Goal: Task Accomplishment & Management: Manage account settings

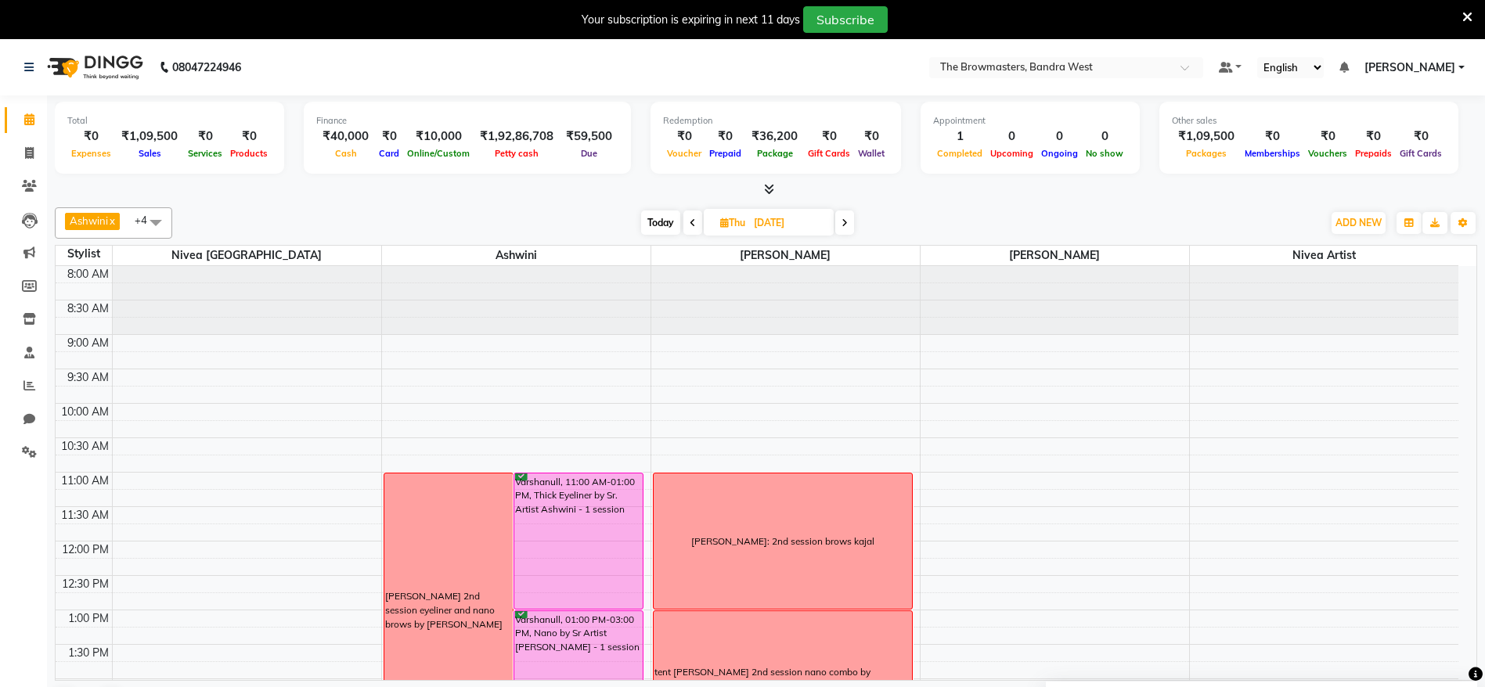
click at [641, 221] on span "Today" at bounding box center [660, 223] width 39 height 24
type input "[DATE]"
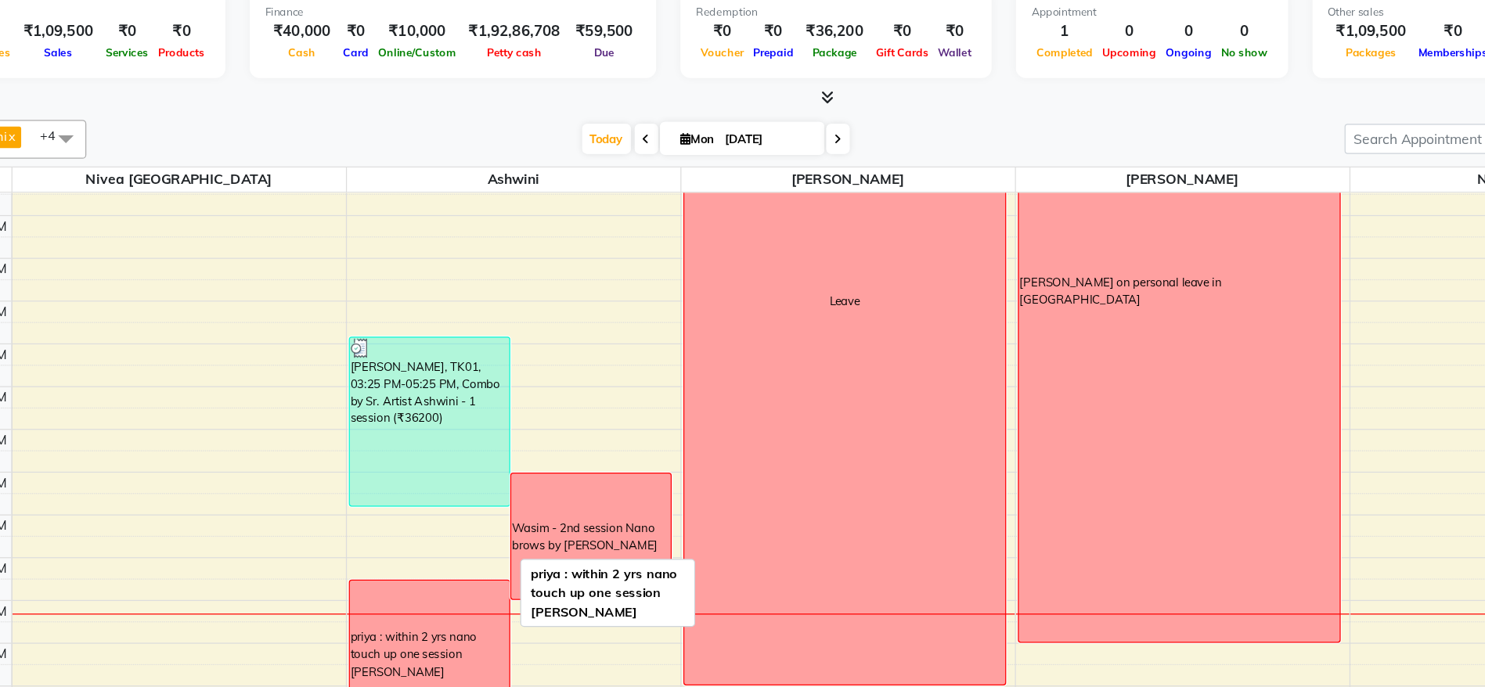
scroll to position [481, 0]
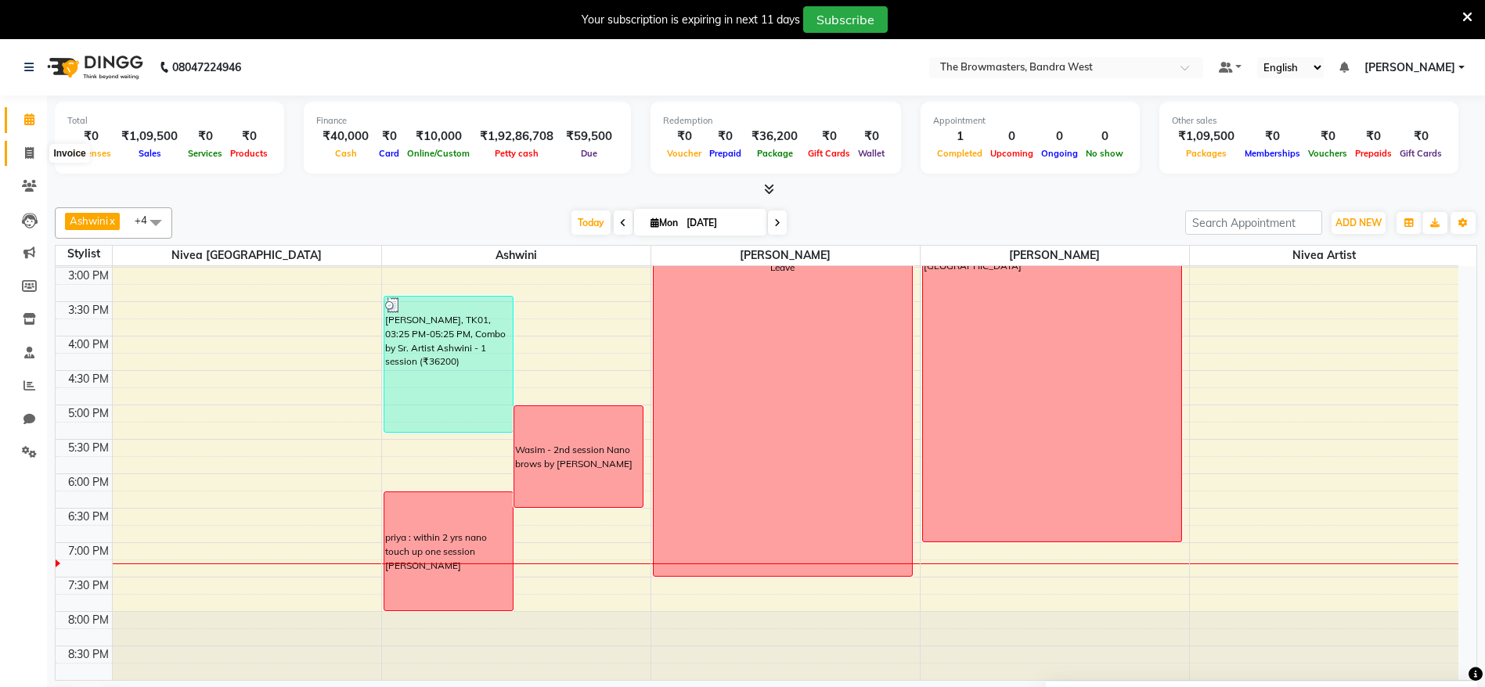
click at [28, 153] on icon at bounding box center [29, 153] width 9 height 12
select select "service"
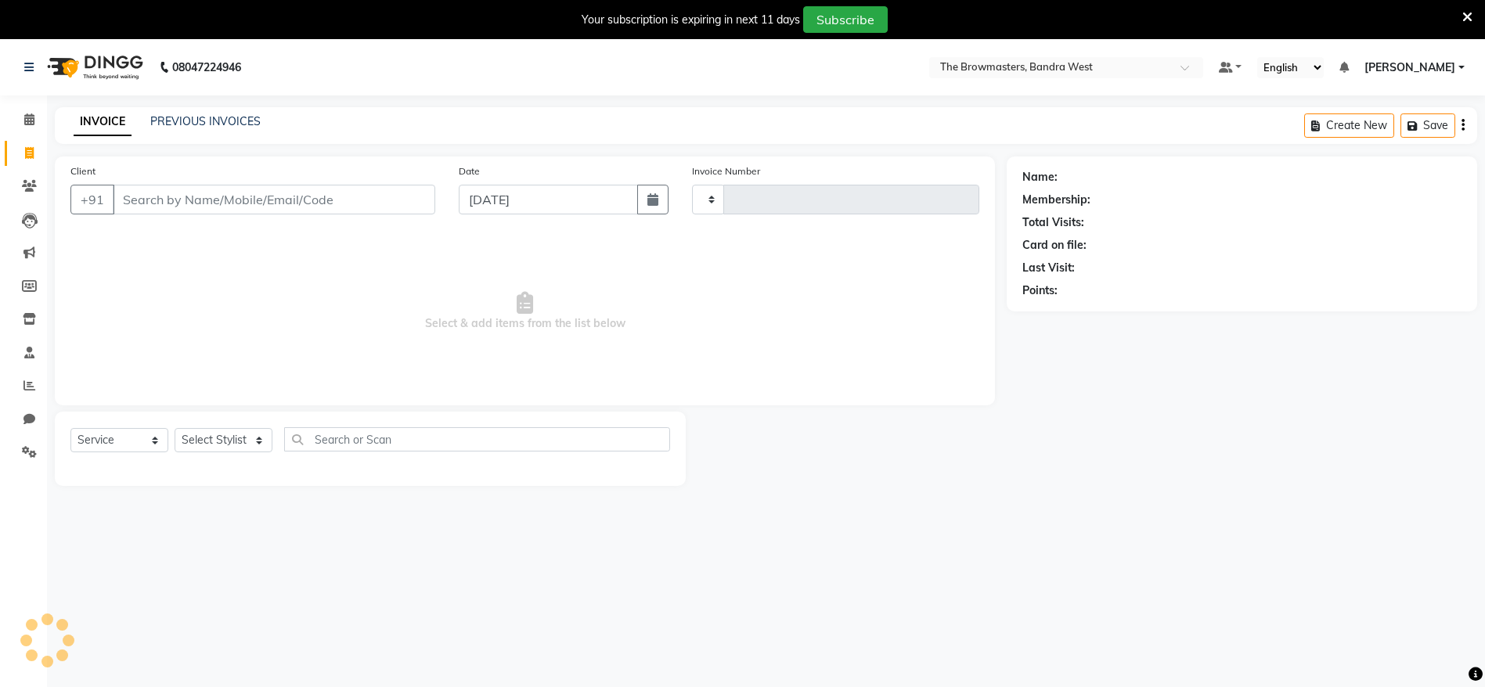
type input "1985"
select select "6949"
select select "package"
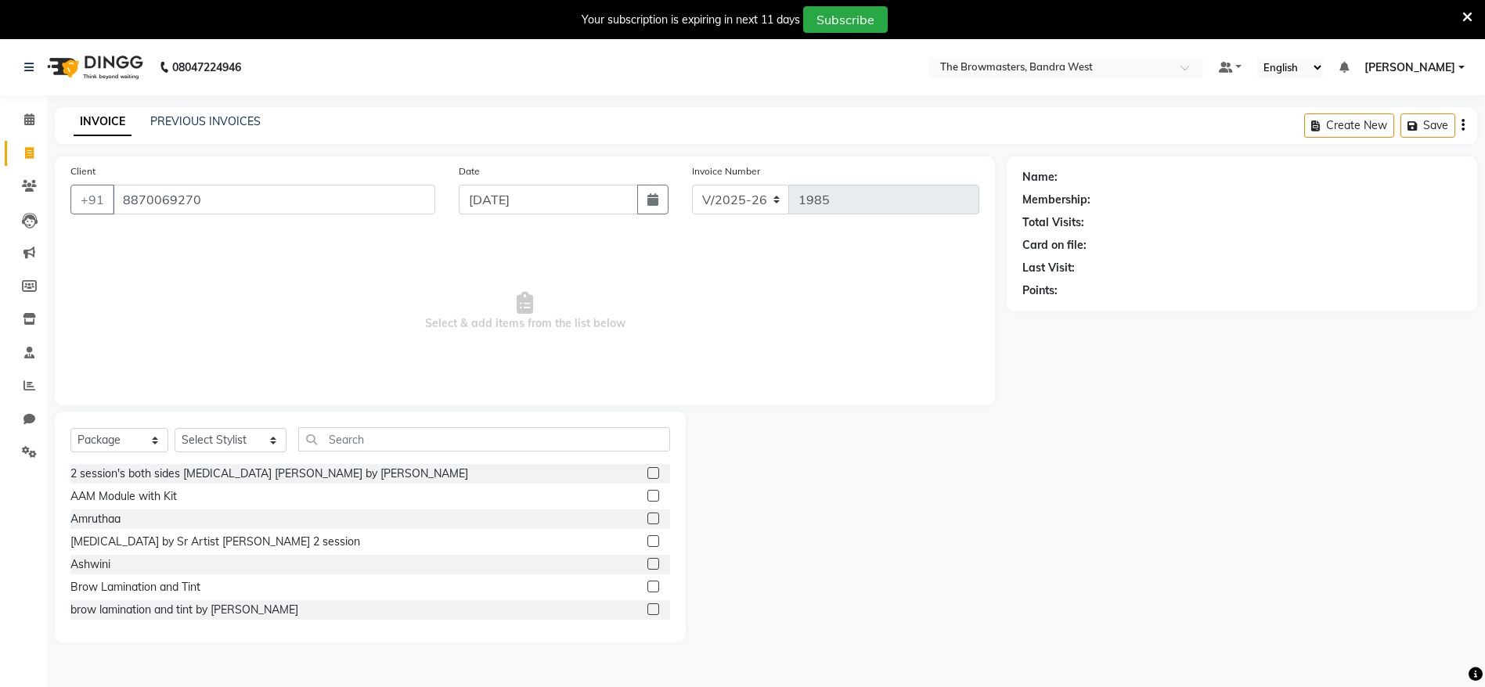
type input "8870069270"
click at [108, 445] on select "Select Service Product Membership Package Voucher Prepaid Gift Card" at bounding box center [119, 440] width 98 height 24
click at [70, 428] on select "Select Service Product Membership Package Voucher Prepaid Gift Card" at bounding box center [119, 440] width 98 height 24
click at [203, 451] on select "Select Stylist Ashmeey Singghai Ashwini Ayushi DINGG SUPPORT Jyoti Kajal Kratik…" at bounding box center [231, 440] width 112 height 24
select select "64301"
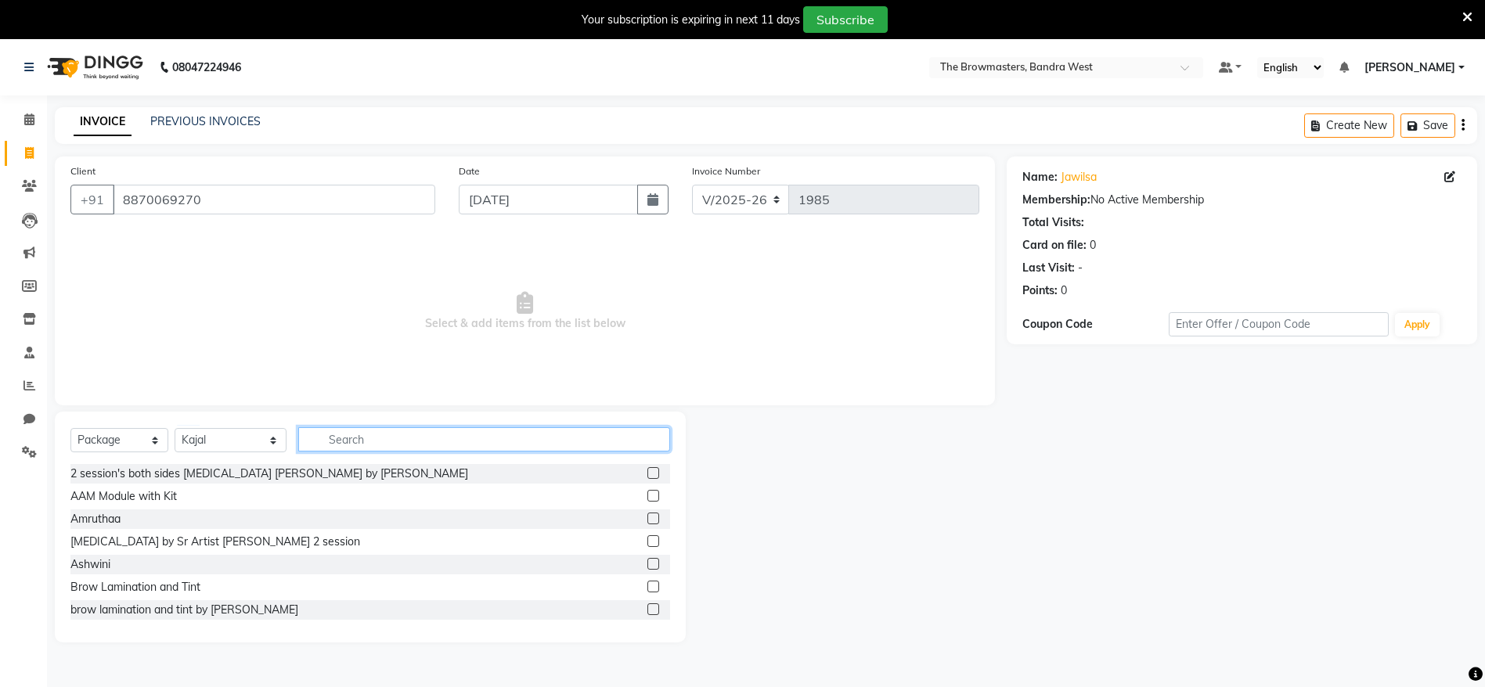
click at [361, 442] on input "text" at bounding box center [484, 440] width 372 height 24
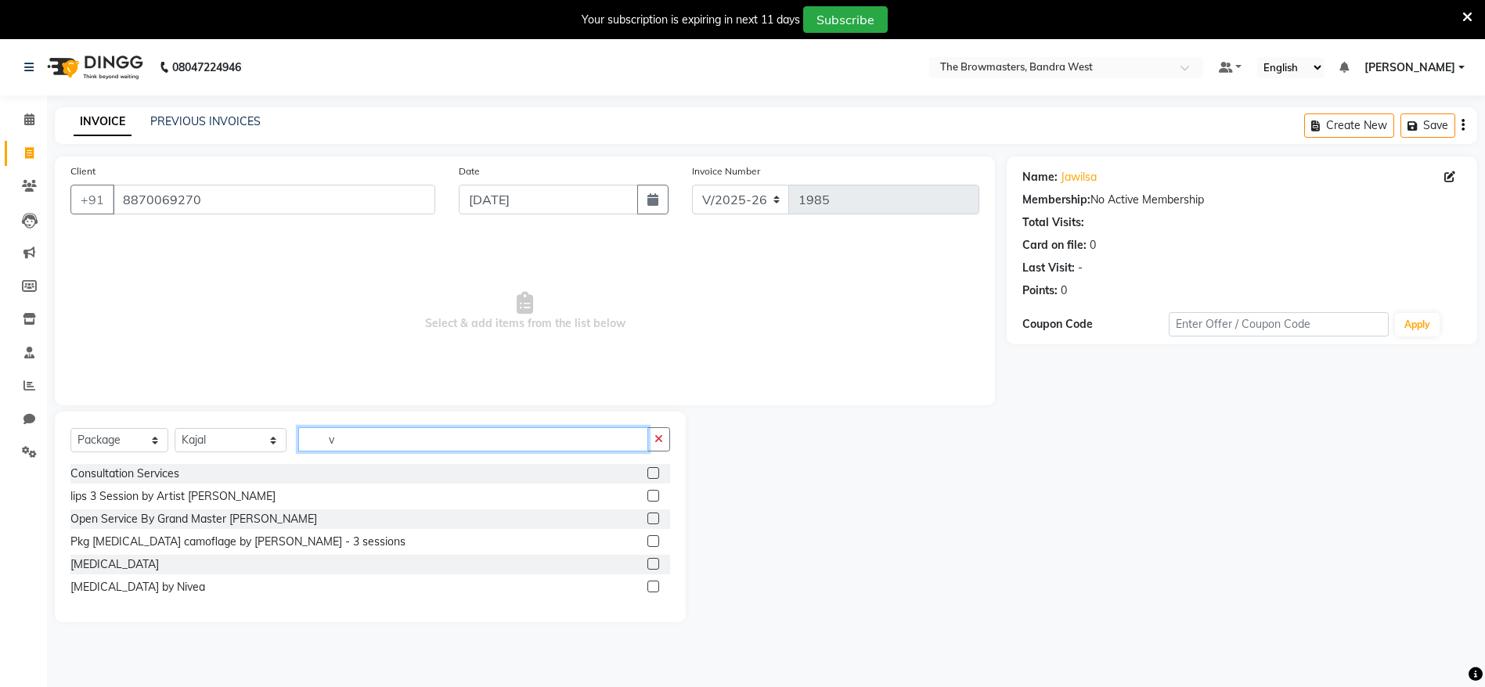
type input "v"
click at [650, 565] on label at bounding box center [654, 564] width 12 height 12
click at [650, 565] on input "checkbox" at bounding box center [653, 565] width 10 height 10
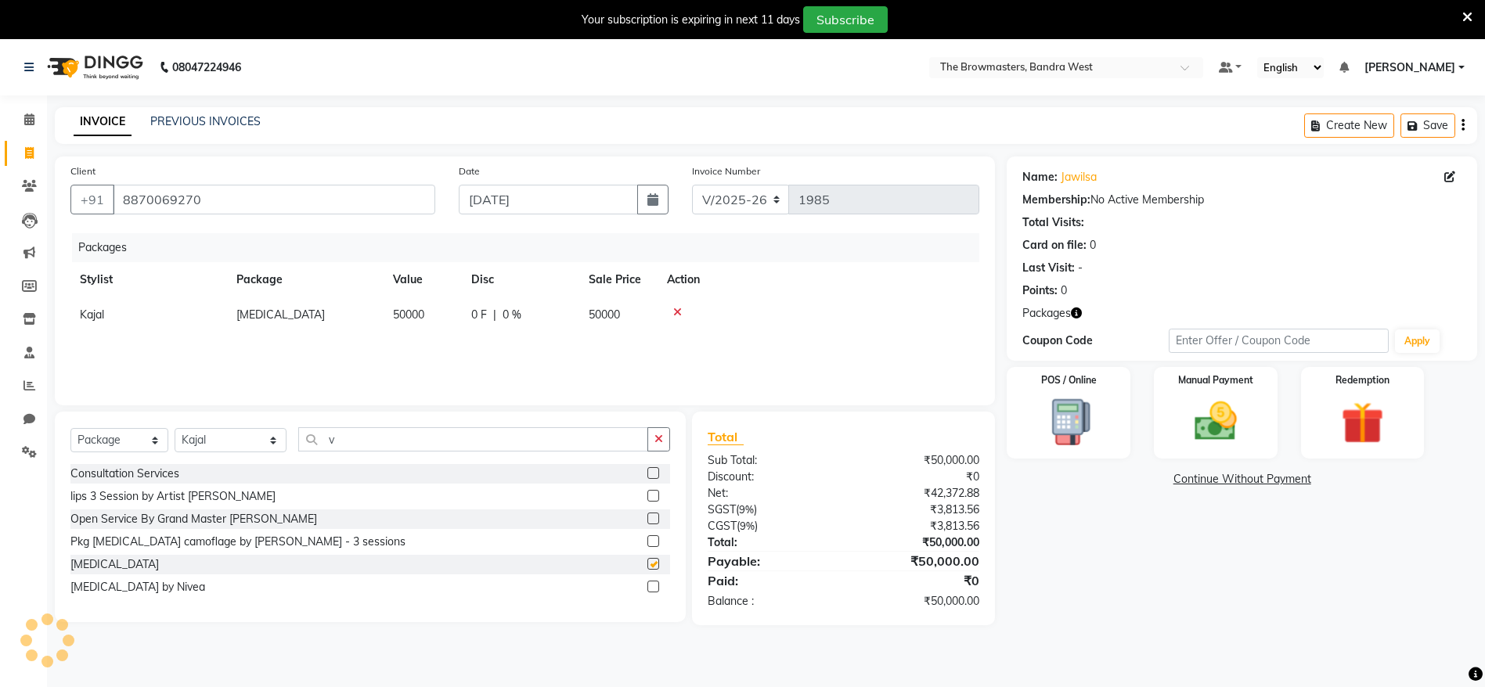
checkbox input "false"
click at [1077, 314] on icon "button" at bounding box center [1076, 313] width 11 height 11
click at [1201, 407] on img at bounding box center [1216, 421] width 72 height 51
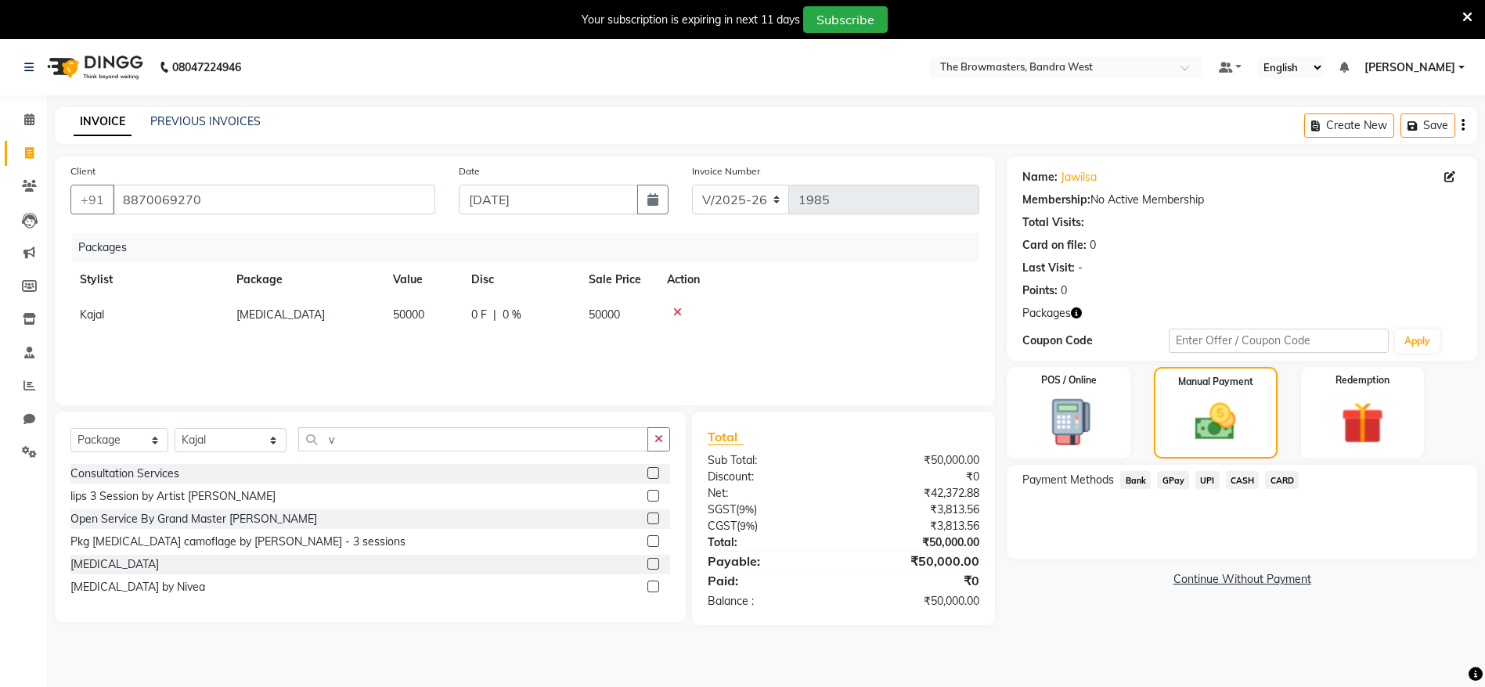
click at [1200, 482] on span "UPI" at bounding box center [1208, 480] width 24 height 18
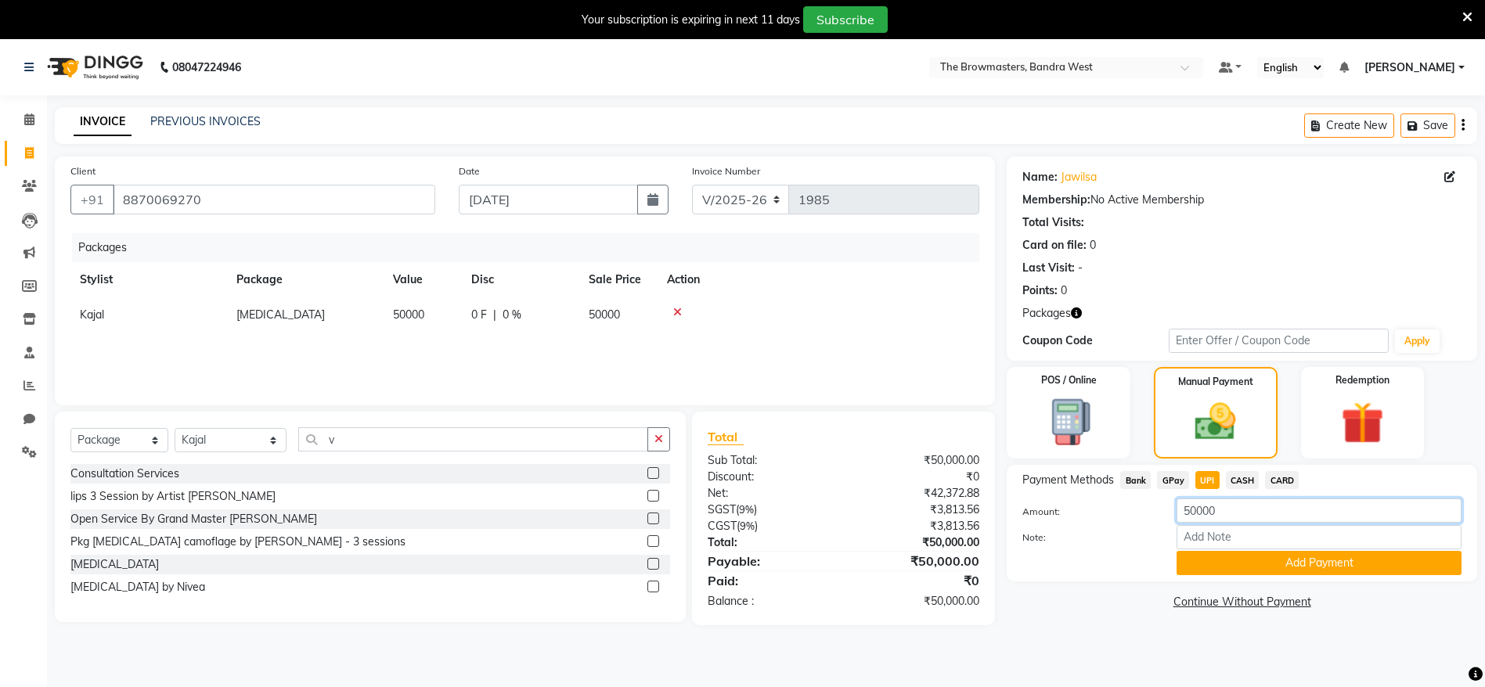
click at [1222, 513] on input "50000" at bounding box center [1319, 511] width 285 height 24
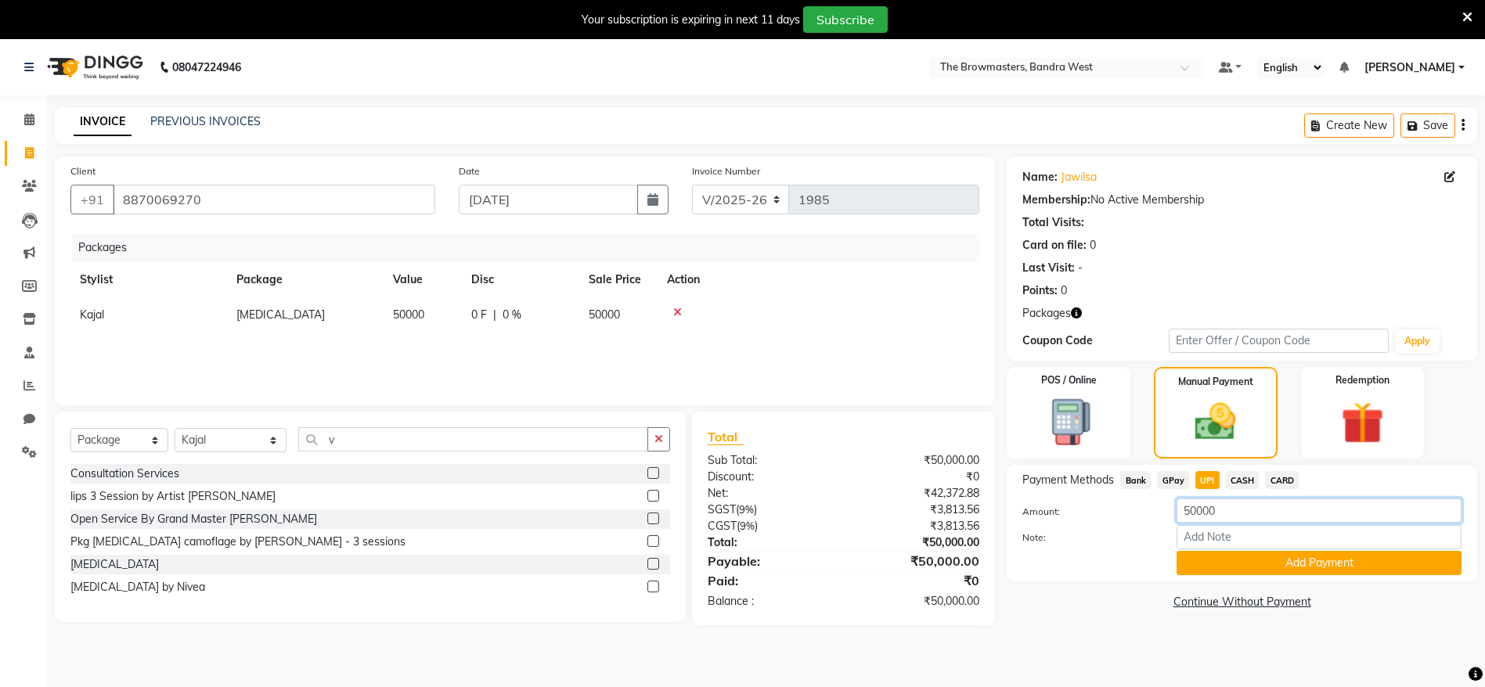
click at [1222, 513] on input "50000" at bounding box center [1319, 511] width 285 height 24
paste input "1"
type input "10000"
click at [1219, 558] on button "Add Payment" at bounding box center [1319, 563] width 285 height 24
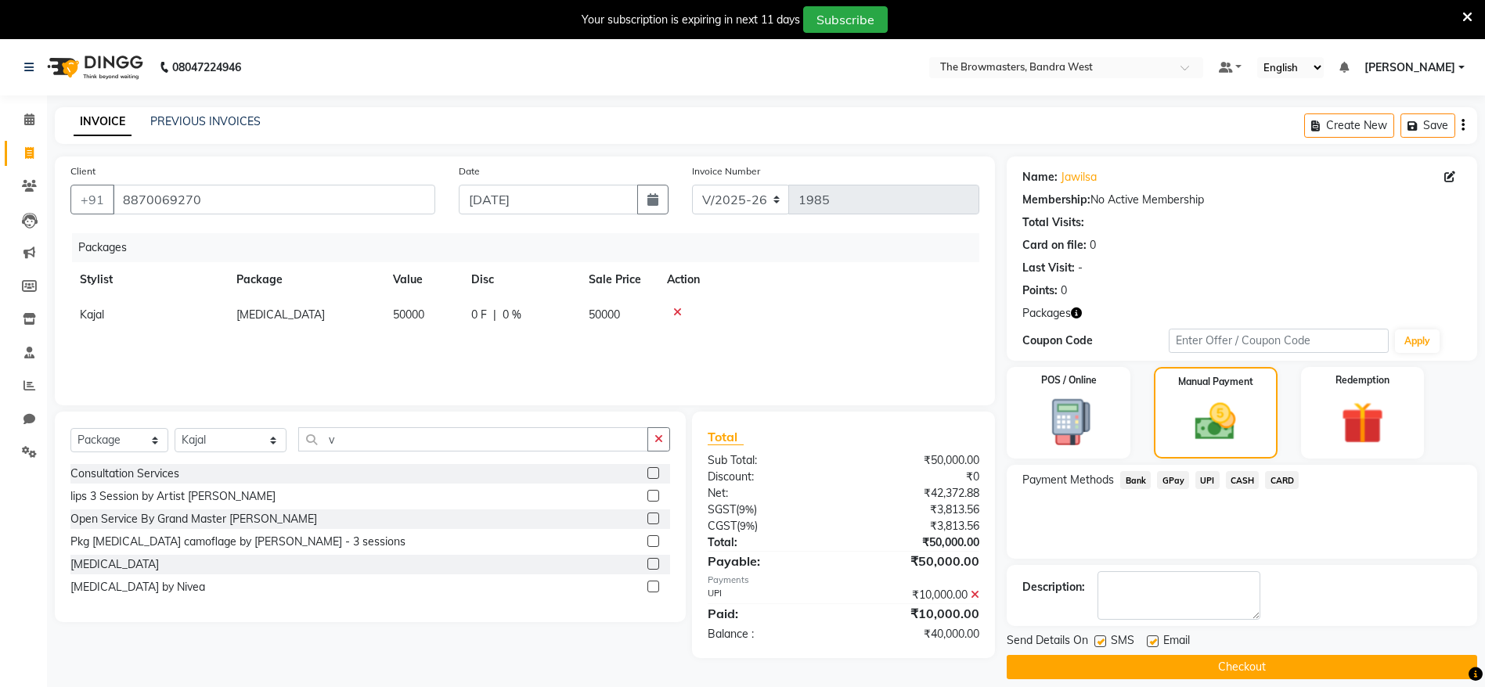
scroll to position [39, 0]
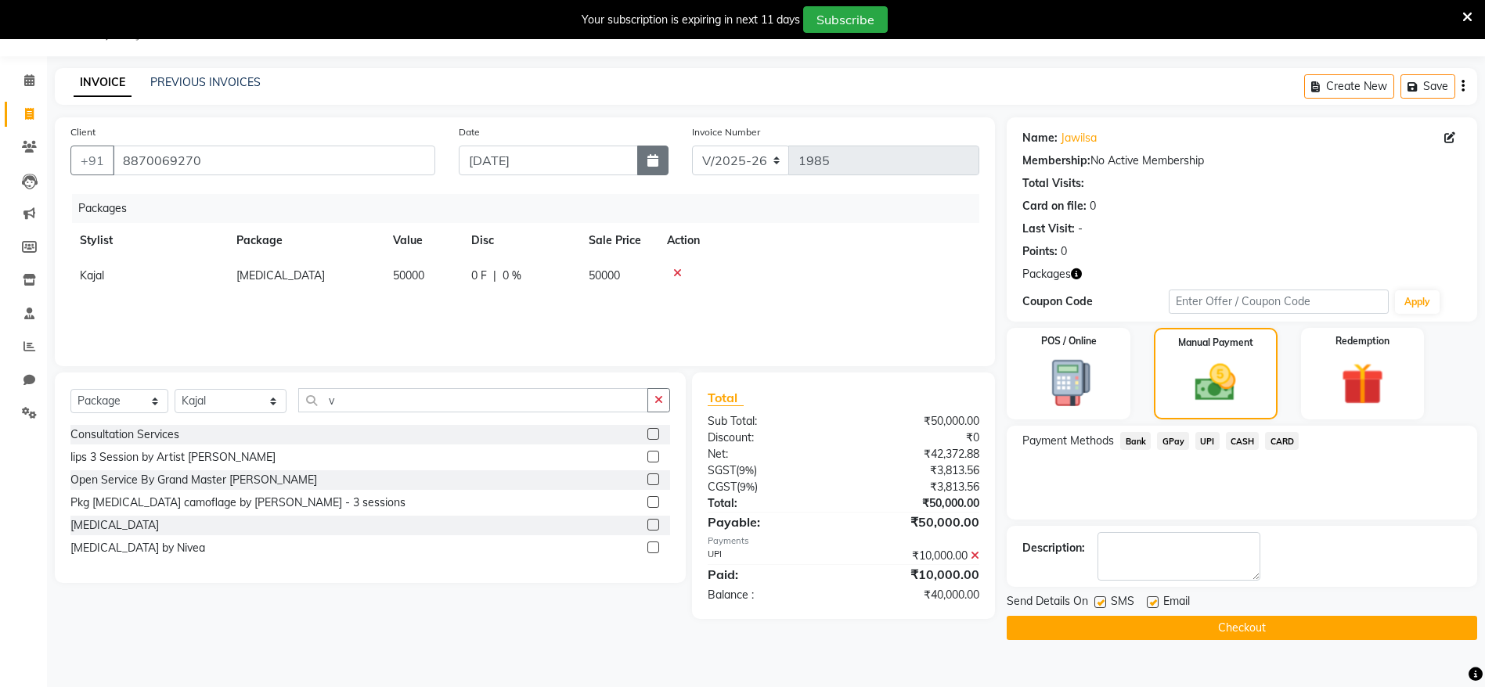
drag, startPoint x: 673, startPoint y: 342, endPoint x: 646, endPoint y: 162, distance: 182.2
click at [646, 162] on button "button" at bounding box center [652, 161] width 31 height 30
select select "9"
select select "2025"
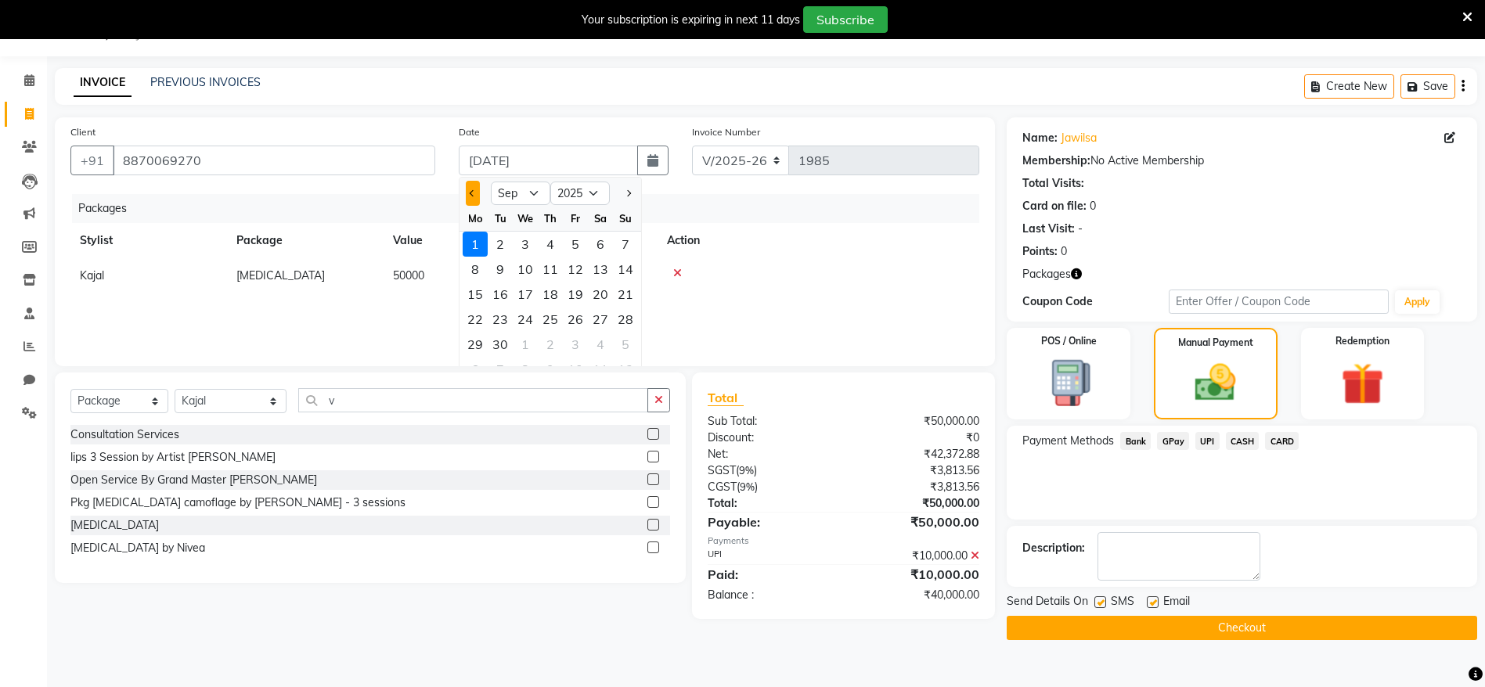
click at [471, 201] on button "Previous month" at bounding box center [472, 193] width 13 height 25
select select "8"
click at [623, 346] on div "31" at bounding box center [625, 344] width 25 height 25
type input "[DATE]"
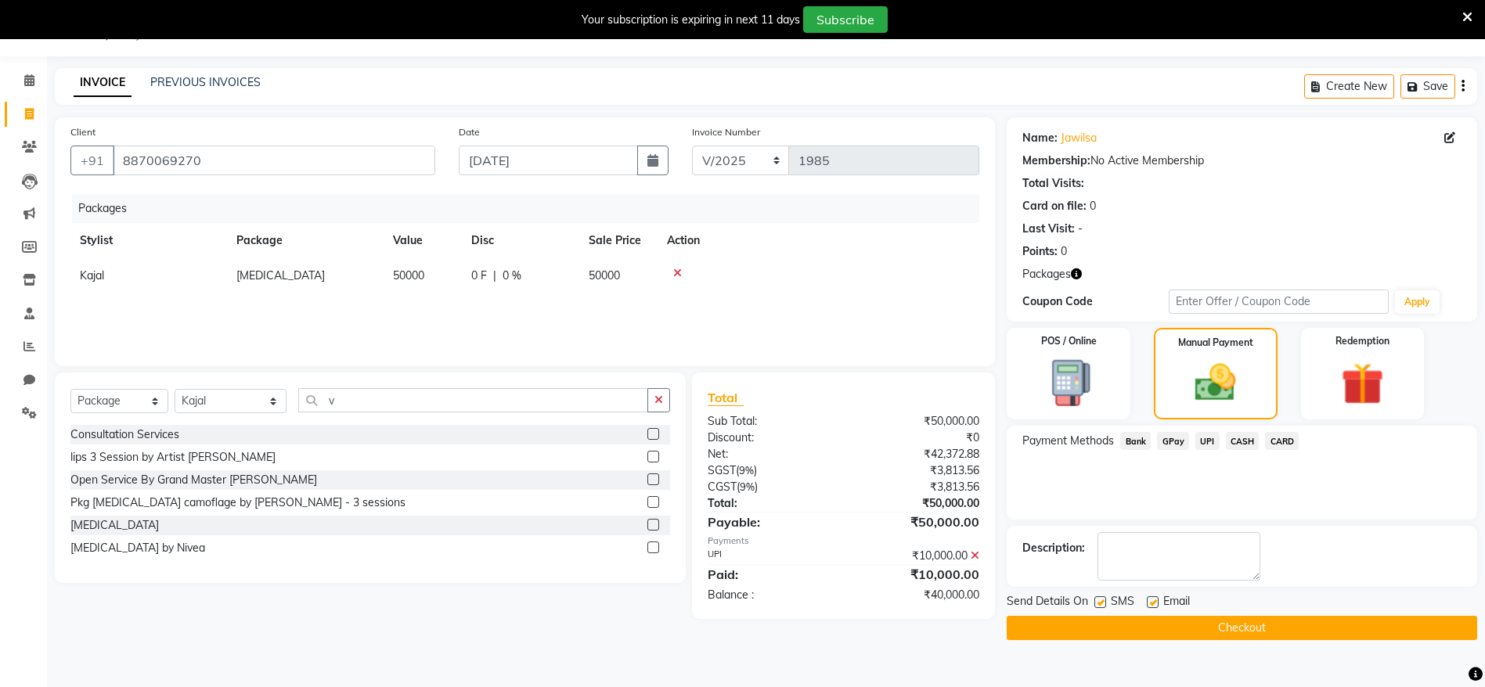
click at [1095, 601] on label at bounding box center [1101, 603] width 12 height 12
click at [1095, 601] on input "checkbox" at bounding box center [1100, 603] width 10 height 10
checkbox input "false"
click at [1153, 604] on label at bounding box center [1153, 603] width 12 height 12
click at [1153, 604] on input "checkbox" at bounding box center [1152, 603] width 10 height 10
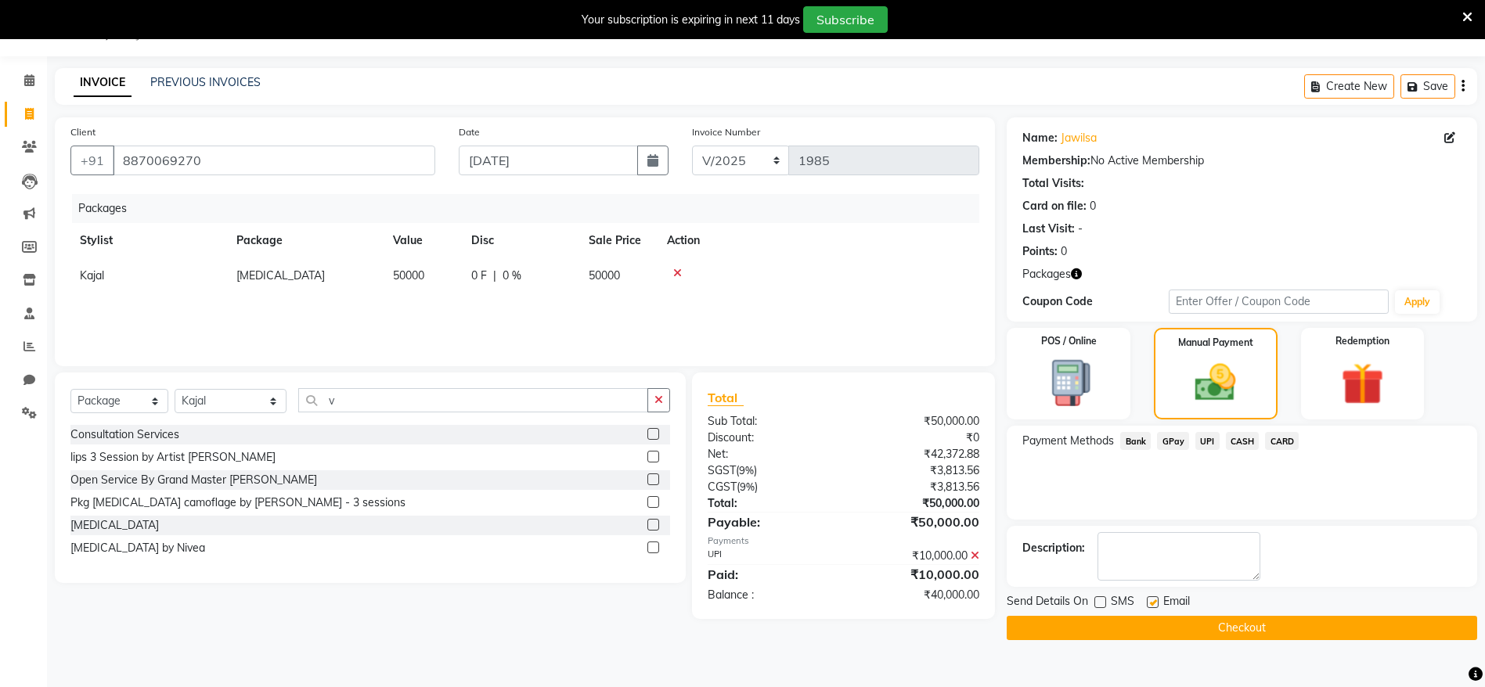
checkbox input "false"
click at [1174, 628] on button "Checkout" at bounding box center [1242, 628] width 471 height 24
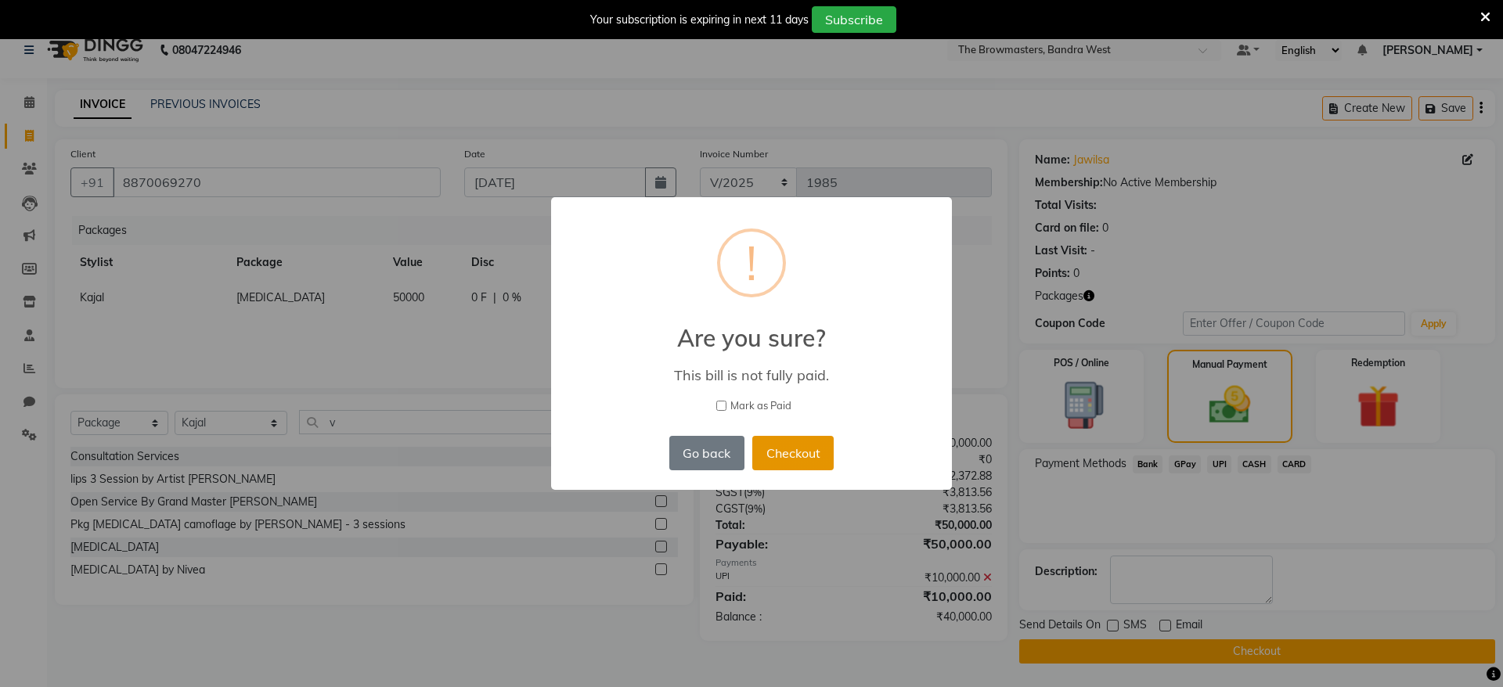
click at [805, 455] on button "Checkout" at bounding box center [792, 453] width 81 height 34
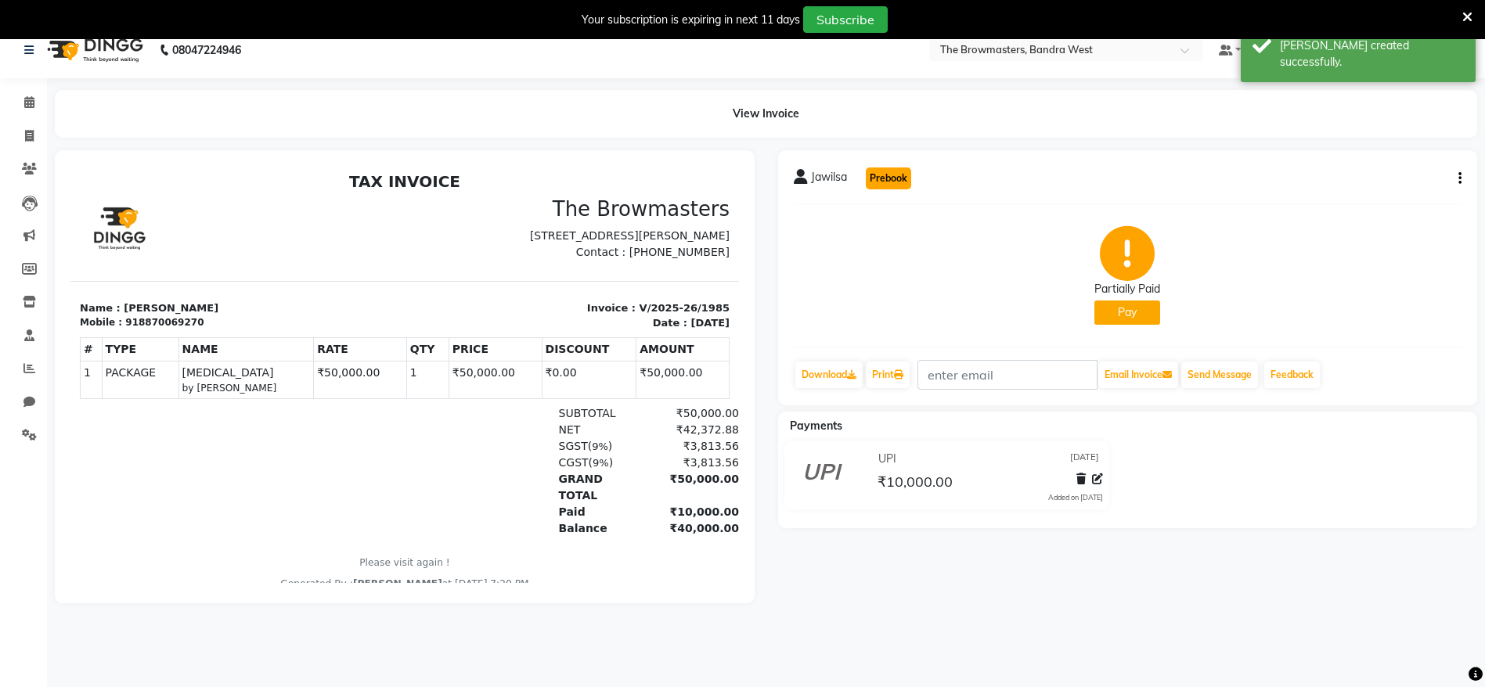
click at [890, 186] on button "Prebook" at bounding box center [888, 179] width 45 height 22
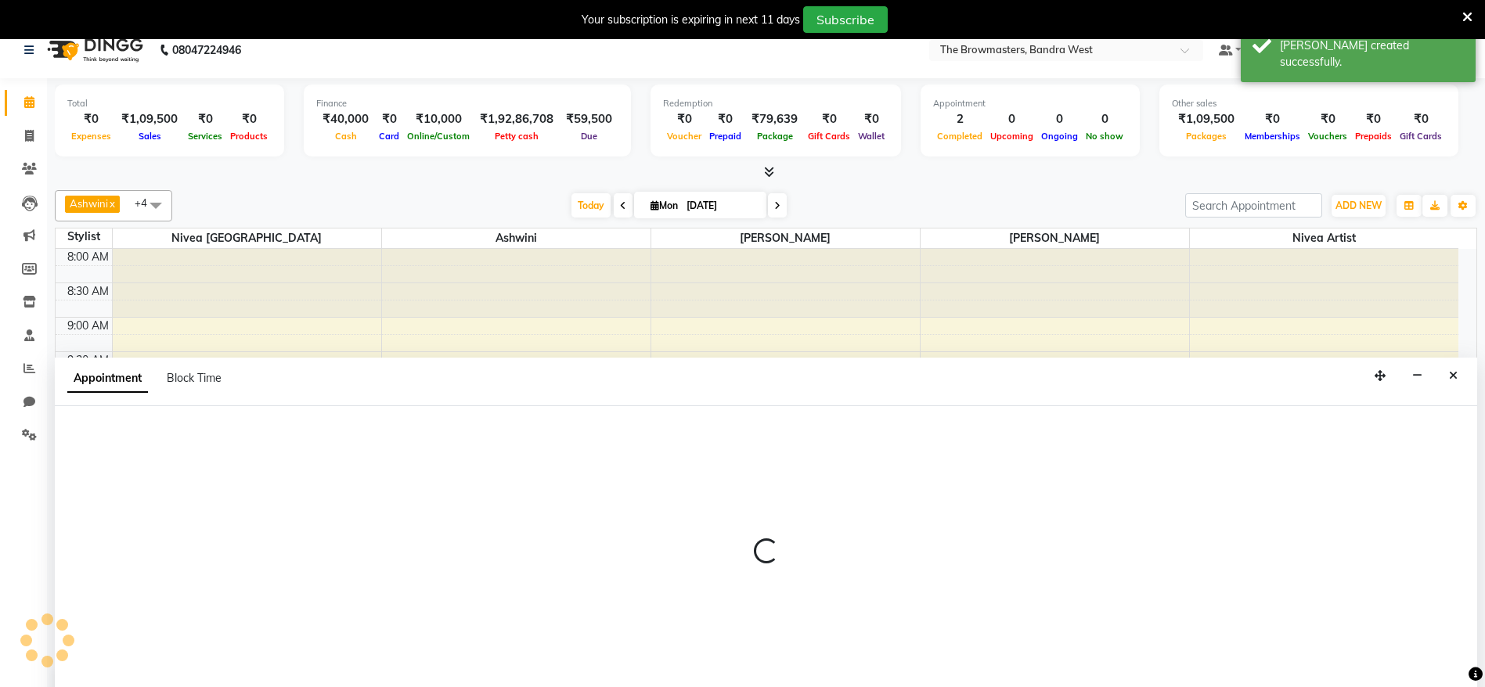
scroll to position [40, 0]
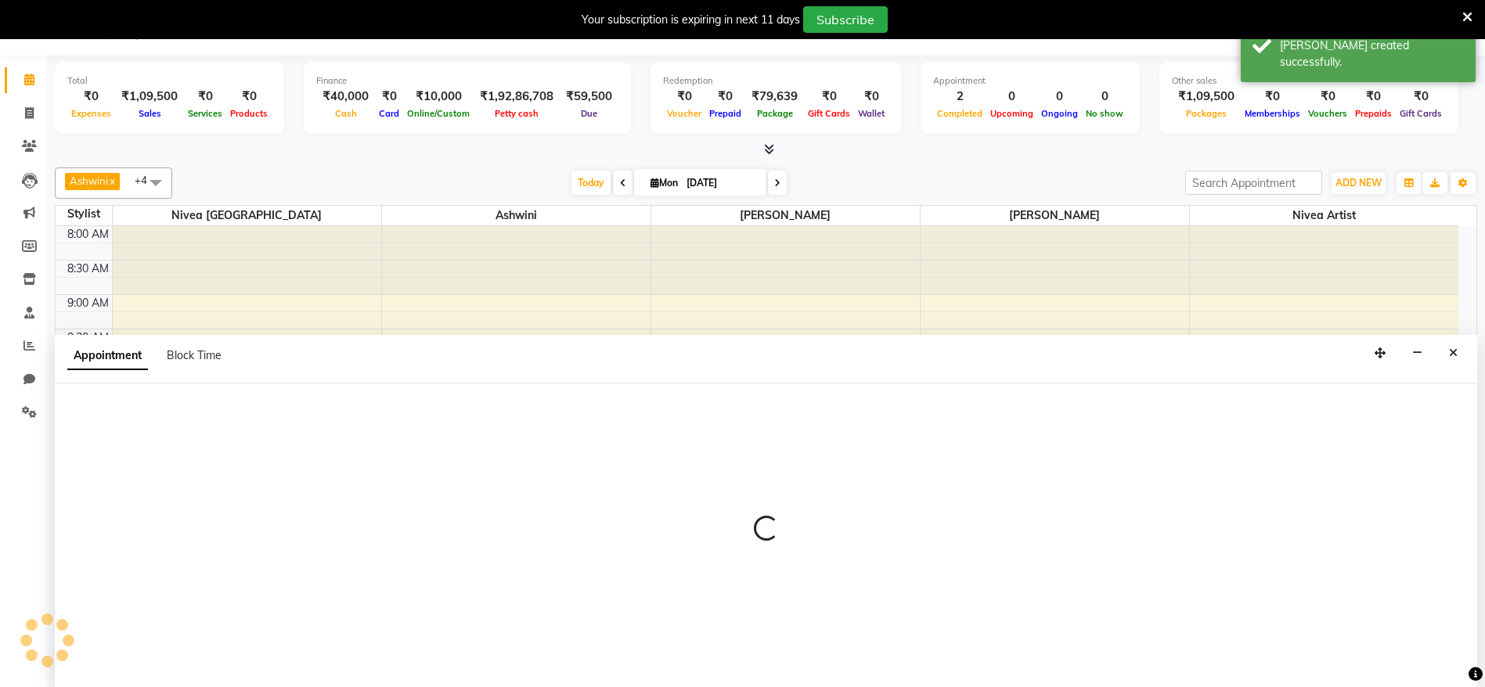
select select "540"
select select "tentative"
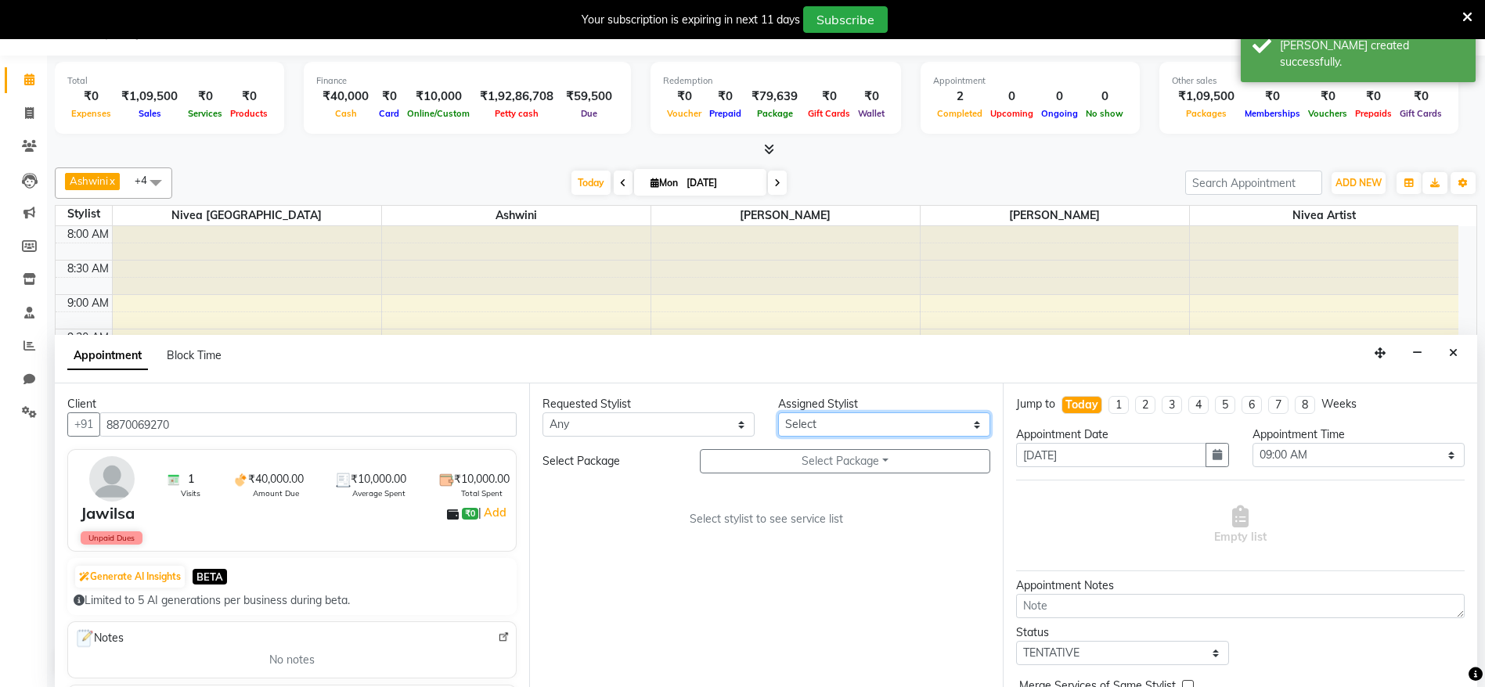
scroll to position [481, 0]
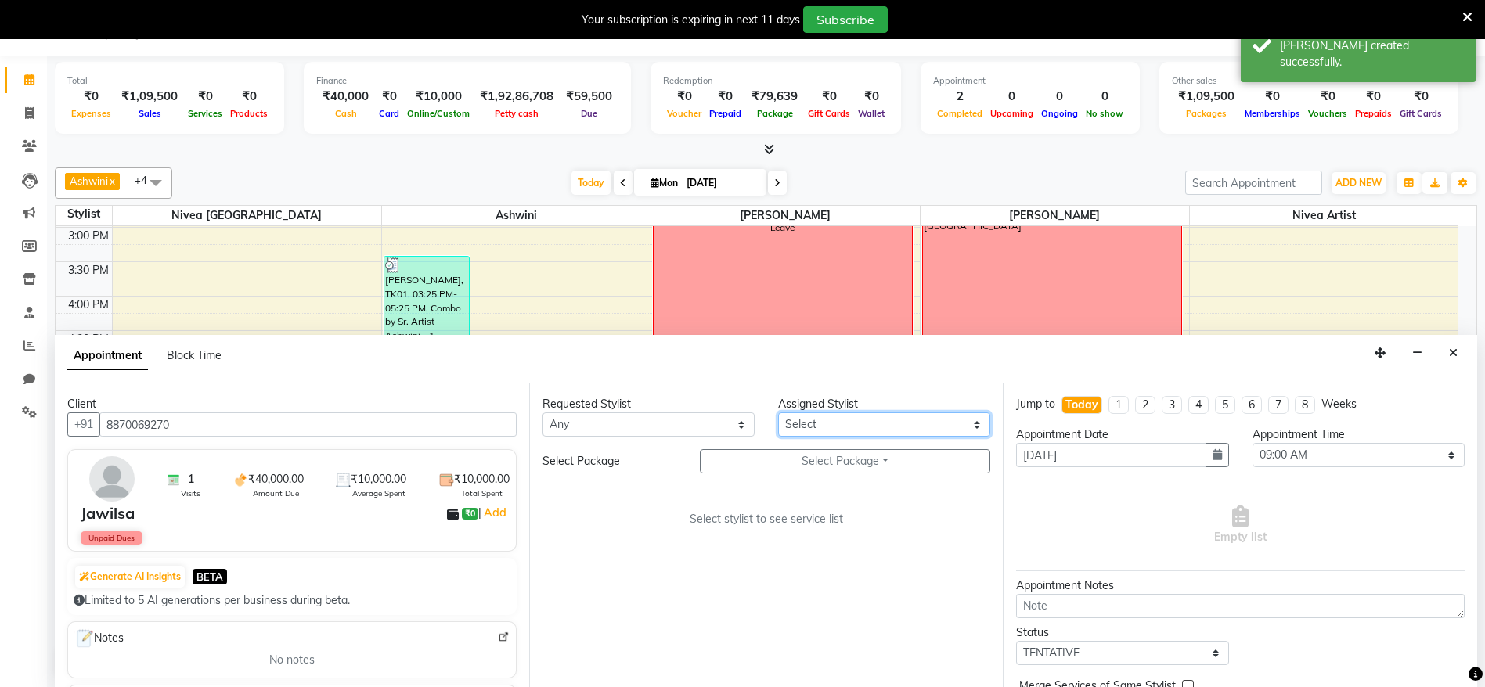
click at [835, 434] on select "Select Ashmeey Singghai Ashwini [PERSON_NAME] Jyoti Kajal [PERSON_NAME] [PERSON…" at bounding box center [884, 425] width 212 height 24
select select "64307"
click at [778, 413] on select "Select Ashmeey Singghai Ashwini [PERSON_NAME] Jyoti Kajal [PERSON_NAME] [PERSON…" at bounding box center [884, 425] width 212 height 24
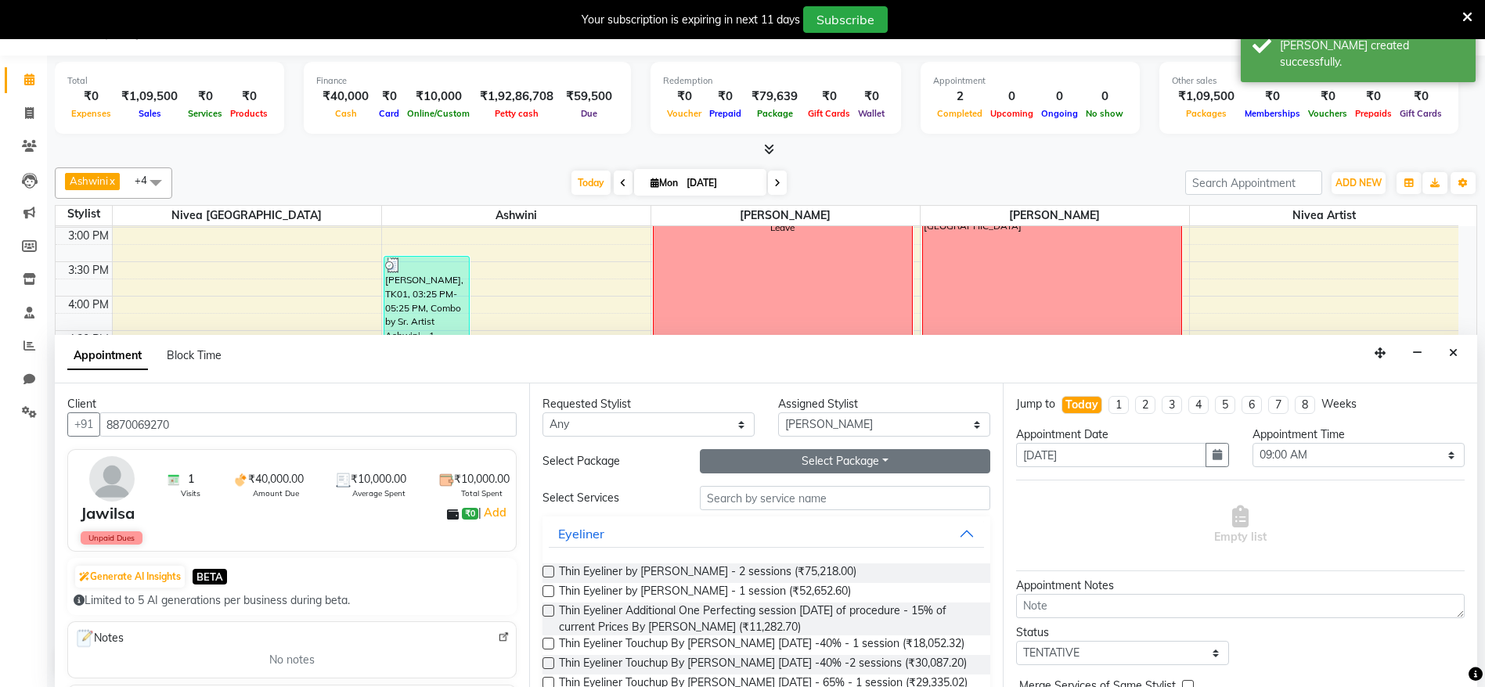
click at [797, 456] on button "Select Package Toggle Dropdown" at bounding box center [845, 461] width 291 height 24
click at [735, 493] on li "Vitiligo" at bounding box center [765, 493] width 128 height 23
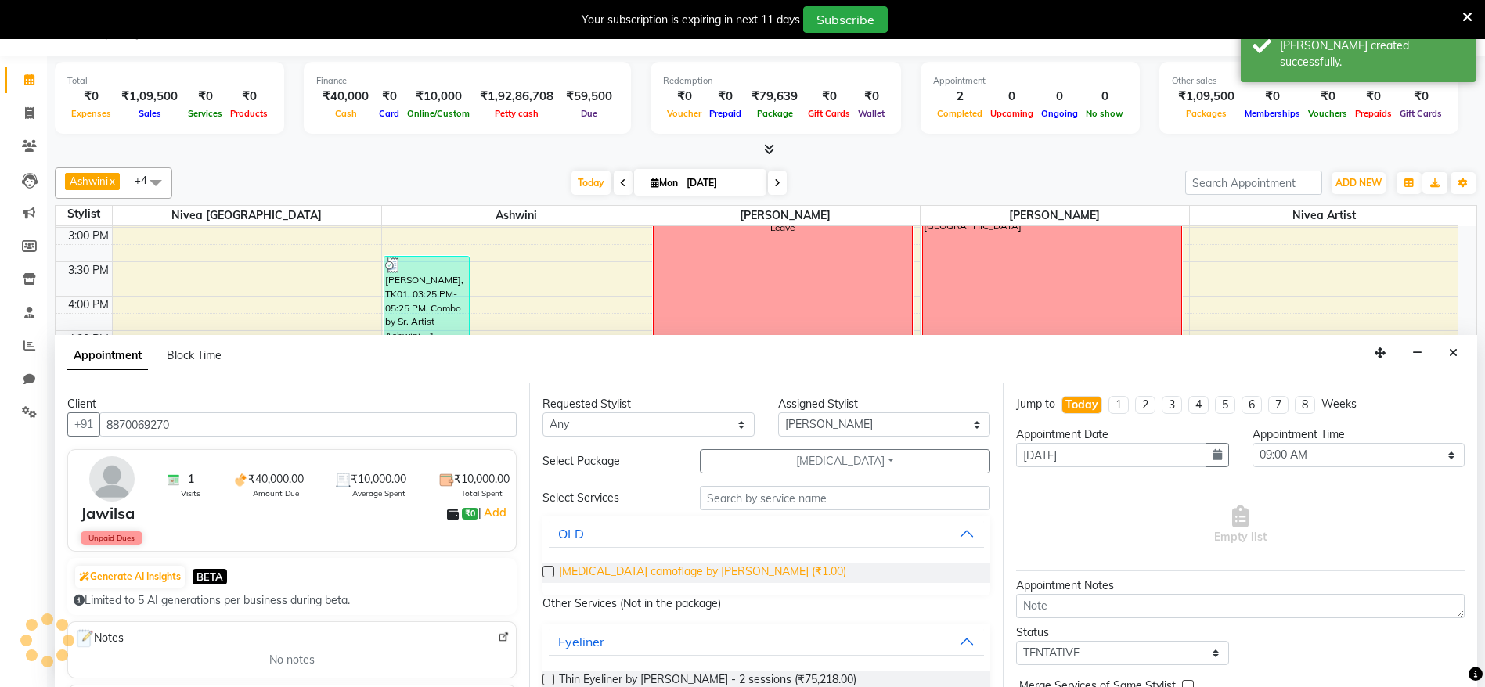
click at [654, 565] on span "Vitiligo camoflage by Ashmi (₹1.00)" at bounding box center [702, 574] width 287 height 20
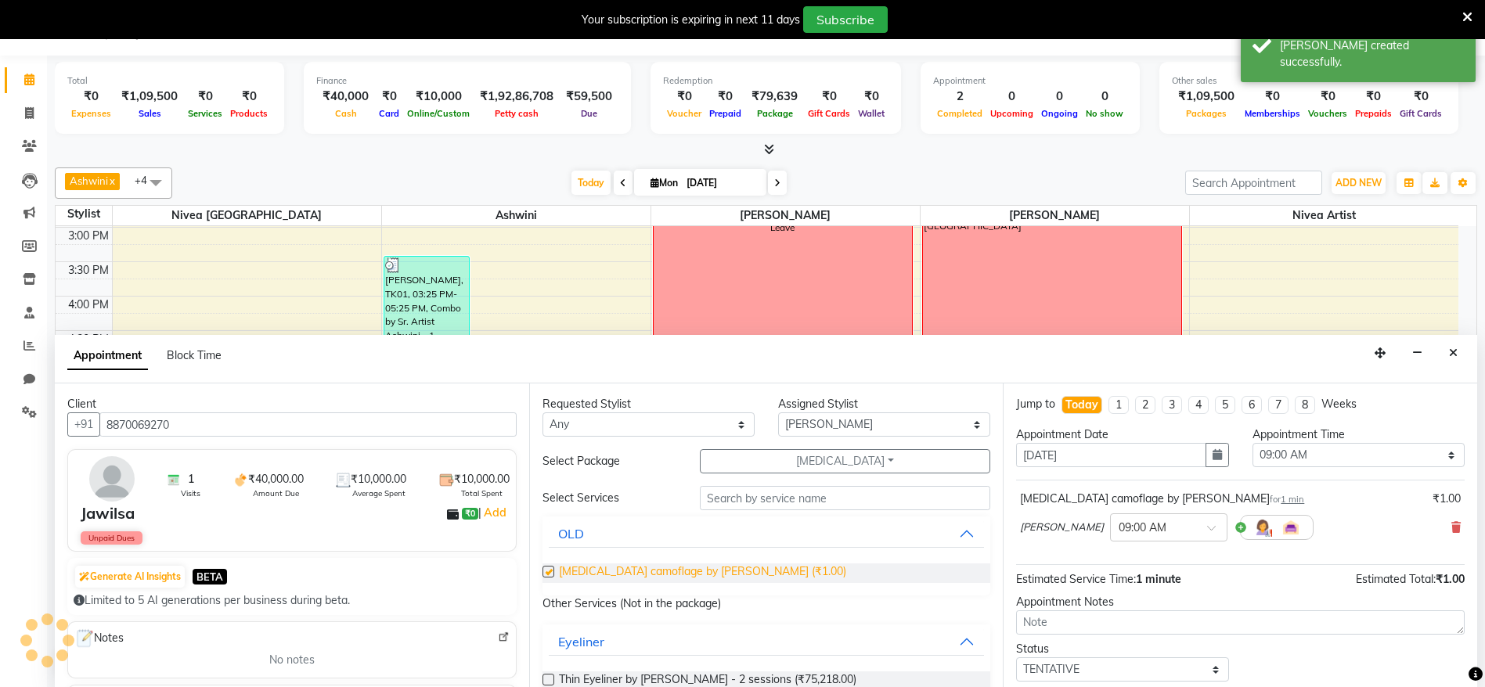
checkbox input "false"
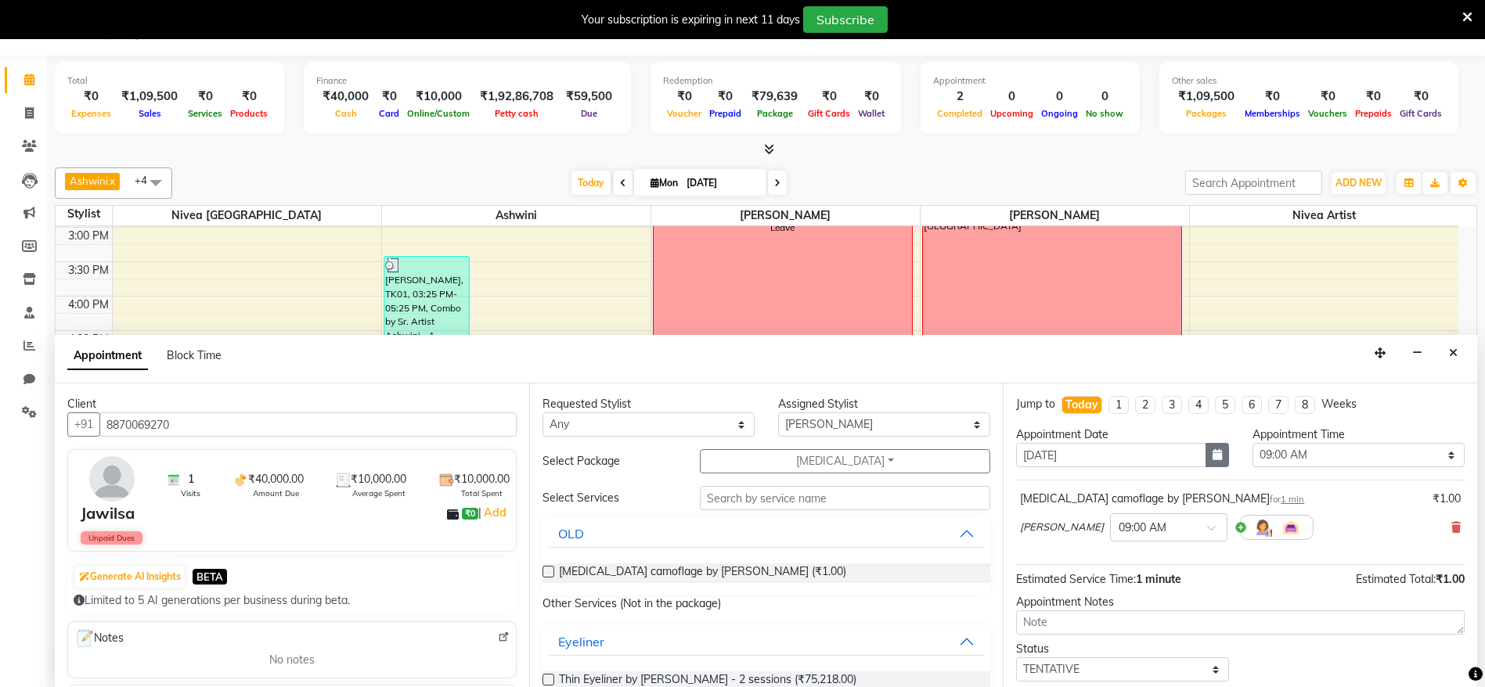
click at [1206, 443] on button "button" at bounding box center [1217, 455] width 23 height 24
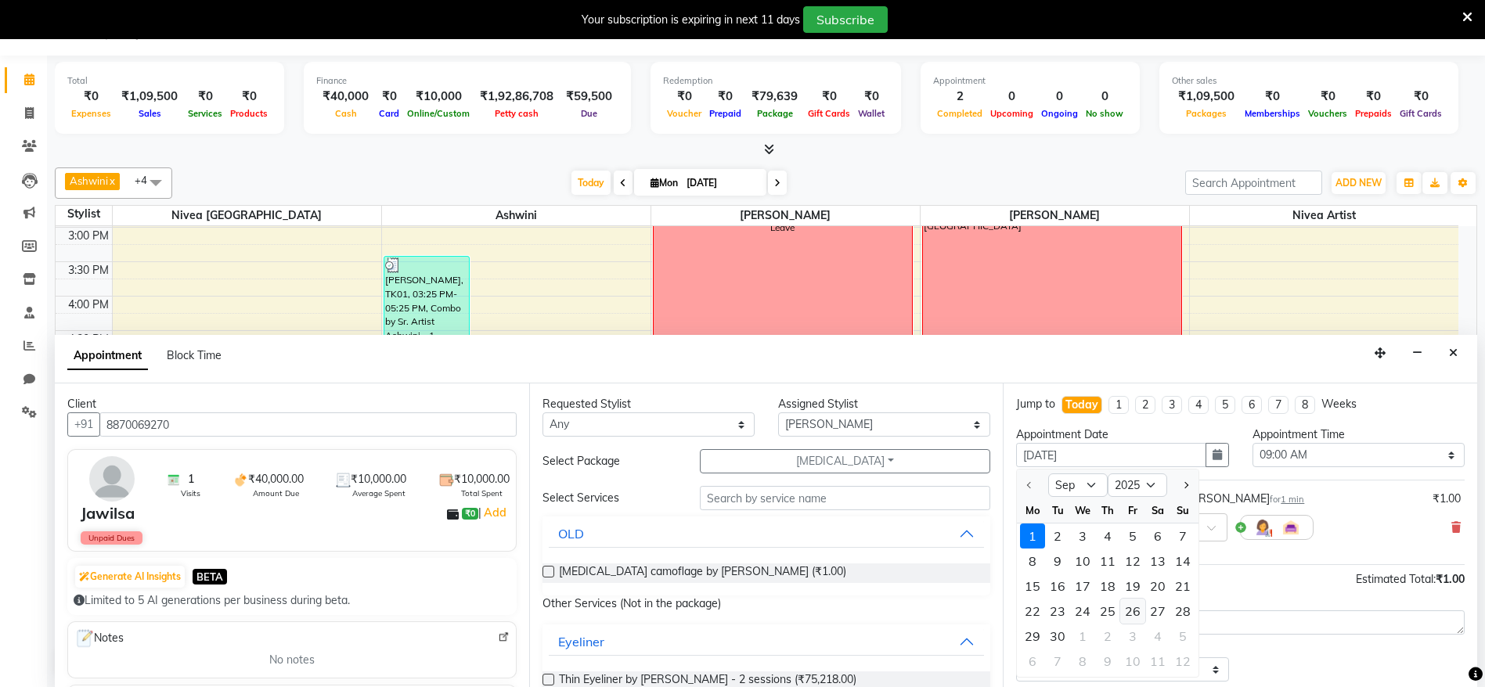
click at [1128, 616] on div "26" at bounding box center [1132, 611] width 25 height 25
type input "26-09-2025"
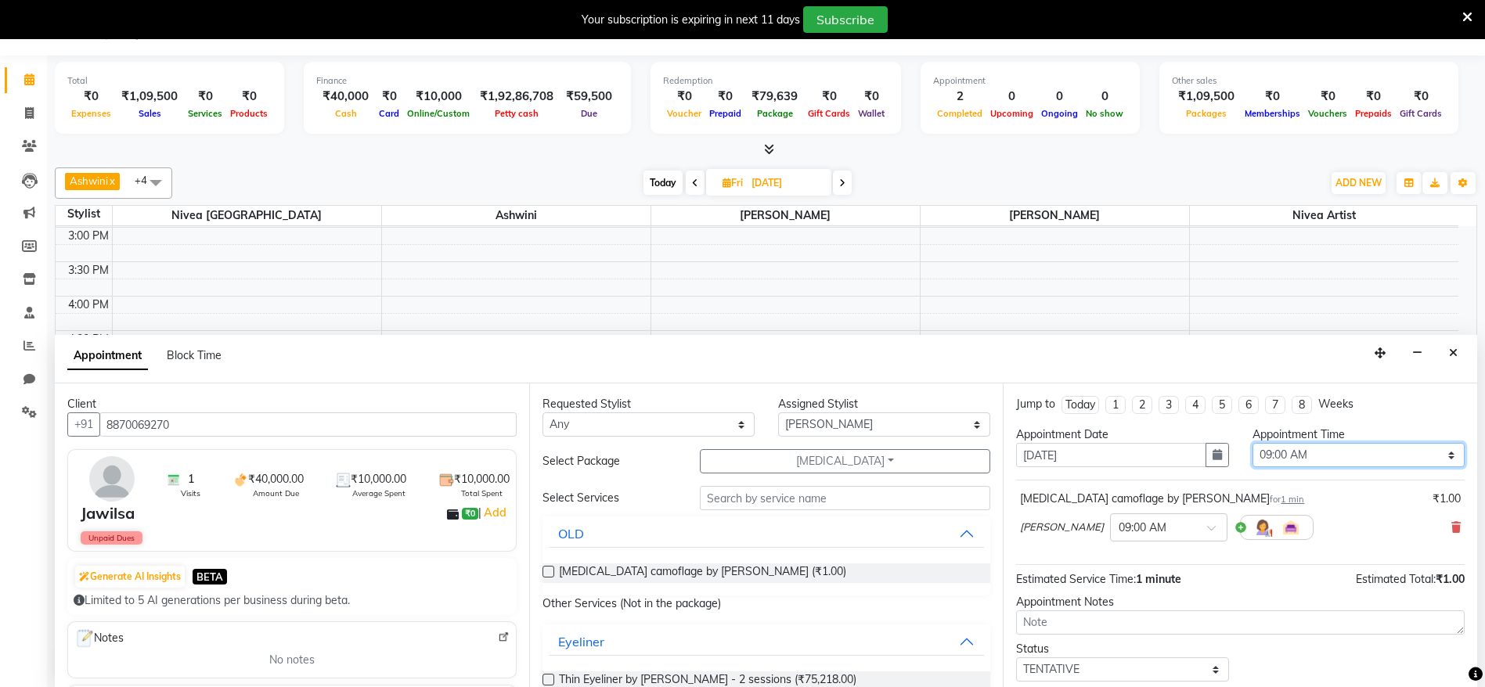
click at [1272, 449] on select "Select 09:00 AM 09:15 AM 09:30 AM 09:45 AM 10:00 AM 10:15 AM 10:30 AM 10:45 AM …" at bounding box center [1359, 455] width 212 height 24
select select "735"
click at [1253, 443] on select "Select 09:00 AM 09:15 AM 09:30 AM 09:45 AM 10:00 AM 10:15 AM 10:30 AM 10:45 AM …" at bounding box center [1359, 455] width 212 height 24
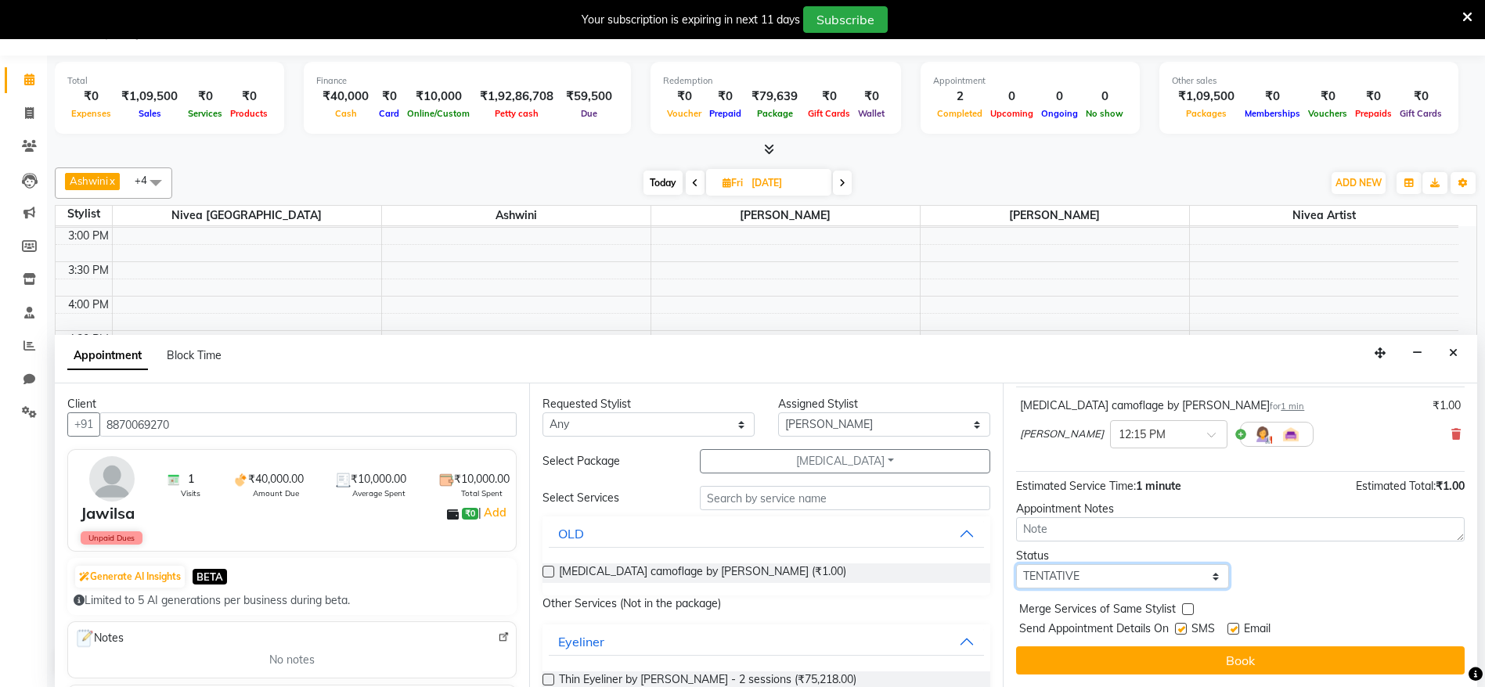
click at [1112, 569] on select "Select TENTATIVE CONFIRM UPCOMING" at bounding box center [1122, 577] width 212 height 24
select select "confirm booking"
click at [1016, 565] on select "Select TENTATIVE CONFIRM UPCOMING" at bounding box center [1122, 577] width 212 height 24
click at [1182, 627] on label at bounding box center [1181, 629] width 12 height 12
click at [1182, 627] on input "checkbox" at bounding box center [1180, 631] width 10 height 10
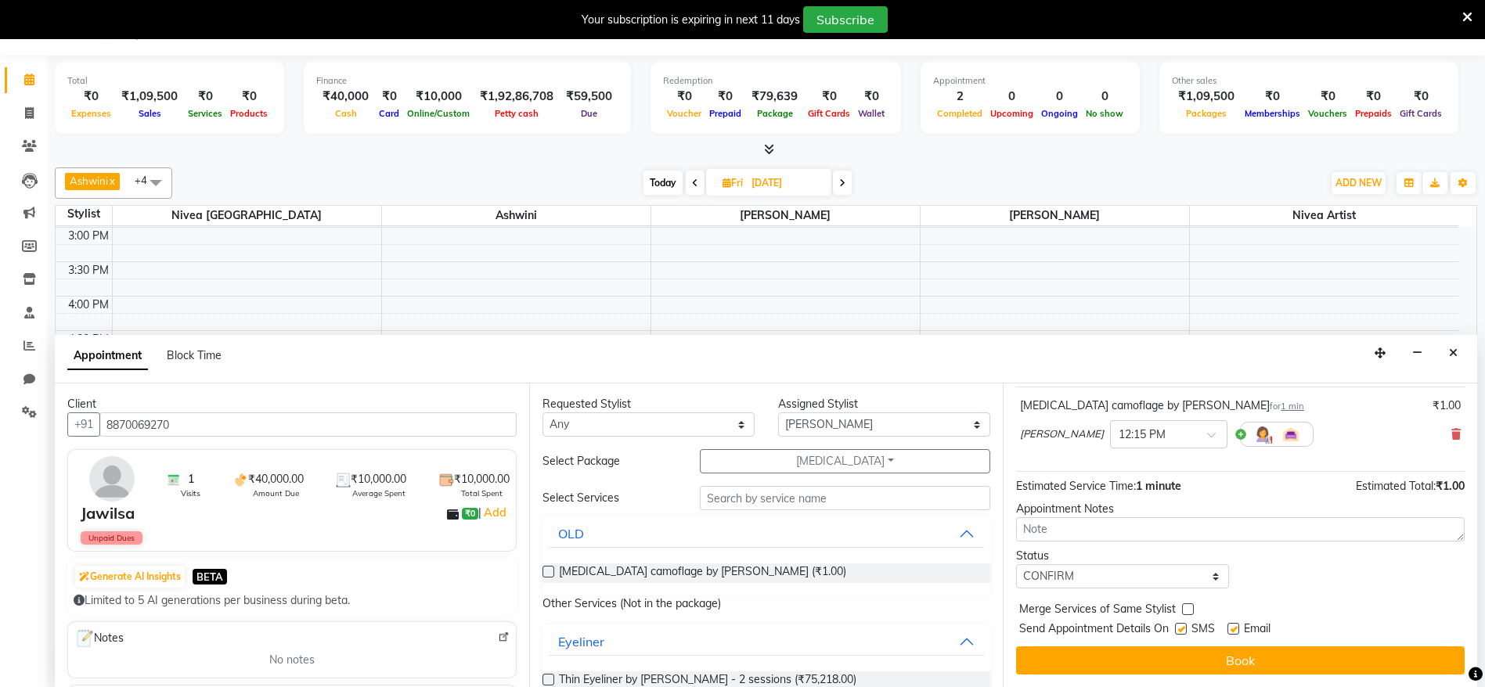
checkbox input "false"
click at [1234, 630] on label at bounding box center [1234, 629] width 12 height 12
click at [1234, 630] on input "checkbox" at bounding box center [1233, 631] width 10 height 10
checkbox input "false"
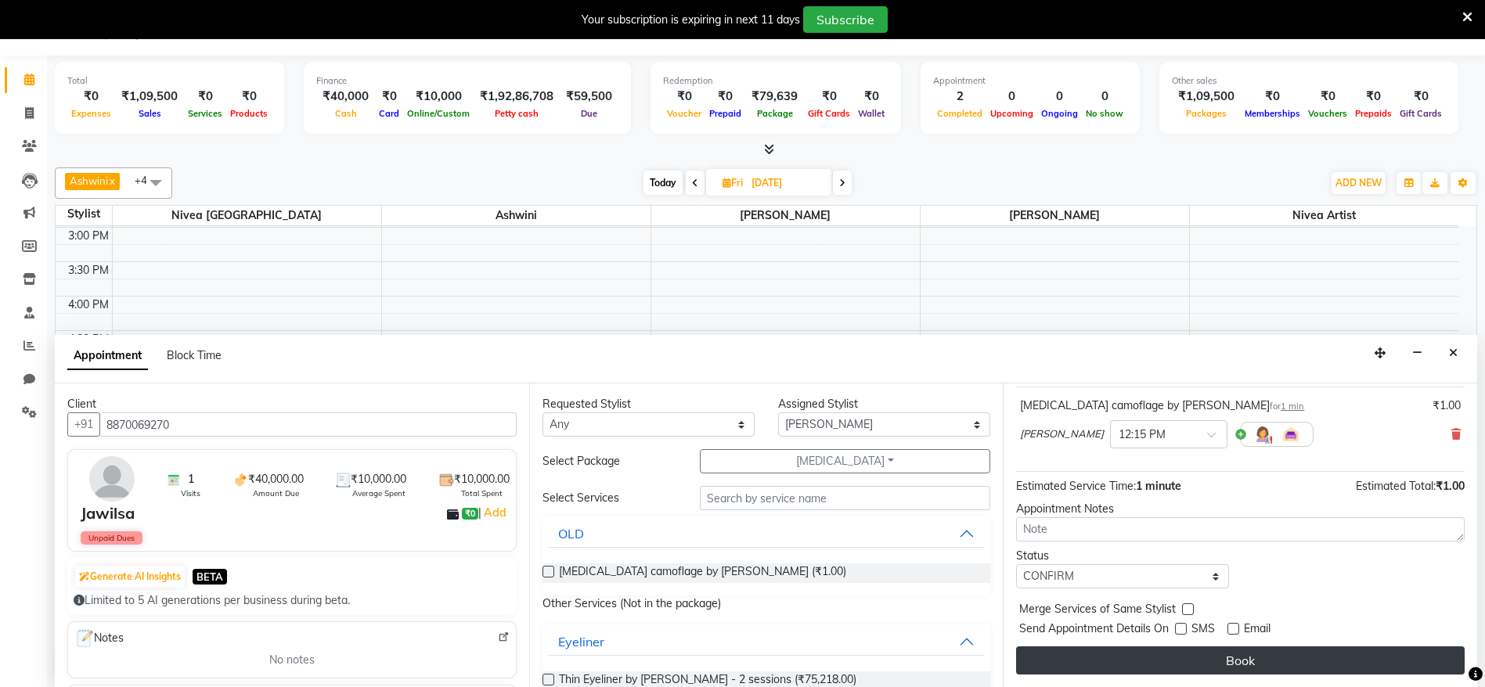
click at [1236, 655] on button "Book" at bounding box center [1240, 661] width 449 height 28
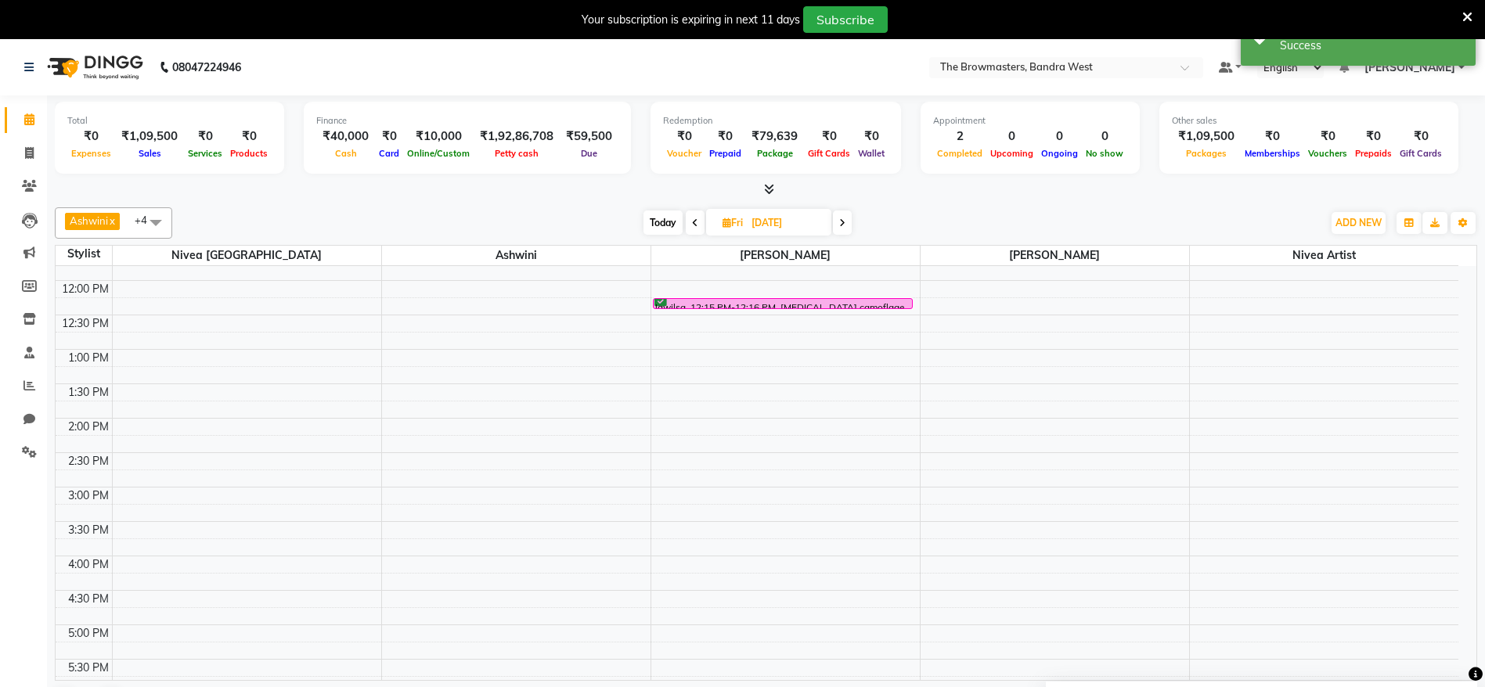
scroll to position [0, 0]
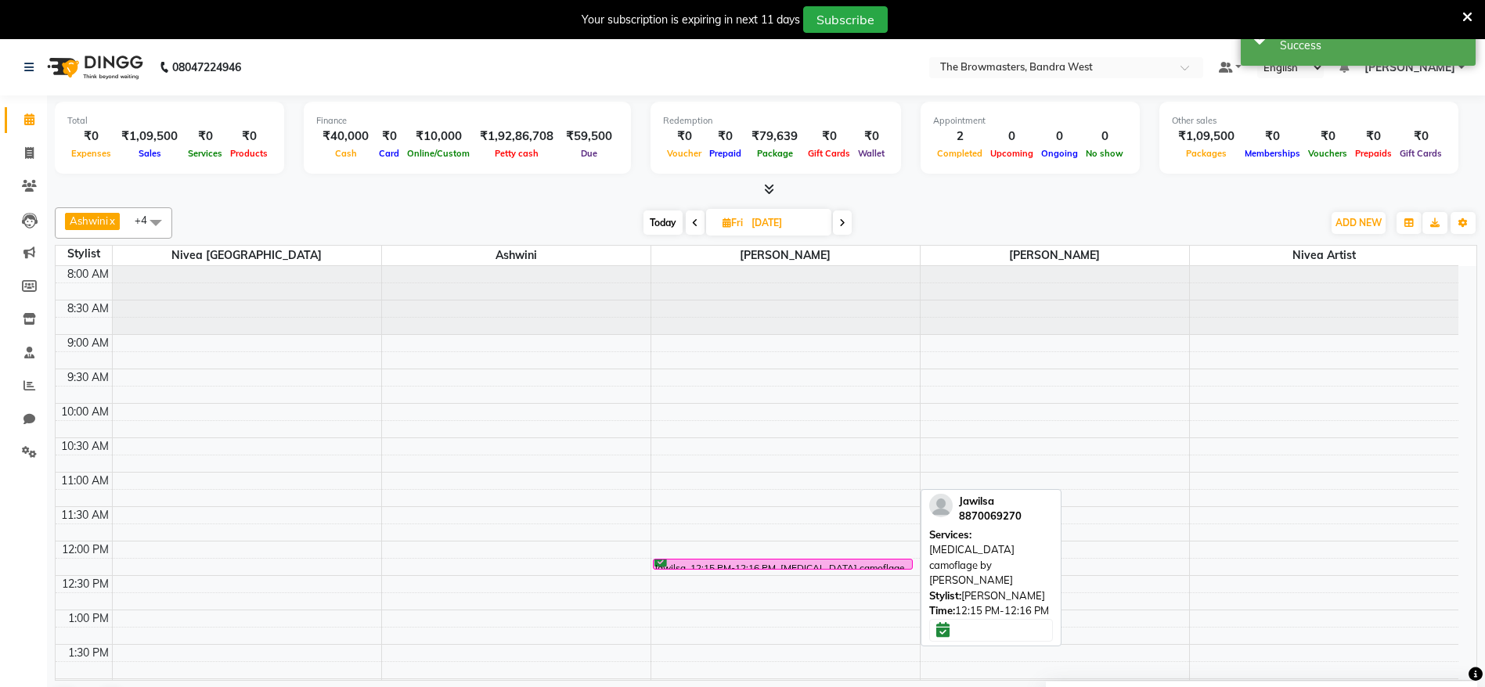
click at [755, 561] on div at bounding box center [783, 561] width 257 height 1
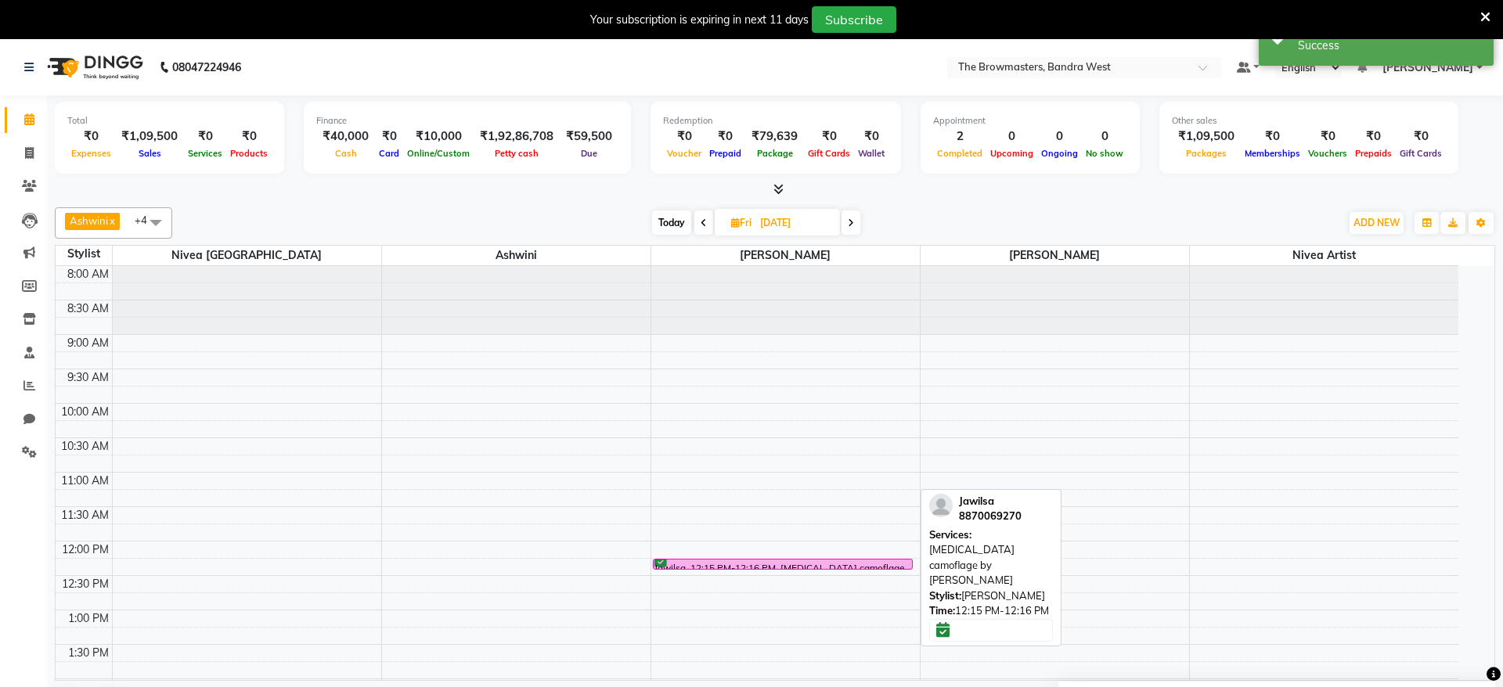
select select "6"
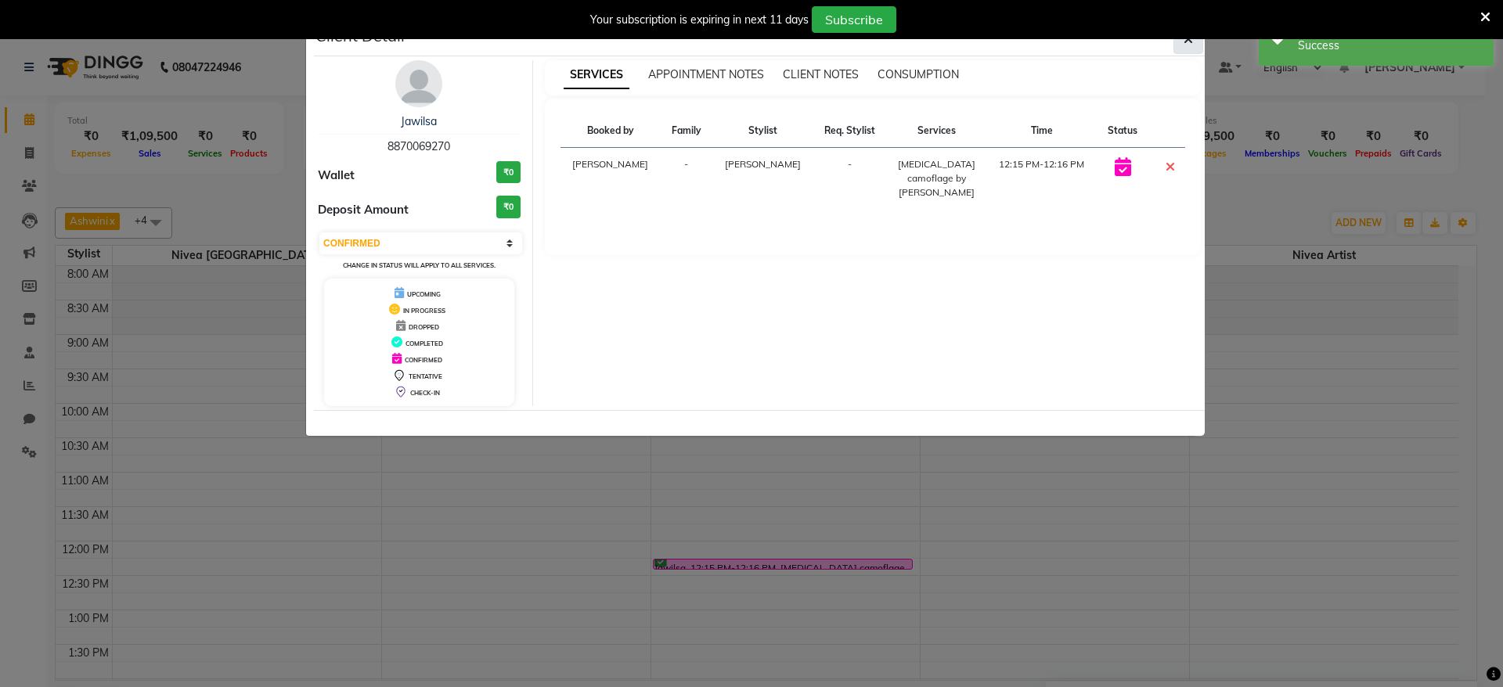
click at [1199, 48] on button "button" at bounding box center [1189, 39] width 30 height 30
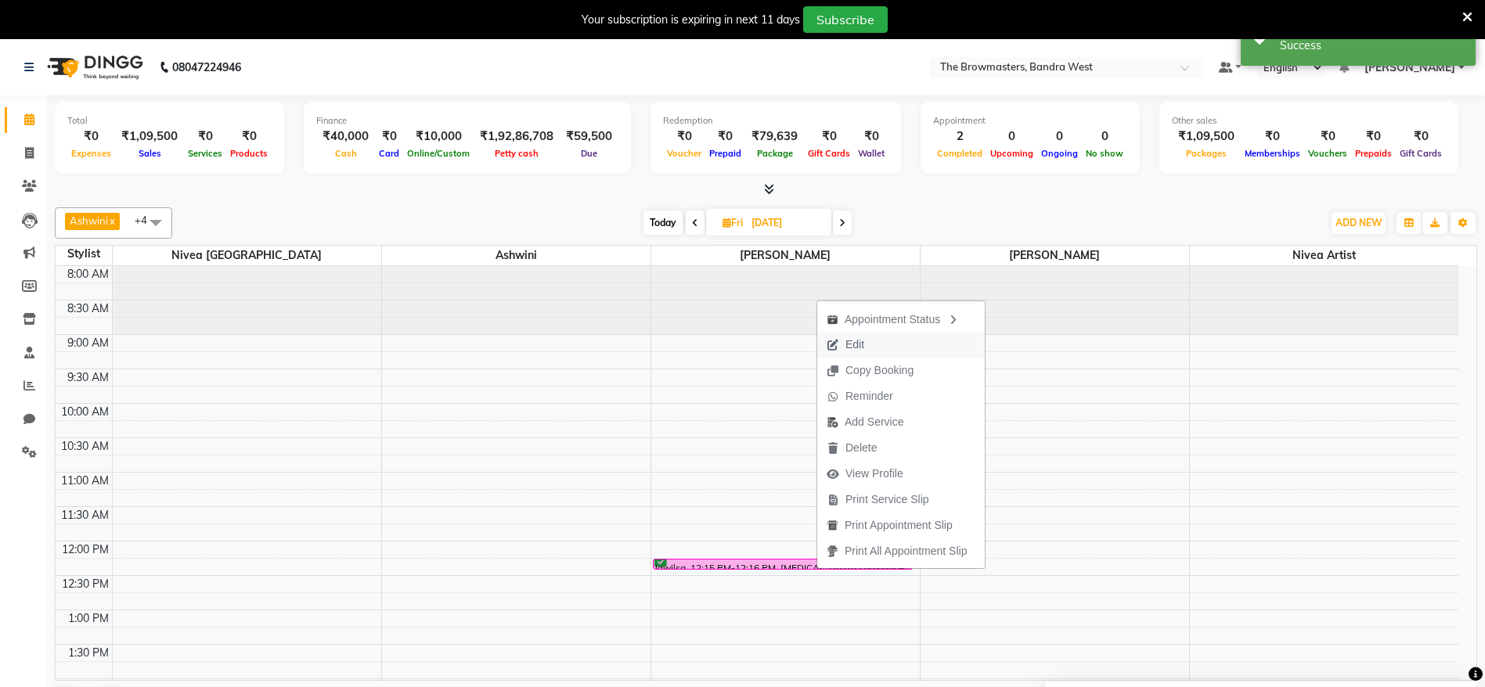
click at [892, 348] on button "Edit" at bounding box center [901, 345] width 168 height 26
select select "tentative"
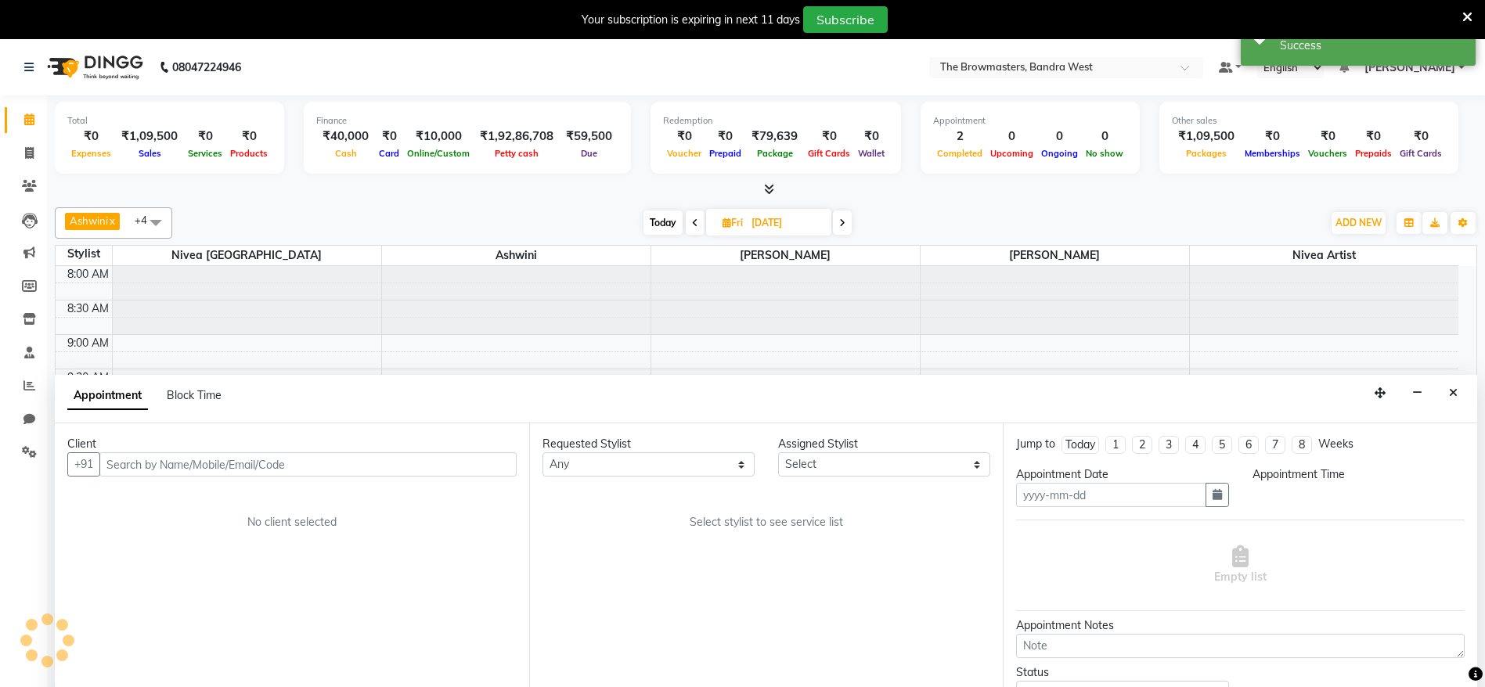
type input "26-09-2025"
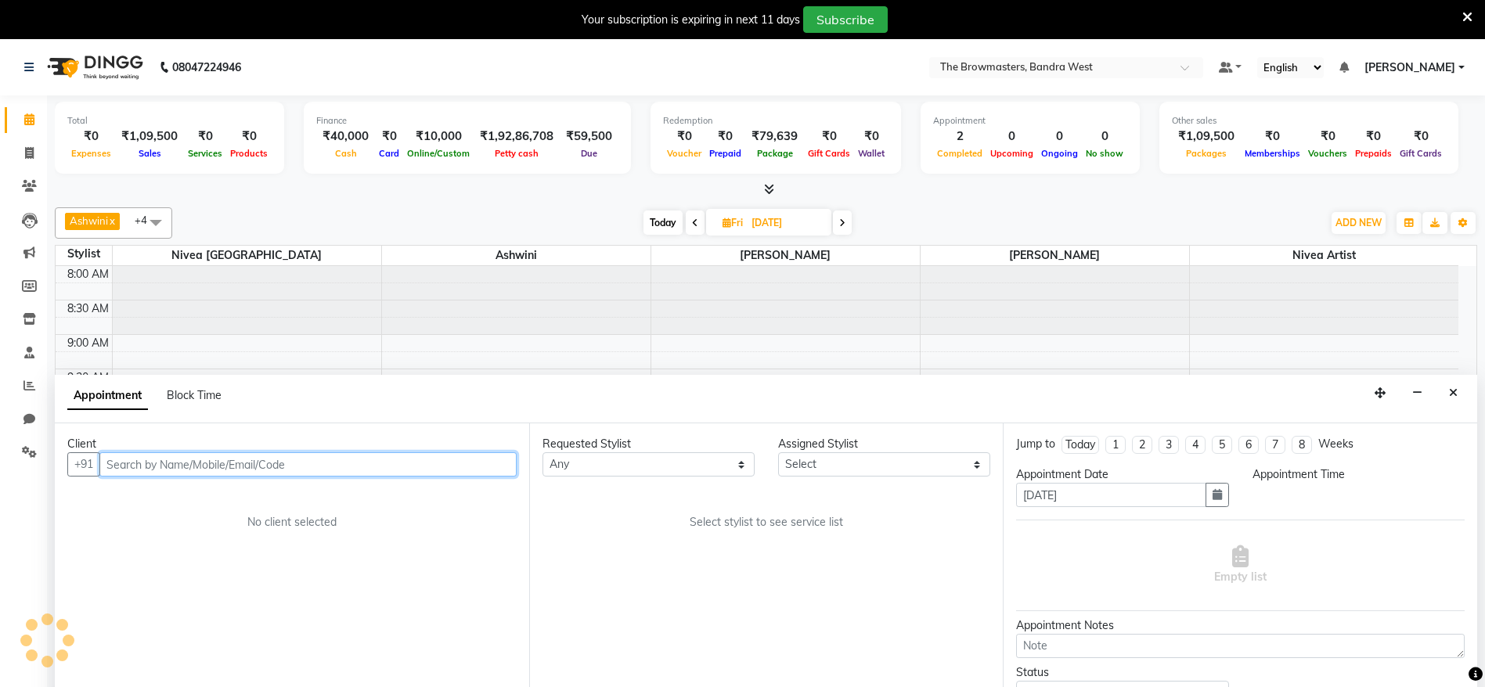
select select "64307"
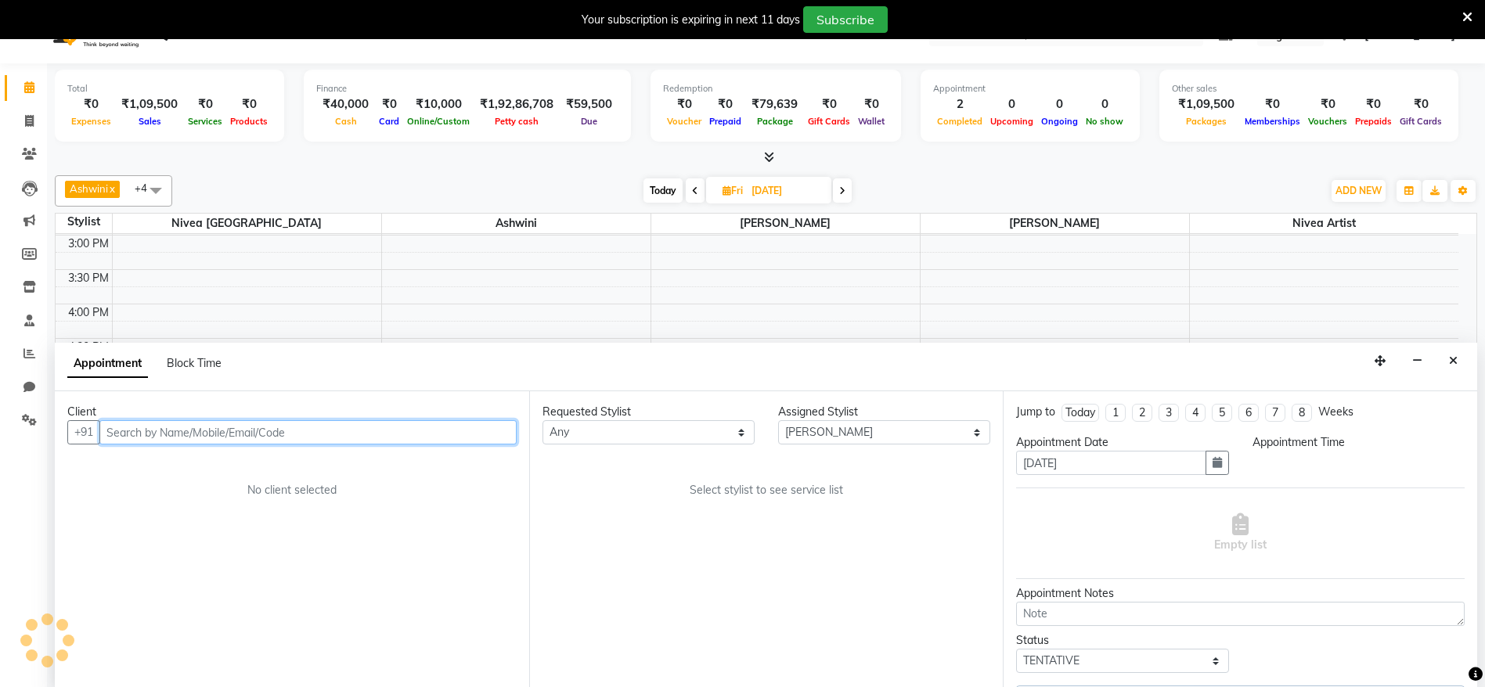
select select "confirm booking"
select select "735"
select select "3501"
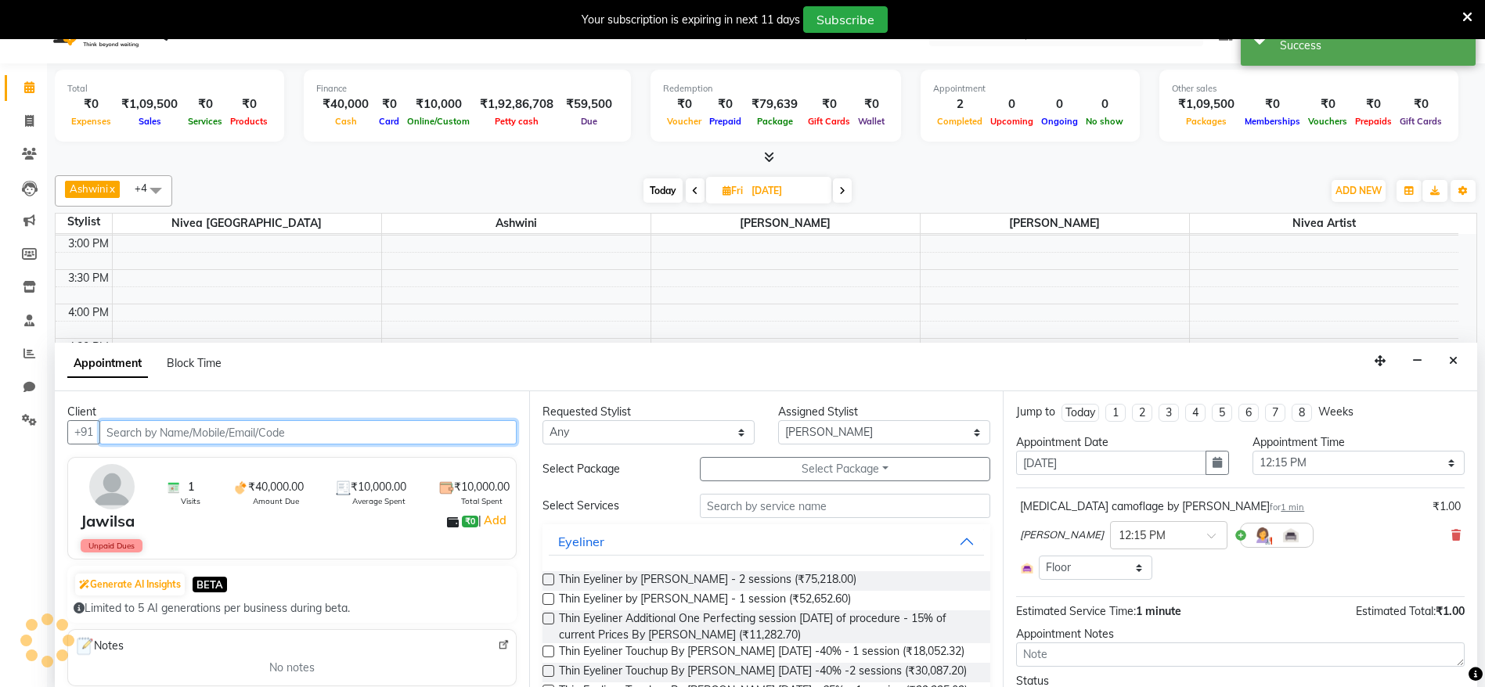
scroll to position [40, 0]
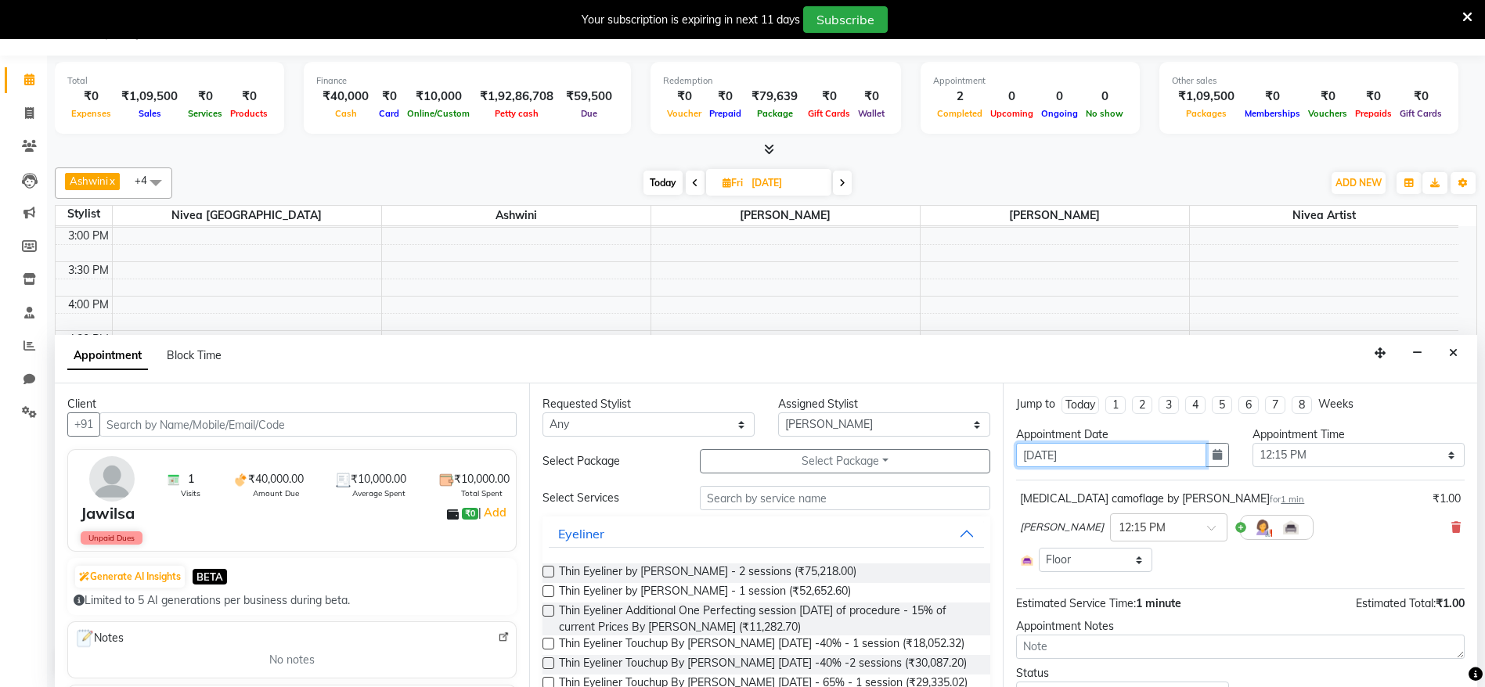
click at [1183, 453] on input "26-09-2025" at bounding box center [1110, 455] width 189 height 24
click at [1213, 452] on icon "button" at bounding box center [1217, 454] width 9 height 11
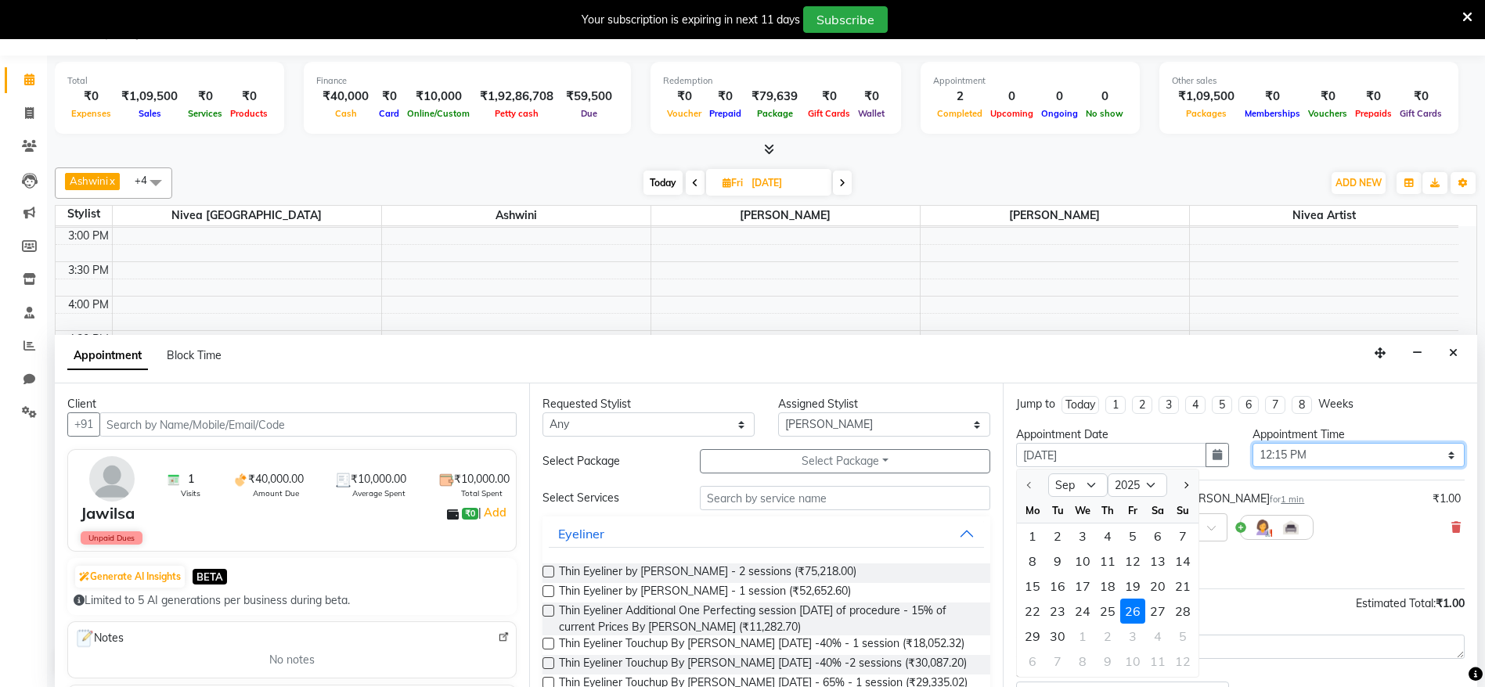
click at [1283, 457] on select "Select 09:00 AM 09:15 AM 09:30 AM 09:45 AM 10:00 AM 10:15 AM 10:30 AM 10:45 AM …" at bounding box center [1359, 455] width 212 height 24
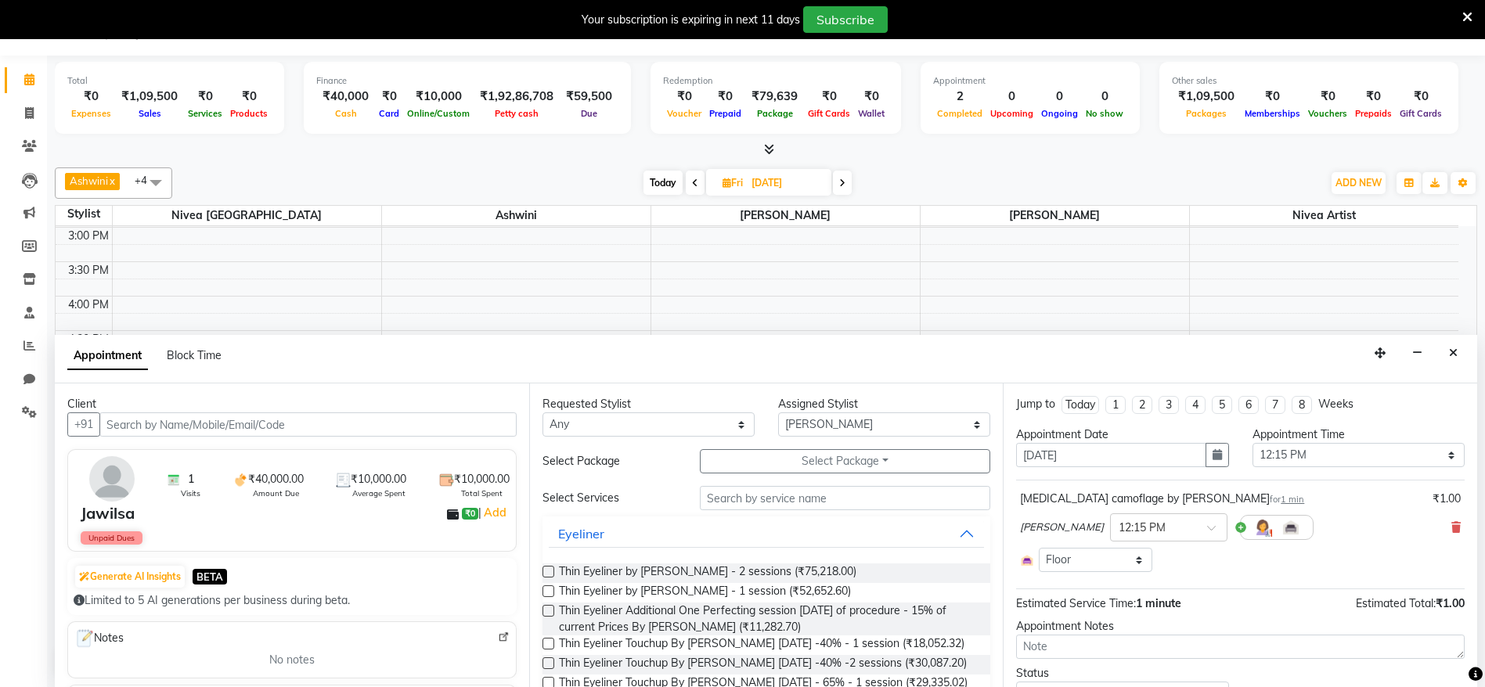
click at [1281, 500] on span "1 min" at bounding box center [1292, 499] width 23 height 11
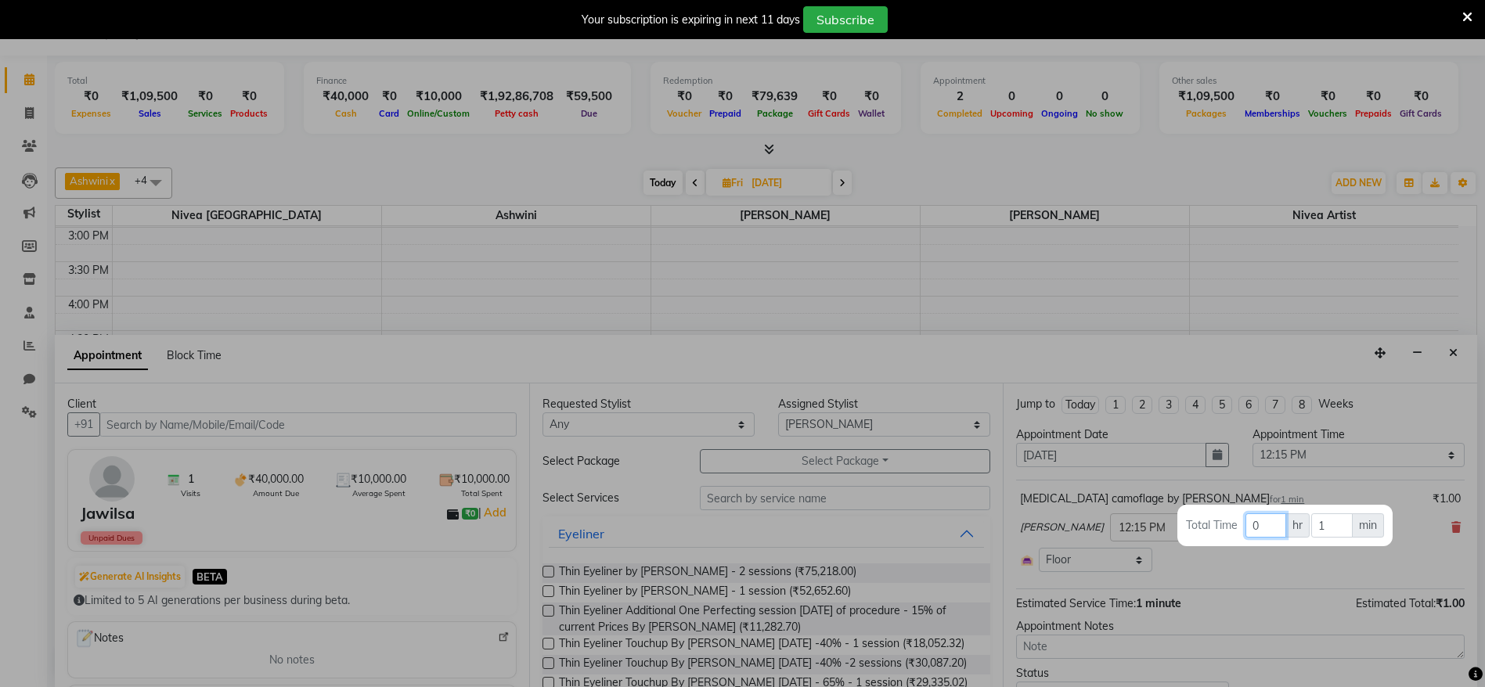
click at [1271, 523] on input "0" at bounding box center [1266, 526] width 41 height 24
type input "2"
click at [1238, 533] on td "Total Time" at bounding box center [1214, 526] width 59 height 26
click at [1229, 619] on div at bounding box center [742, 343] width 1485 height 687
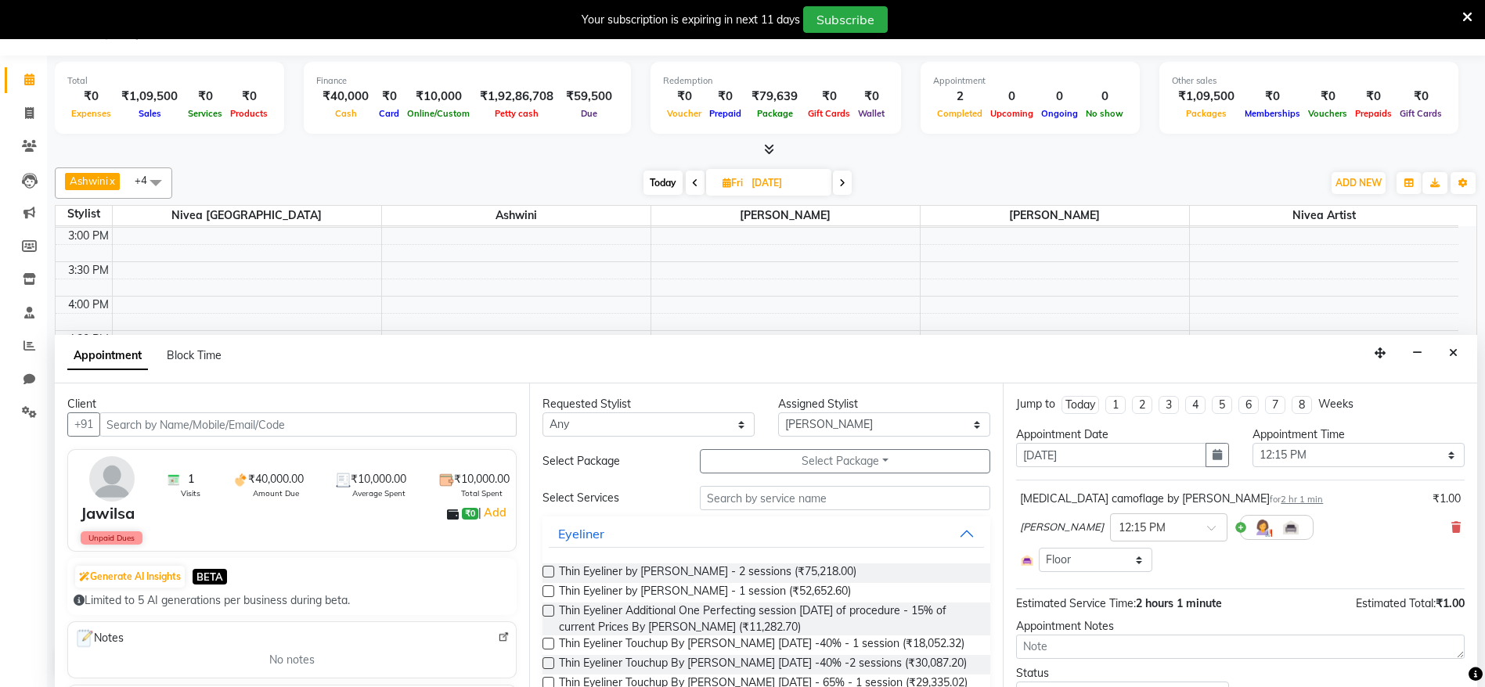
scroll to position [72, 0]
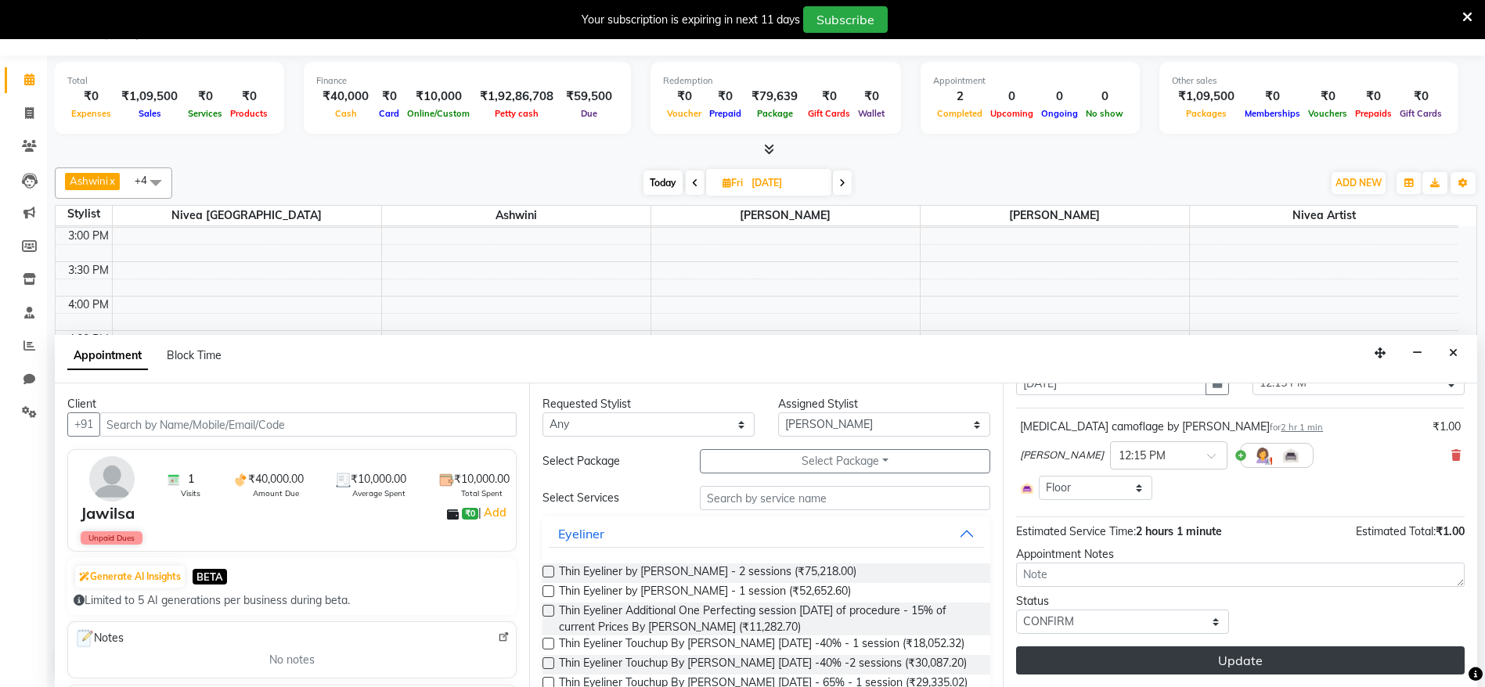
click at [1163, 657] on button "Update" at bounding box center [1240, 661] width 449 height 28
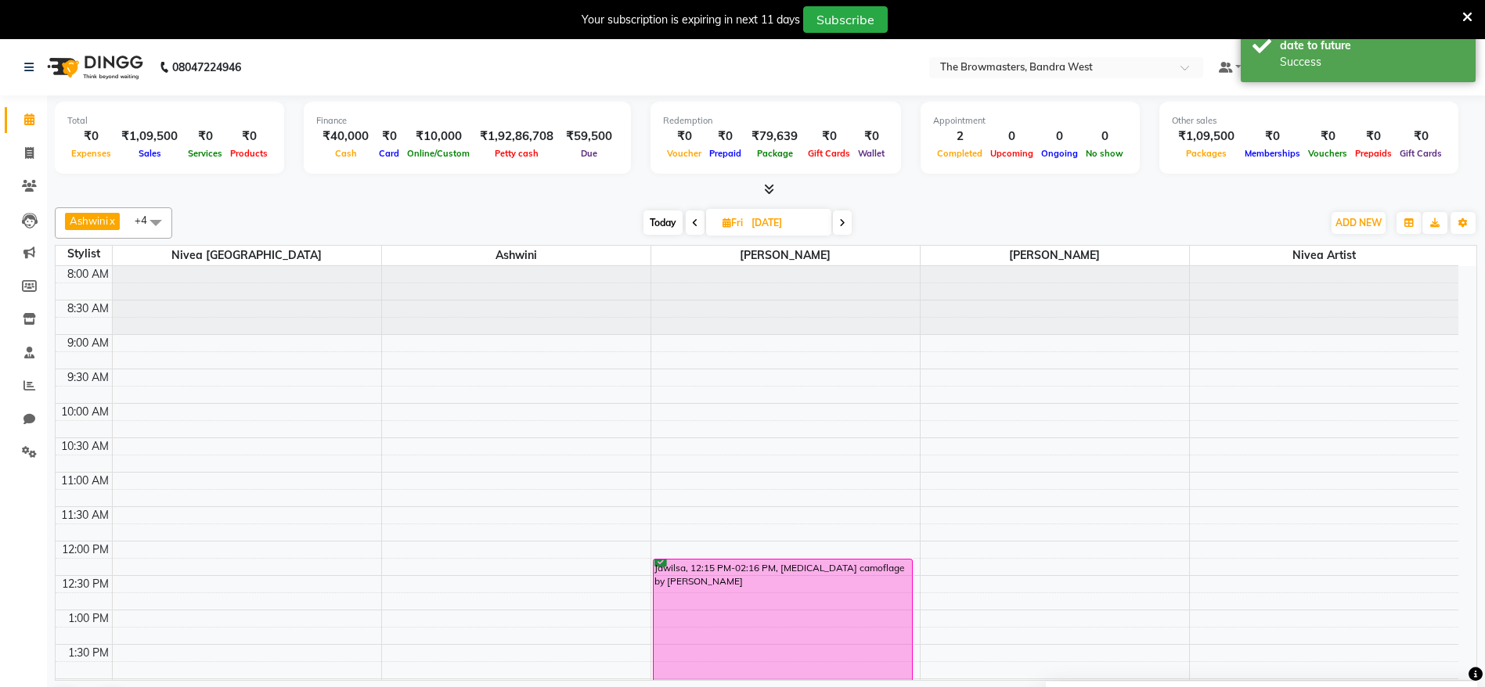
scroll to position [73, 0]
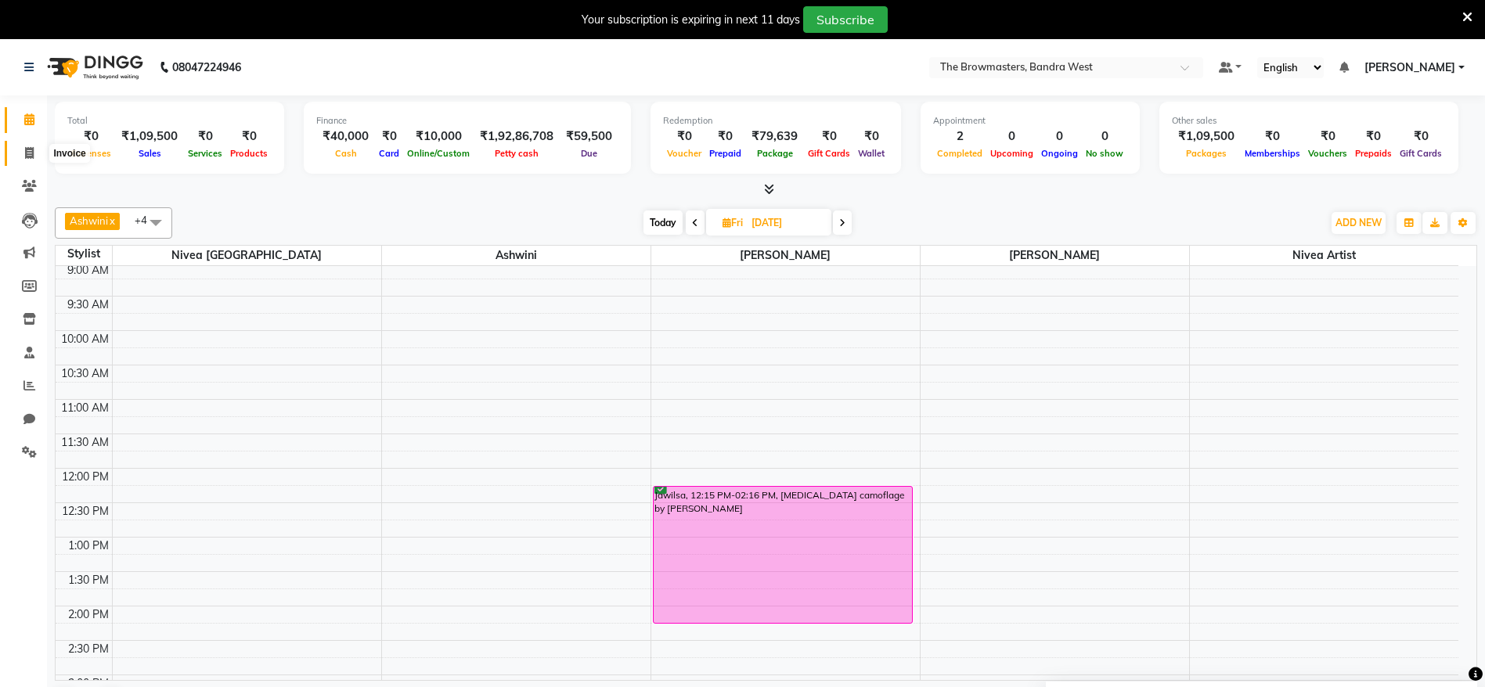
click at [20, 150] on span at bounding box center [29, 154] width 27 height 18
select select "6949"
select select "service"
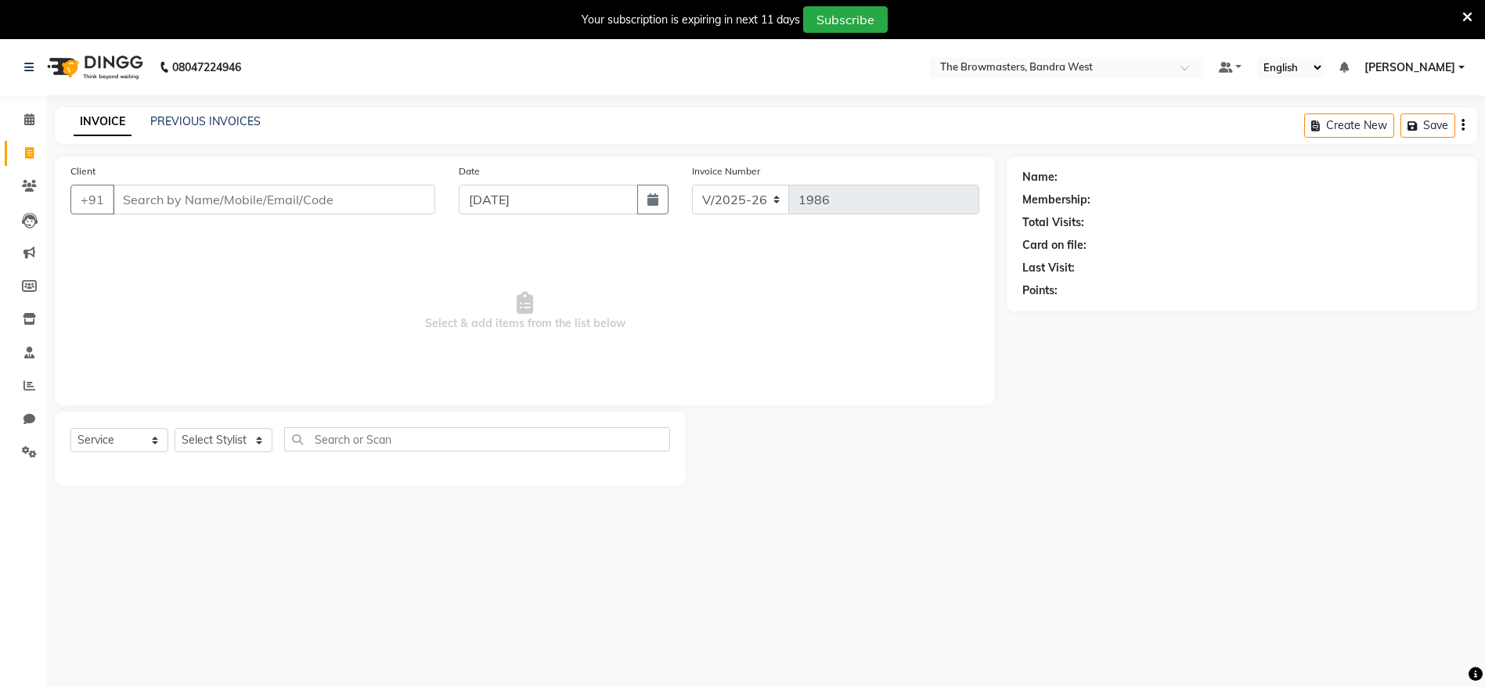
type input "8007000088"
select select "package"
type input "8007000088"
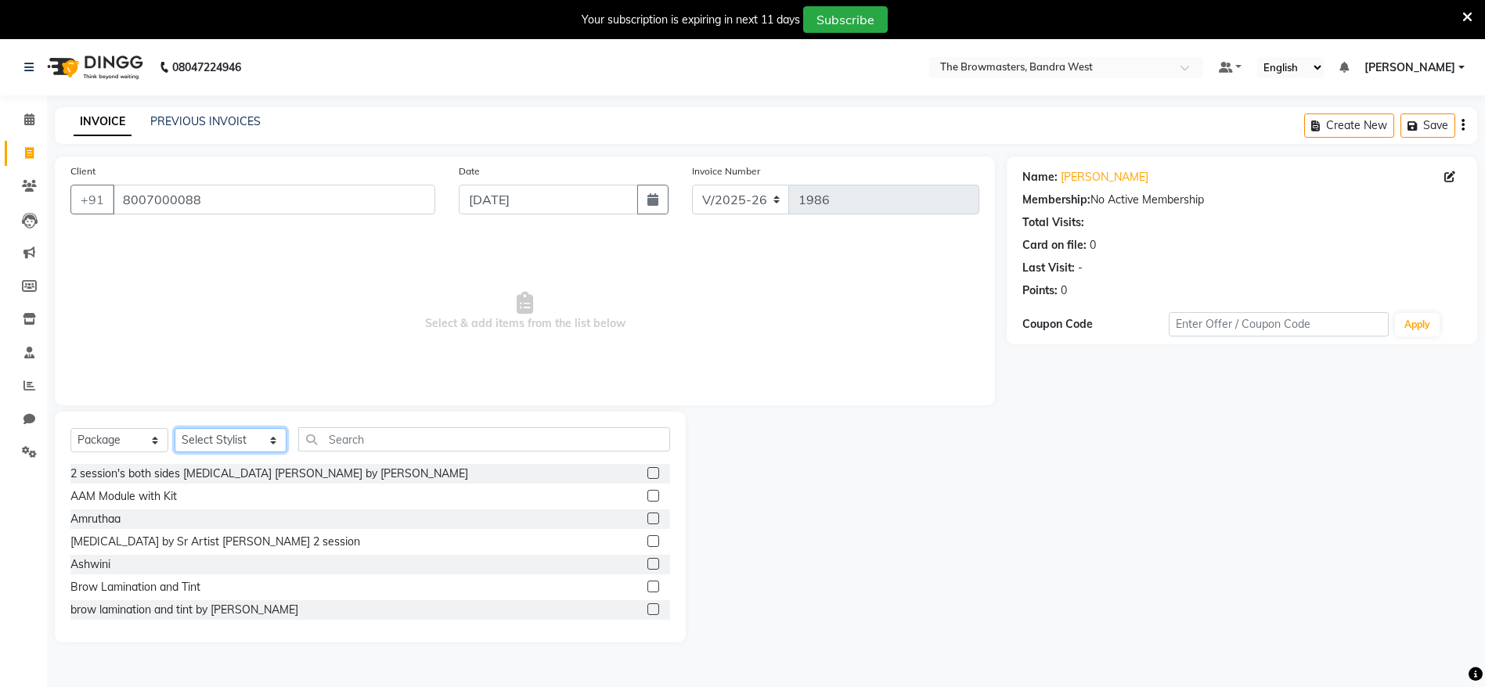
click at [233, 439] on select "Select Stylist Ashmeey Singghai Ashwini Ayushi DINGG SUPPORT Jyoti Kajal Kratik…" at bounding box center [231, 440] width 112 height 24
select select "64301"
click at [175, 428] on select "Select Stylist Ashmeey Singghai Ashwini Ayushi DINGG SUPPORT Jyoti Kajal Kratik…" at bounding box center [231, 440] width 112 height 24
click at [330, 446] on input "text" at bounding box center [484, 440] width 372 height 24
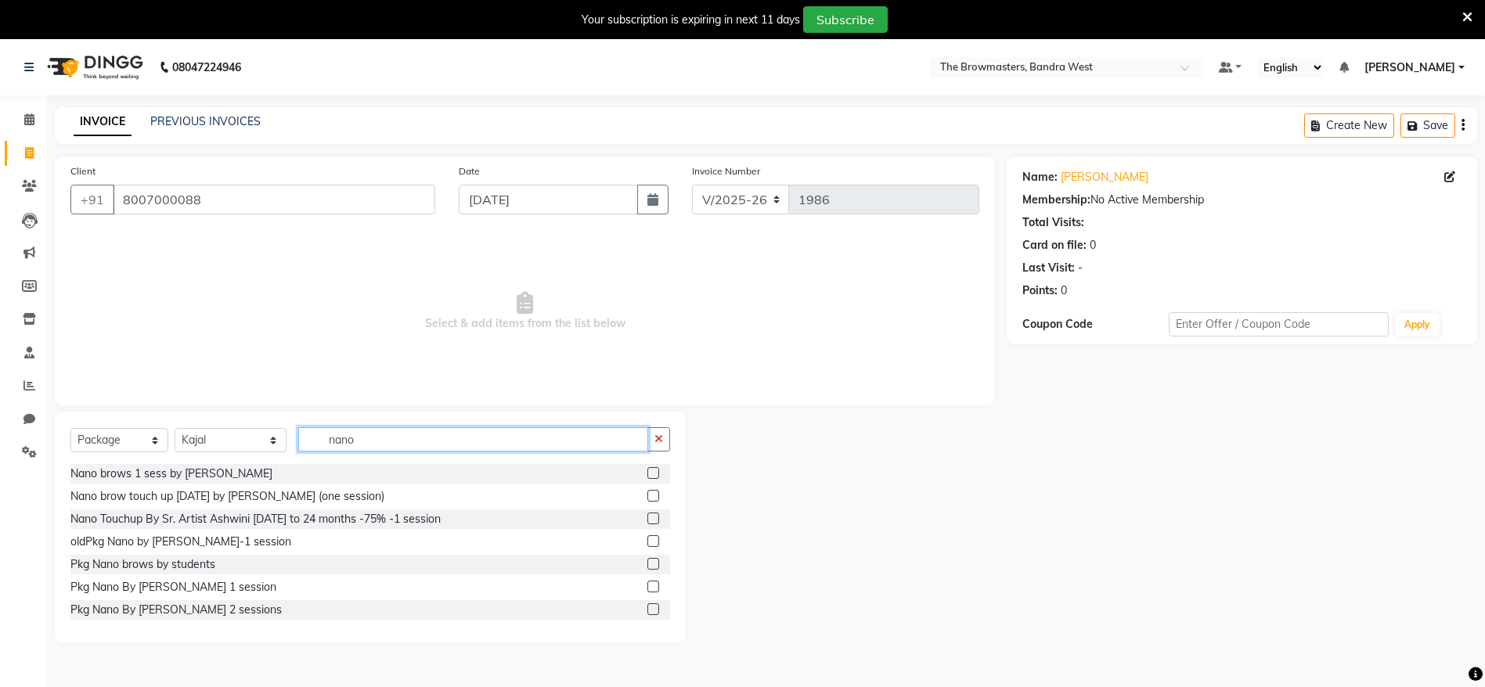
type input "nano"
click at [648, 610] on label at bounding box center [654, 610] width 12 height 12
click at [648, 610] on input "checkbox" at bounding box center [653, 610] width 10 height 10
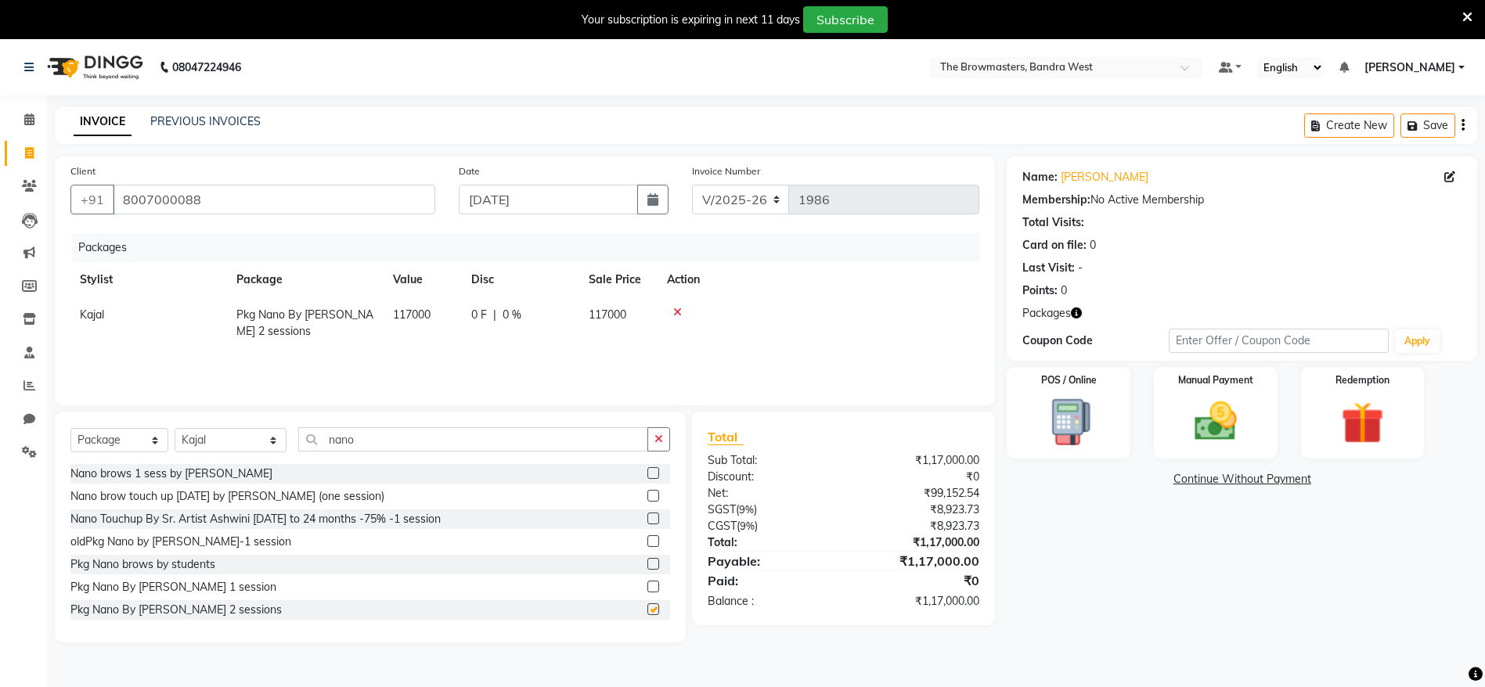
checkbox input "false"
click at [503, 316] on span "0 %" at bounding box center [512, 315] width 19 height 16
select select "64301"
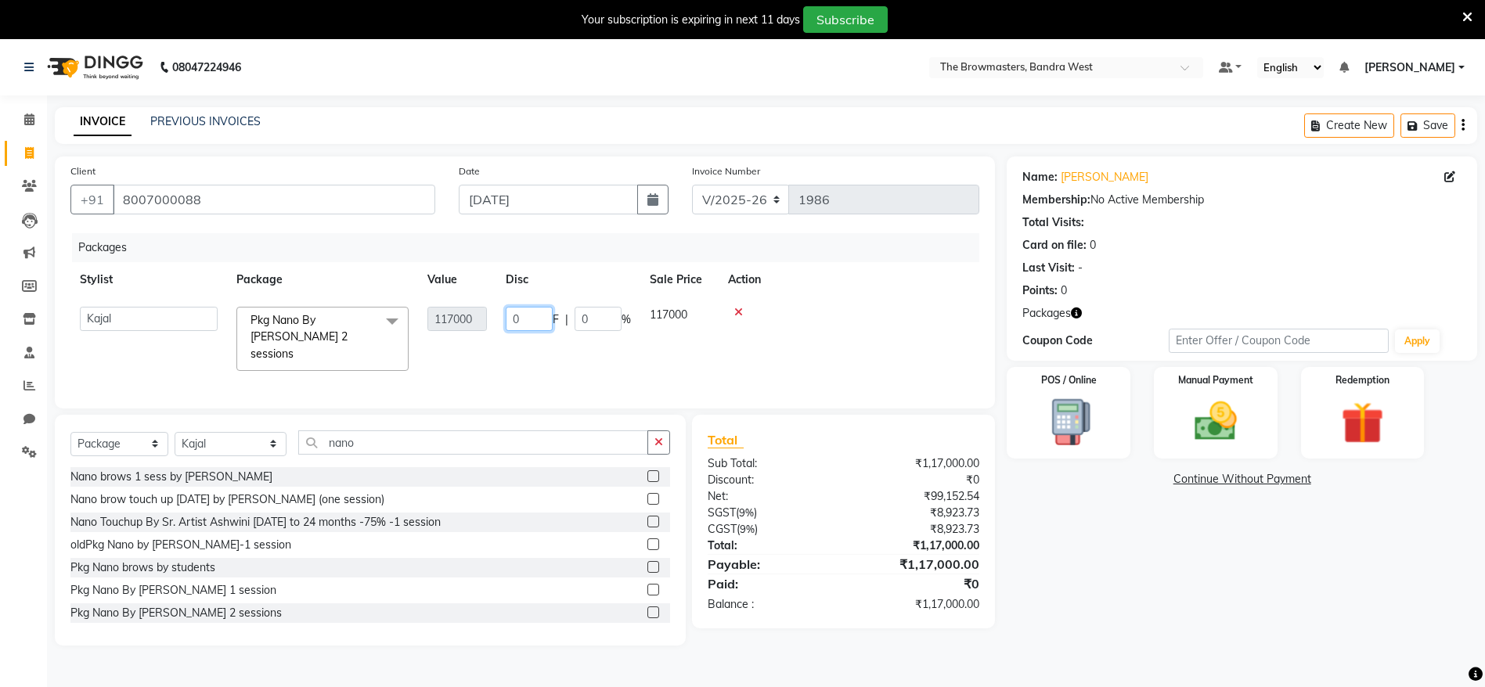
click at [551, 316] on input "0" at bounding box center [529, 319] width 47 height 24
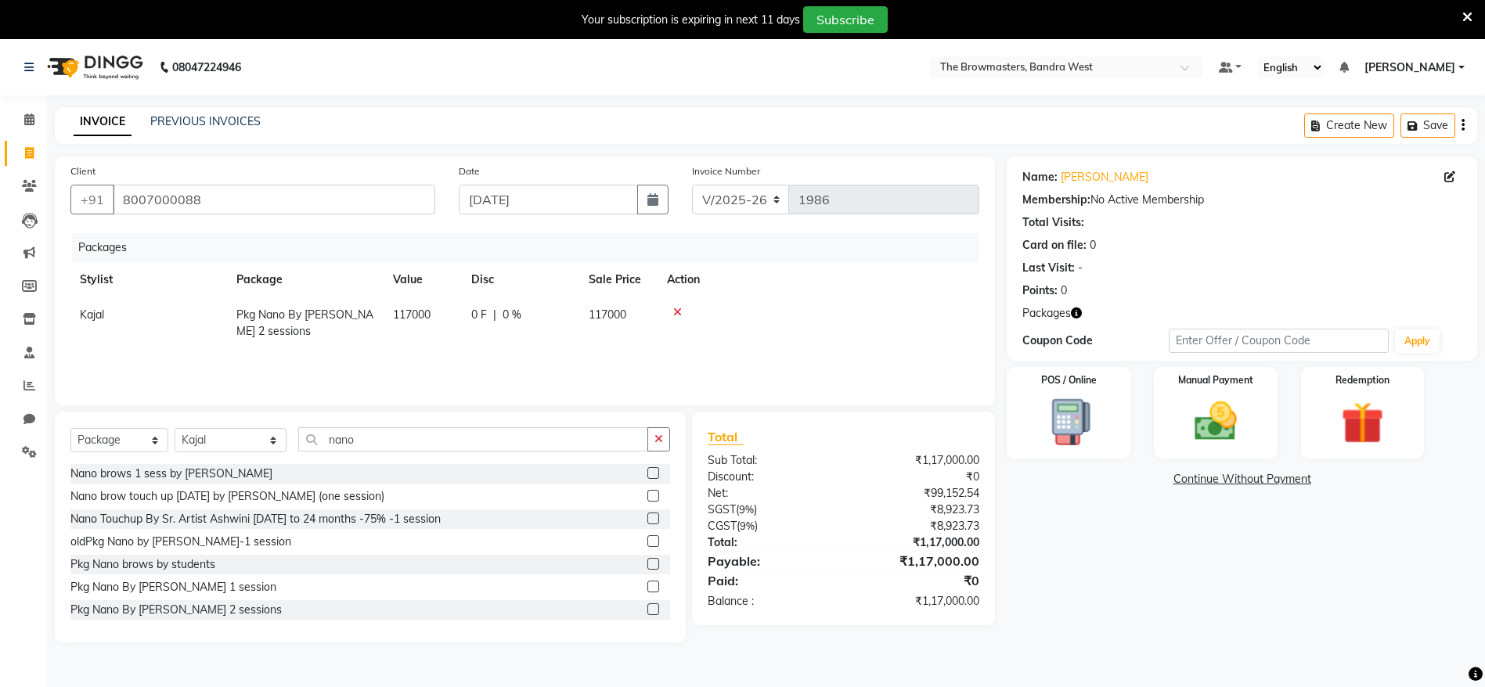
click at [511, 322] on span "0 %" at bounding box center [512, 315] width 19 height 16
select select "64301"
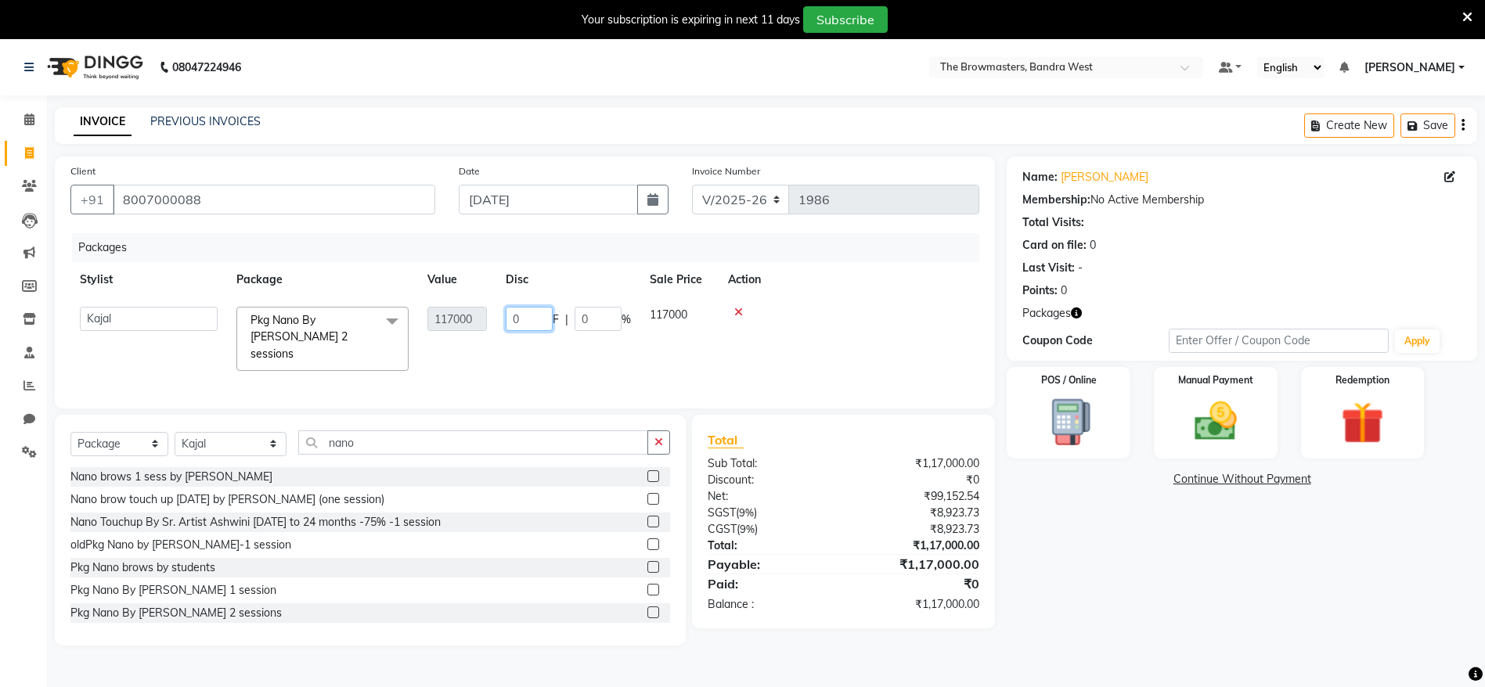
click at [539, 322] on input "0" at bounding box center [529, 319] width 47 height 24
type input "8336"
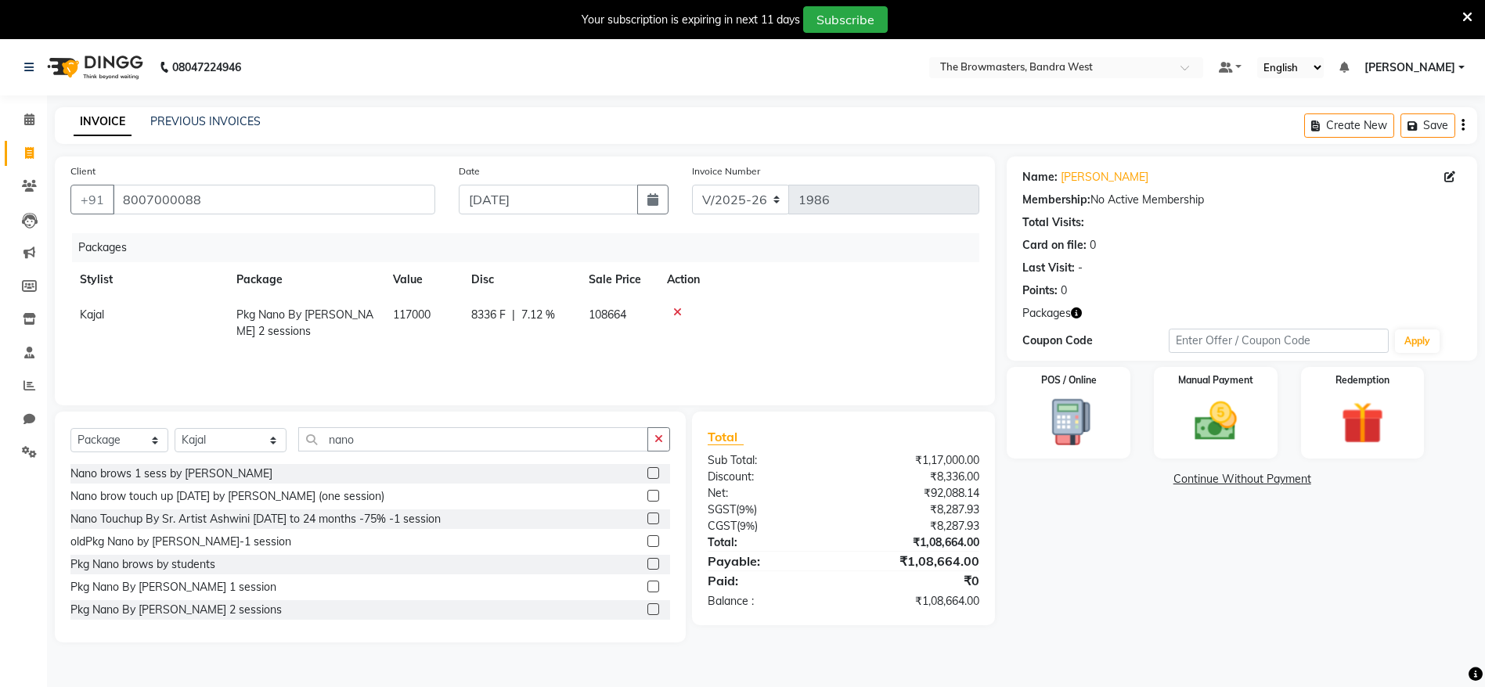
click at [572, 364] on div "Packages Stylist Package Value Disc Sale Price Action Kajal Pkg Nano By Ashmi 2…" at bounding box center [524, 311] width 909 height 157
click at [1204, 388] on div "Manual Payment" at bounding box center [1216, 414] width 128 height 96
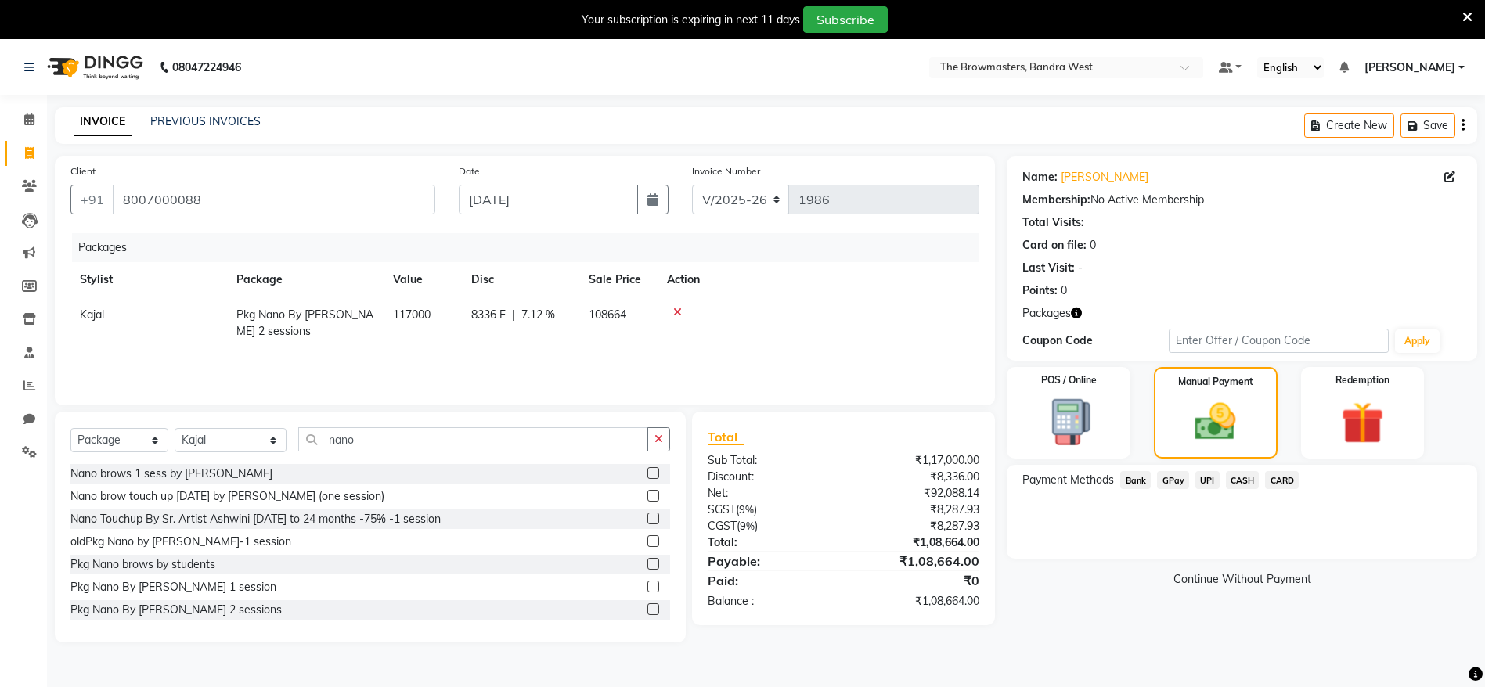
click at [1200, 482] on span "UPI" at bounding box center [1208, 480] width 24 height 18
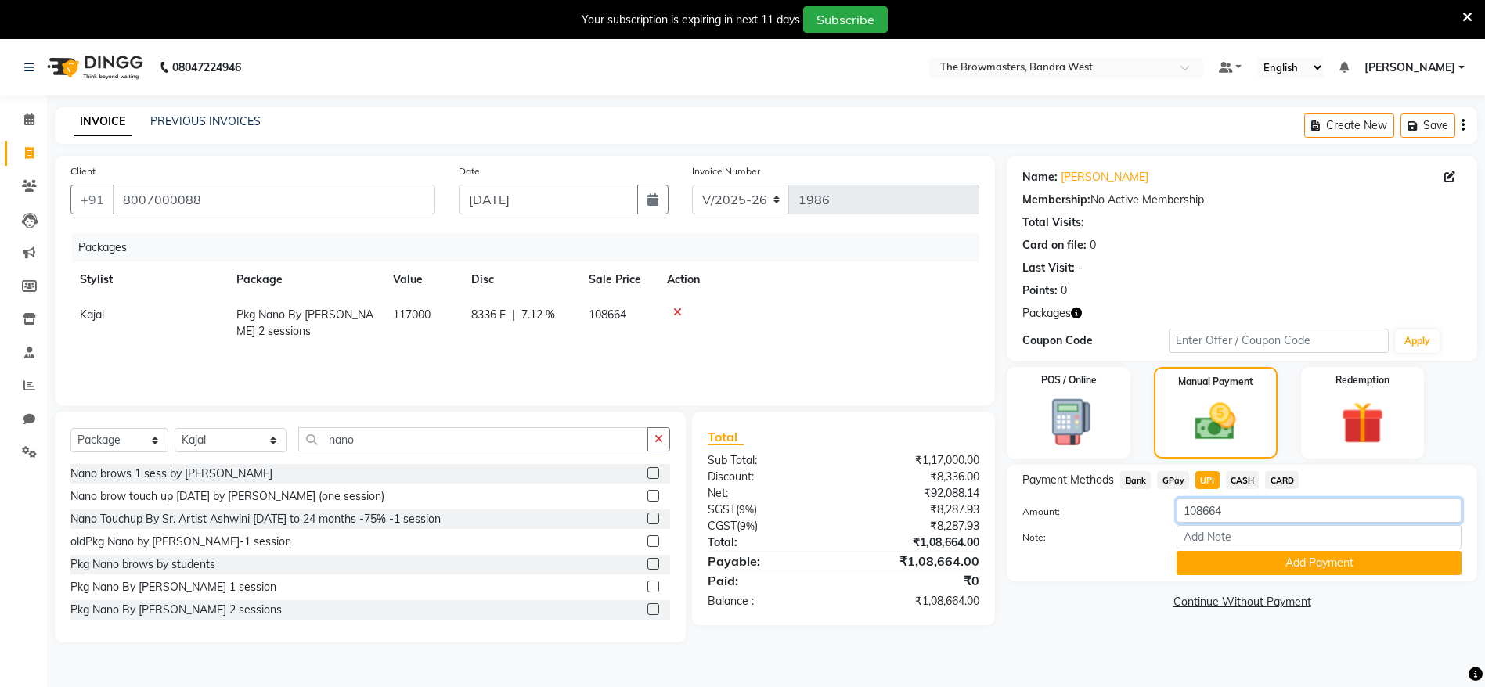
click at [1220, 500] on input "108664" at bounding box center [1319, 511] width 285 height 24
paste input "5000"
type input "5000"
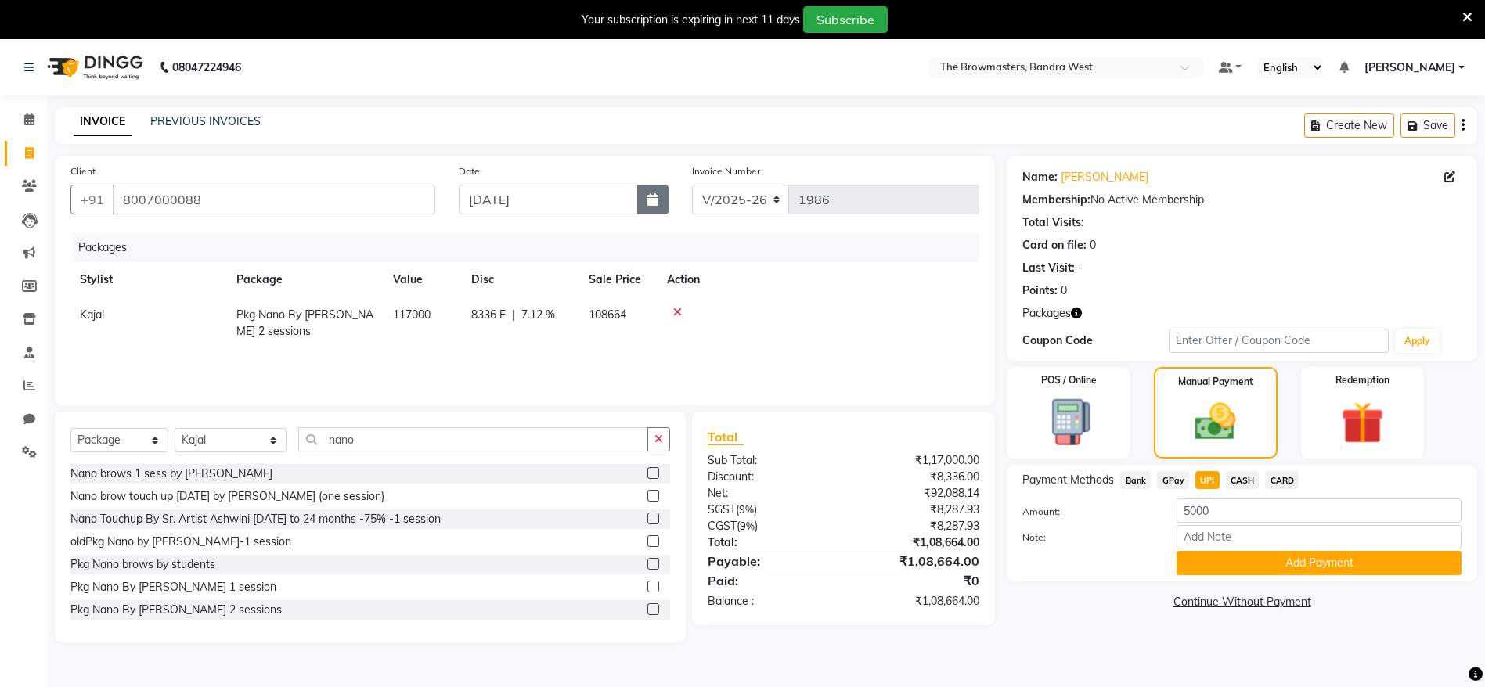
click at [655, 200] on icon "button" at bounding box center [653, 199] width 11 height 13
select select "9"
select select "2025"
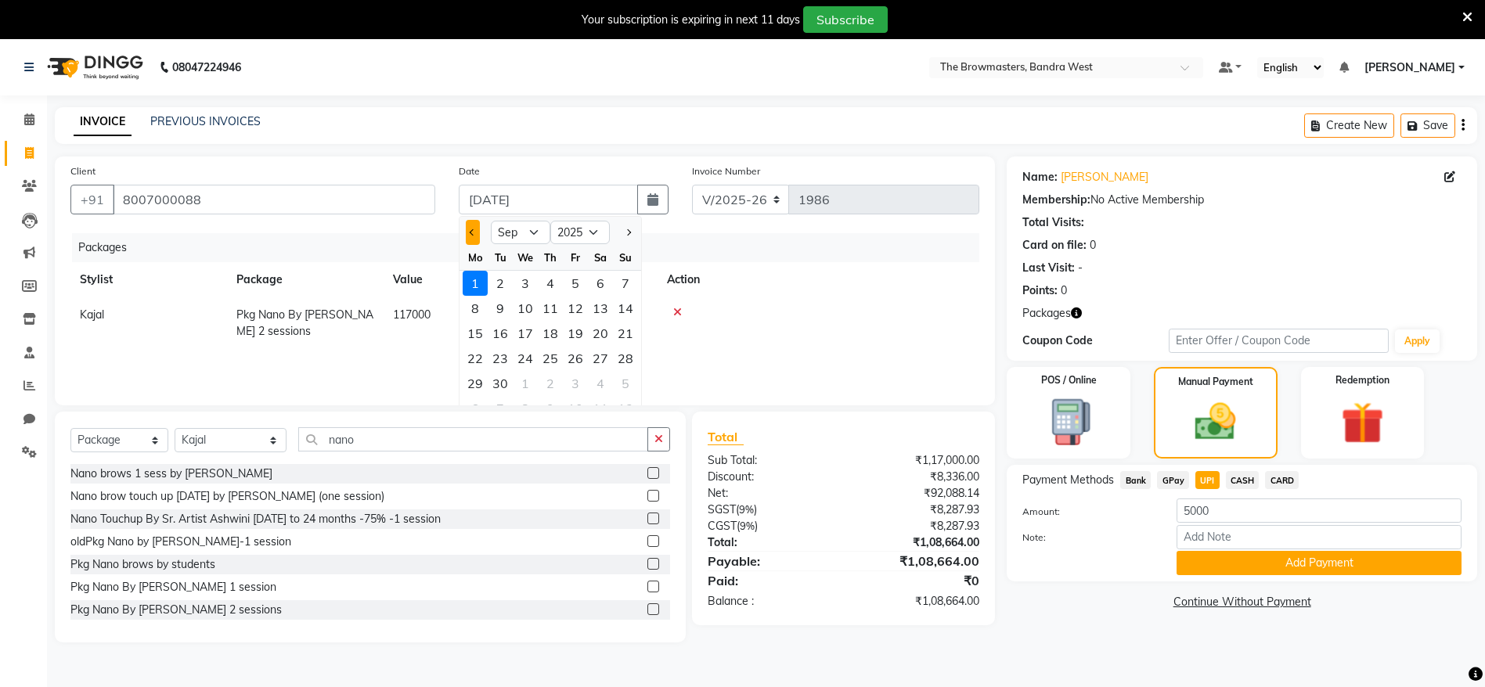
click at [471, 242] on button "Previous month" at bounding box center [472, 232] width 13 height 25
select select "8"
click at [621, 381] on div "31" at bounding box center [625, 383] width 25 height 25
type input "[DATE]"
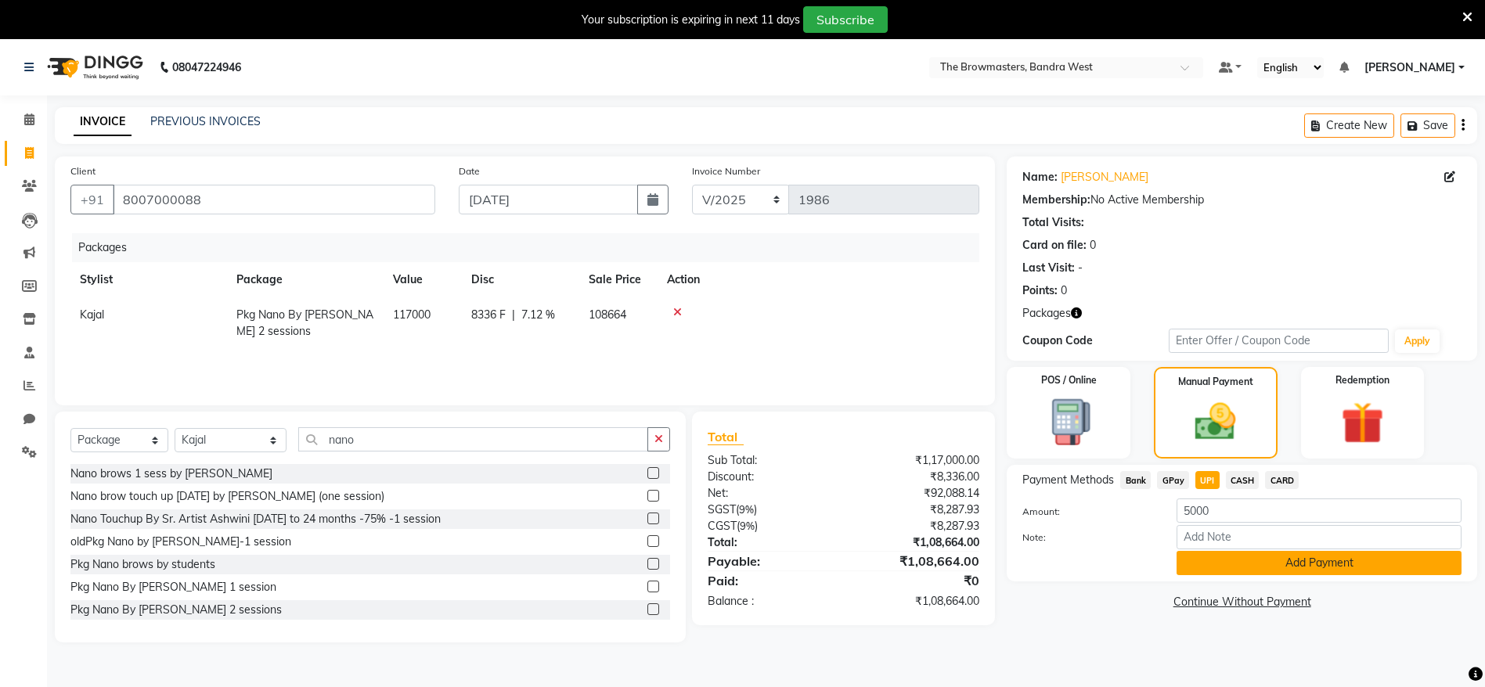
click at [1229, 563] on button "Add Payment" at bounding box center [1319, 563] width 285 height 24
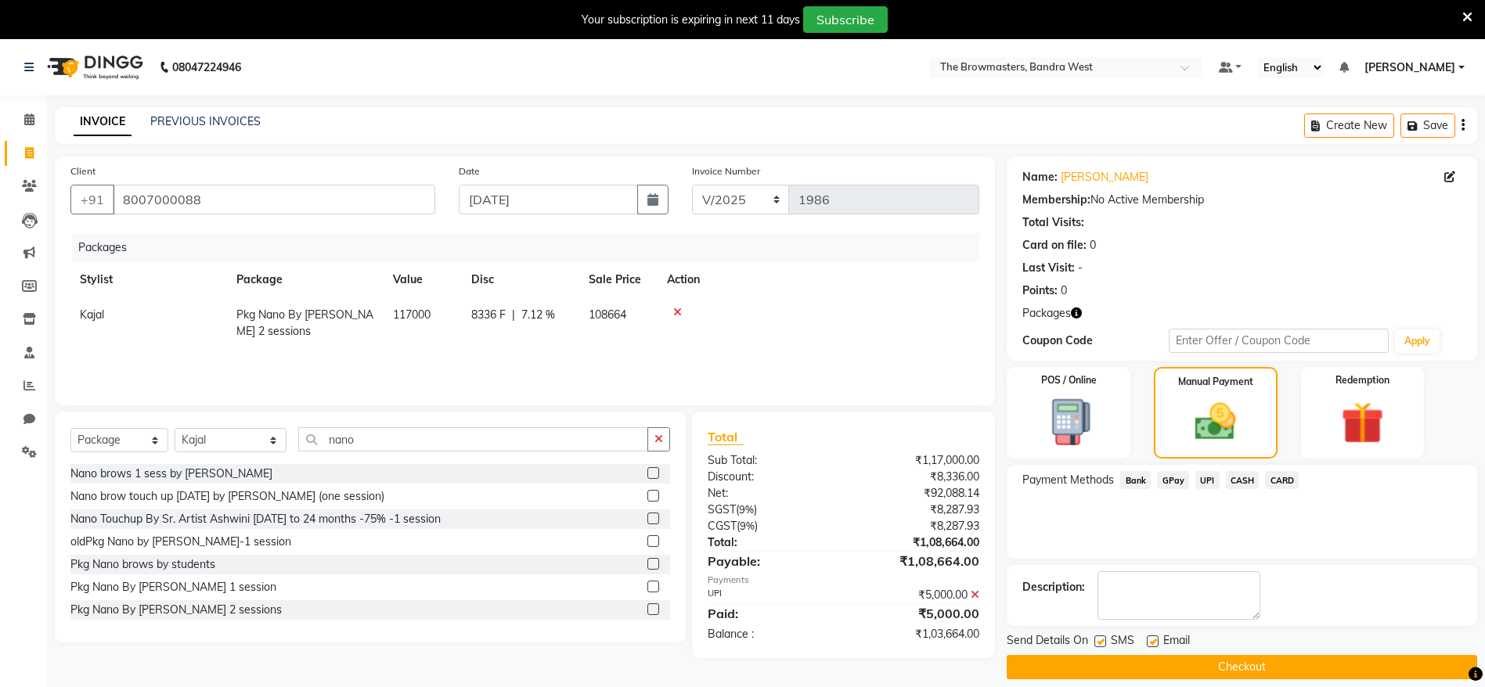
scroll to position [39, 0]
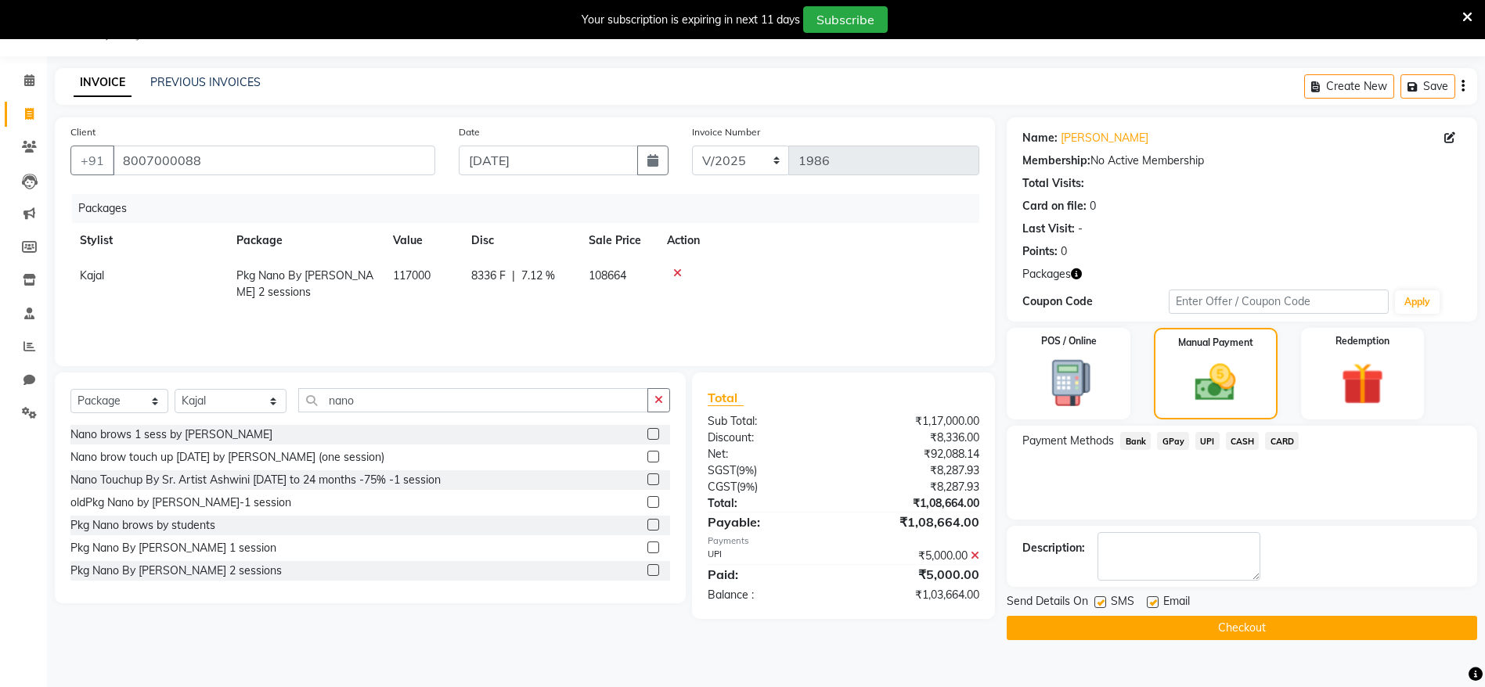
click at [1099, 602] on label at bounding box center [1101, 603] width 12 height 12
click at [1099, 602] on input "checkbox" at bounding box center [1100, 603] width 10 height 10
checkbox input "false"
click at [1152, 605] on label at bounding box center [1153, 603] width 12 height 12
click at [1152, 605] on input "checkbox" at bounding box center [1152, 603] width 10 height 10
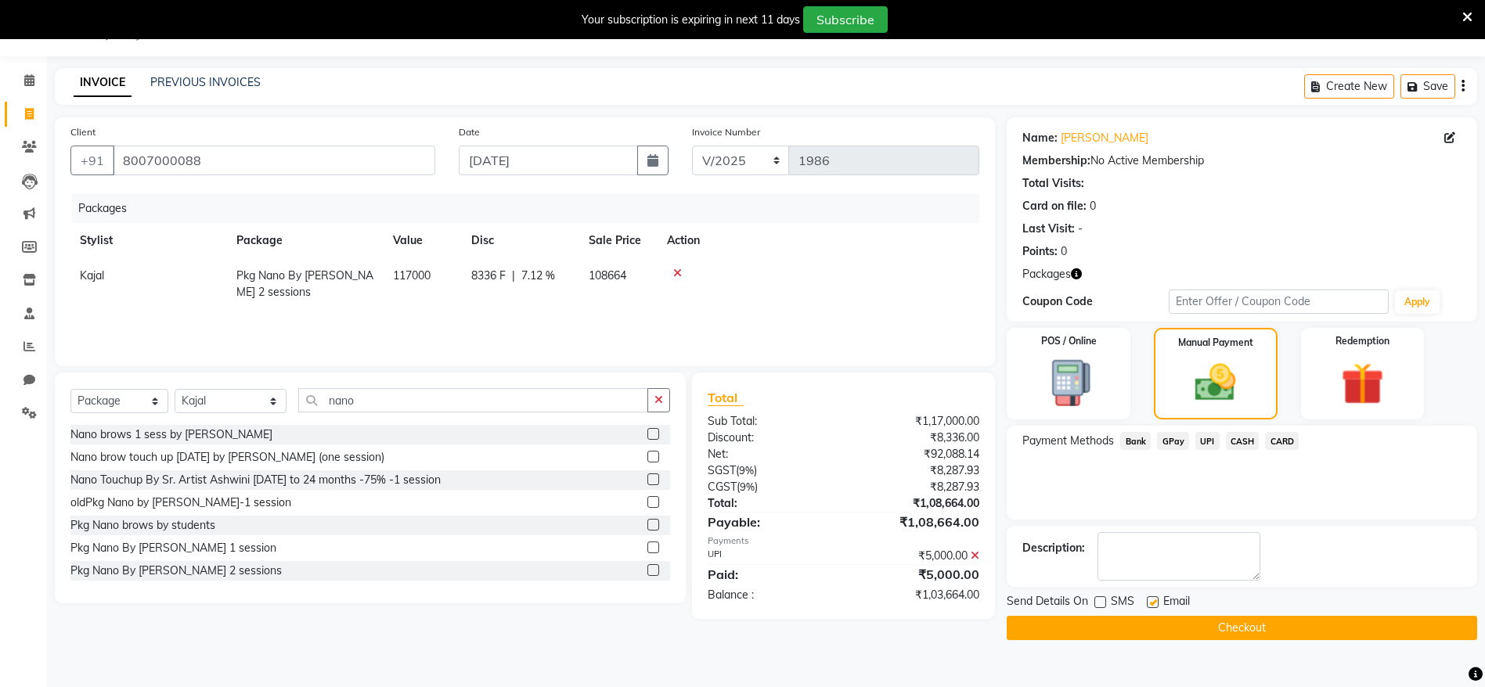
checkbox input "false"
click at [1189, 616] on button "Checkout" at bounding box center [1242, 628] width 471 height 24
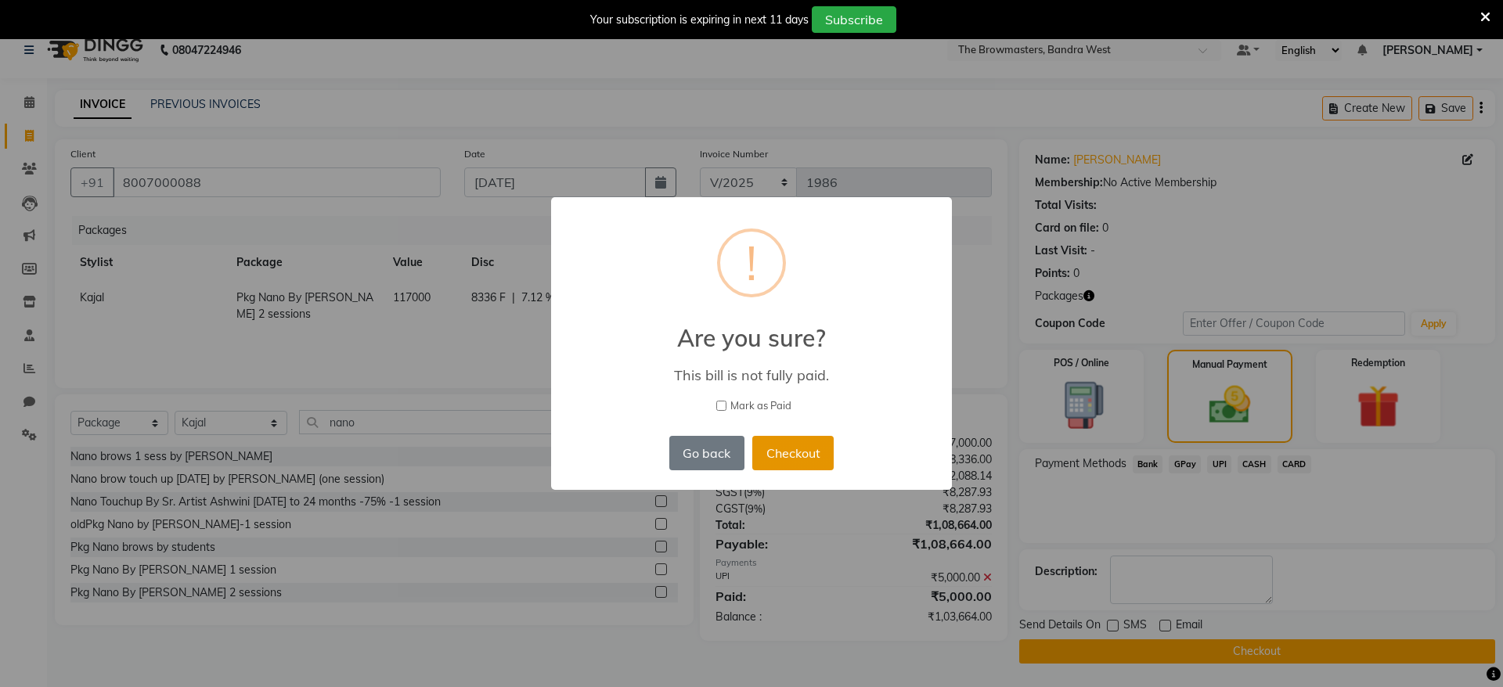
click at [787, 451] on button "Checkout" at bounding box center [792, 453] width 81 height 34
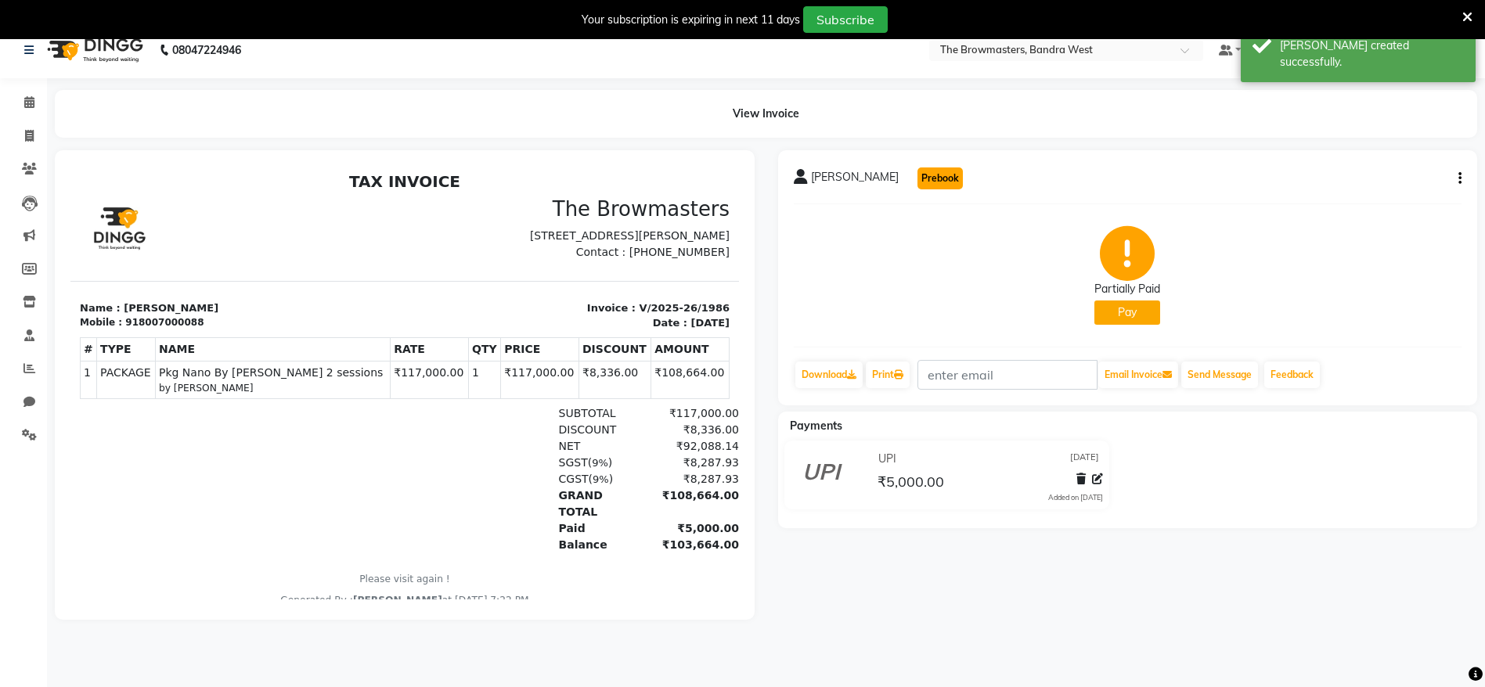
click at [918, 188] on button "Prebook" at bounding box center [940, 179] width 45 height 22
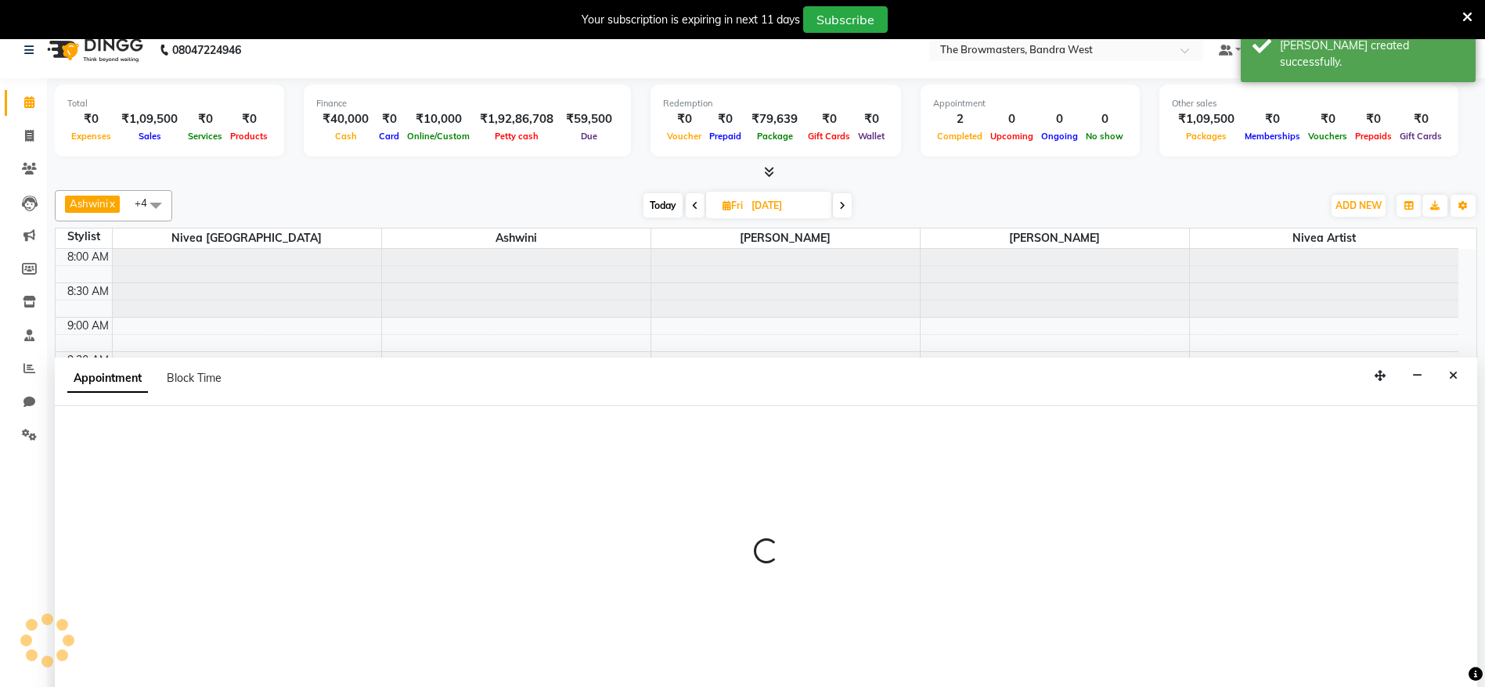
scroll to position [40, 0]
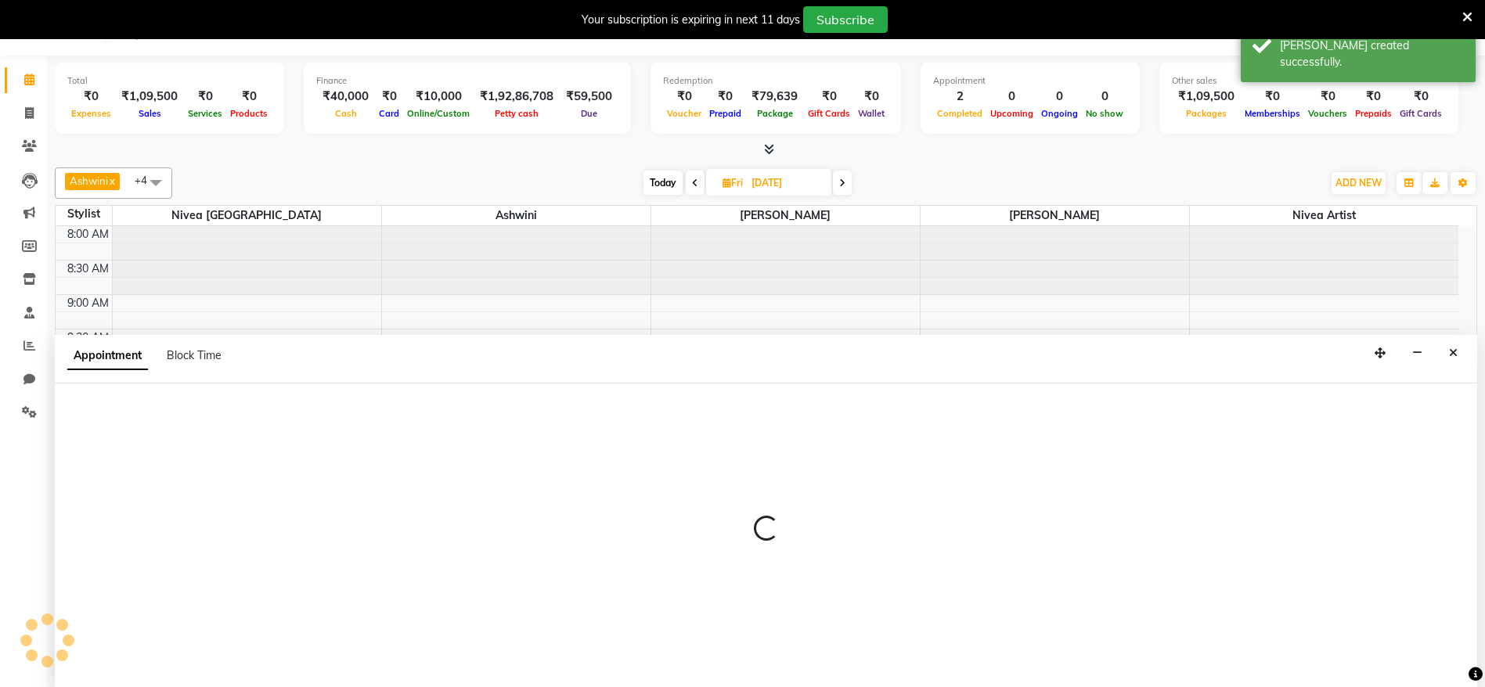
type input "[DATE]"
select select "540"
select select "tentative"
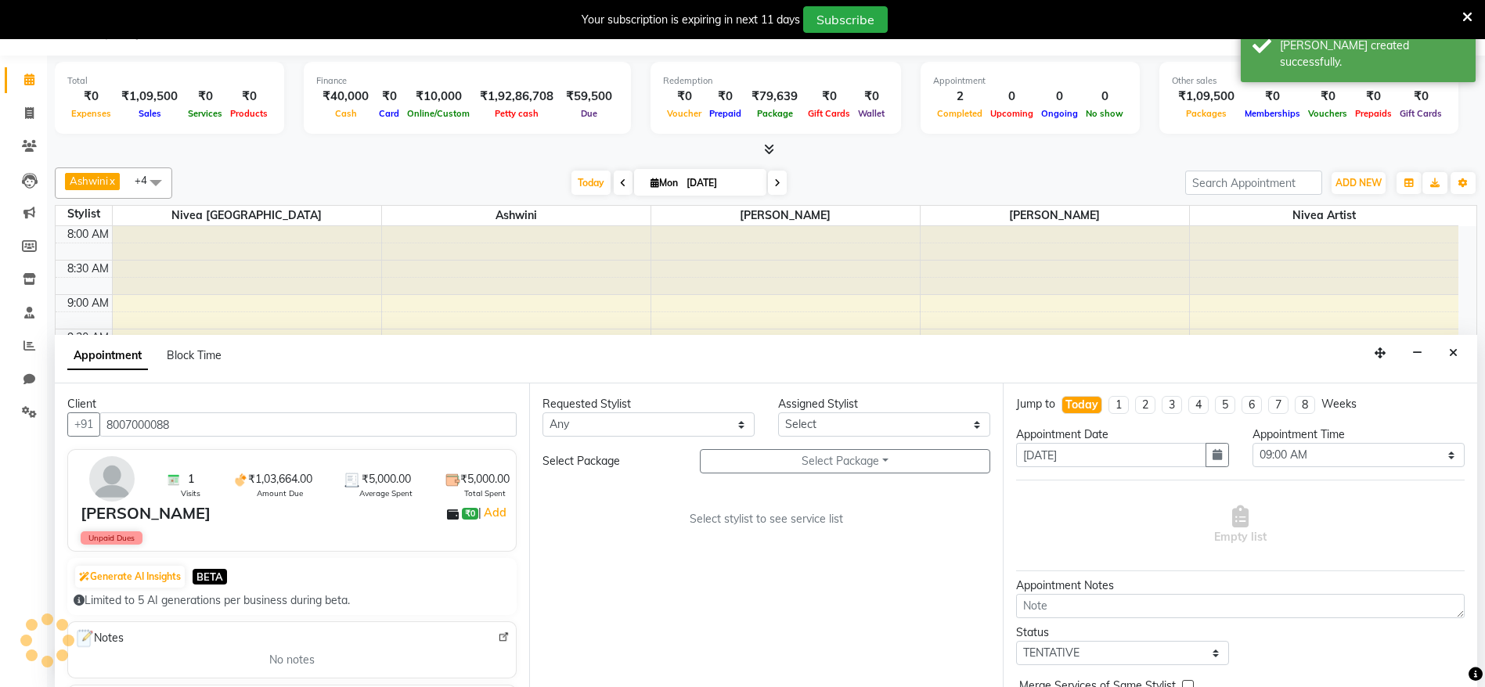
scroll to position [481, 0]
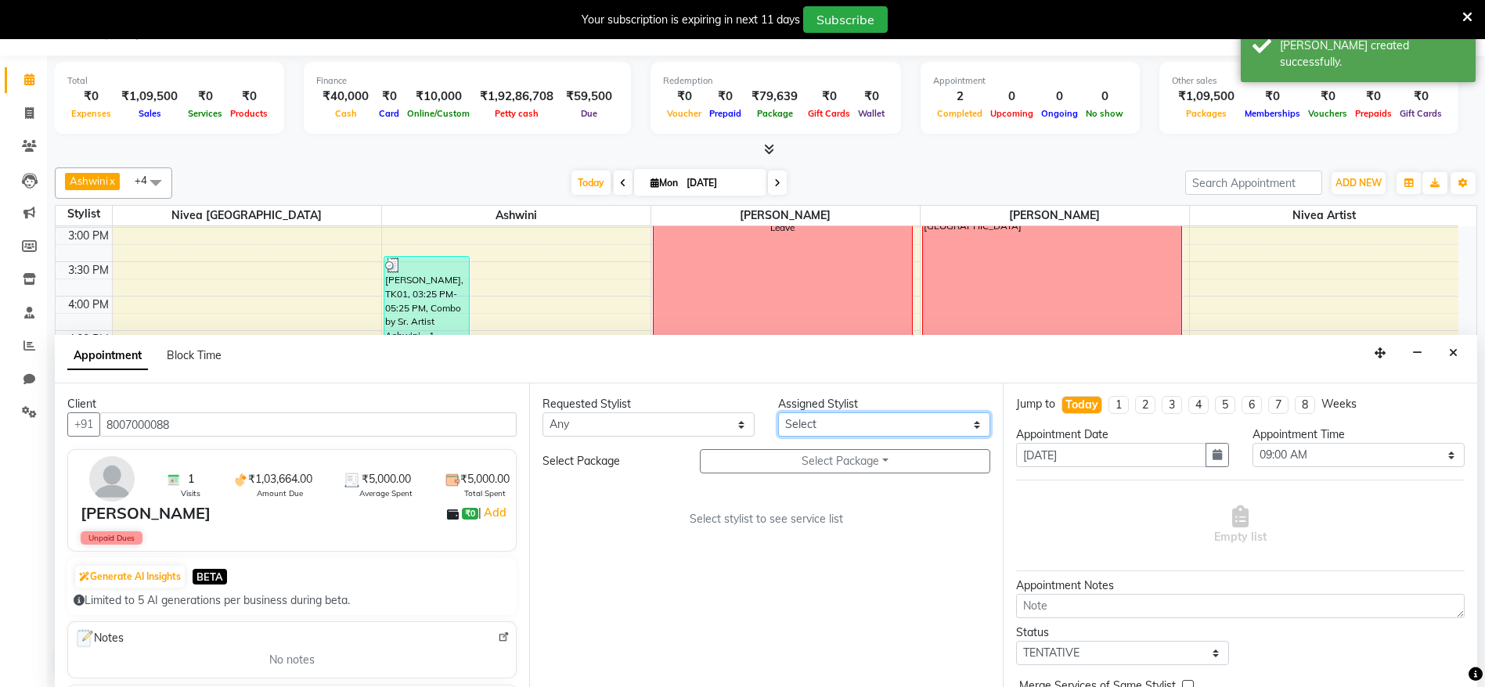
click at [809, 431] on select "Select Ashmeey Singghai Ashwini [PERSON_NAME] Jyoti Kajal [PERSON_NAME] [PERSON…" at bounding box center [884, 425] width 212 height 24
select select "64306"
click at [778, 413] on select "Select Ashmeey Singghai Ashwini [PERSON_NAME] Jyoti Kajal [PERSON_NAME] [PERSON…" at bounding box center [884, 425] width 212 height 24
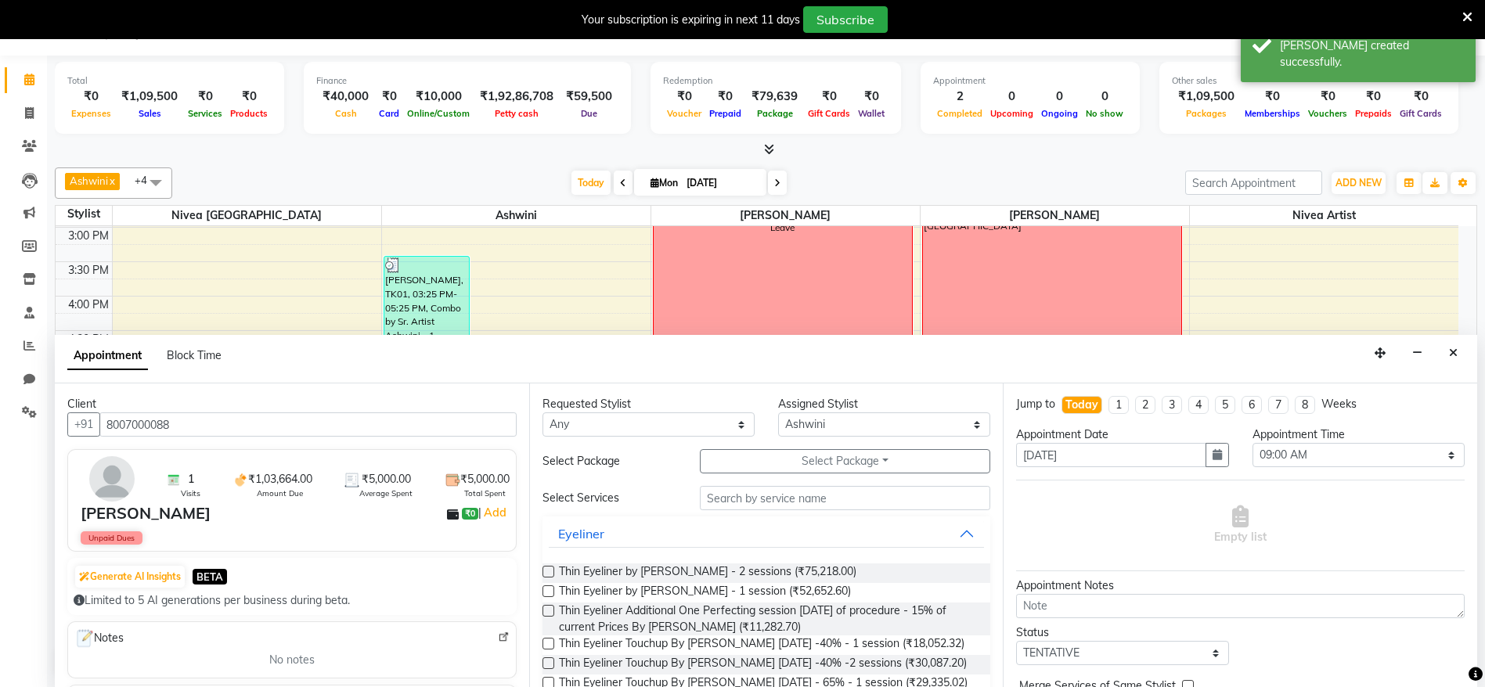
click at [832, 448] on div "Requested Stylist Any Ashmeey Singghai Ashwini [PERSON_NAME] Jyoti Kajal Kratik…" at bounding box center [766, 536] width 475 height 304
click at [809, 458] on button "Select Package Toggle Dropdown" at bounding box center [845, 461] width 291 height 24
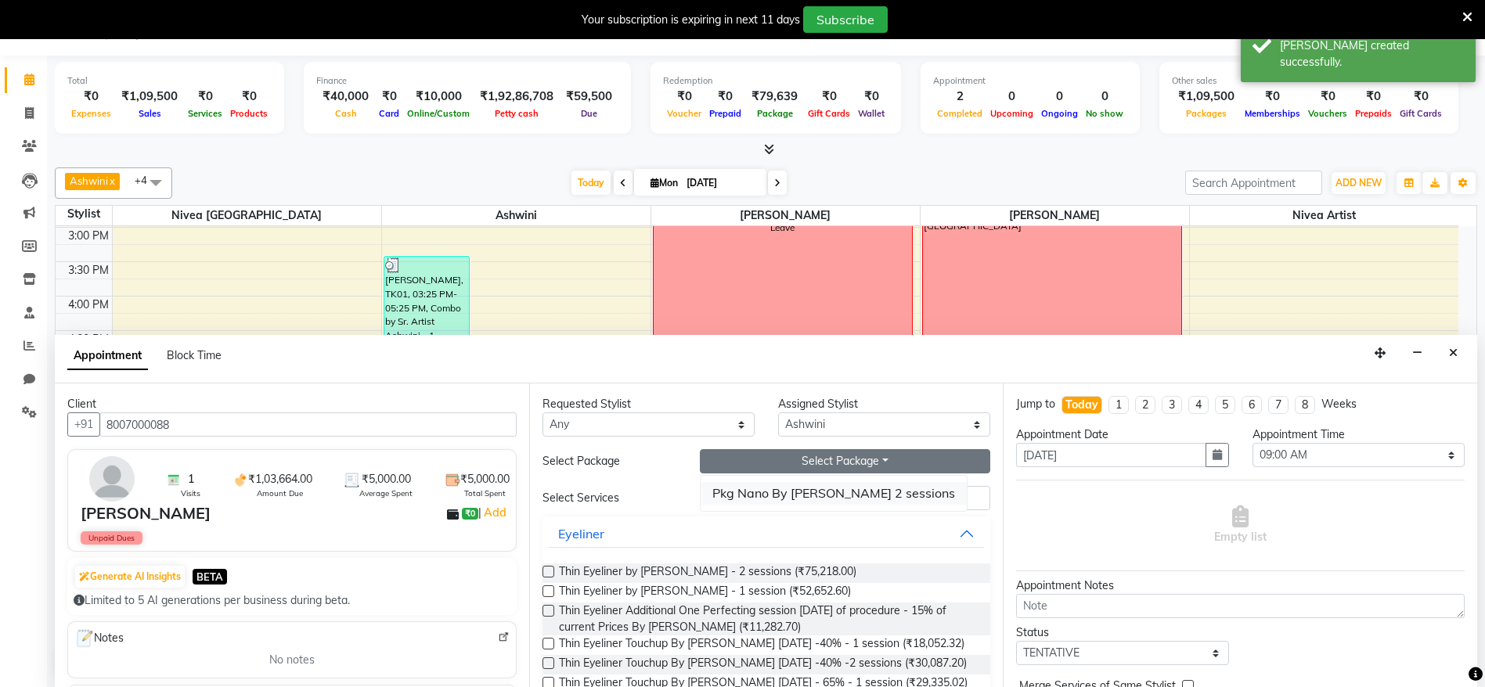
click at [778, 486] on li "Pkg Nano By [PERSON_NAME] 2 sessions" at bounding box center [834, 493] width 266 height 23
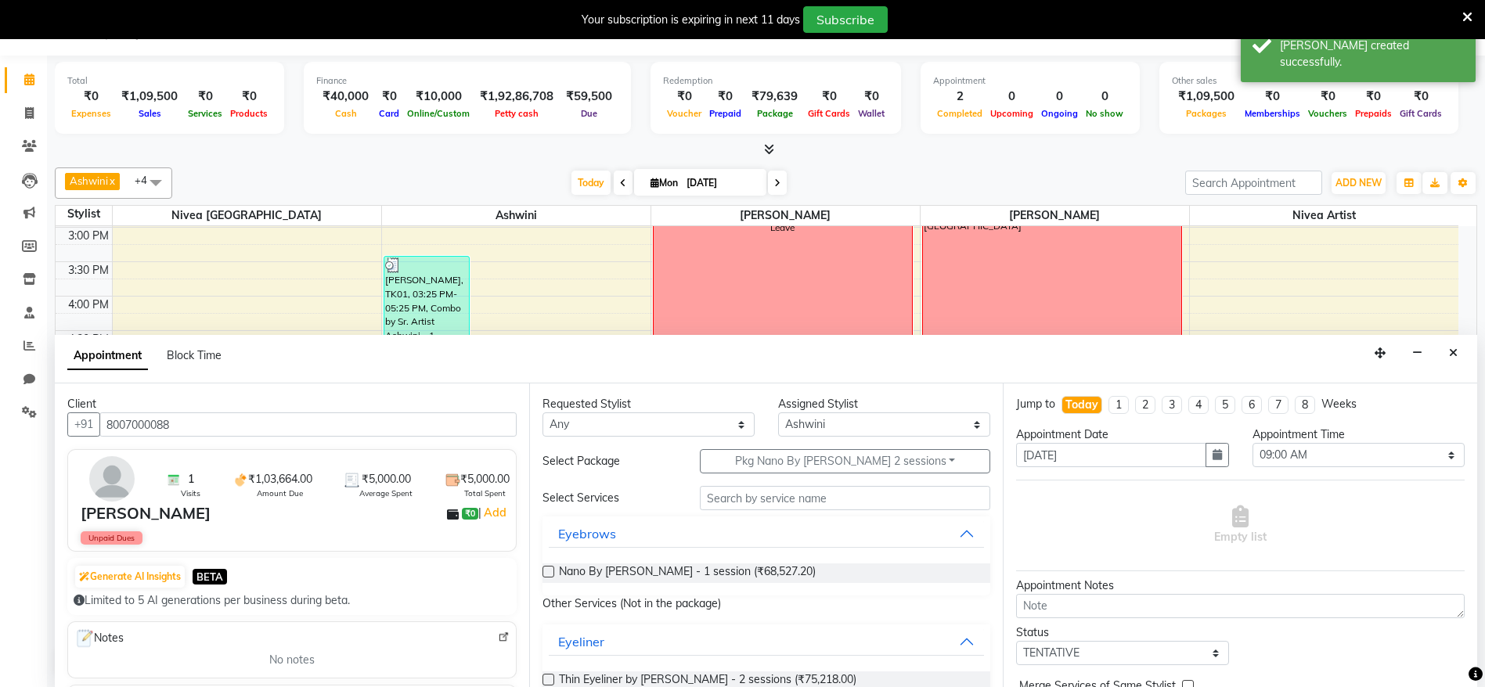
click at [738, 557] on div "Nano By [PERSON_NAME] - 1 session (₹68,527.20)" at bounding box center [767, 573] width 449 height 45
click at [659, 576] on span "Nano By [PERSON_NAME] - 1 session (₹68,527.20)" at bounding box center [687, 574] width 257 height 20
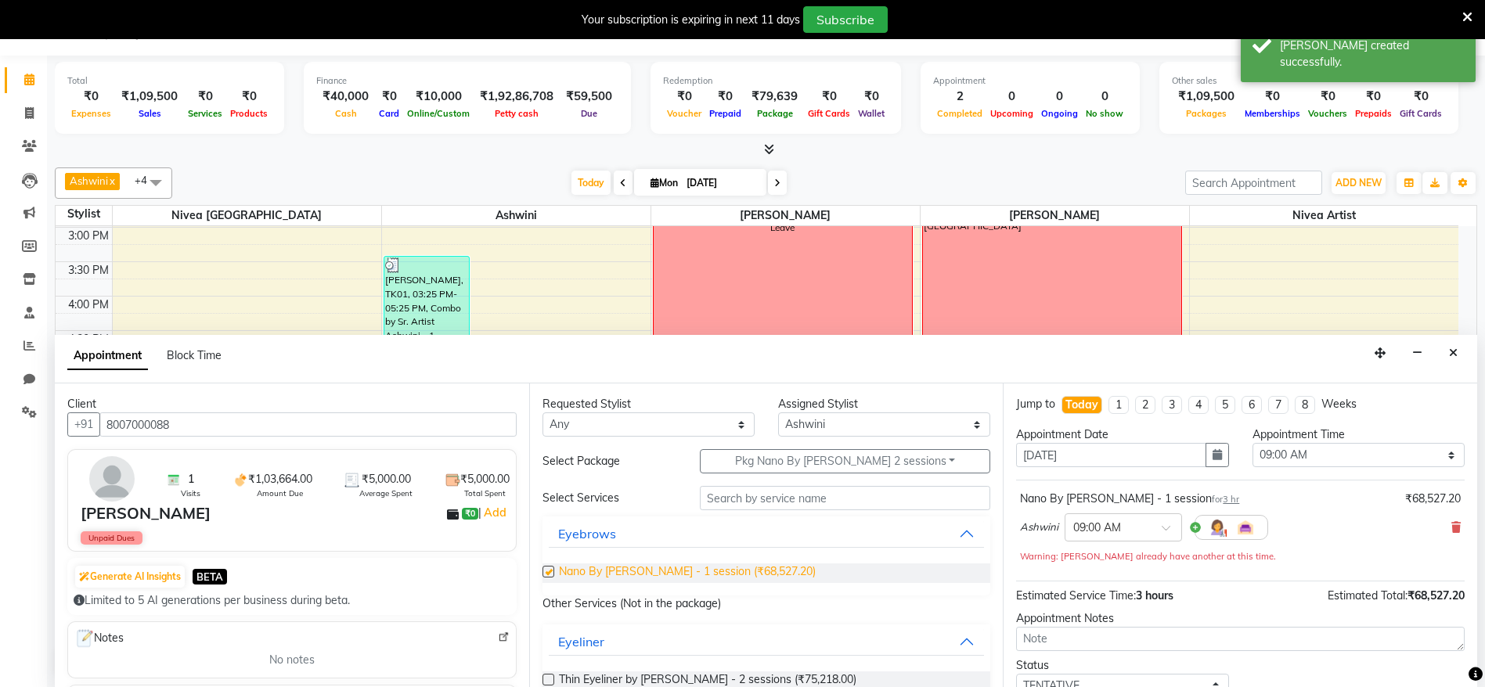
checkbox input "false"
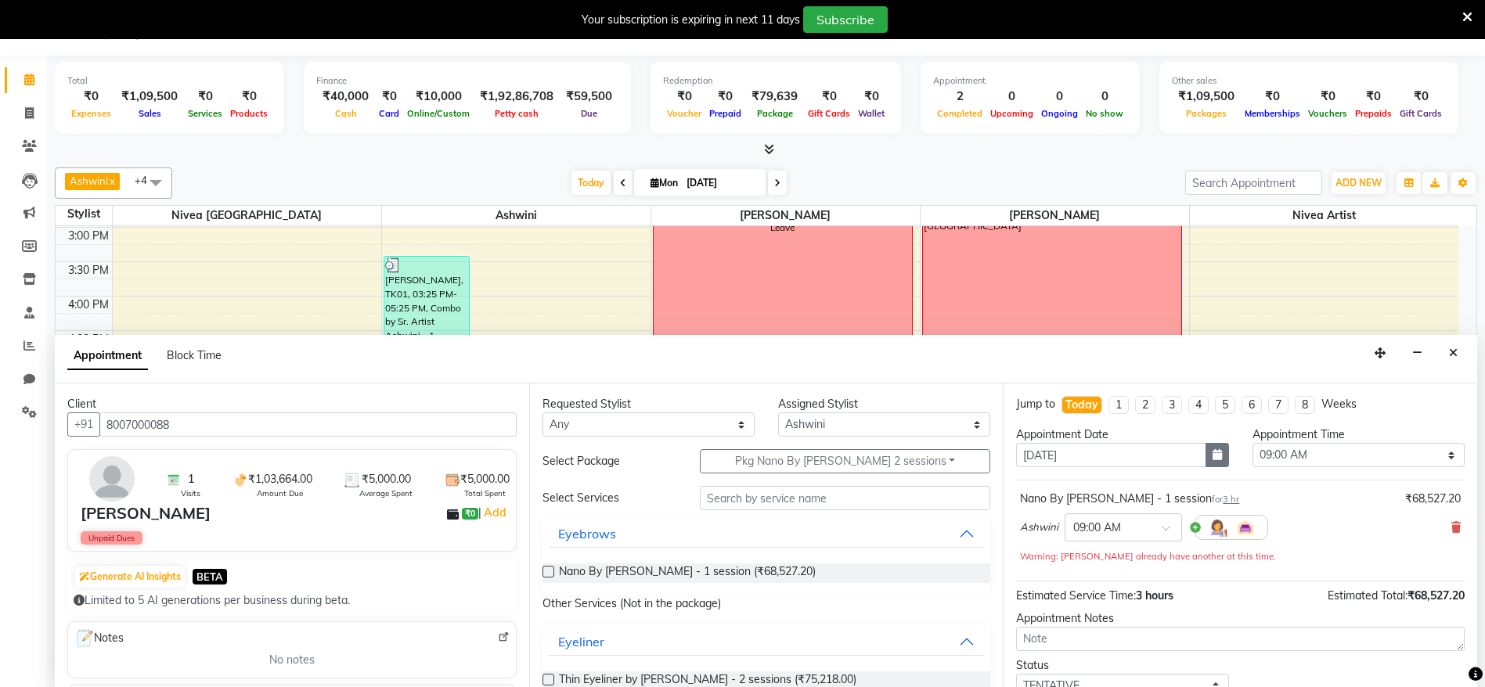
click at [1208, 447] on button "button" at bounding box center [1217, 455] width 23 height 24
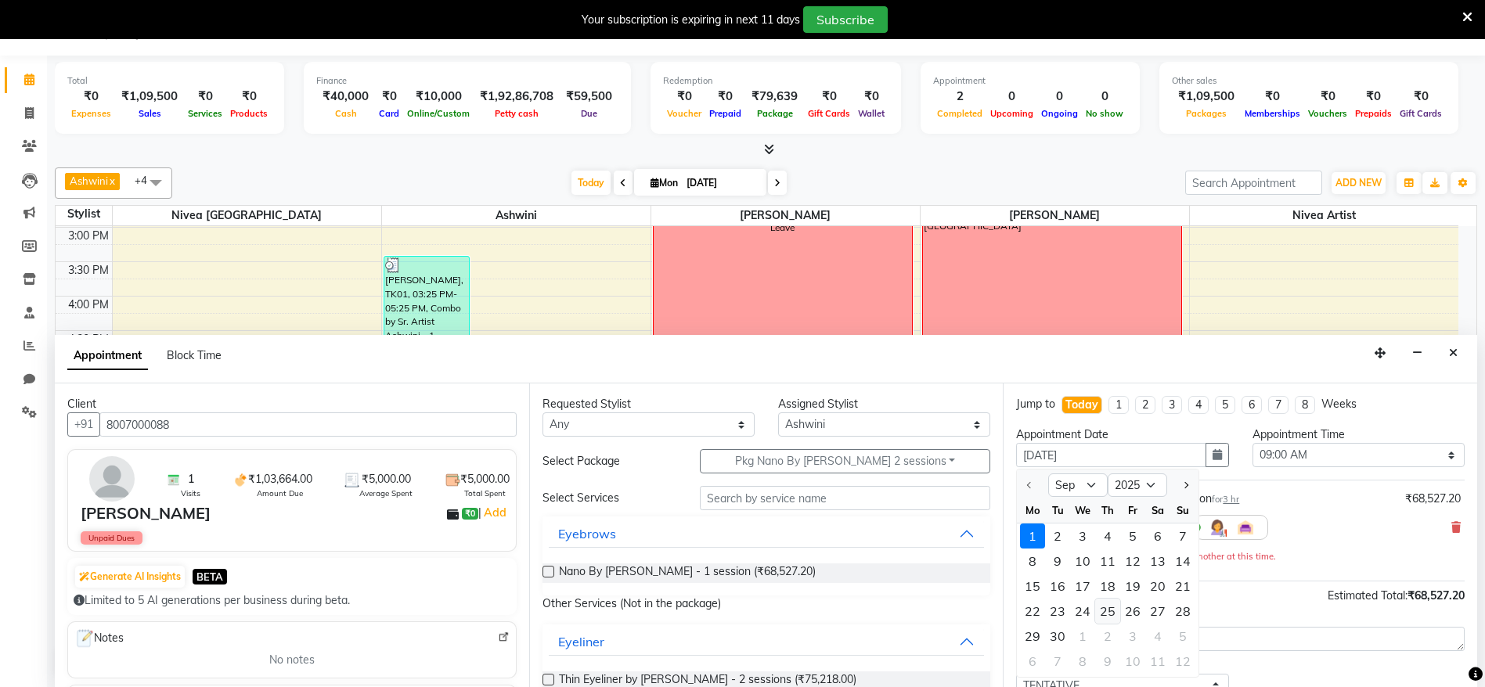
click at [1106, 615] on div "25" at bounding box center [1107, 611] width 25 height 25
type input "[DATE]"
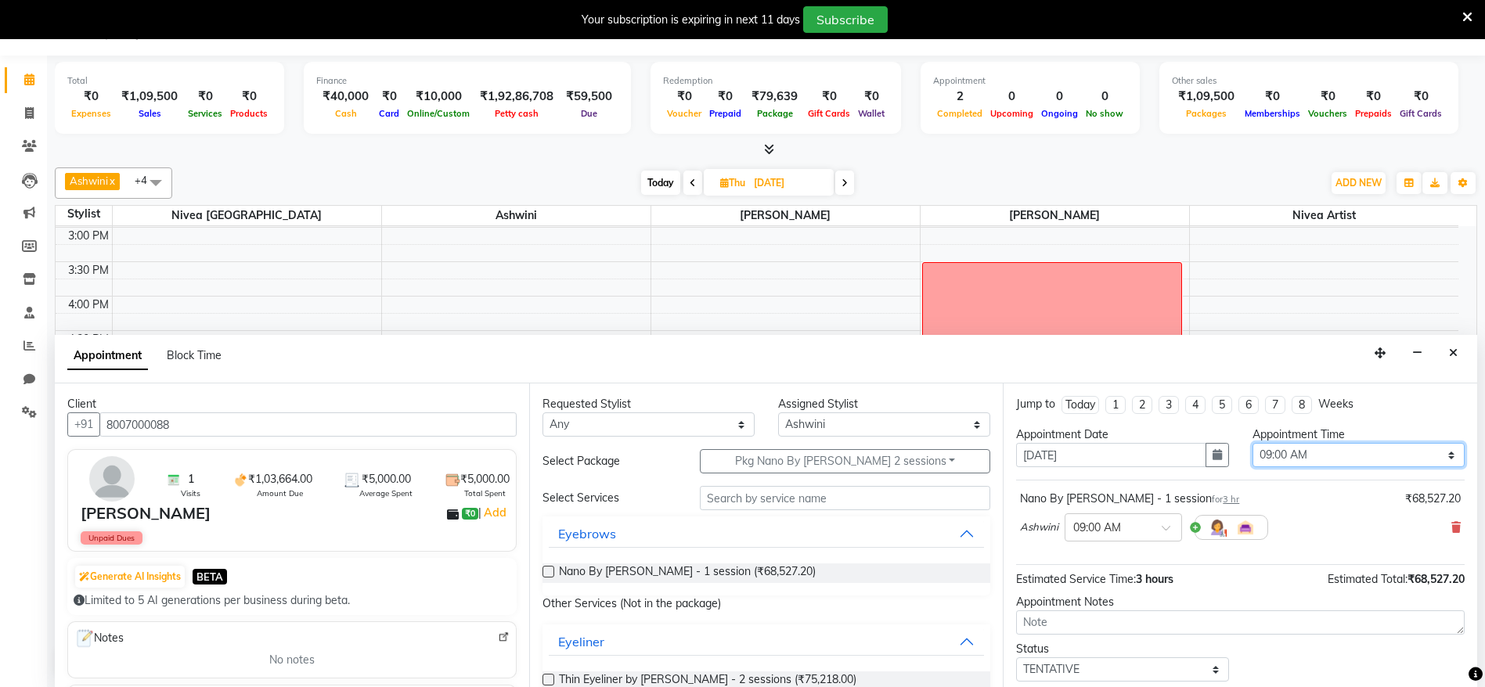
click at [1298, 451] on select "Select 09:00 AM 09:15 AM 09:30 AM 09:45 AM 10:00 AM 10:15 AM 10:30 AM 10:45 AM …" at bounding box center [1359, 455] width 212 height 24
select select "930"
click at [1253, 443] on select "Select 09:00 AM 09:15 AM 09:30 AM 09:45 AM 10:00 AM 10:15 AM 10:30 AM 10:45 AM …" at bounding box center [1359, 455] width 212 height 24
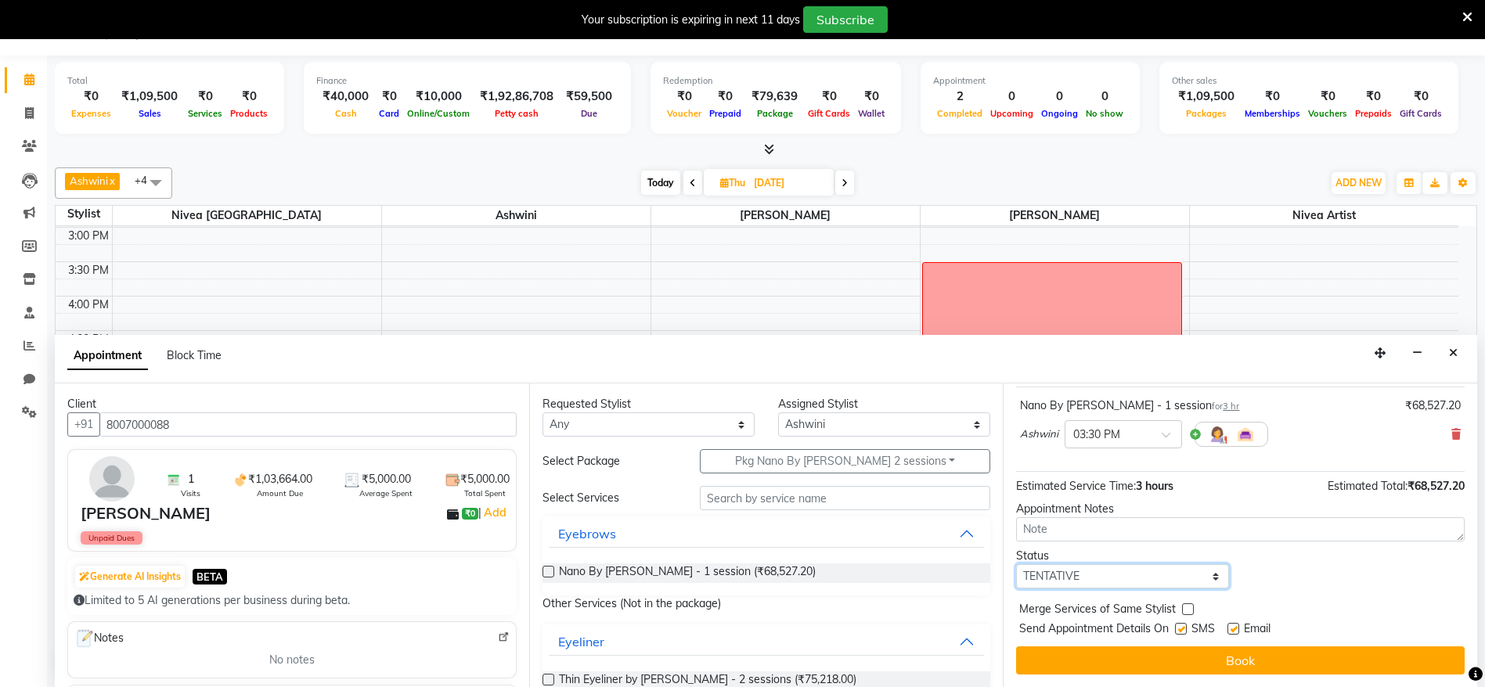
click at [1175, 572] on select "Select TENTATIVE CONFIRM UPCOMING" at bounding box center [1122, 577] width 212 height 24
select select "confirm booking"
click at [1016, 565] on select "Select TENTATIVE CONFIRM UPCOMING" at bounding box center [1122, 577] width 212 height 24
click at [1181, 635] on div at bounding box center [1180, 632] width 10 height 16
click at [1176, 632] on label at bounding box center [1181, 629] width 12 height 12
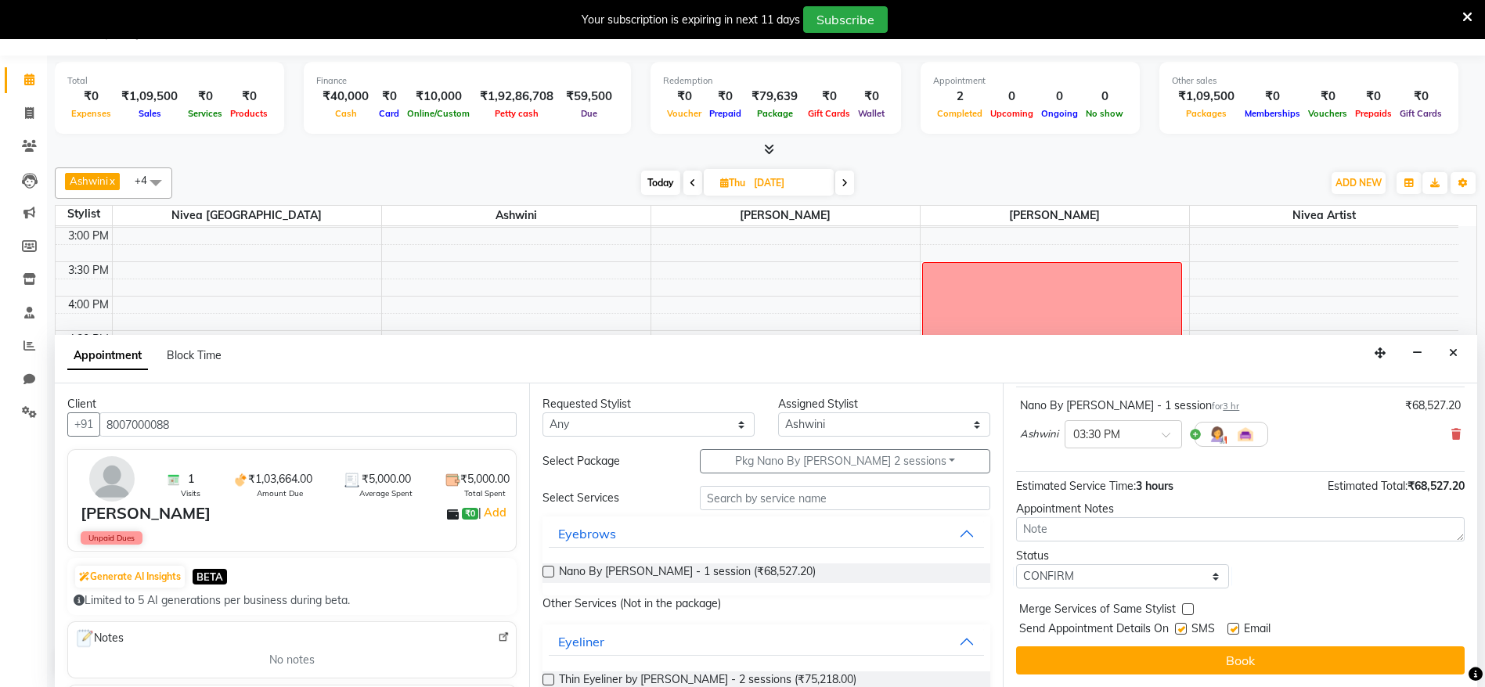
click at [1176, 632] on input "checkbox" at bounding box center [1180, 631] width 10 height 10
checkbox input "false"
click at [1237, 628] on label at bounding box center [1234, 629] width 12 height 12
click at [1237, 628] on input "checkbox" at bounding box center [1233, 631] width 10 height 10
checkbox input "false"
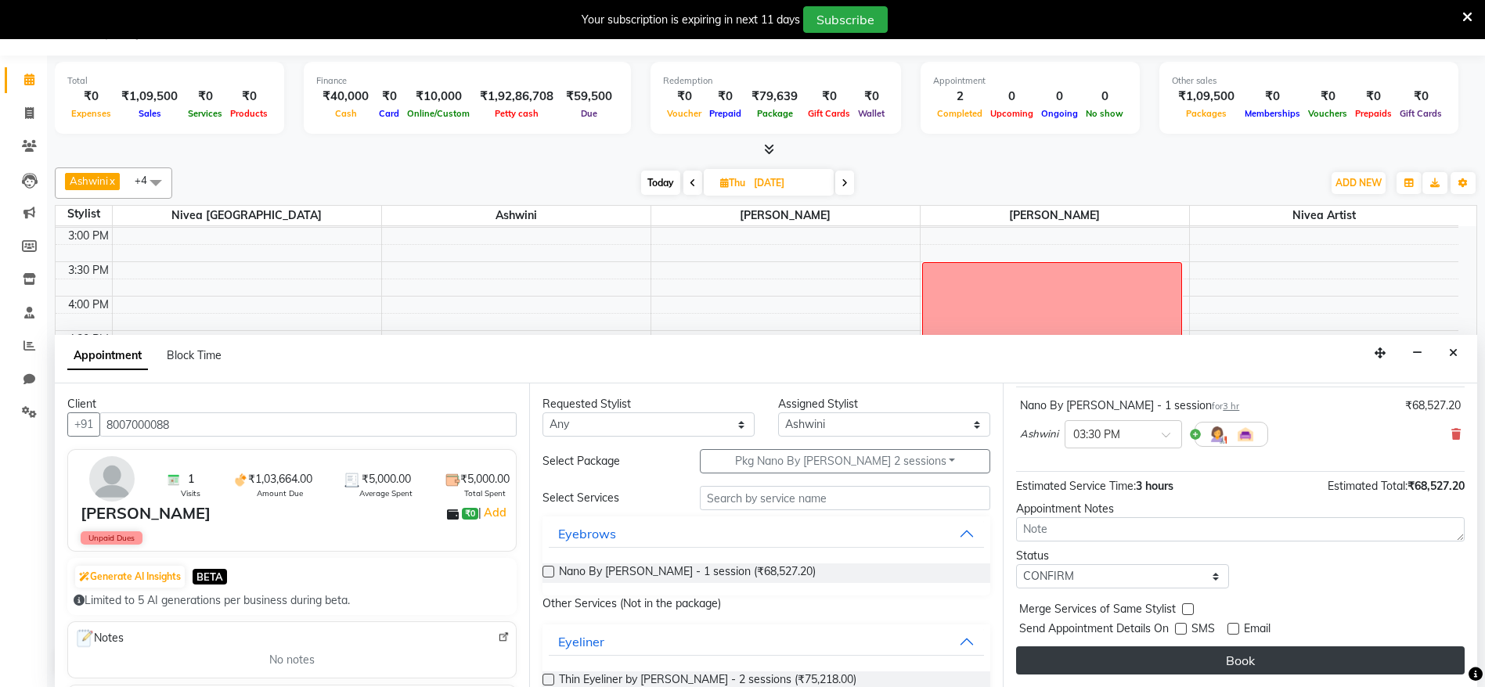
click at [1222, 662] on button "Book" at bounding box center [1240, 661] width 449 height 28
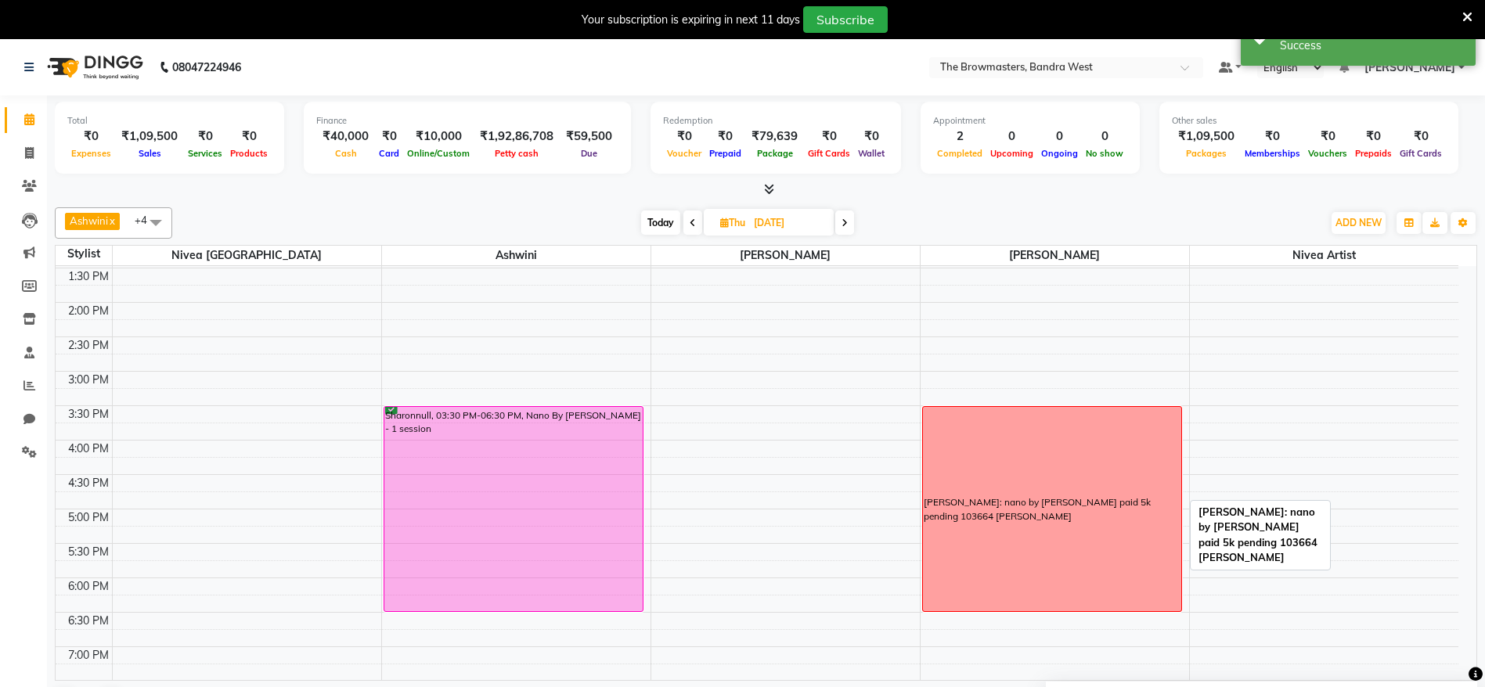
scroll to position [375, 0]
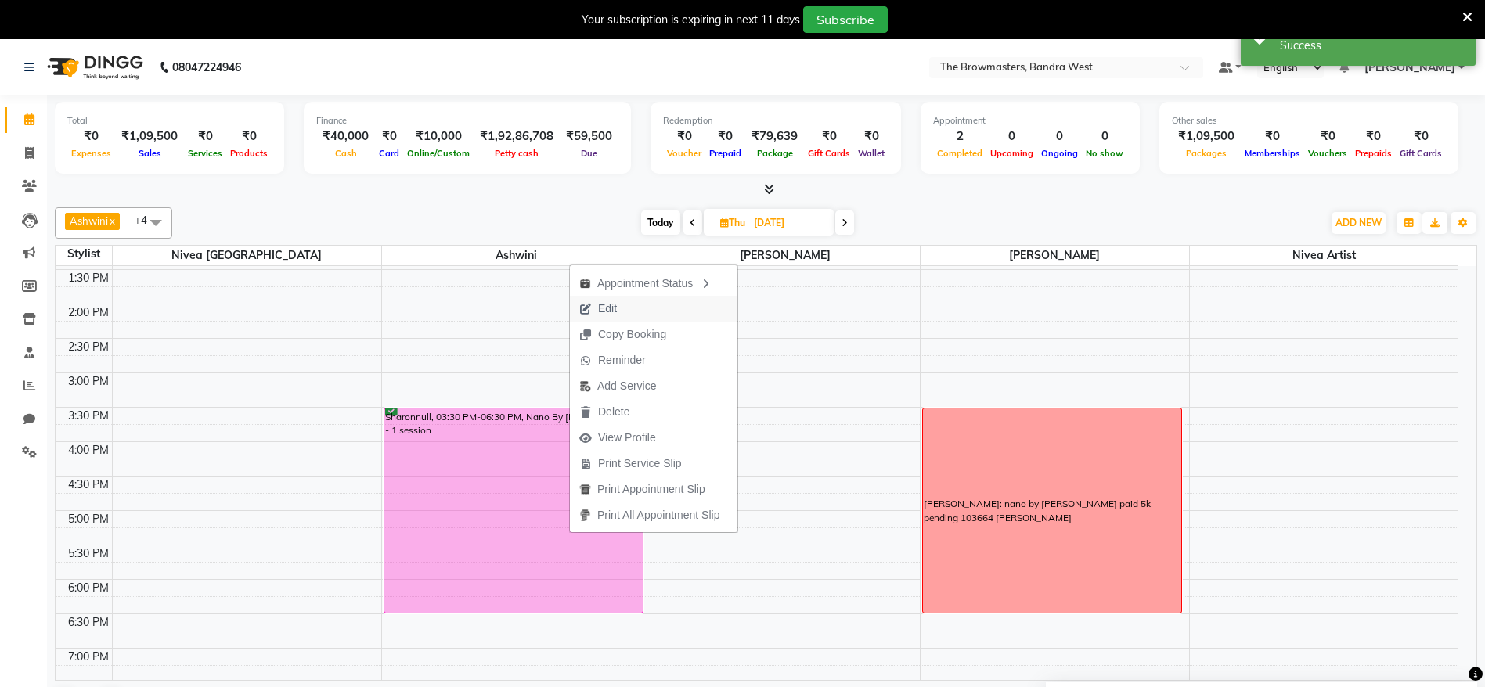
click at [627, 310] on button "Edit" at bounding box center [654, 309] width 168 height 26
select select "64306"
select select "930"
select select "3501"
select select "confirm booking"
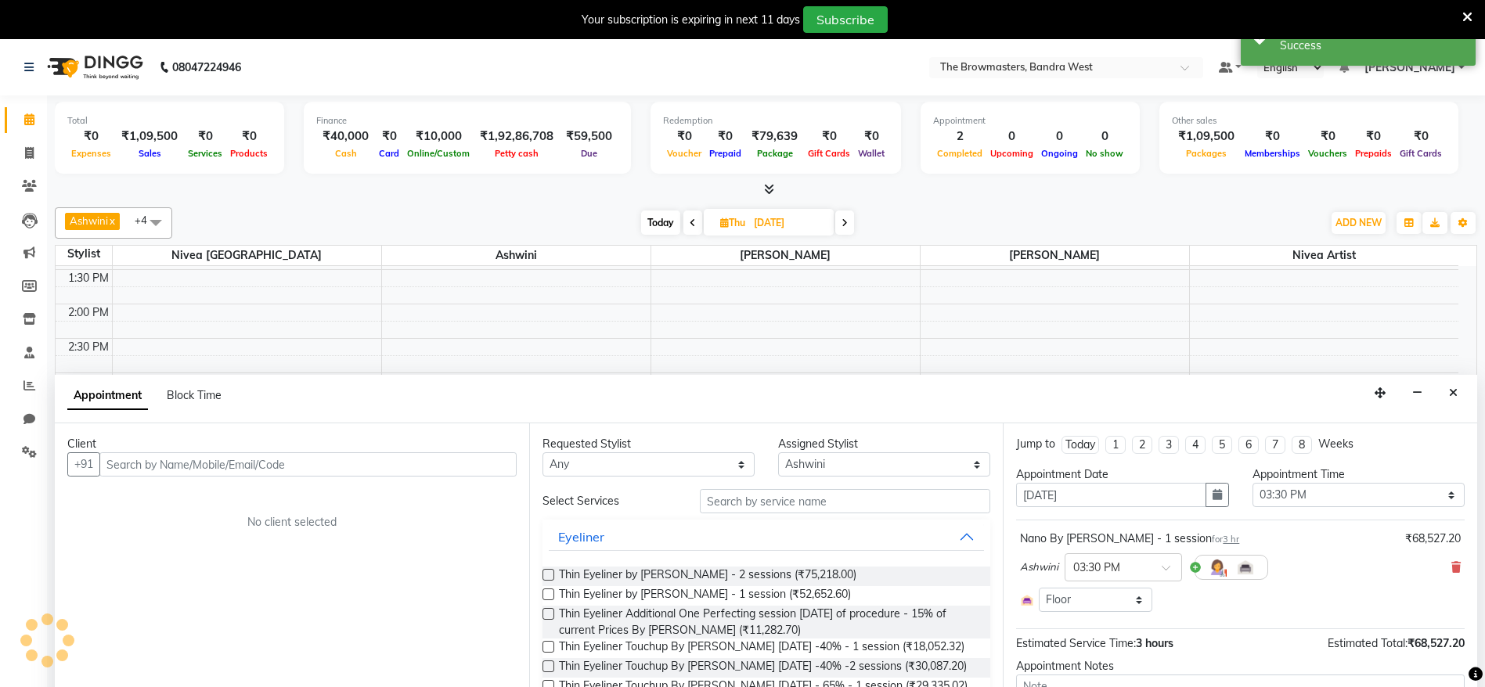
scroll to position [40, 0]
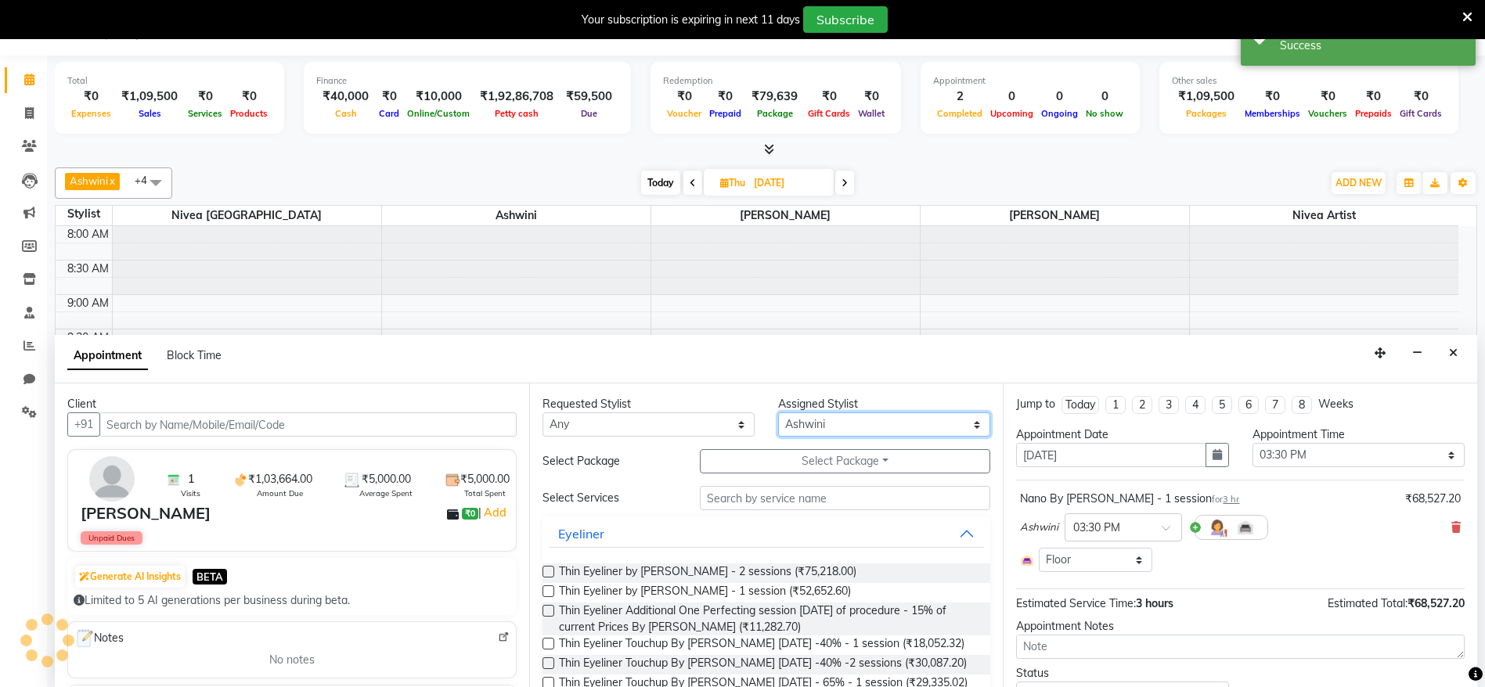
click at [867, 424] on select "Select Ashmeey Singghai Ashwini [PERSON_NAME] Jyoti Kajal [PERSON_NAME] [PERSON…" at bounding box center [884, 425] width 212 height 24
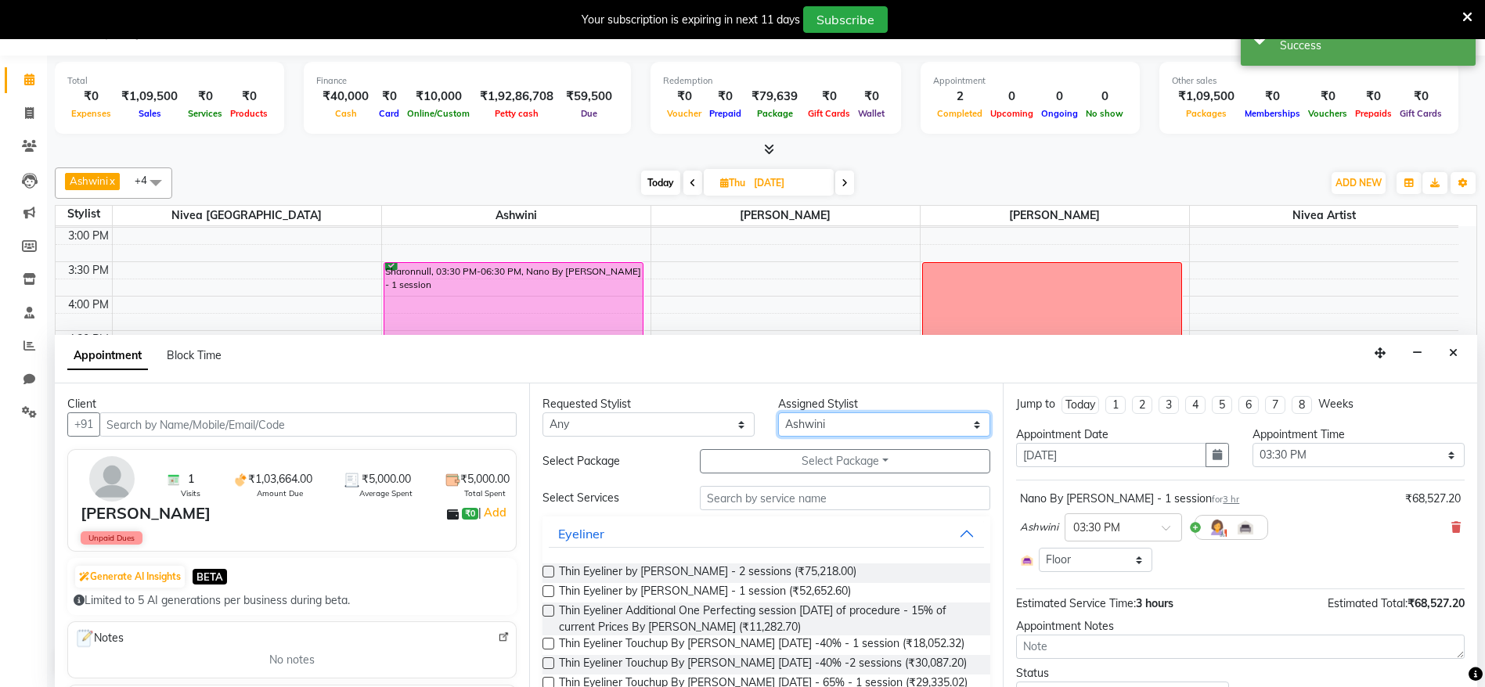
select select "64308"
click at [778, 413] on select "Select Ashmeey Singghai Ashwini [PERSON_NAME] Jyoti Kajal [PERSON_NAME] [PERSON…" at bounding box center [884, 425] width 212 height 24
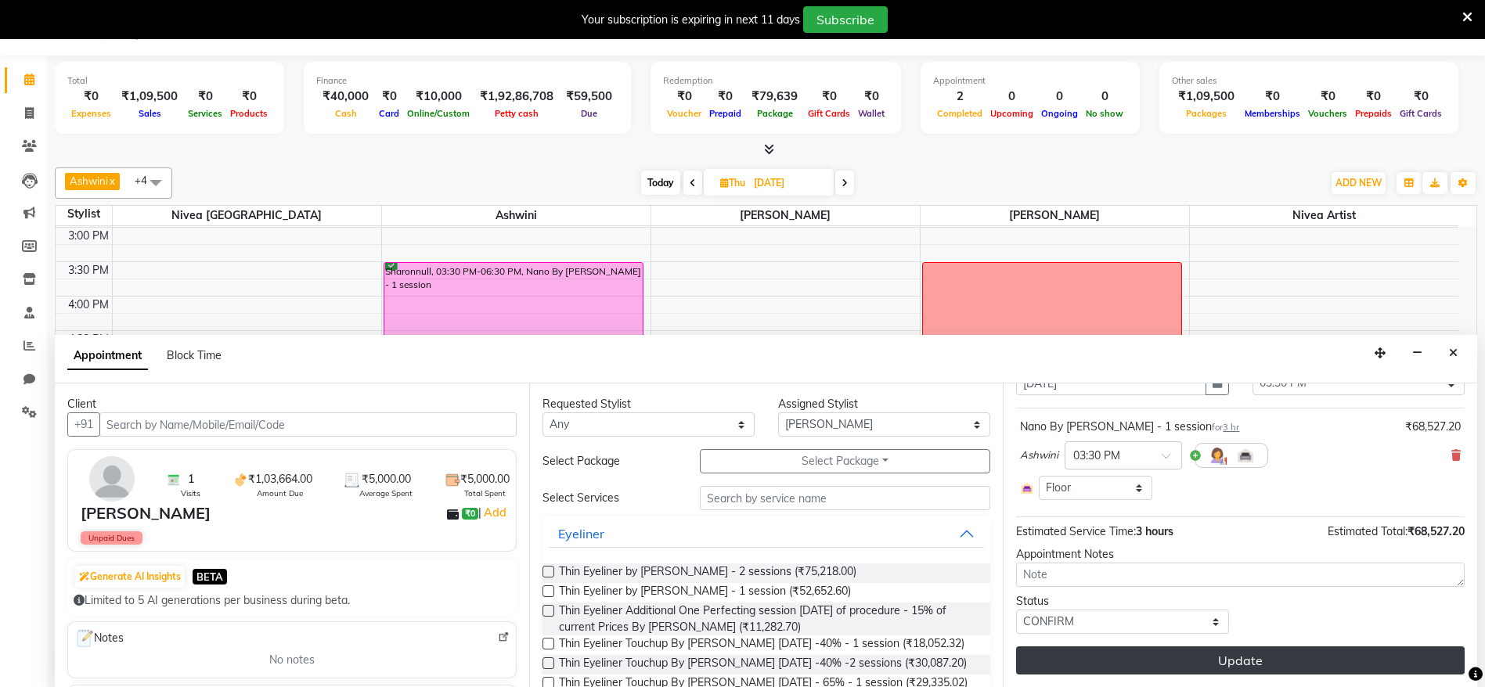
click at [1189, 662] on button "Update" at bounding box center [1240, 661] width 449 height 28
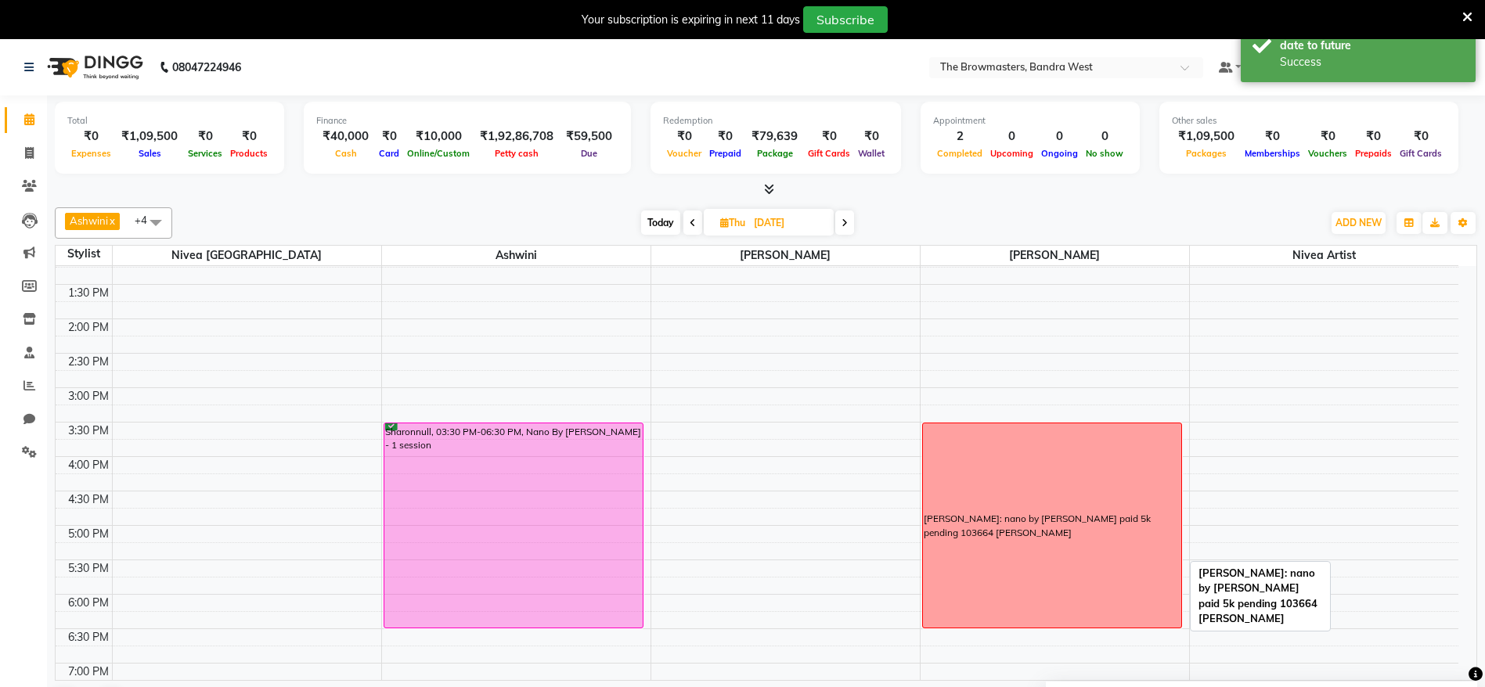
scroll to position [481, 0]
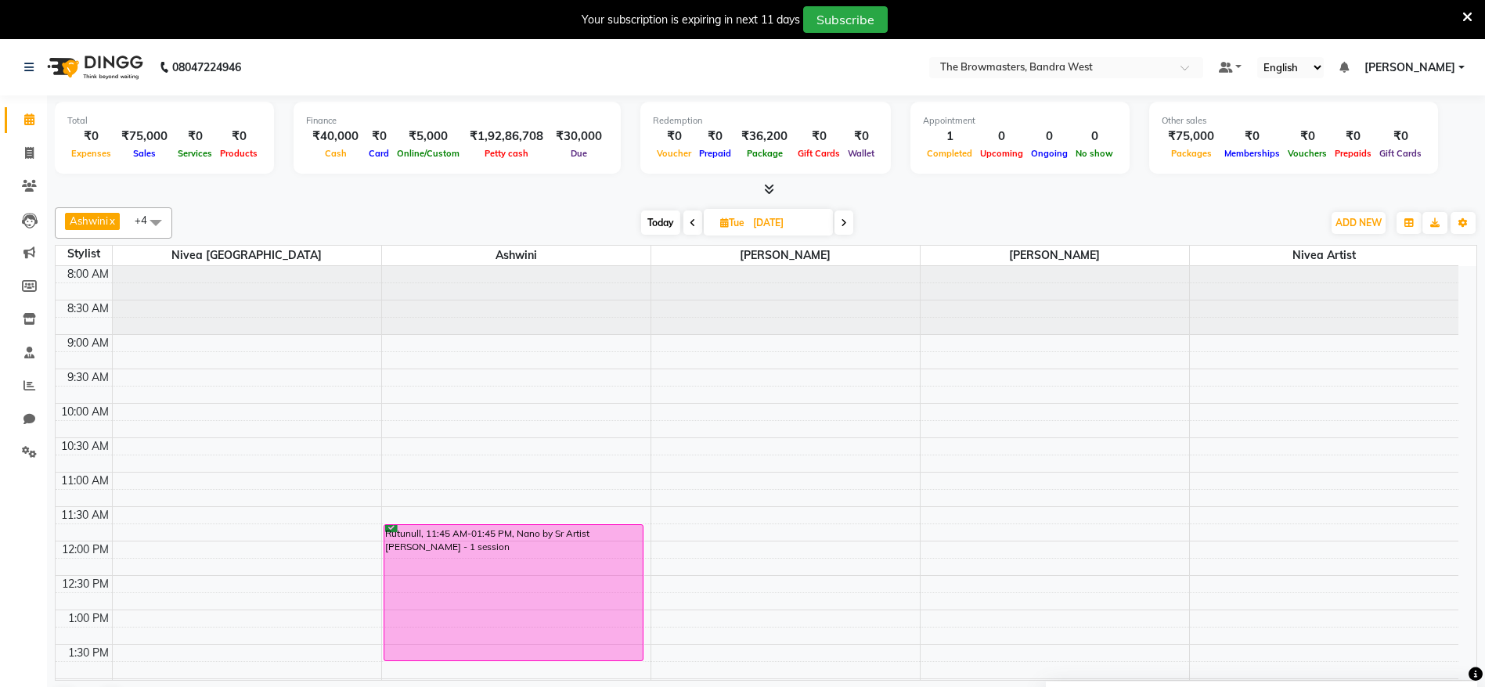
scroll to position [481, 0]
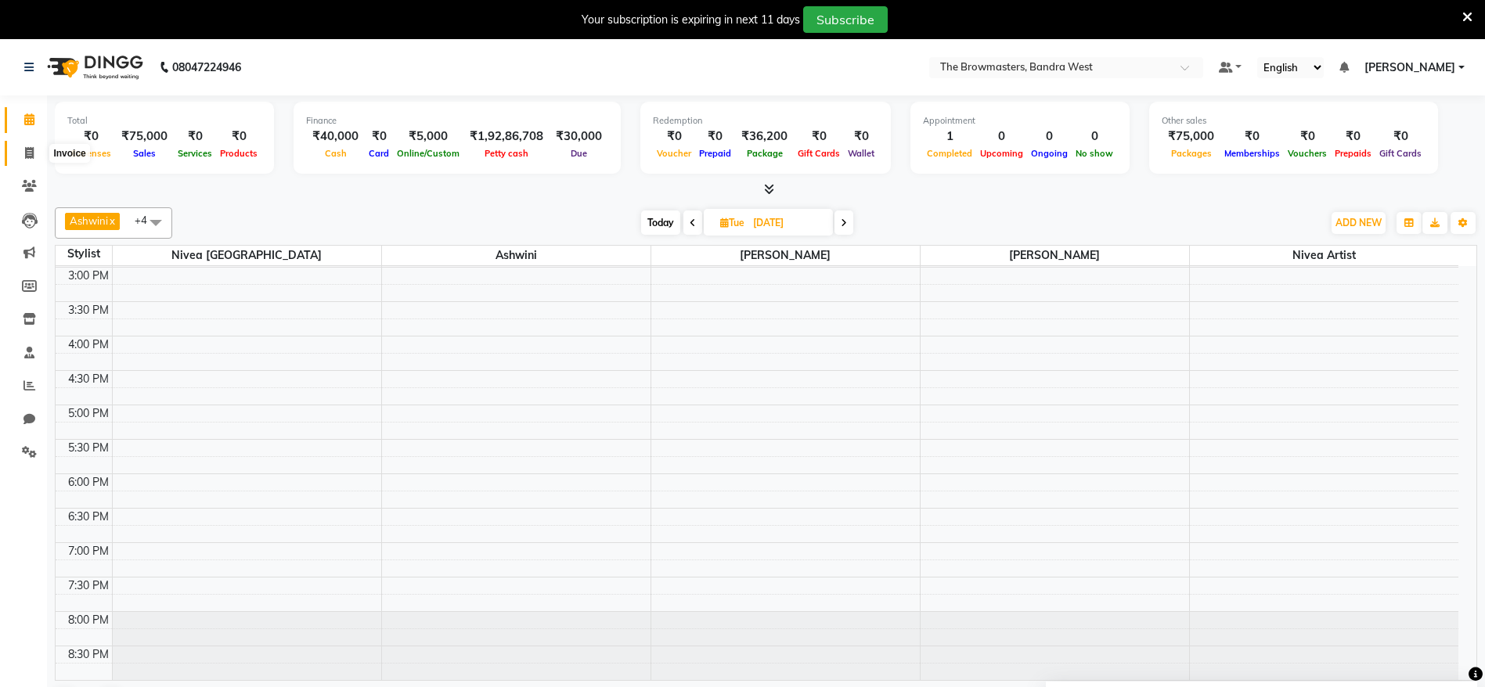
click at [25, 151] on icon at bounding box center [29, 153] width 9 height 12
select select "service"
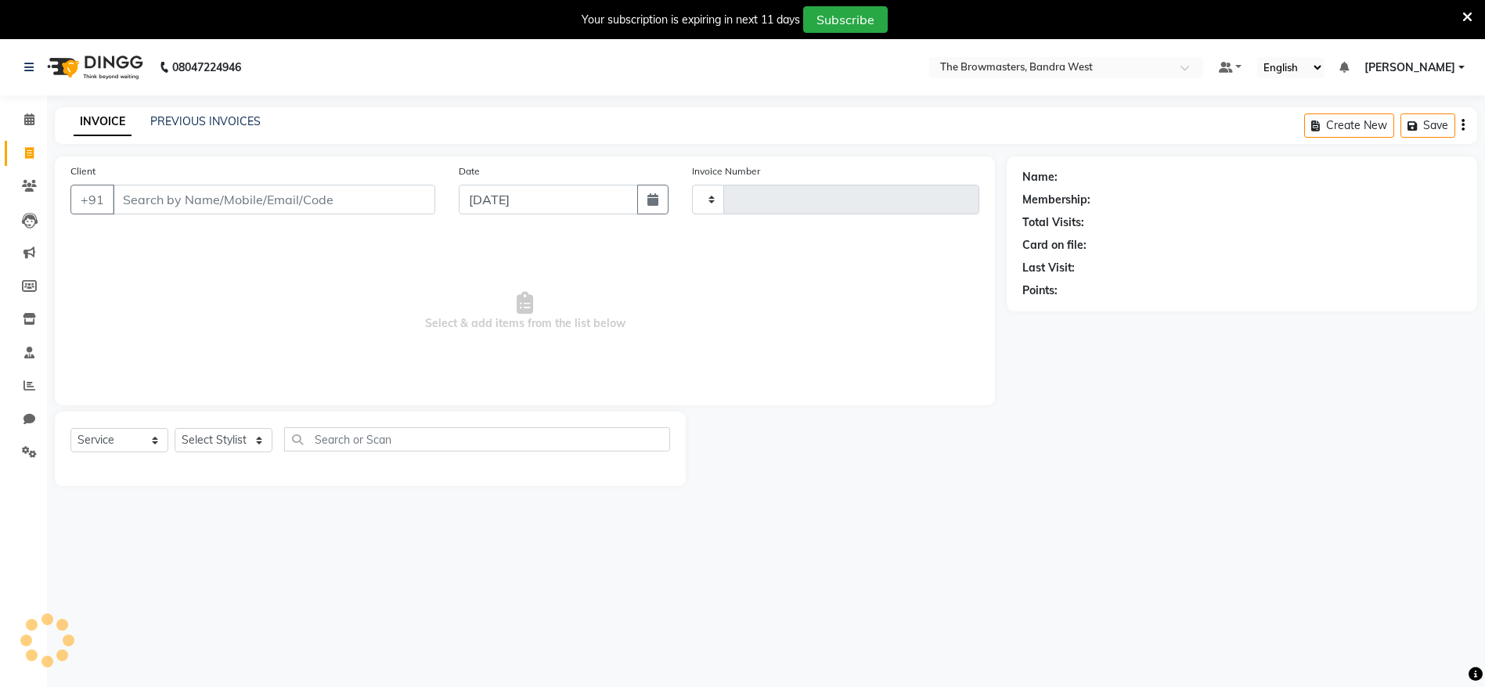
type input "1984"
select select "6949"
select select "package"
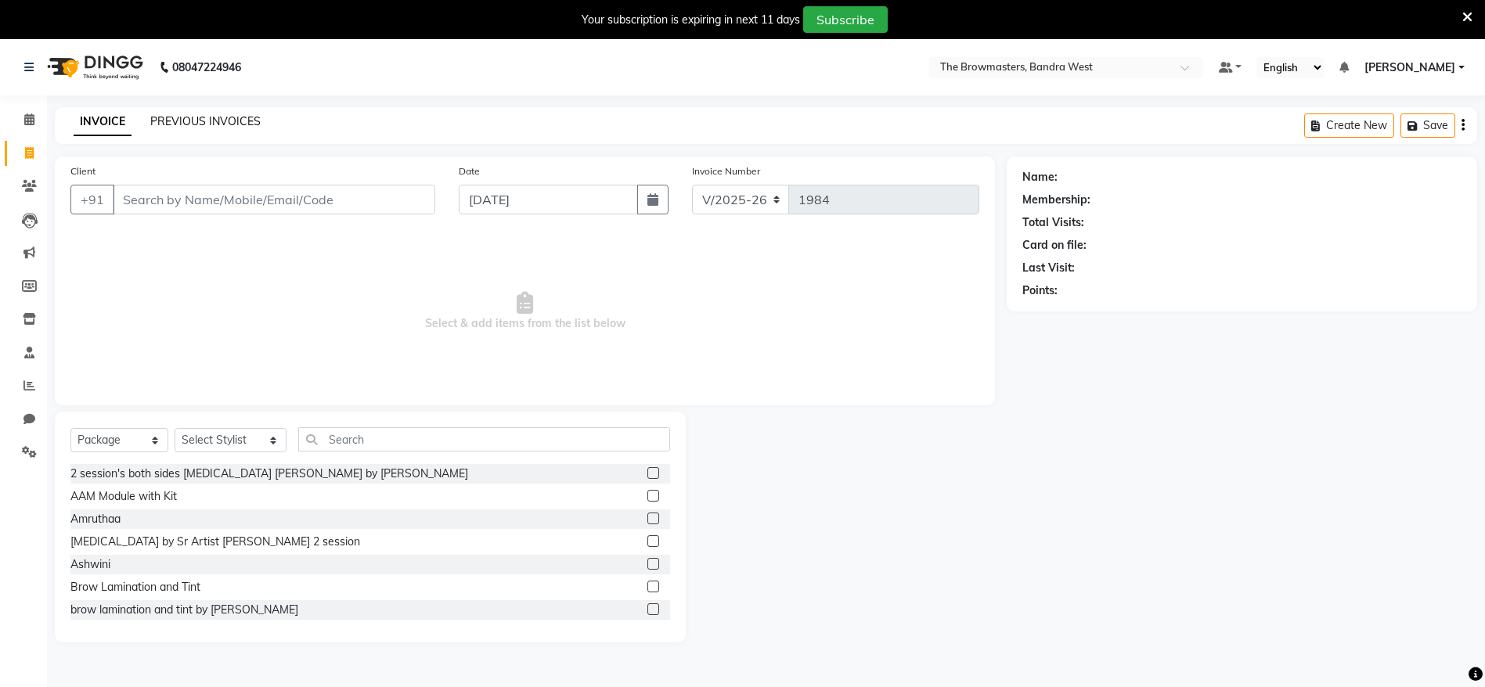
click at [213, 121] on link "PREVIOUS INVOICES" at bounding box center [205, 121] width 110 height 14
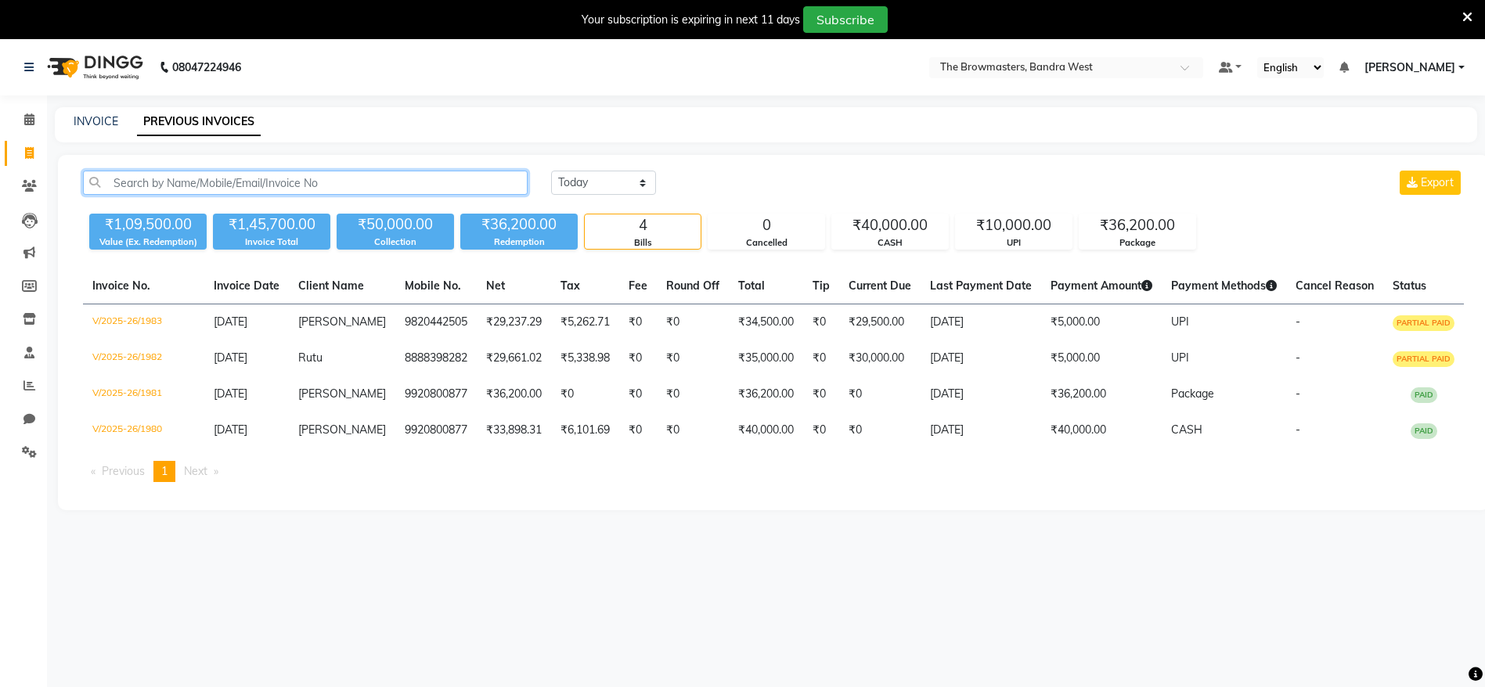
click at [283, 178] on input "text" at bounding box center [305, 183] width 445 height 24
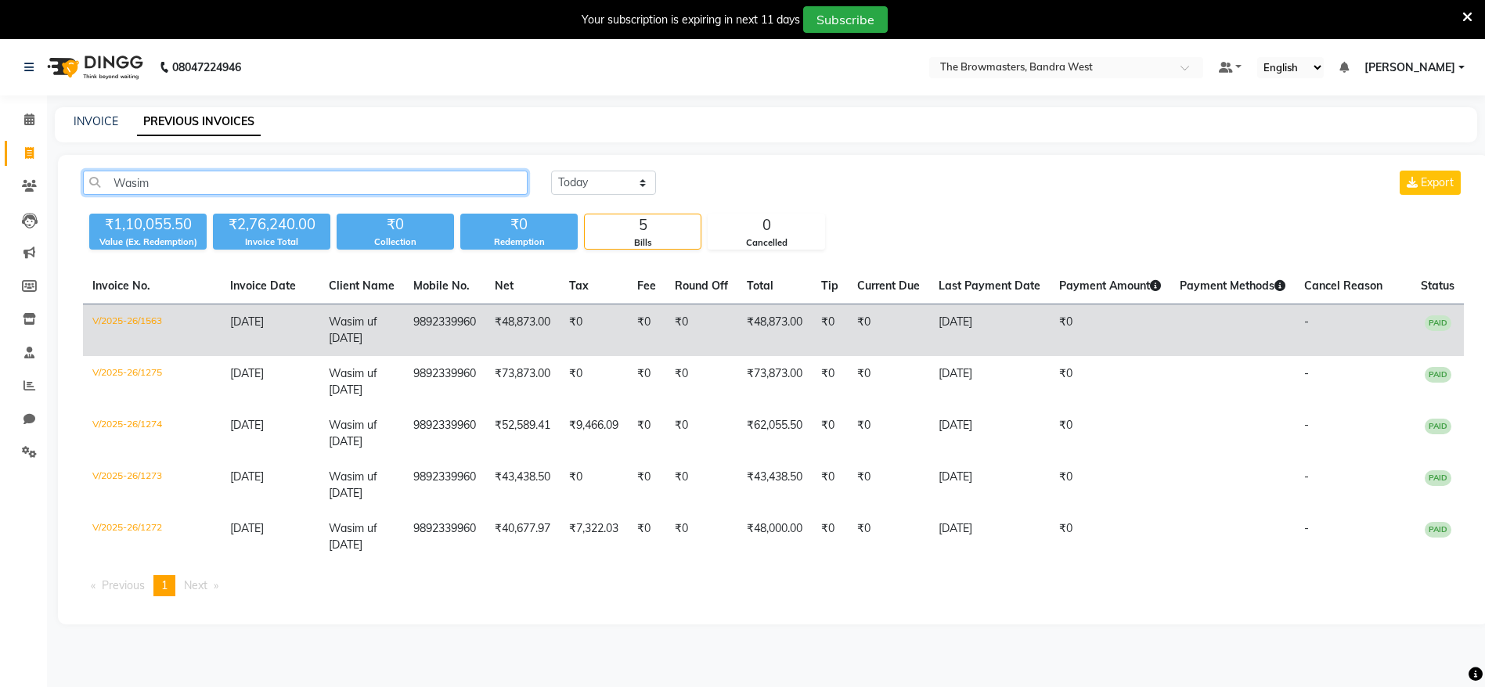
type input "Wasim"
click at [423, 323] on td "9892339960" at bounding box center [444, 331] width 81 height 52
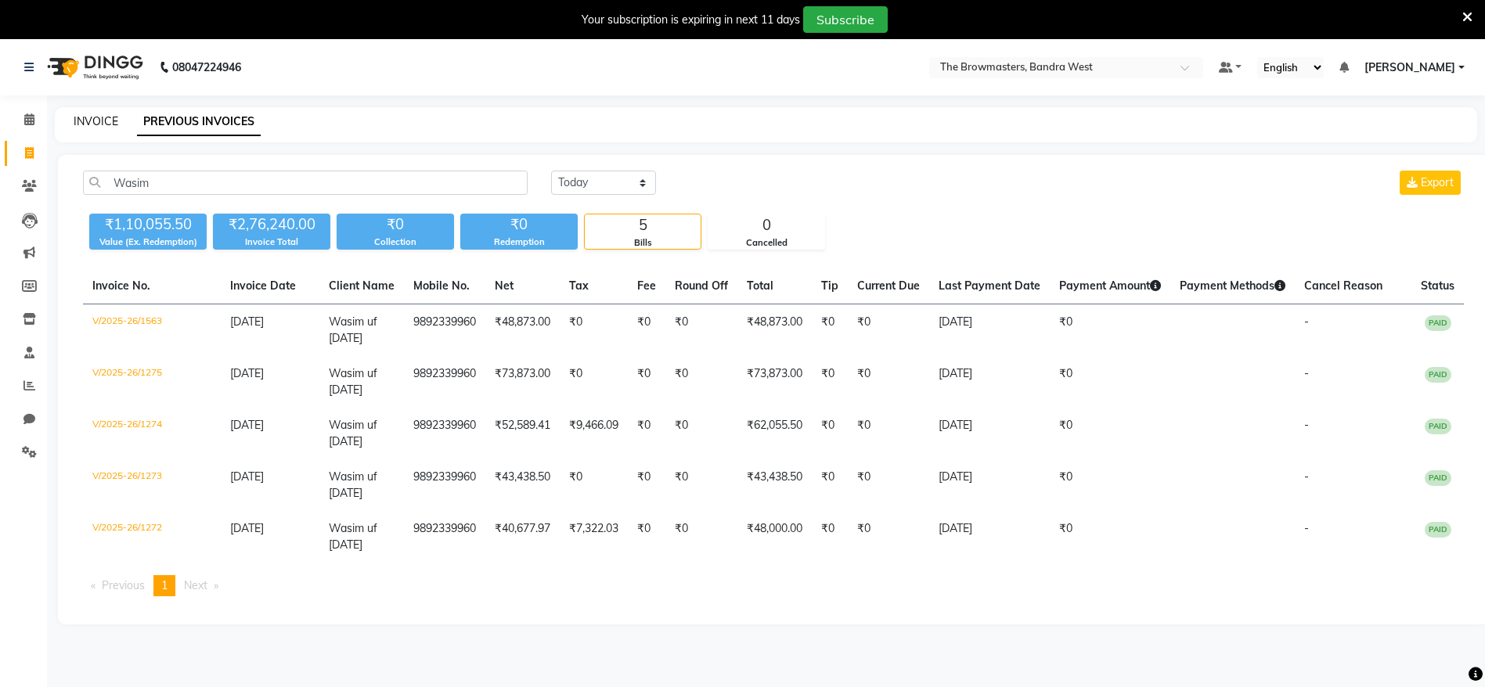
click at [97, 119] on link "INVOICE" at bounding box center [96, 121] width 45 height 14
select select "6949"
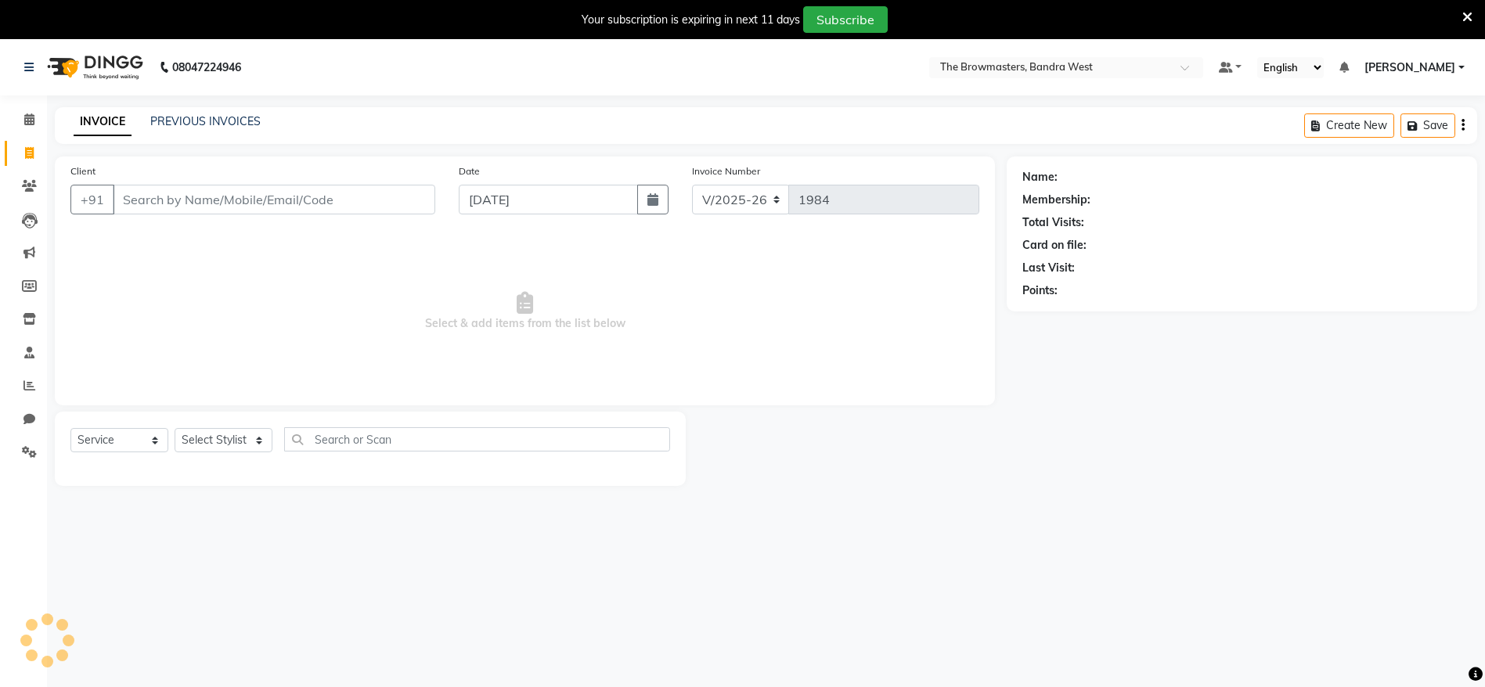
scroll to position [39, 0]
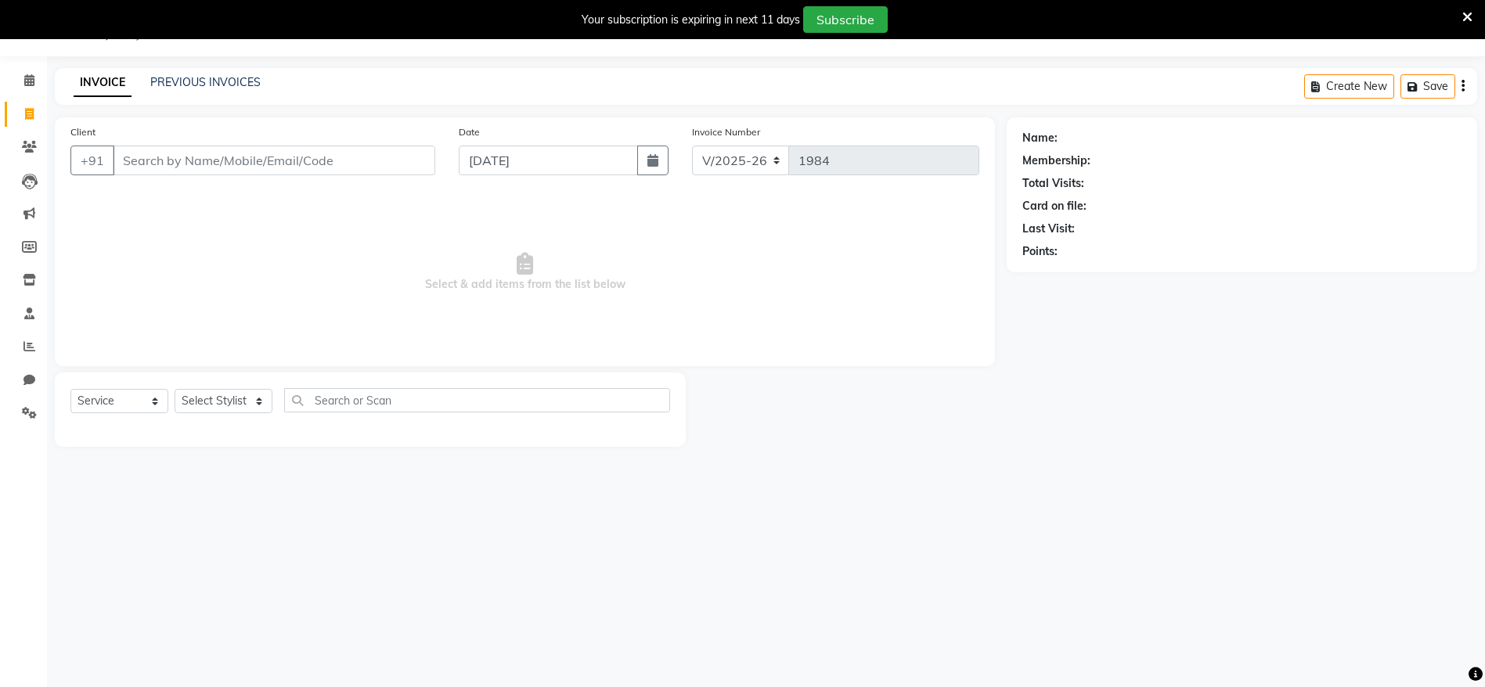
select select "package"
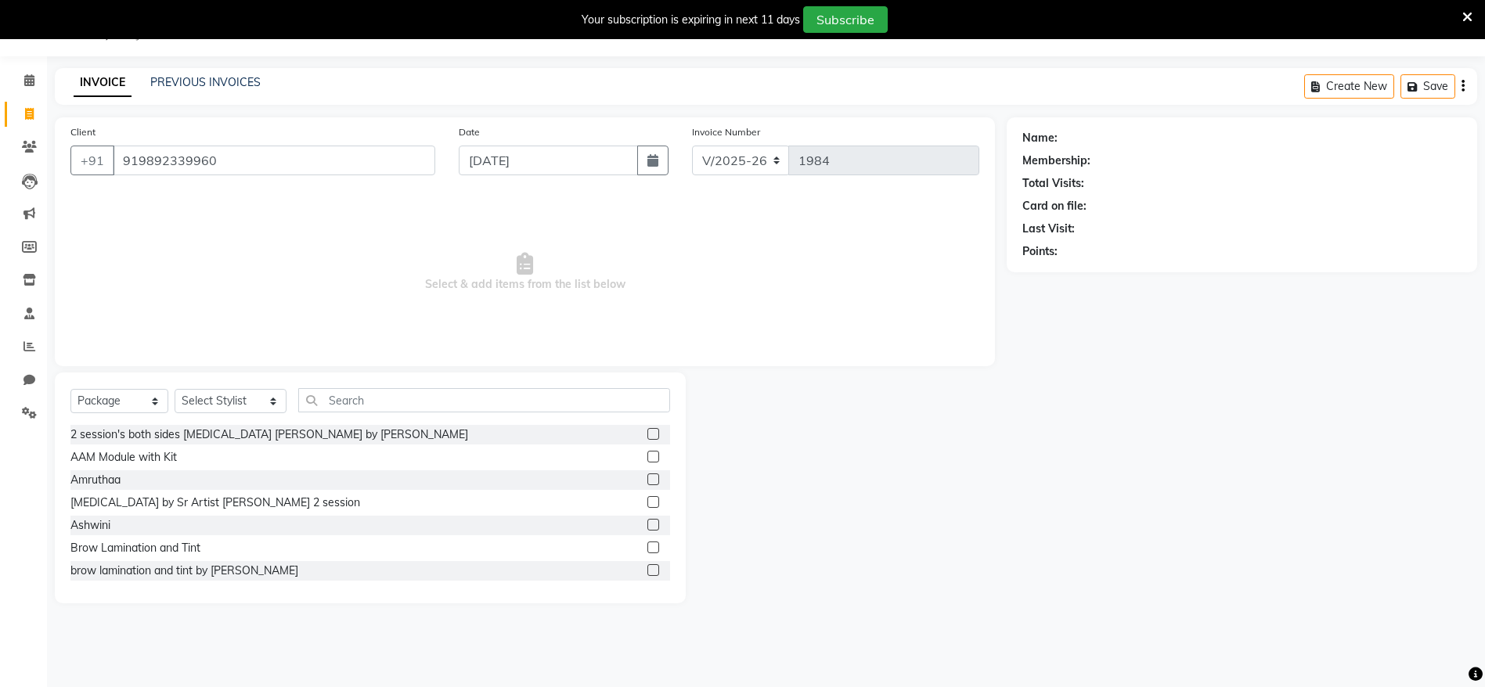
type input "919892339960"
click at [153, 402] on select "Select Service Product Membership Package Voucher Prepaid Gift Card" at bounding box center [119, 401] width 98 height 24
select select "service"
click at [70, 389] on select "Select Service Product Membership Package Voucher Prepaid Gift Card" at bounding box center [119, 401] width 98 height 24
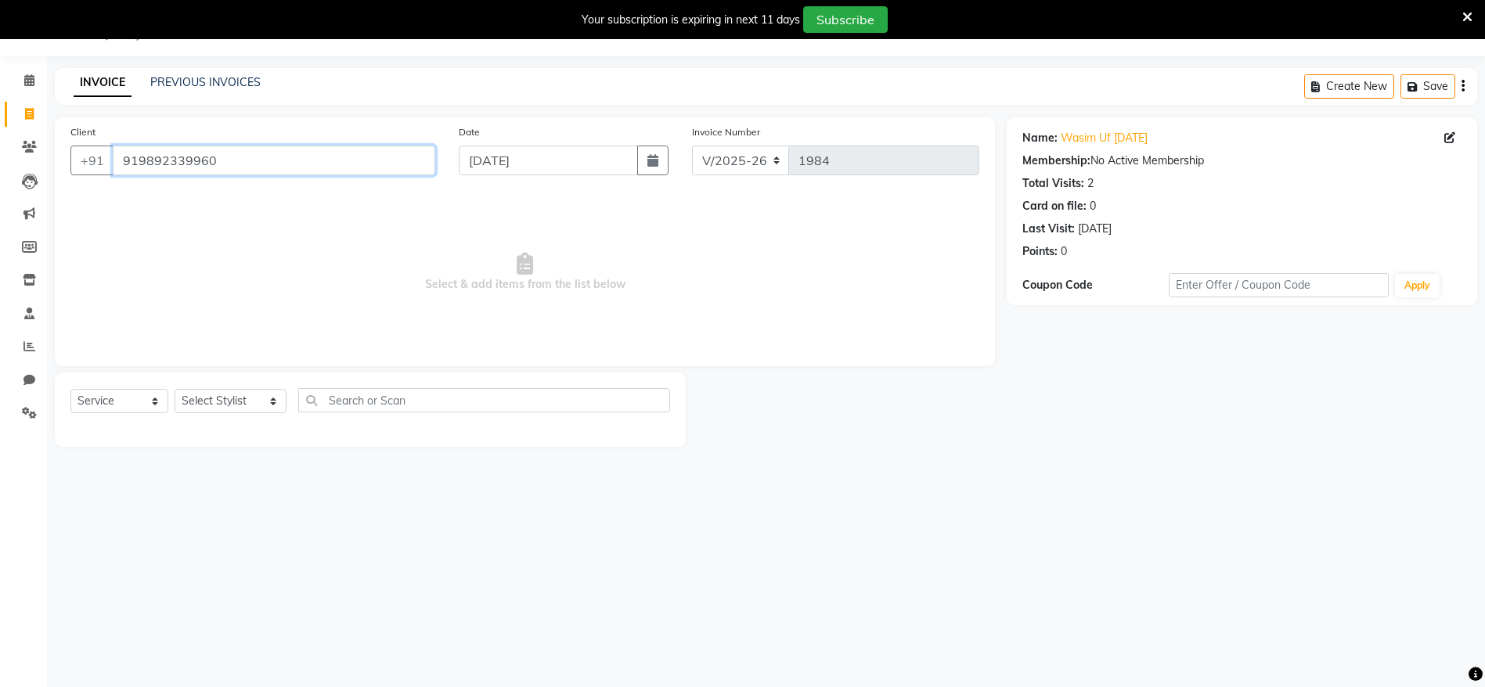
click at [150, 157] on input "919892339960" at bounding box center [274, 161] width 323 height 30
click at [32, 150] on icon at bounding box center [29, 147] width 15 height 12
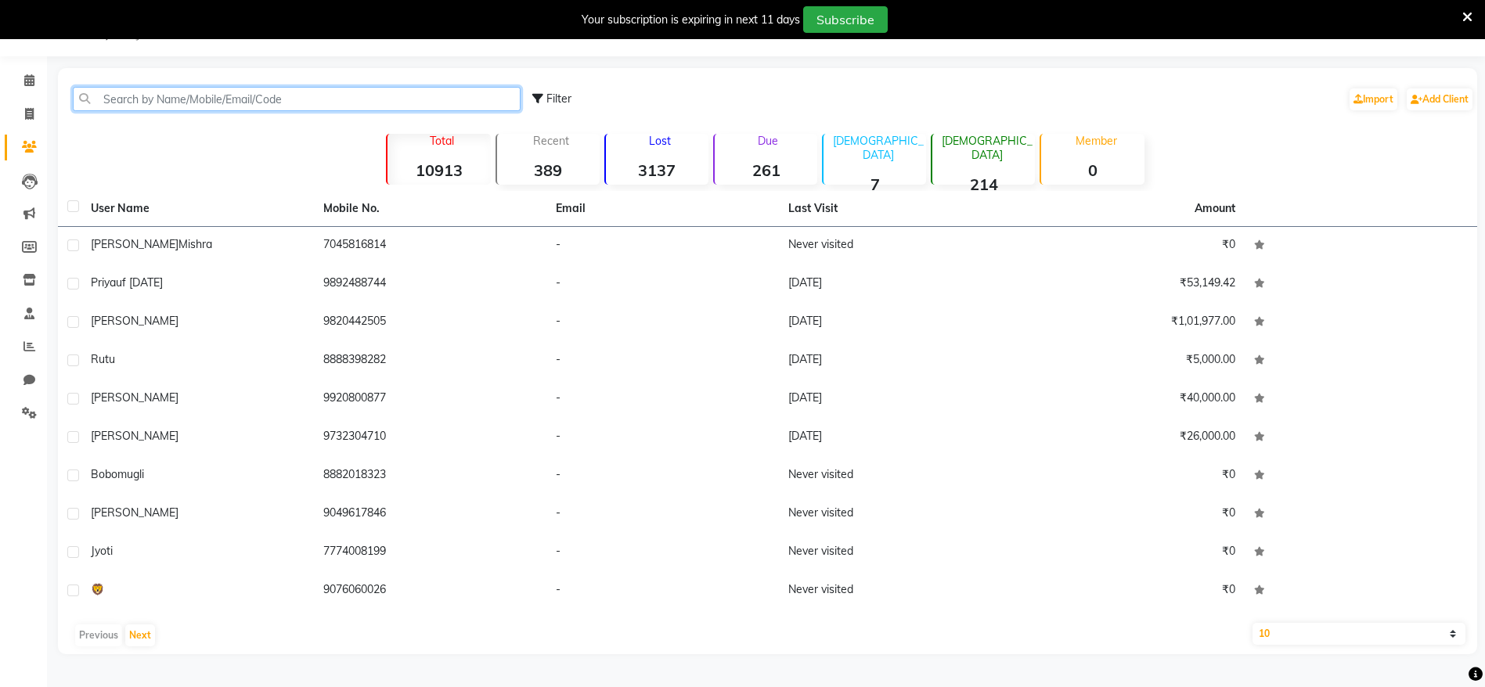
click at [226, 98] on input "text" at bounding box center [297, 99] width 448 height 24
paste input "919892339960"
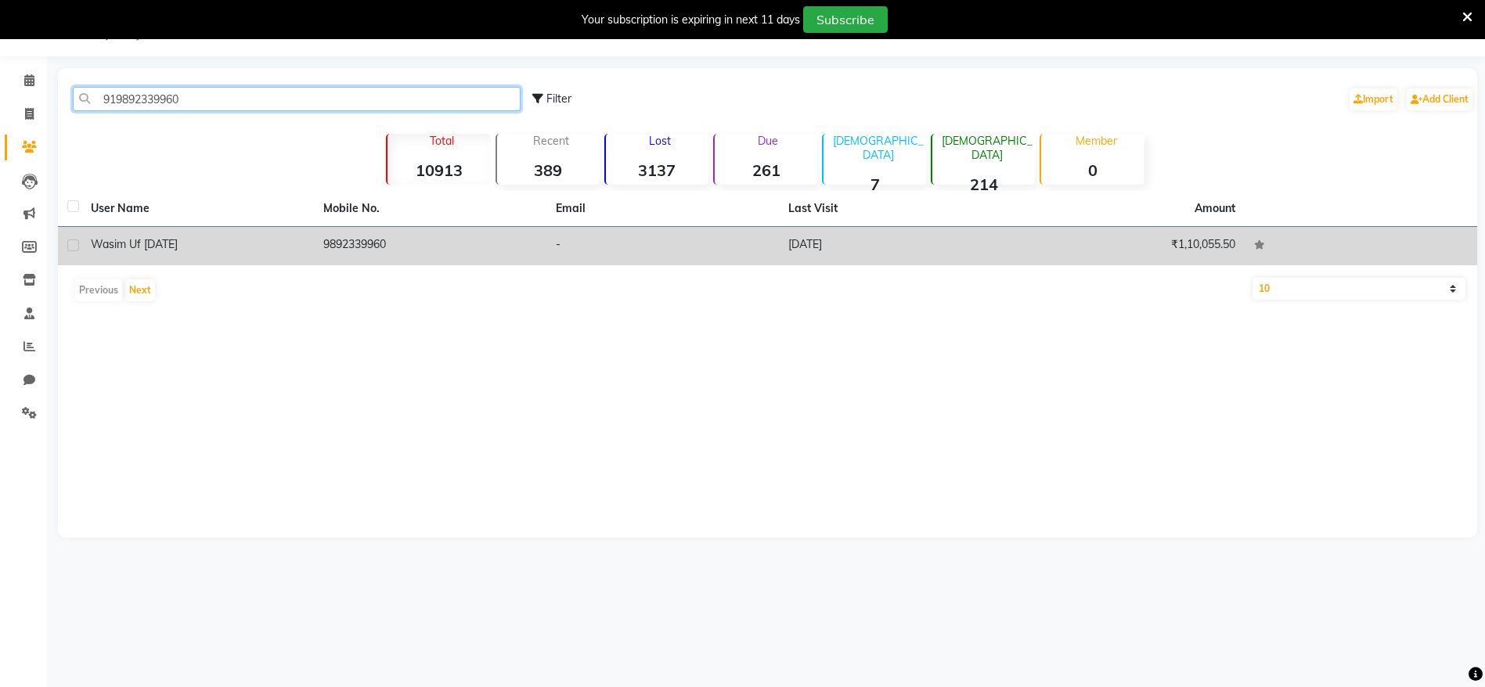
type input "919892339960"
click at [428, 246] on td "9892339960" at bounding box center [430, 246] width 233 height 38
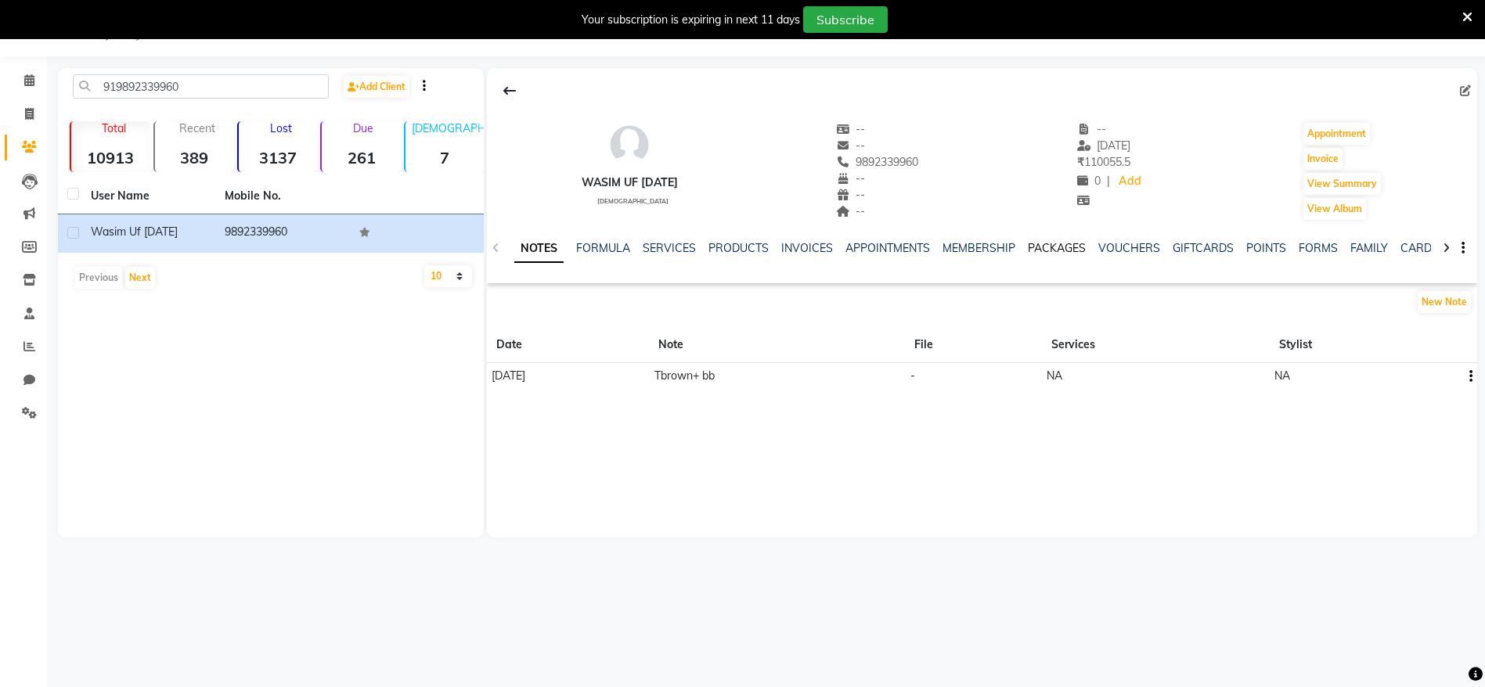
click at [1048, 246] on link "PACKAGES" at bounding box center [1057, 248] width 58 height 14
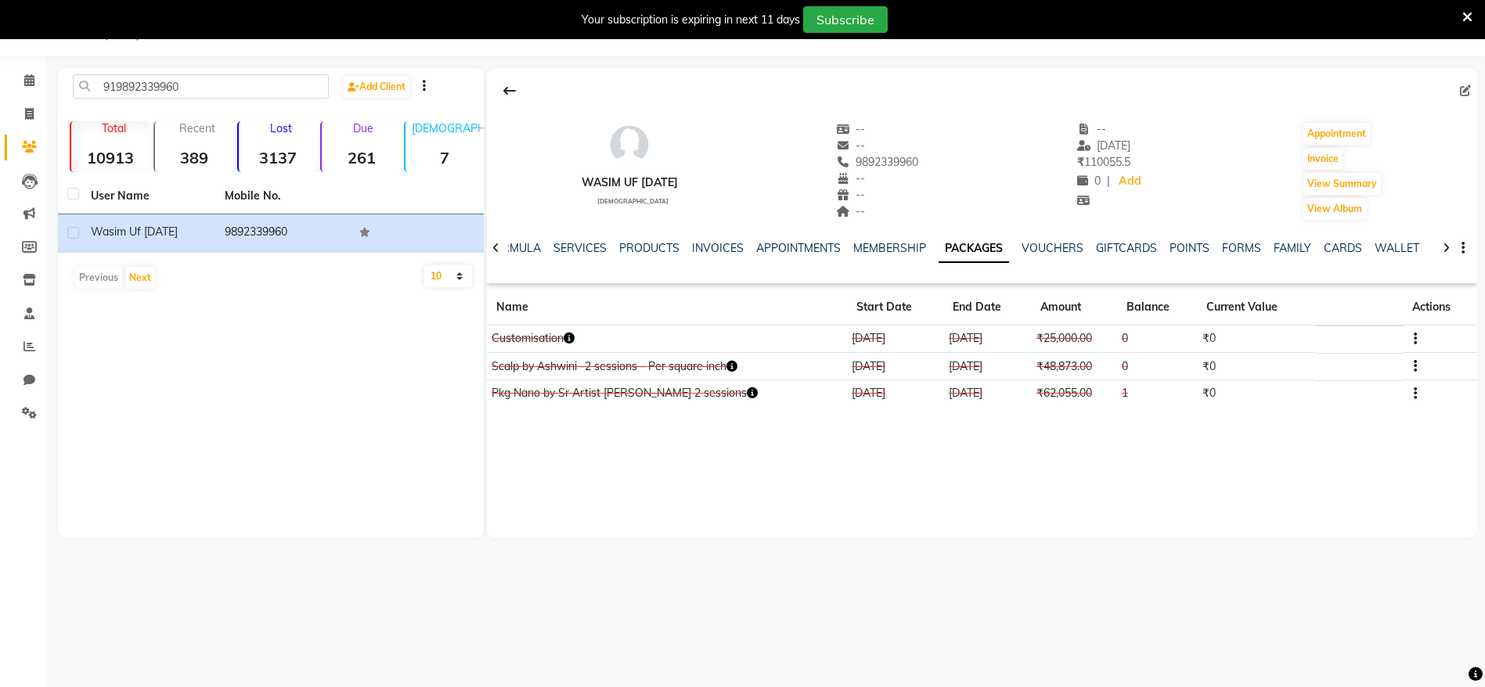
click at [1411, 364] on button "button" at bounding box center [1412, 367] width 9 height 16
click at [1328, 373] on div "Edit" at bounding box center [1337, 376] width 103 height 20
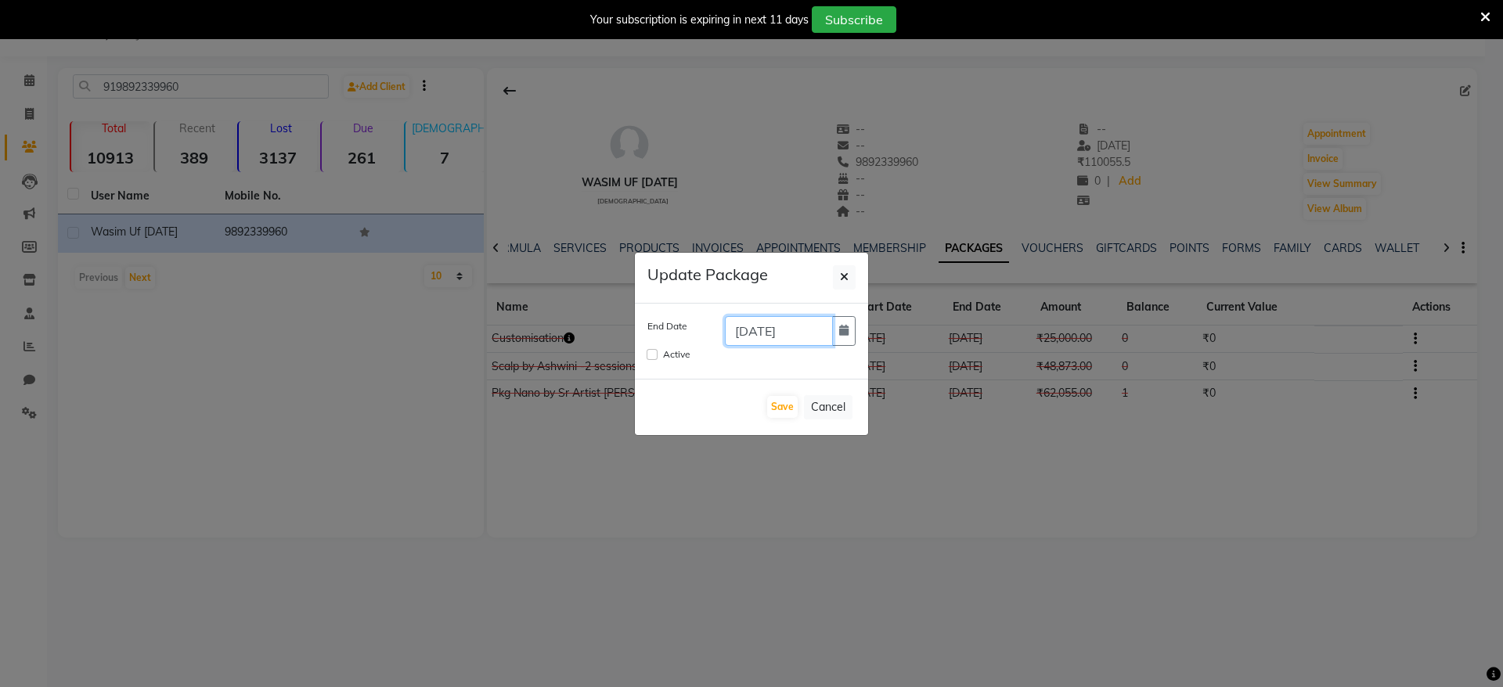
click at [827, 332] on input "29-08-2025" at bounding box center [779, 331] width 108 height 30
click at [865, 341] on div "29-08-2025" at bounding box center [790, 331] width 154 height 30
click at [840, 334] on icon "button" at bounding box center [843, 330] width 9 height 11
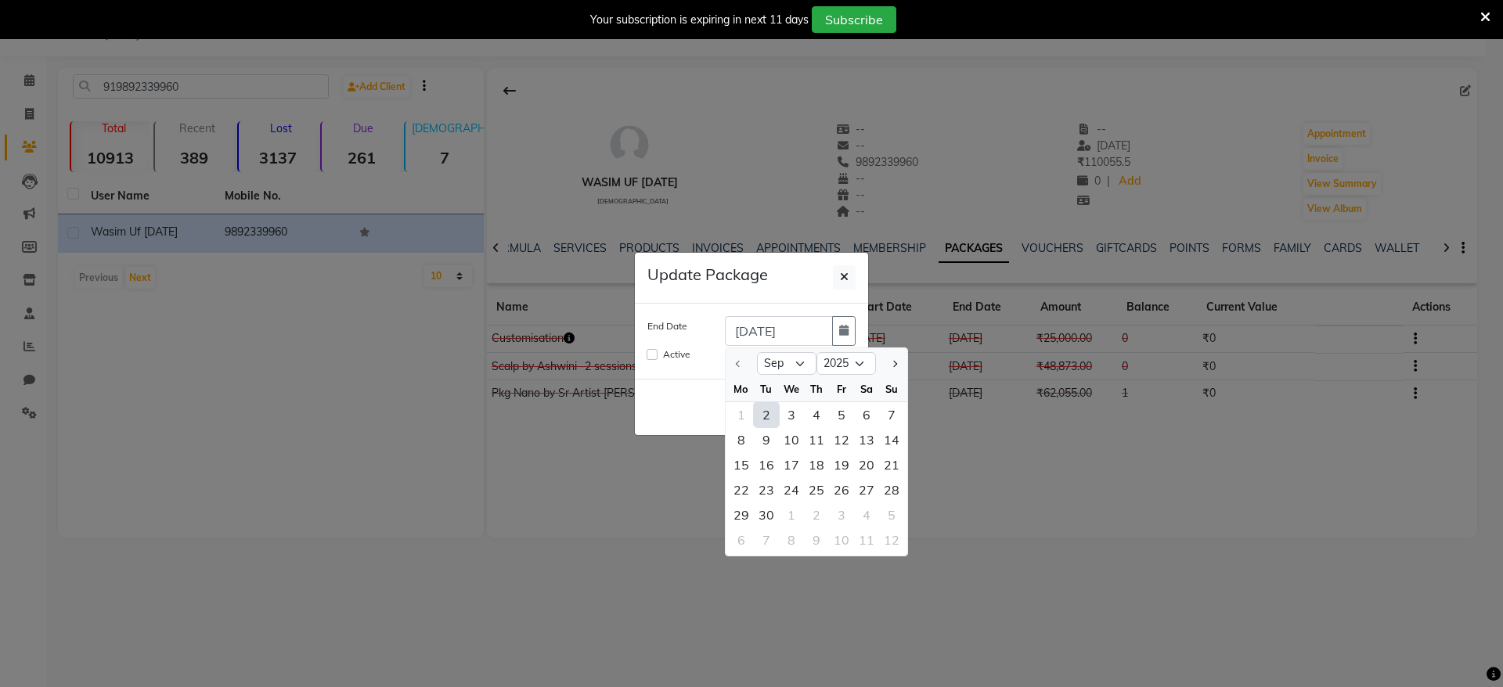
click at [778, 408] on div "2" at bounding box center [766, 414] width 25 height 25
type input "02-09-2025"
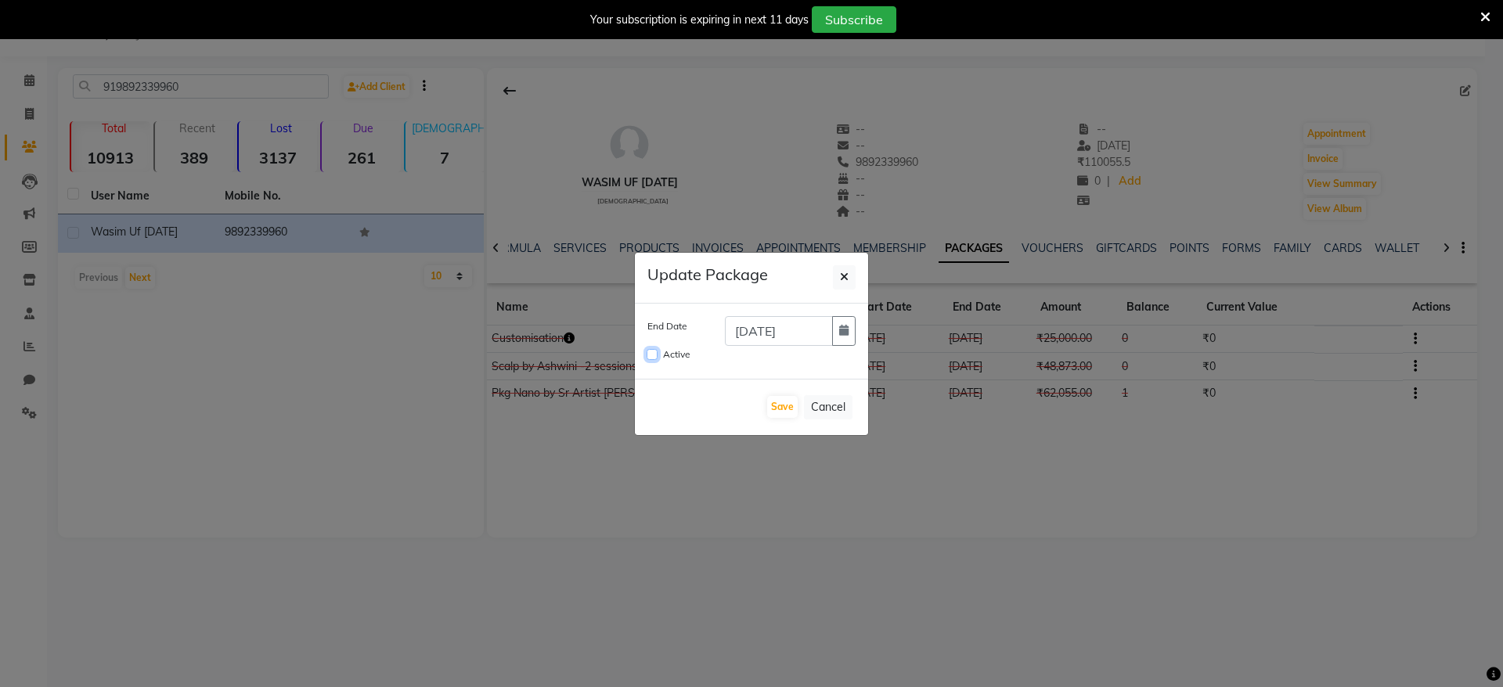
click at [650, 356] on input "Active" at bounding box center [652, 354] width 11 height 11
checkbox input "true"
click at [802, 421] on div "Save Cancel" at bounding box center [751, 407] width 233 height 56
click at [791, 417] on button "Save" at bounding box center [782, 407] width 31 height 22
checkbox input "false"
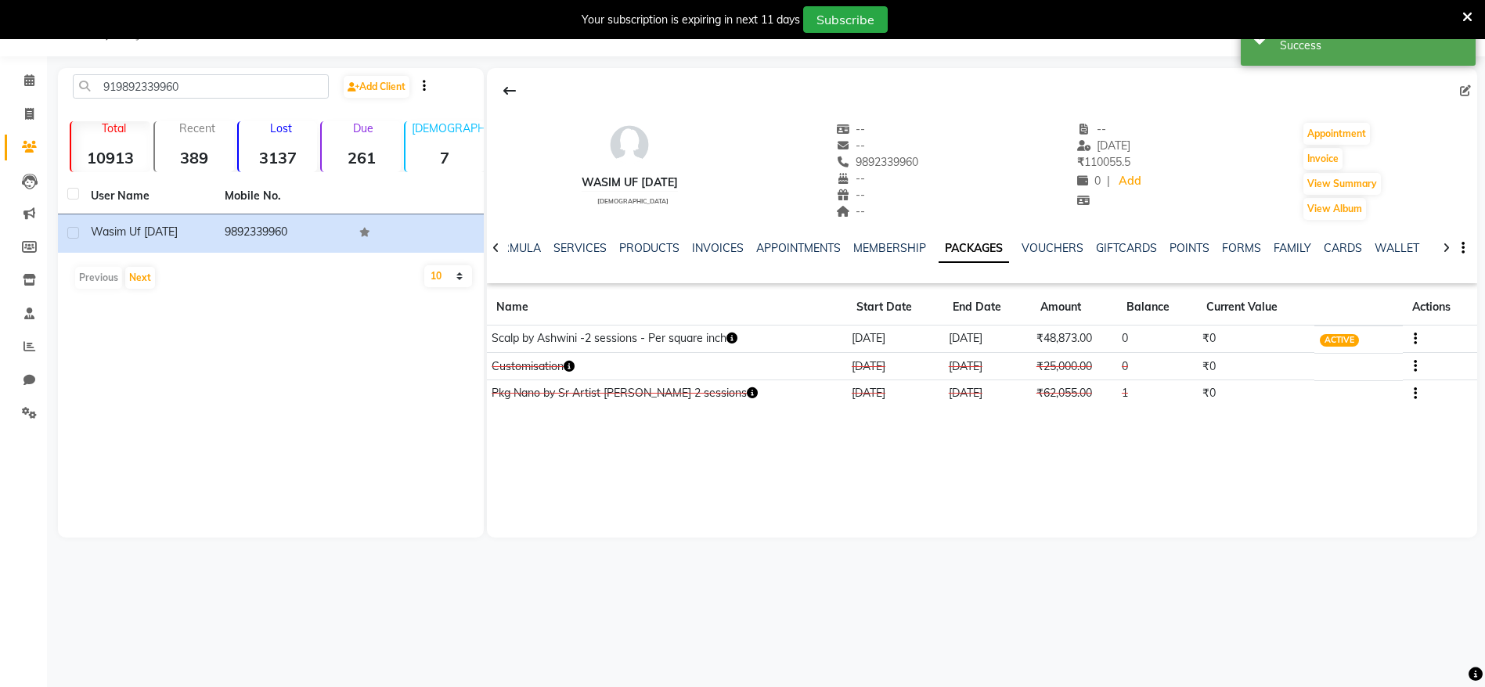
click at [1409, 393] on button "button" at bounding box center [1412, 393] width 9 height 16
click at [1341, 398] on div "Edit" at bounding box center [1337, 394] width 103 height 20
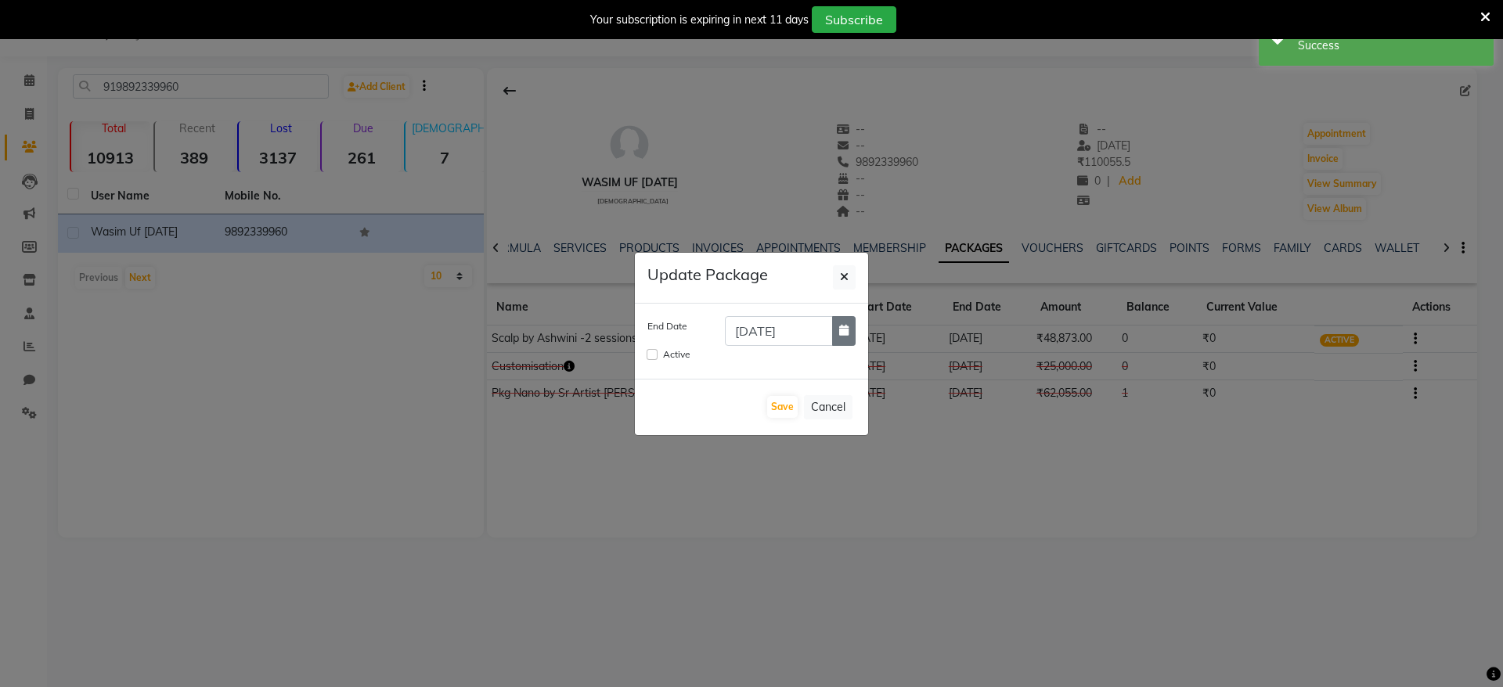
click at [847, 327] on icon "button" at bounding box center [843, 330] width 9 height 11
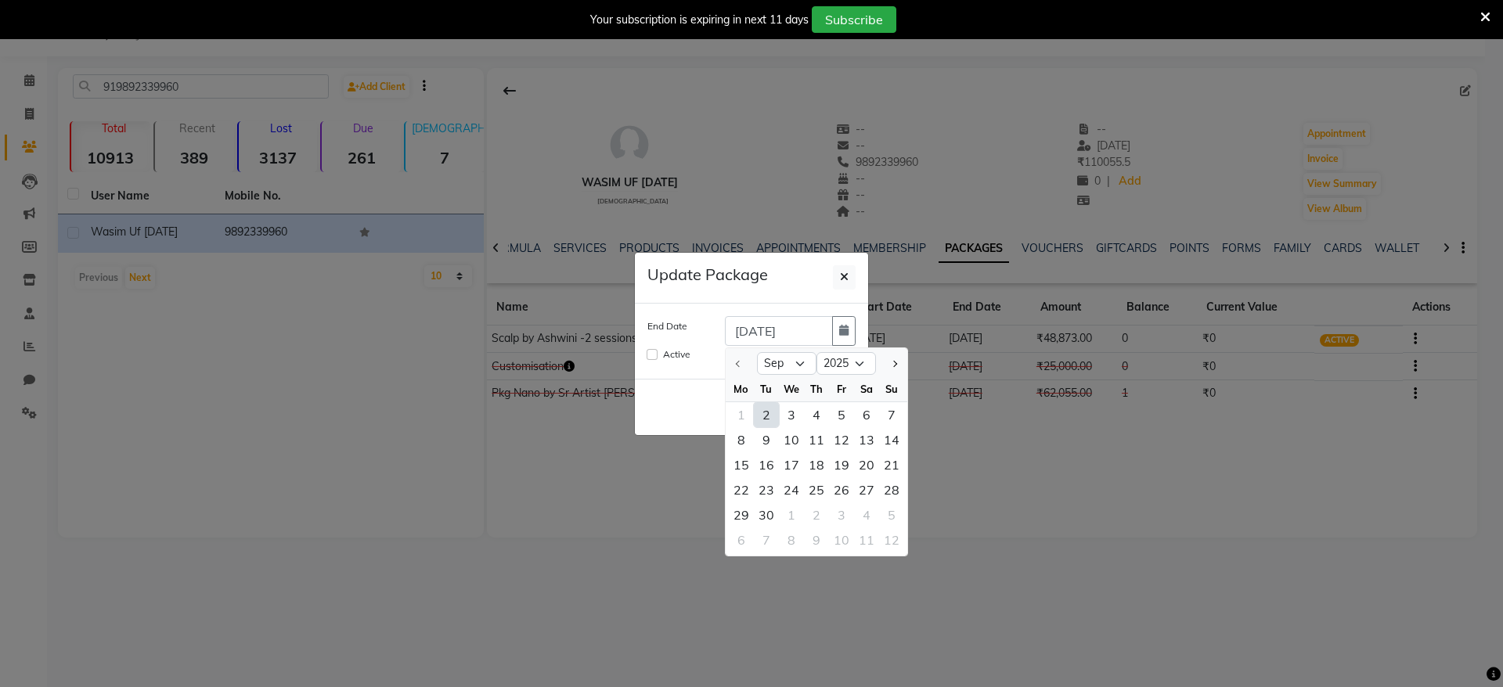
click at [768, 414] on div "2" at bounding box center [766, 414] width 25 height 25
type input "02-09-2025"
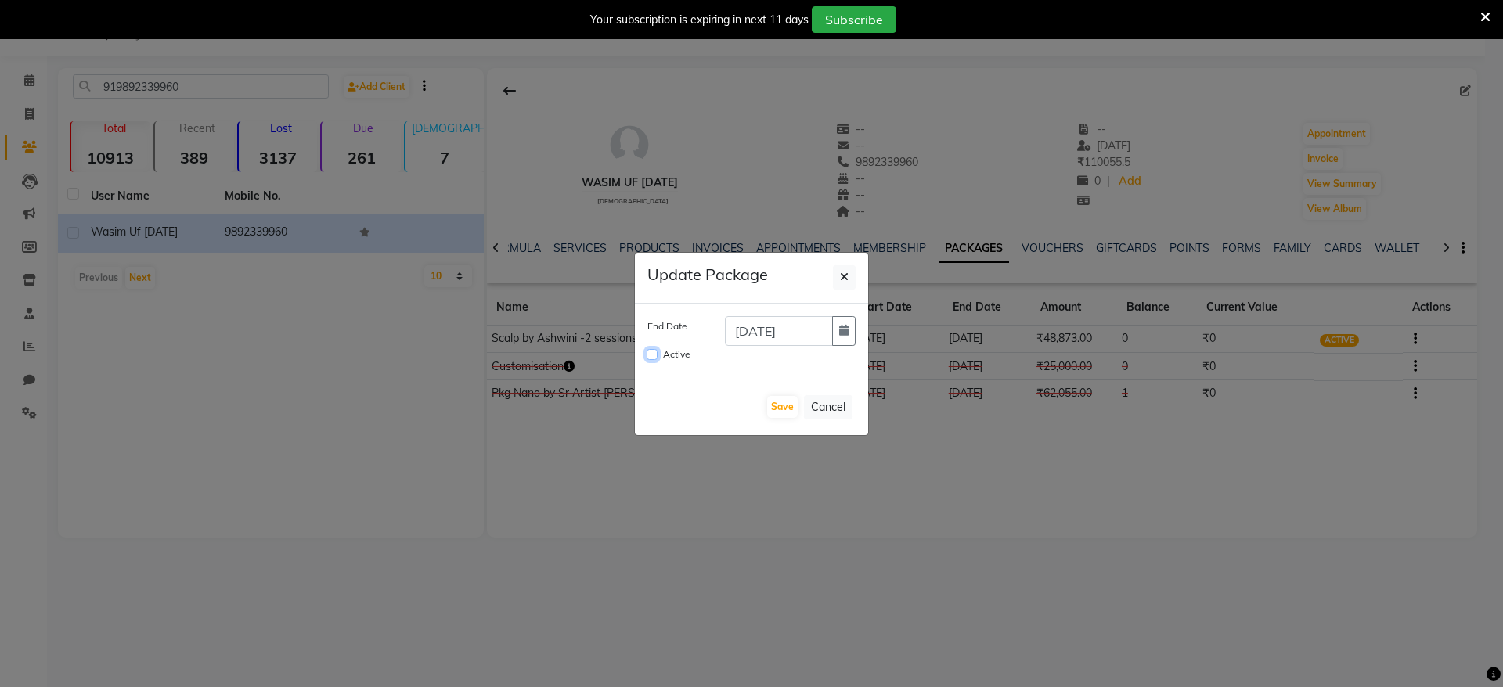
click at [654, 358] on input "Active" at bounding box center [652, 354] width 11 height 11
checkbox input "true"
click at [791, 411] on button "Save" at bounding box center [782, 407] width 31 height 22
checkbox input "false"
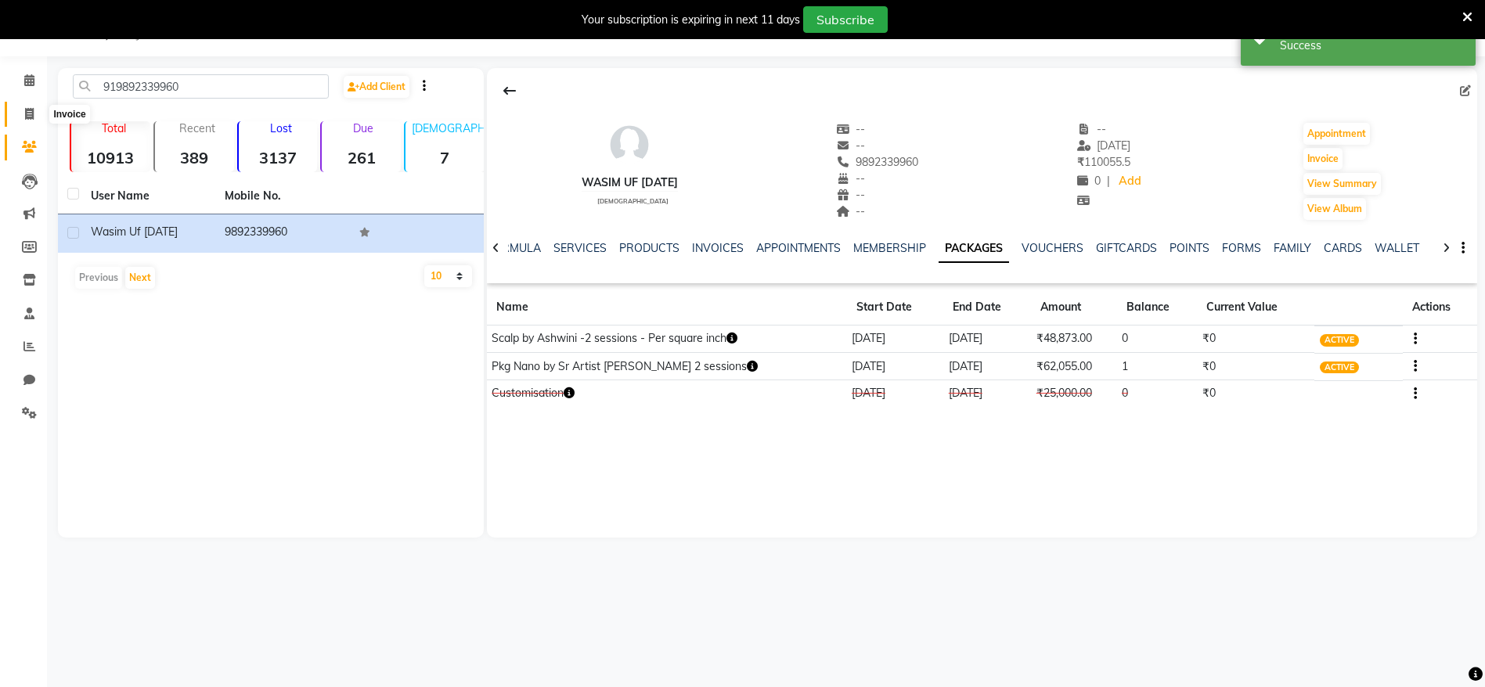
click at [28, 112] on icon at bounding box center [29, 114] width 9 height 12
select select "service"
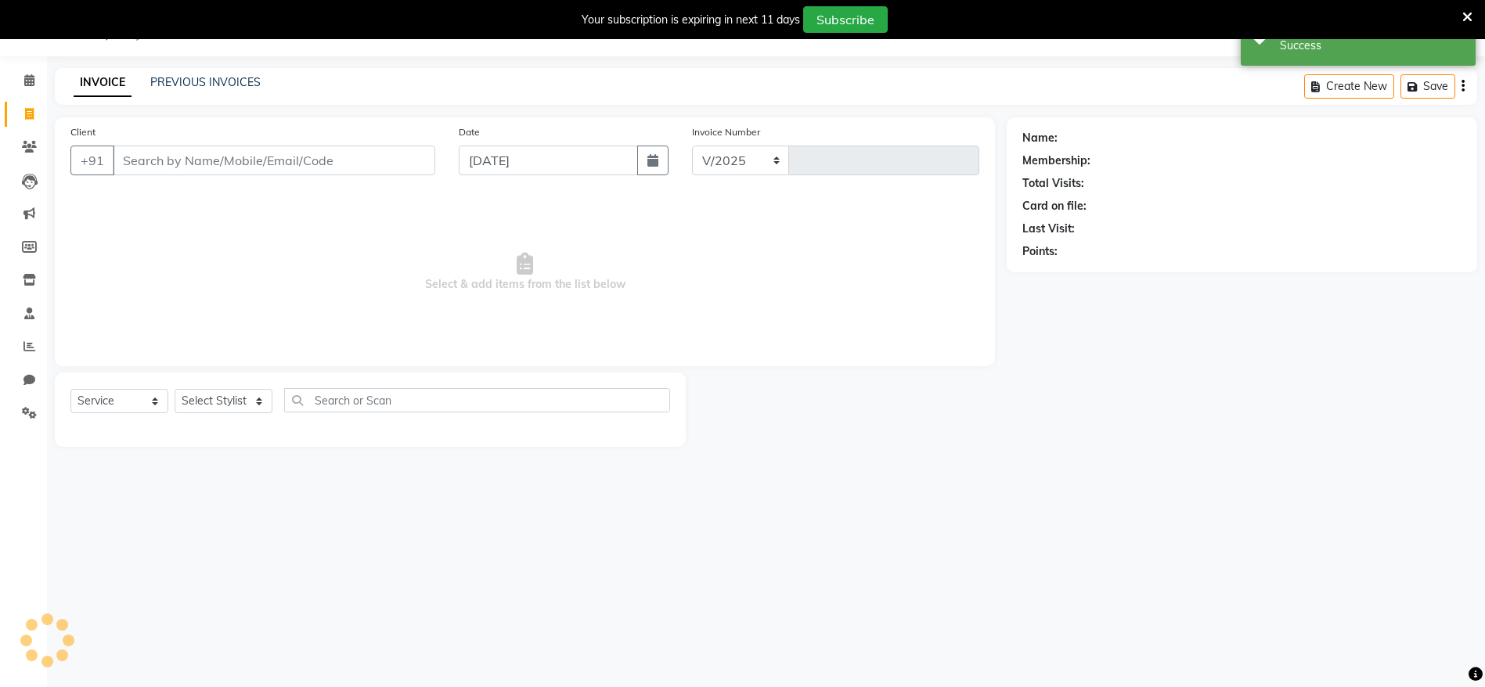
select select "6949"
type input "1984"
type input "919892339960"
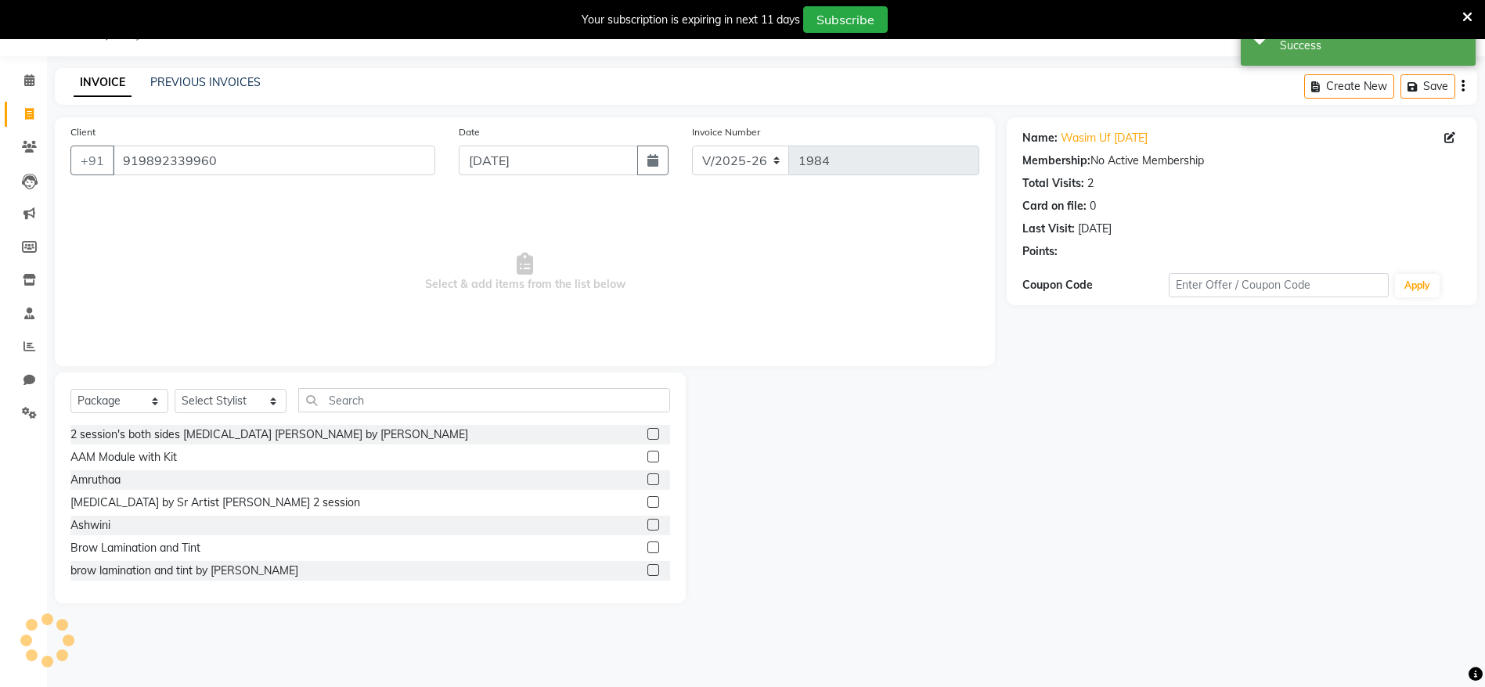
click at [417, 479] on div "Amruthaa" at bounding box center [370, 481] width 600 height 20
click at [140, 403] on select "Select Service Product Membership Package Voucher Prepaid Gift Card" at bounding box center [119, 401] width 98 height 24
select select "service"
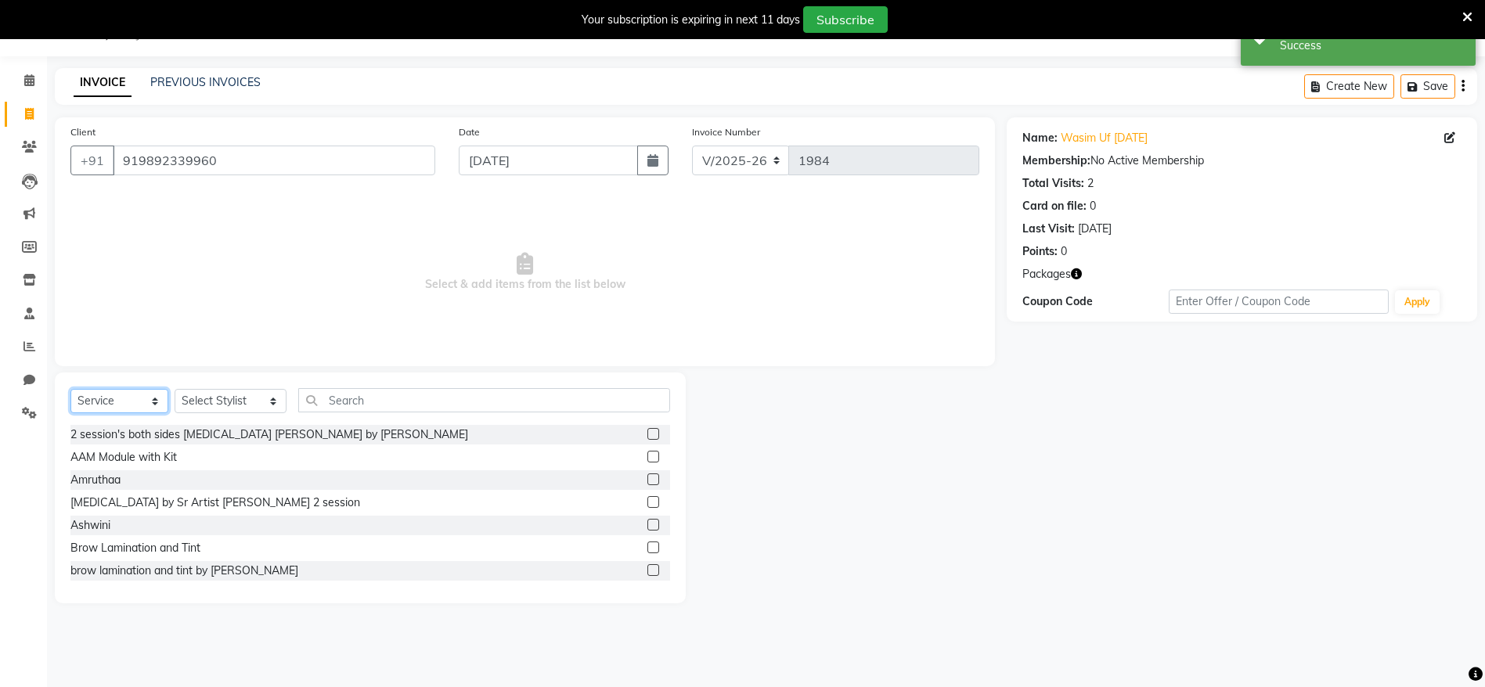
click at [70, 389] on select "Select Service Product Membership Package Voucher Prepaid Gift Card" at bounding box center [119, 401] width 98 height 24
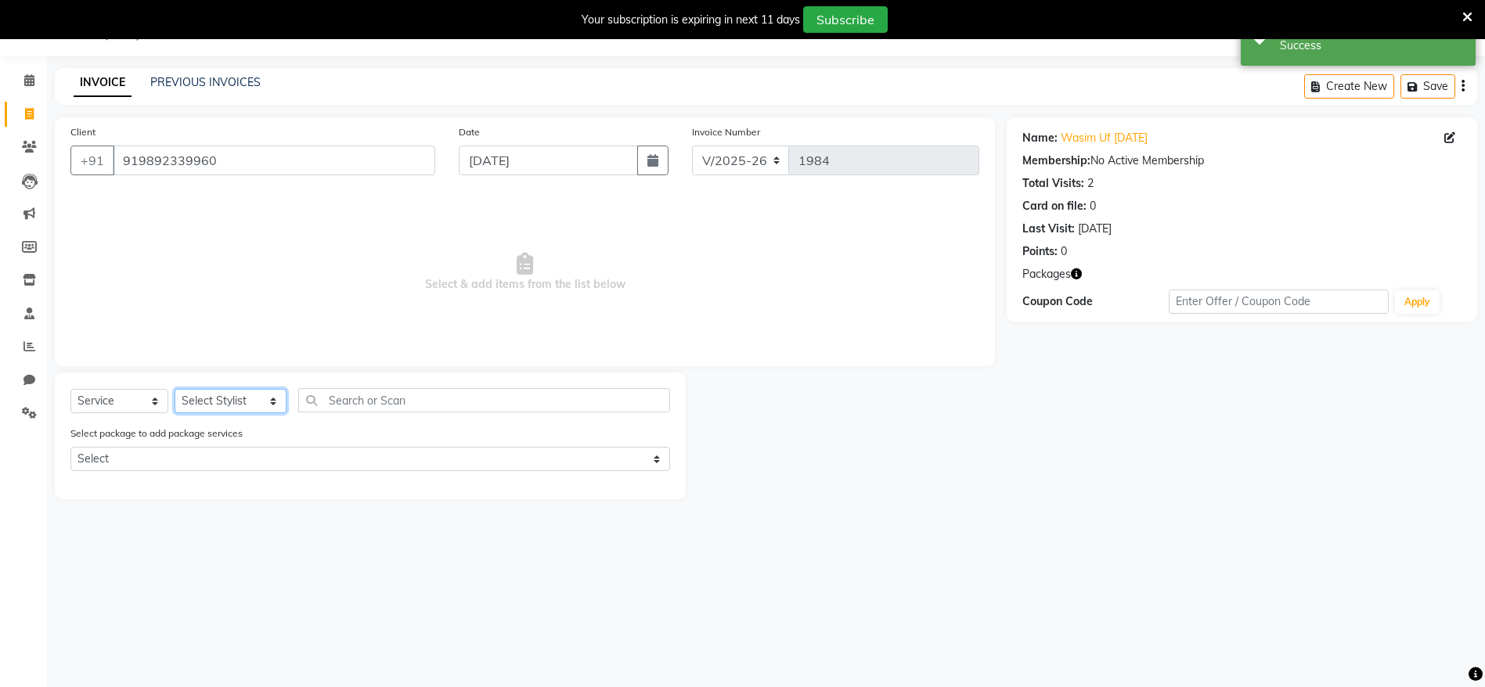
click at [233, 402] on select "Select Stylist Ashmeey Singghai Ashwini Ayushi DINGG SUPPORT Jyoti Kajal Kratik…" at bounding box center [231, 401] width 112 height 24
select select "64306"
click at [175, 389] on select "Select Stylist Ashmeey Singghai Ashwini Ayushi DINGG SUPPORT Jyoti Kajal Kratik…" at bounding box center [231, 401] width 112 height 24
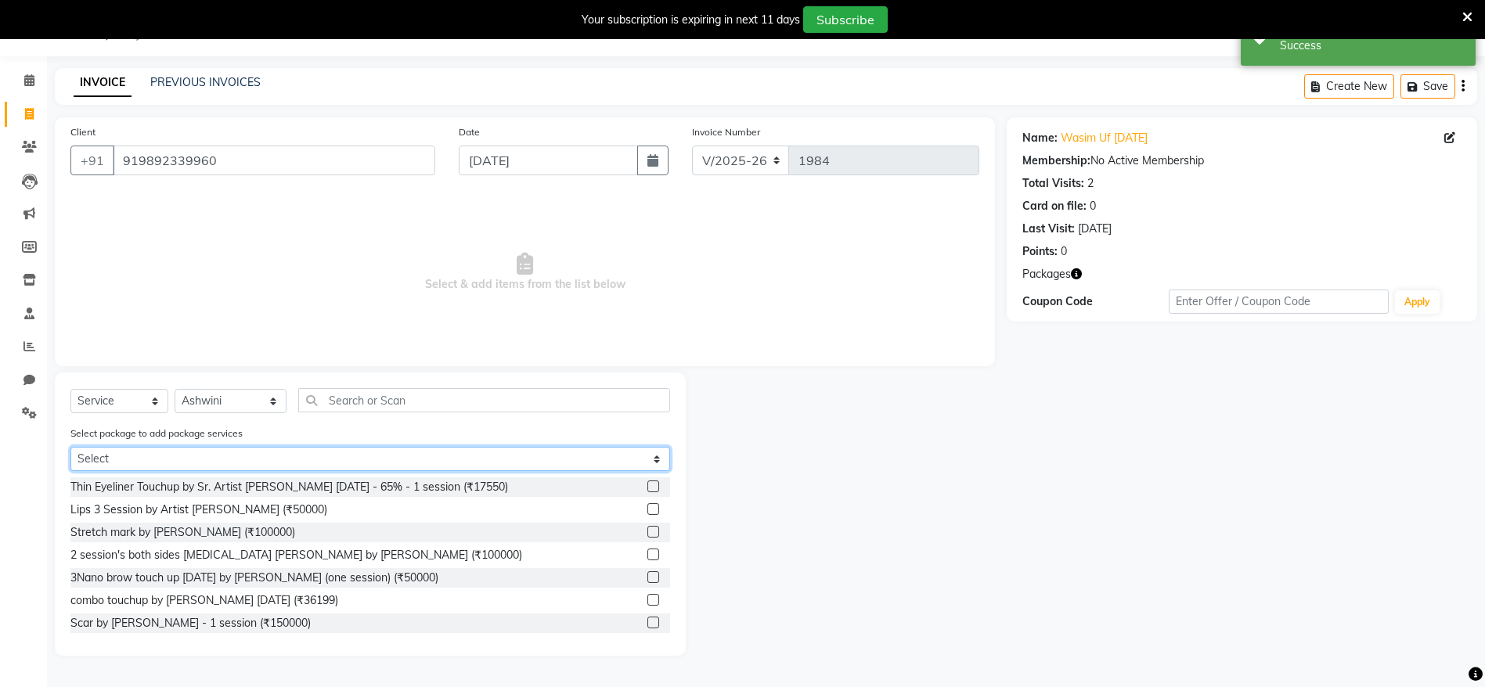
click at [272, 455] on select "Select Scalp by Ashwini -2 sessions - Per square inch Pkg Nano by Sr Artist Ash…" at bounding box center [370, 459] width 600 height 24
select select "2: Object"
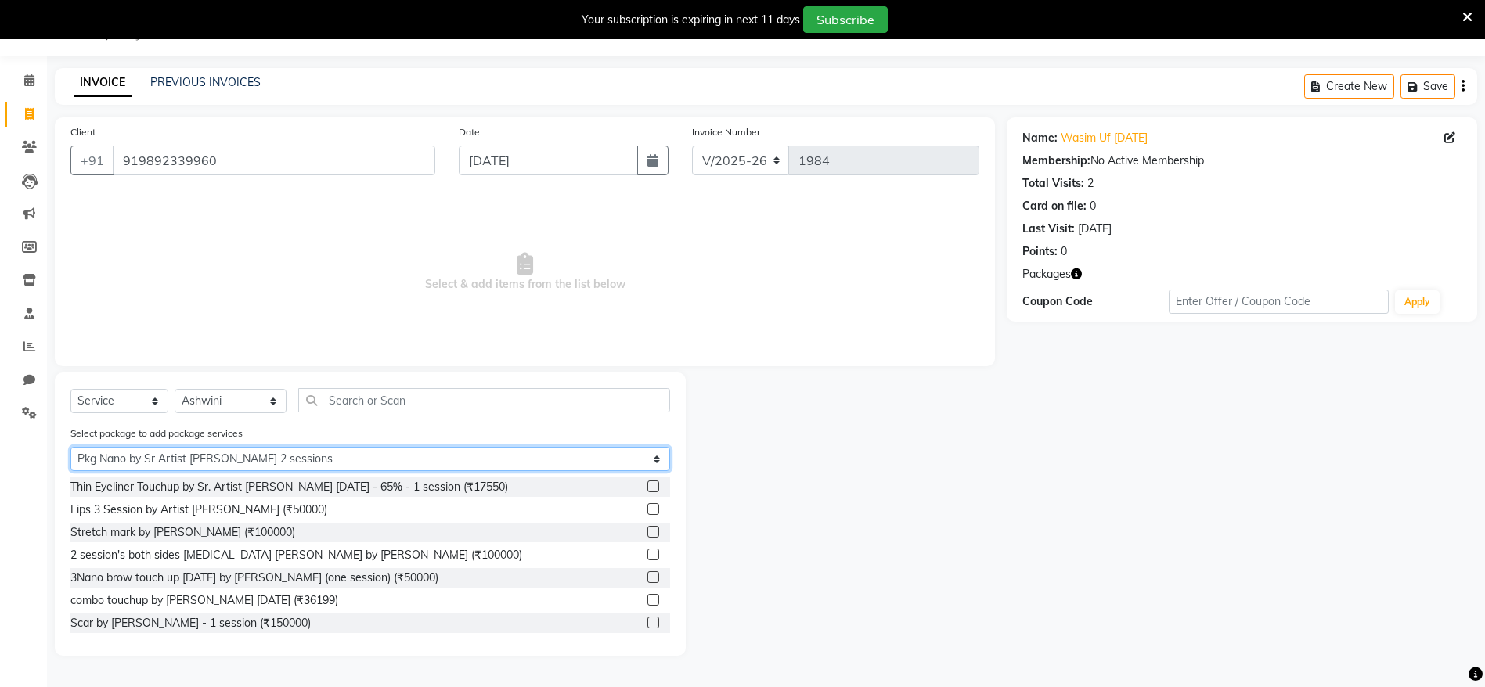
click at [70, 447] on select "Select Scalp by Ashwini -2 sessions - Per square inch Pkg Nano by Sr Artist Ash…" at bounding box center [370, 459] width 600 height 24
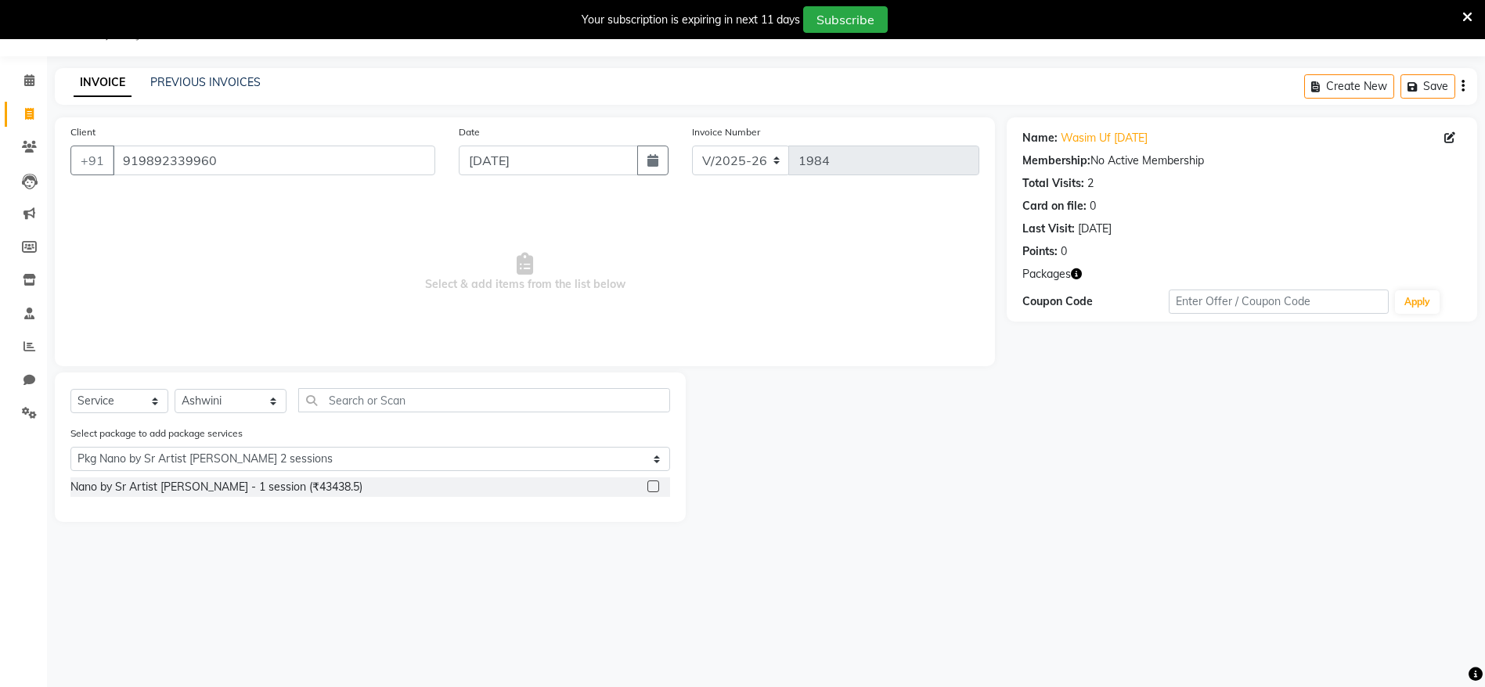
click at [651, 482] on label at bounding box center [654, 487] width 12 height 12
click at [651, 482] on input "checkbox" at bounding box center [653, 487] width 10 height 10
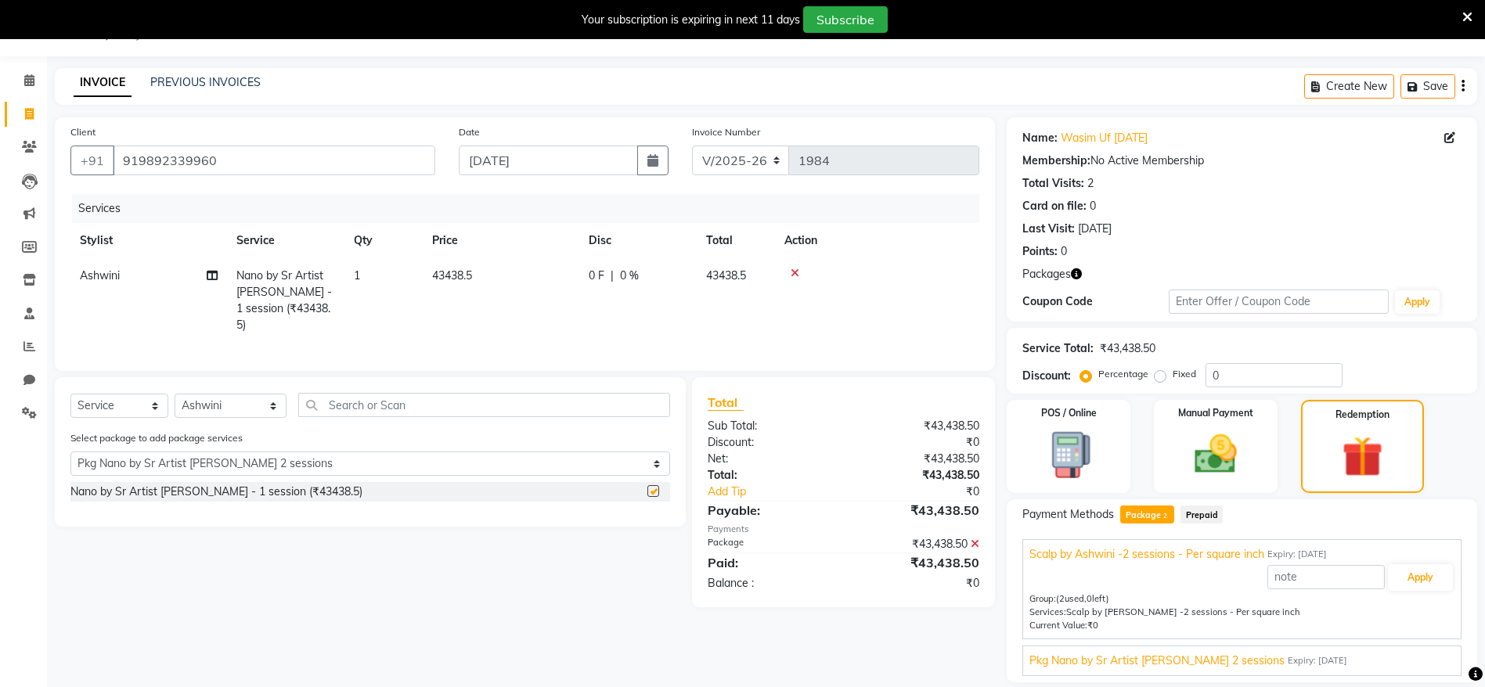
checkbox input "false"
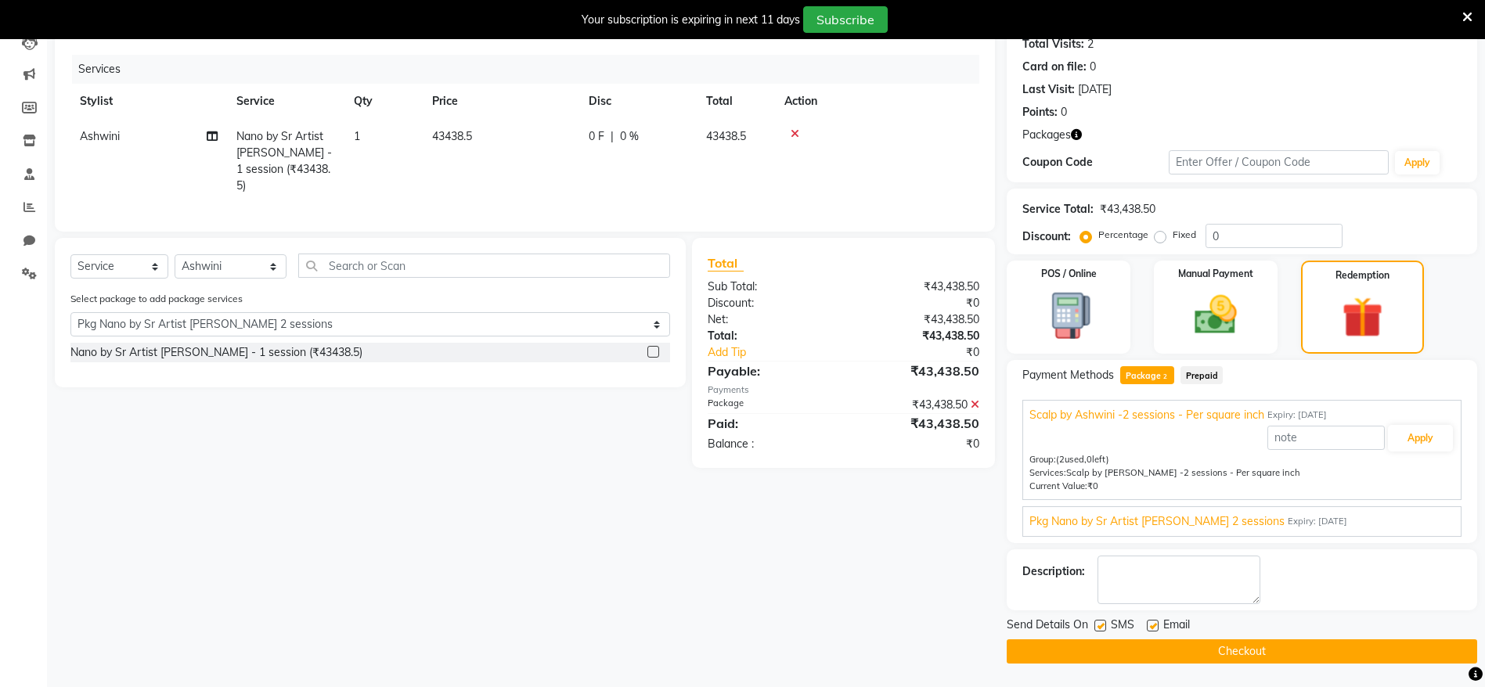
click at [1106, 622] on label at bounding box center [1101, 626] width 12 height 12
click at [1105, 622] on input "checkbox" at bounding box center [1100, 627] width 10 height 10
checkbox input "false"
click at [1153, 631] on label at bounding box center [1153, 626] width 12 height 12
click at [1153, 631] on input "checkbox" at bounding box center [1152, 627] width 10 height 10
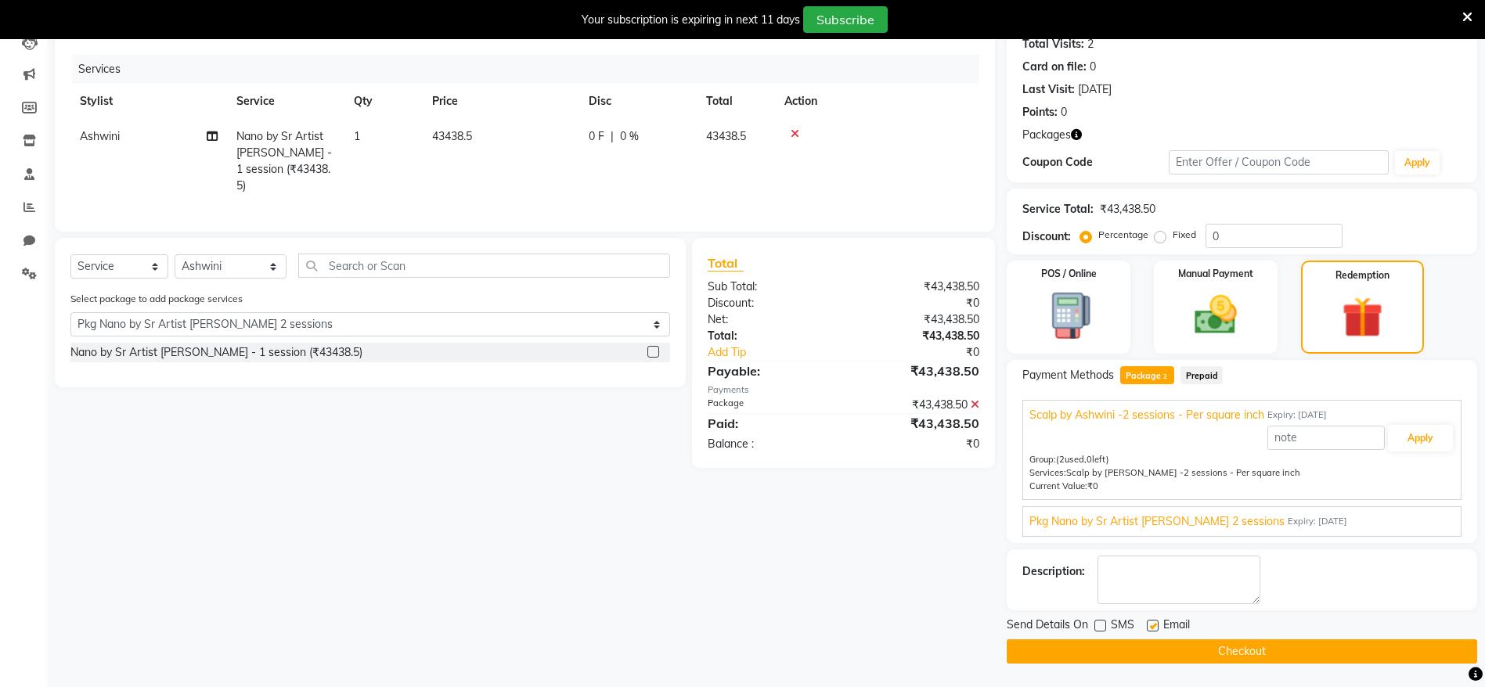
checkbox input "false"
click at [1210, 660] on button "Checkout" at bounding box center [1242, 652] width 471 height 24
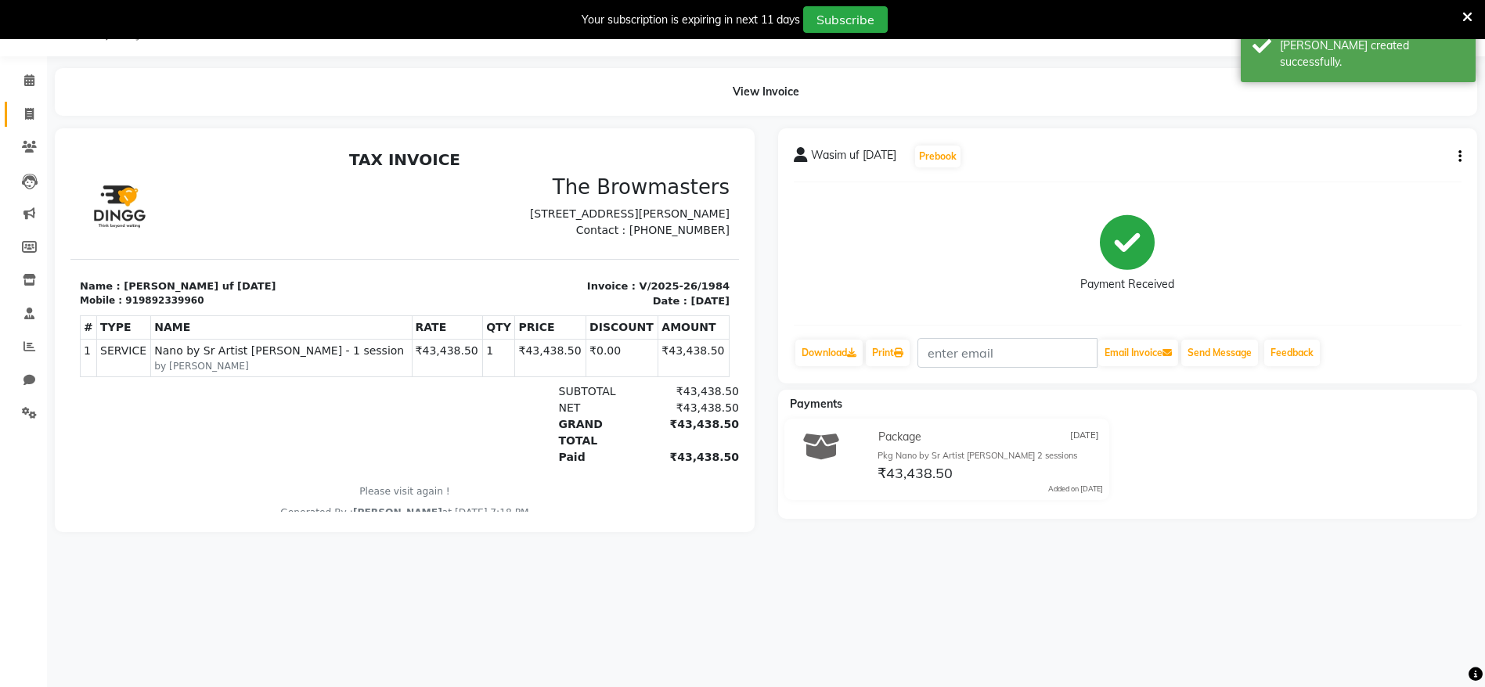
click at [15, 122] on link "Invoice" at bounding box center [24, 115] width 38 height 26
select select "service"
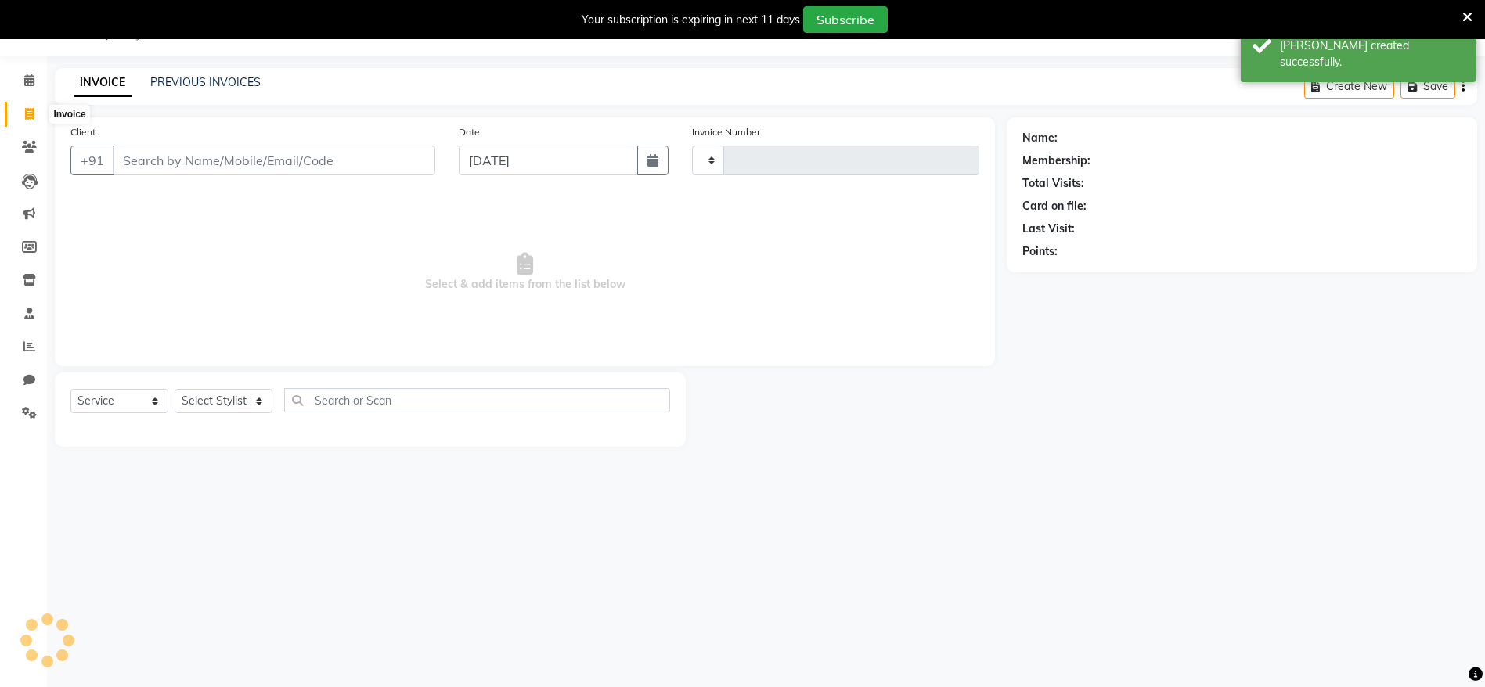
type input "1985"
select select "package"
select select "6949"
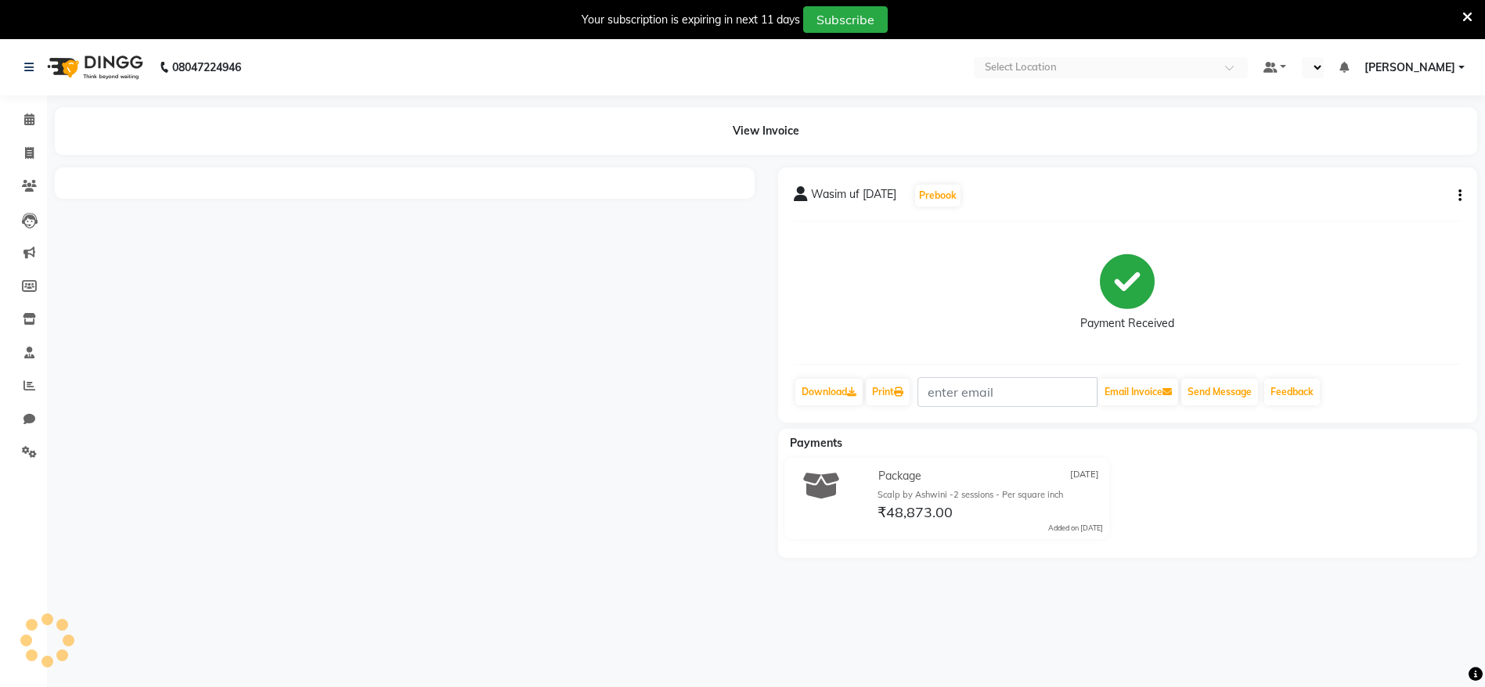
select select "en"
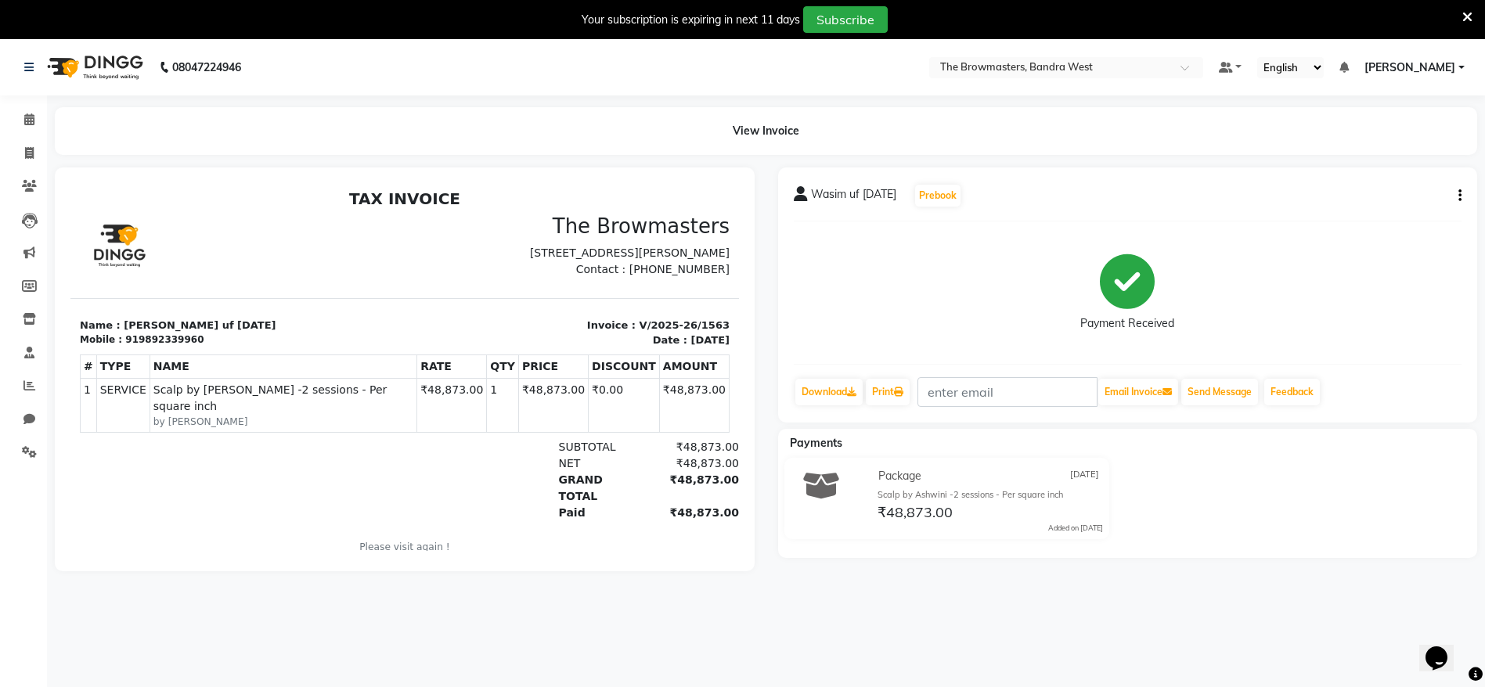
click at [143, 347] on div "919892339960" at bounding box center [164, 340] width 78 height 14
copy div "919892339960"
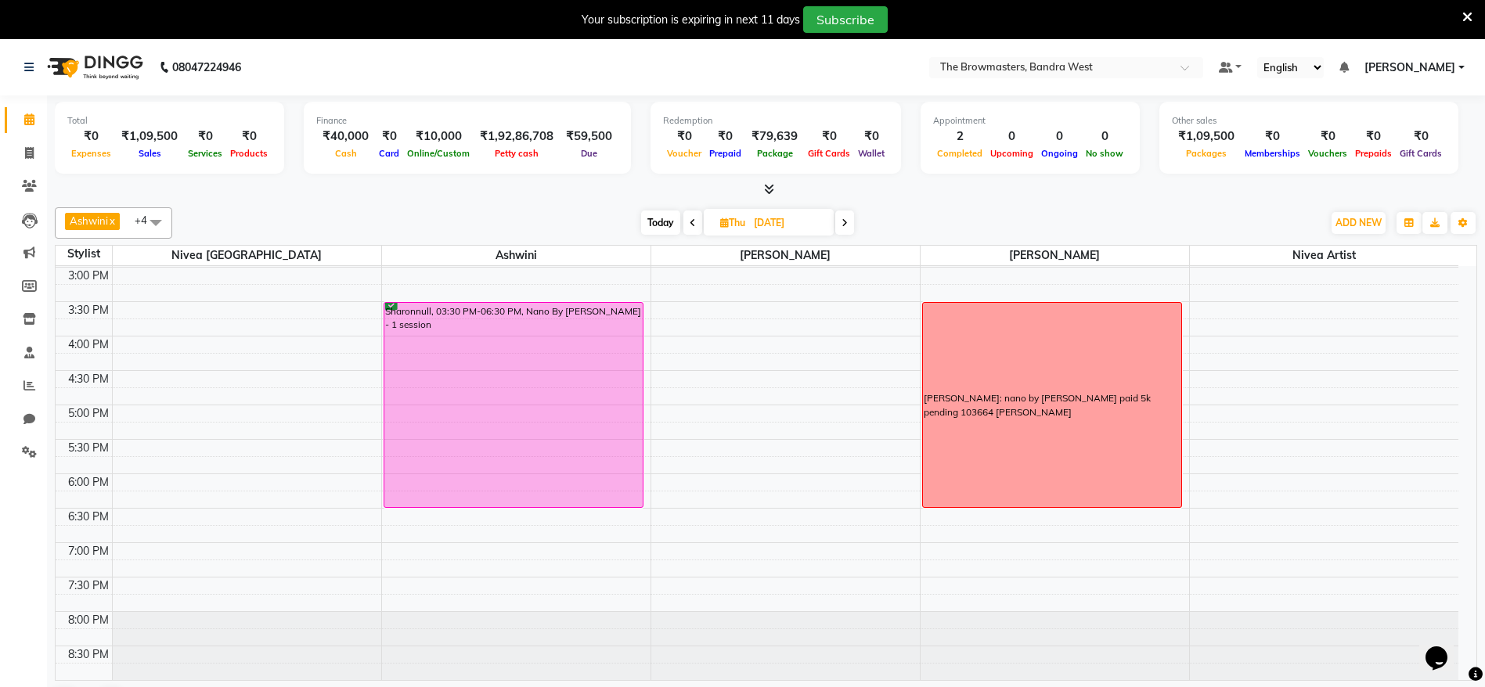
scroll to position [40, 0]
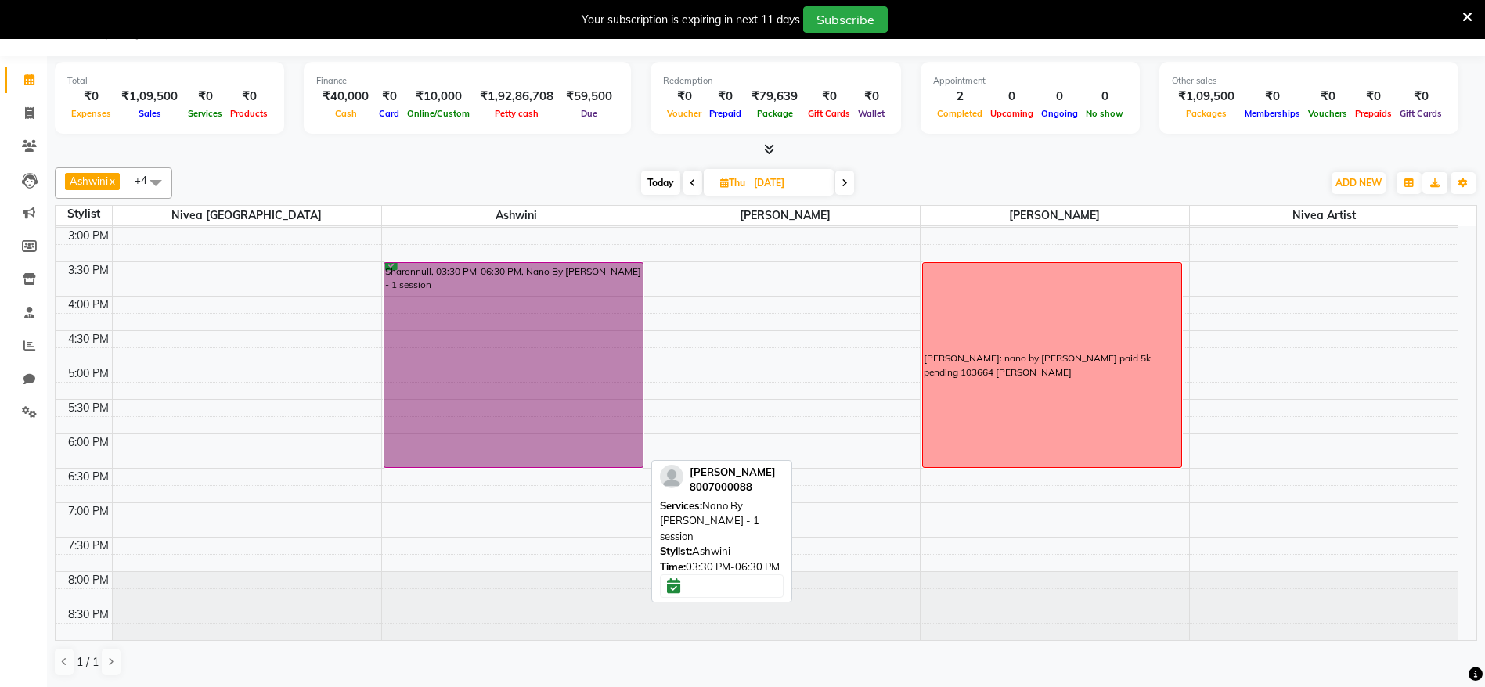
drag, startPoint x: 481, startPoint y: 373, endPoint x: 455, endPoint y: 301, distance: 75.8
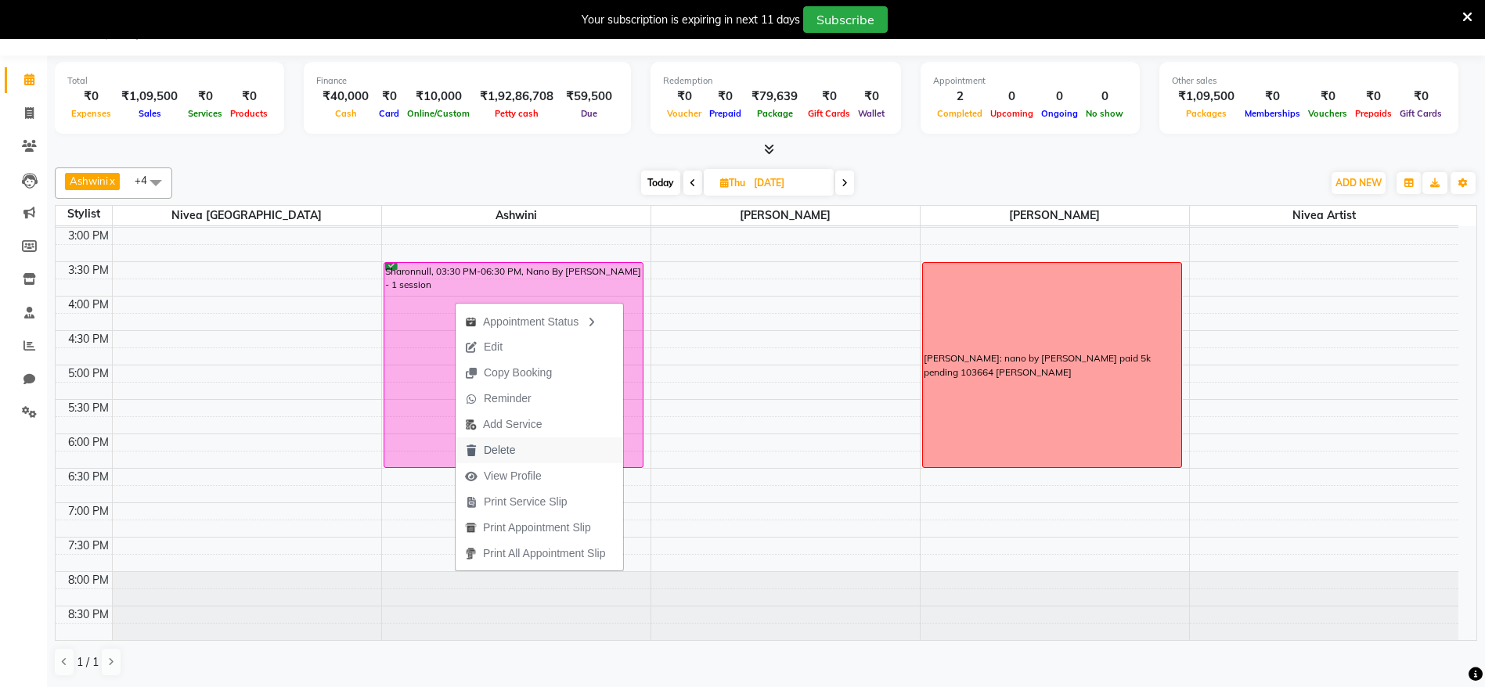
click at [555, 449] on button "Delete" at bounding box center [540, 451] width 168 height 26
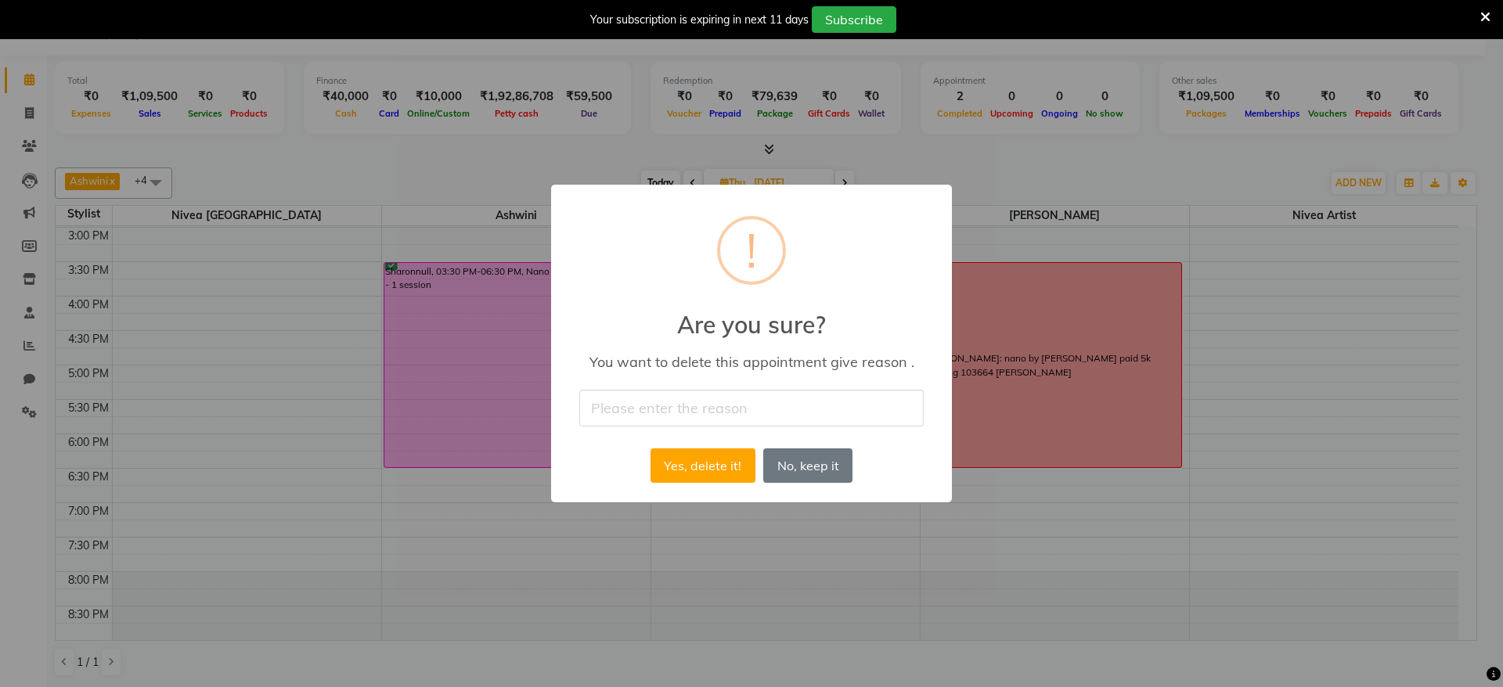
click at [647, 407] on input "text" at bounding box center [751, 408] width 345 height 37
type input "drop"
click at [711, 485] on div "Yes, delete it! No No, keep it" at bounding box center [752, 466] width 210 height 42
click at [703, 464] on button "Yes, delete it!" at bounding box center [703, 466] width 105 height 34
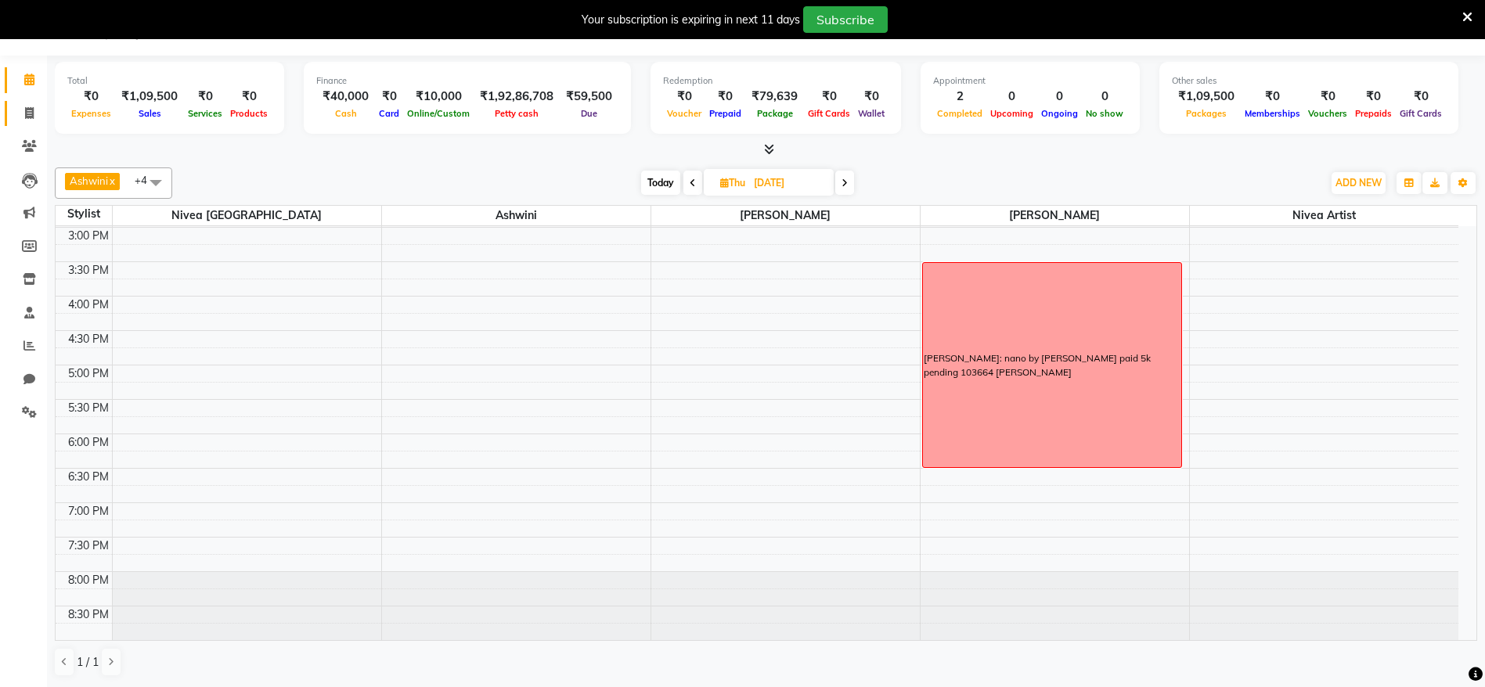
click at [36, 122] on link "Invoice" at bounding box center [24, 114] width 38 height 26
select select "6949"
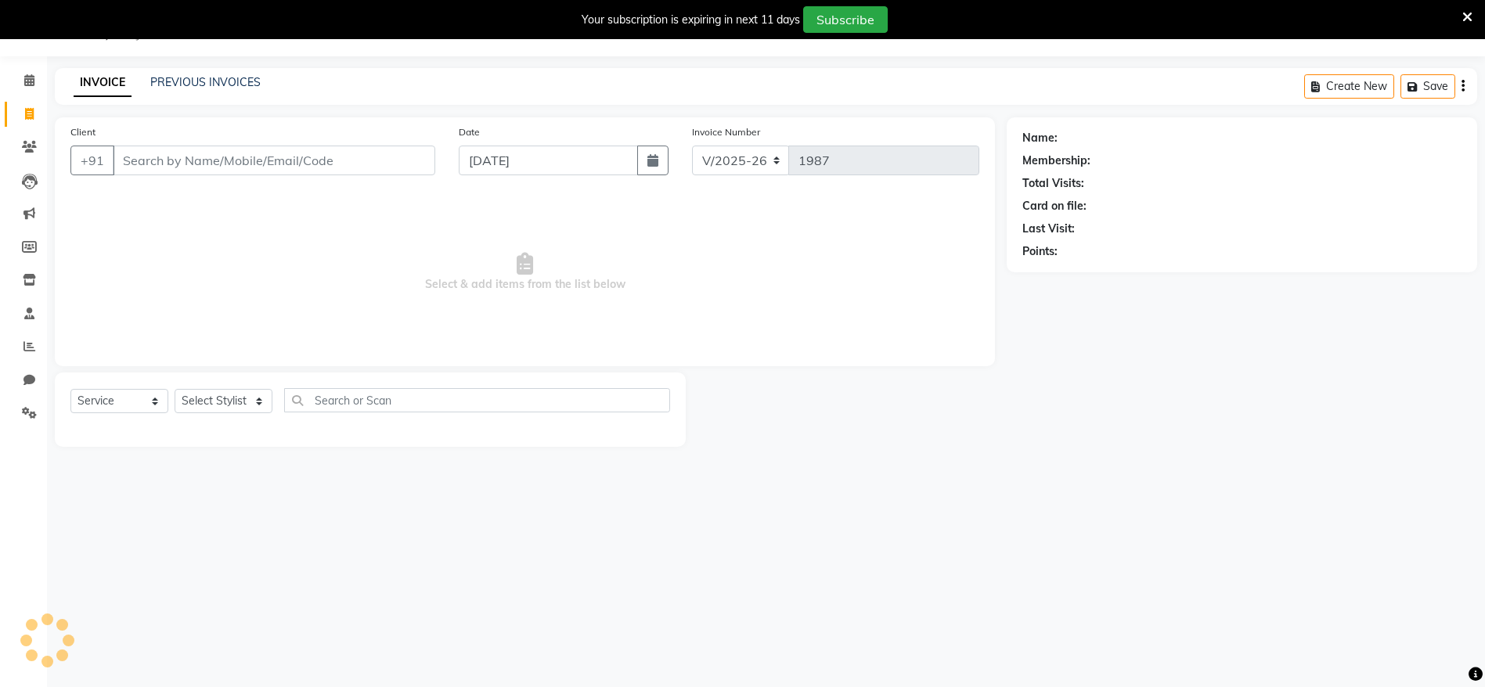
select select "package"
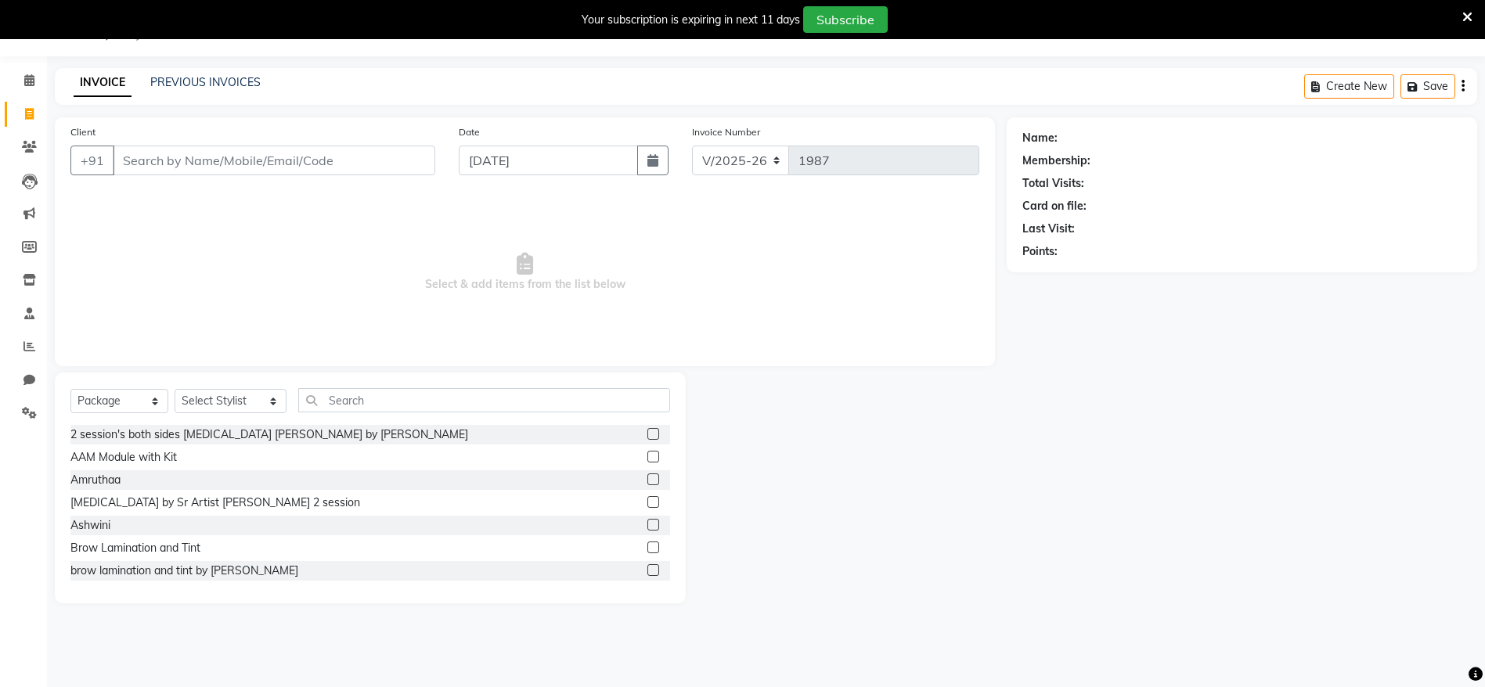
click at [204, 91] on div "INVOICE PREVIOUS INVOICES" at bounding box center [167, 83] width 225 height 18
click at [219, 79] on link "PREVIOUS INVOICES" at bounding box center [205, 82] width 110 height 14
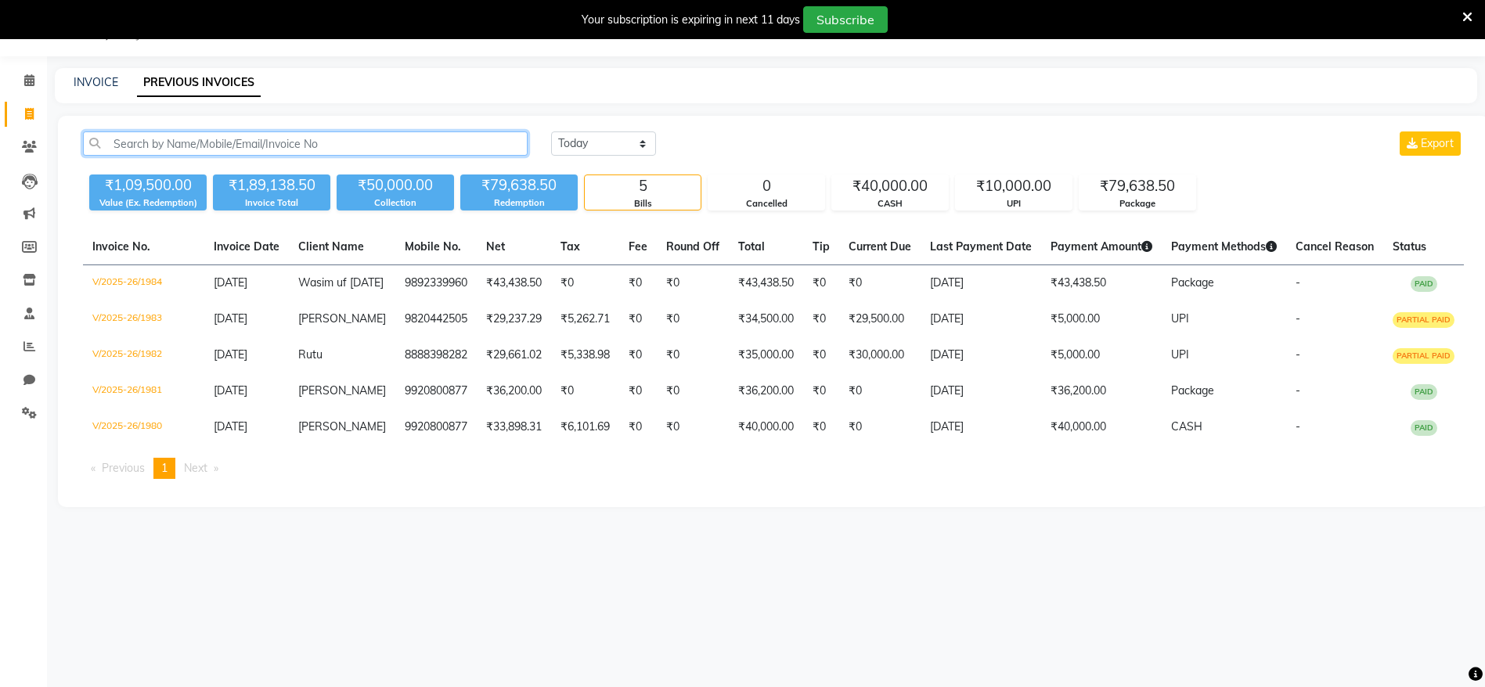
click at [309, 155] on input "text" at bounding box center [305, 144] width 445 height 24
paste input "8007000088"
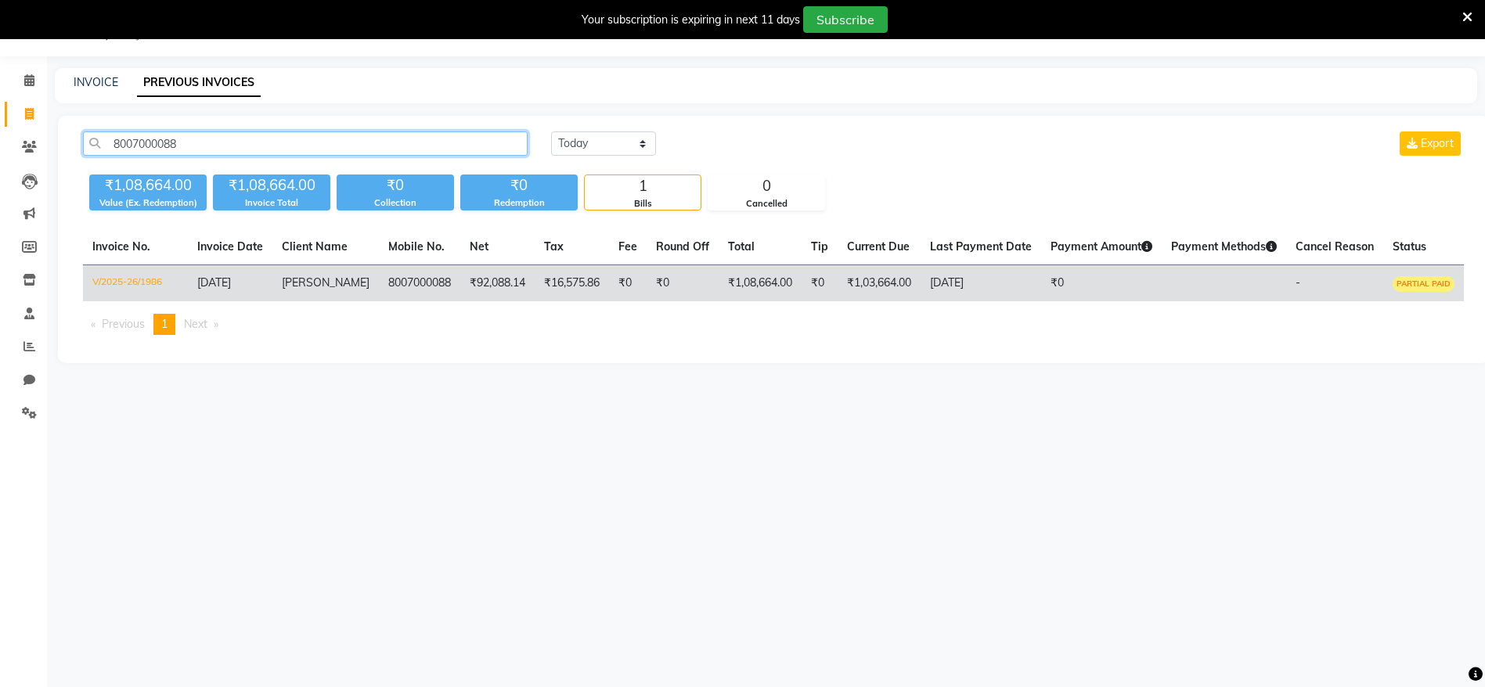
type input "8007000088"
click at [506, 280] on td "₹92,088.14" at bounding box center [497, 283] width 74 height 37
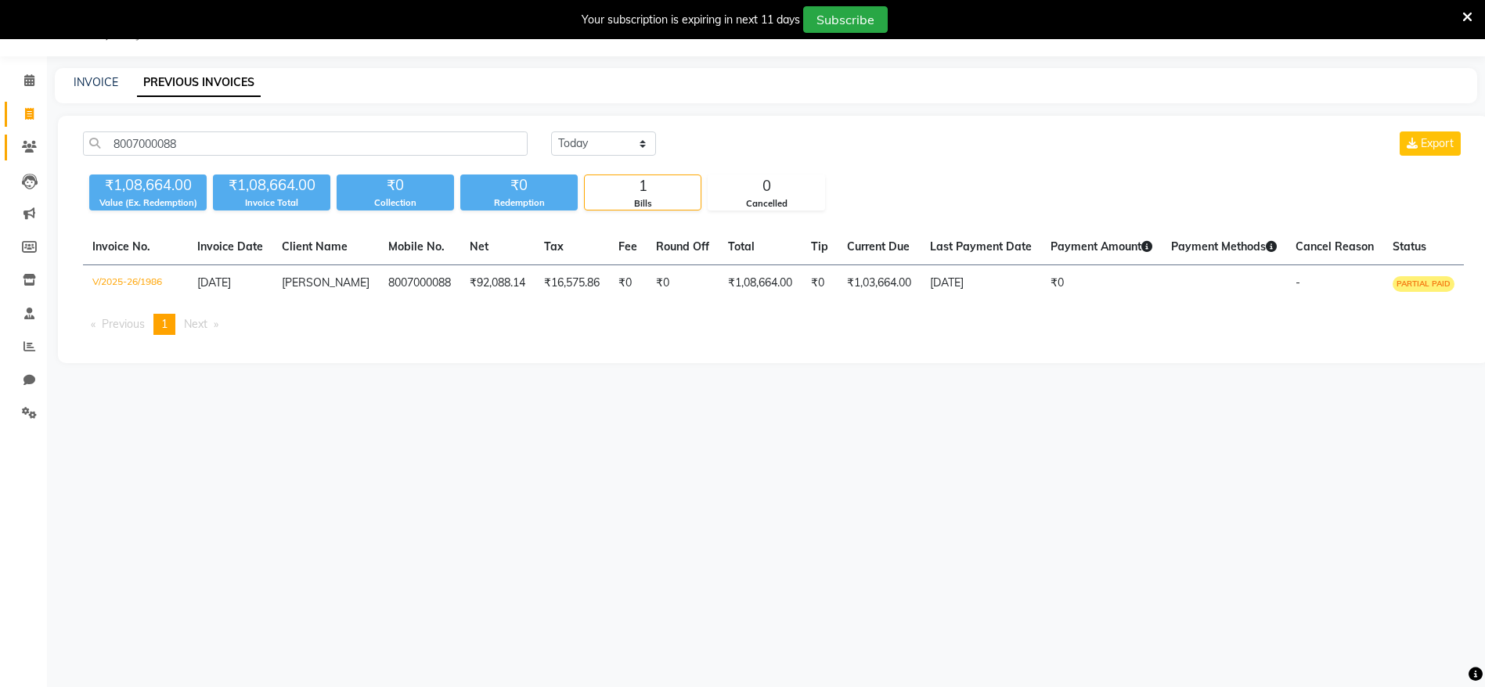
click at [14, 143] on link "Clients" at bounding box center [24, 148] width 38 height 26
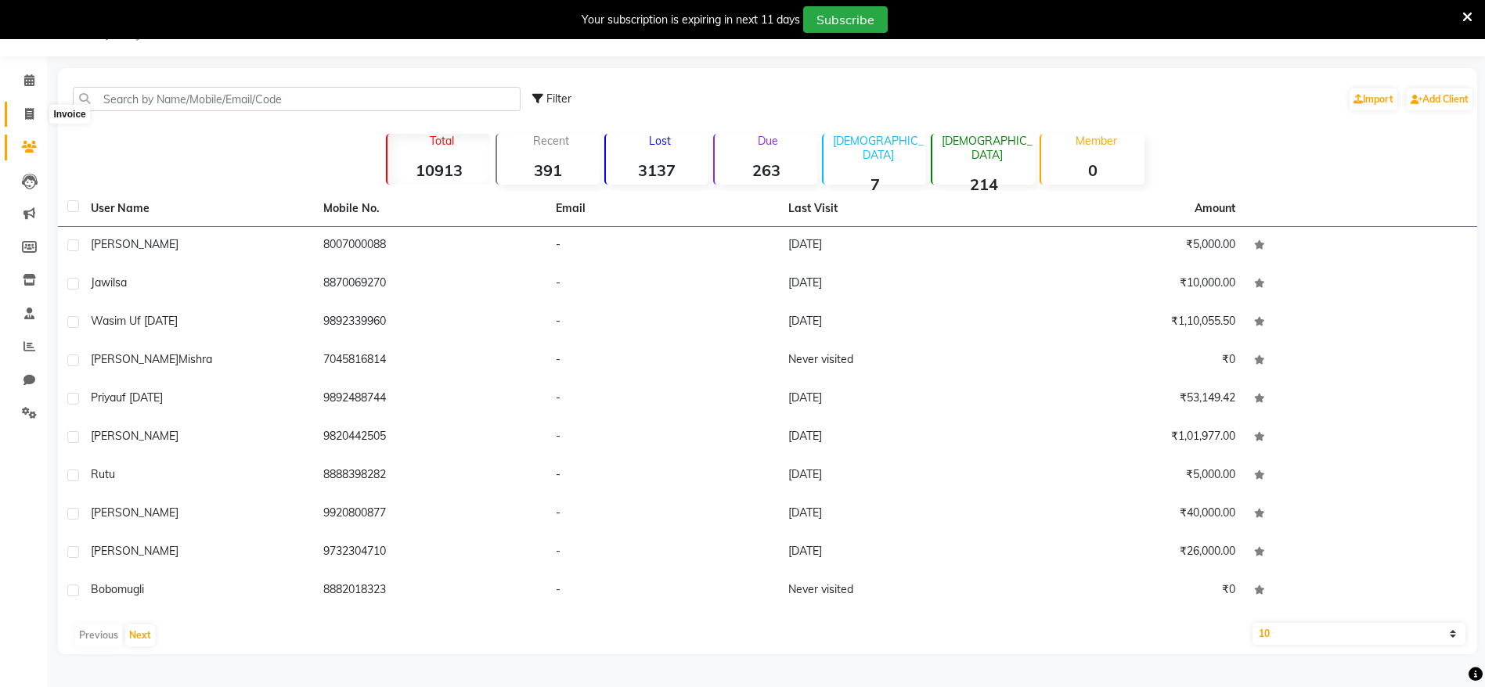
click at [31, 106] on span at bounding box center [29, 115] width 27 height 18
select select "6949"
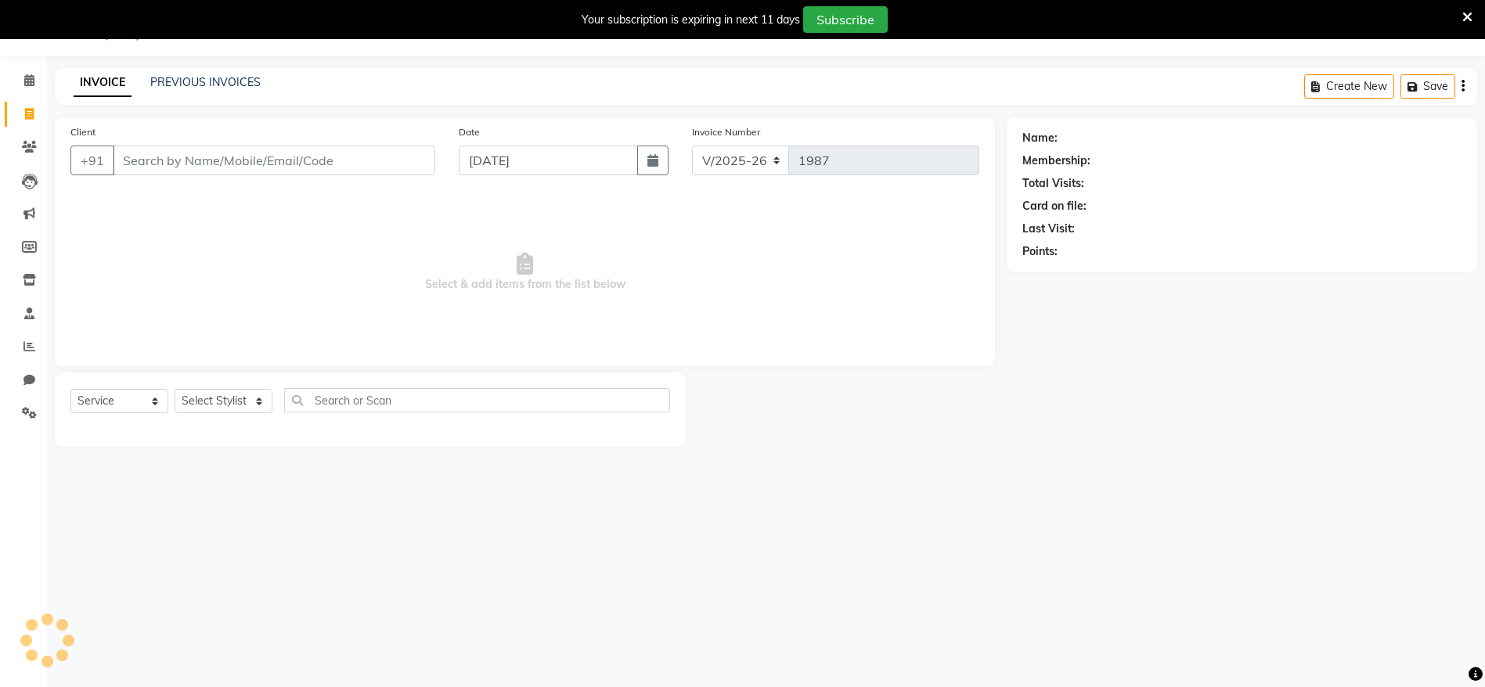
select select "package"
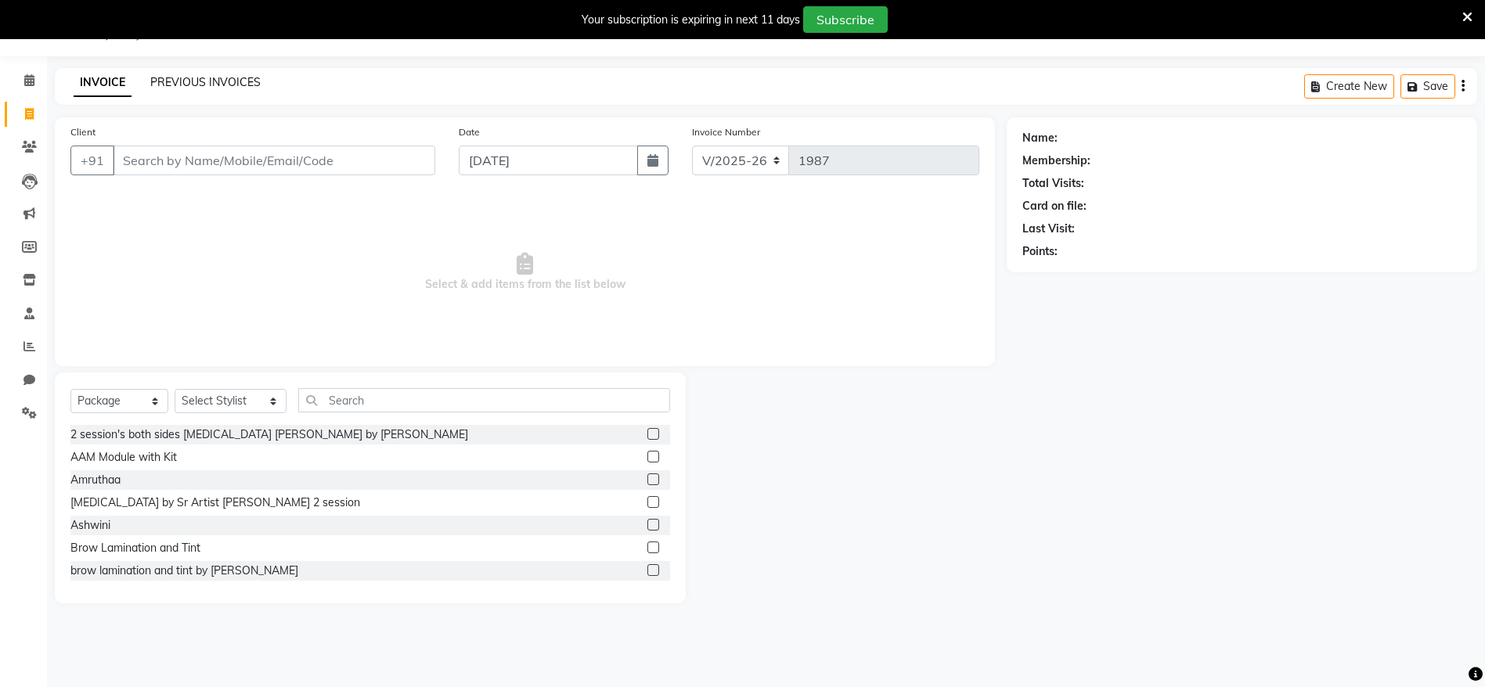
click at [179, 81] on link "PREVIOUS INVOICES" at bounding box center [205, 82] width 110 height 14
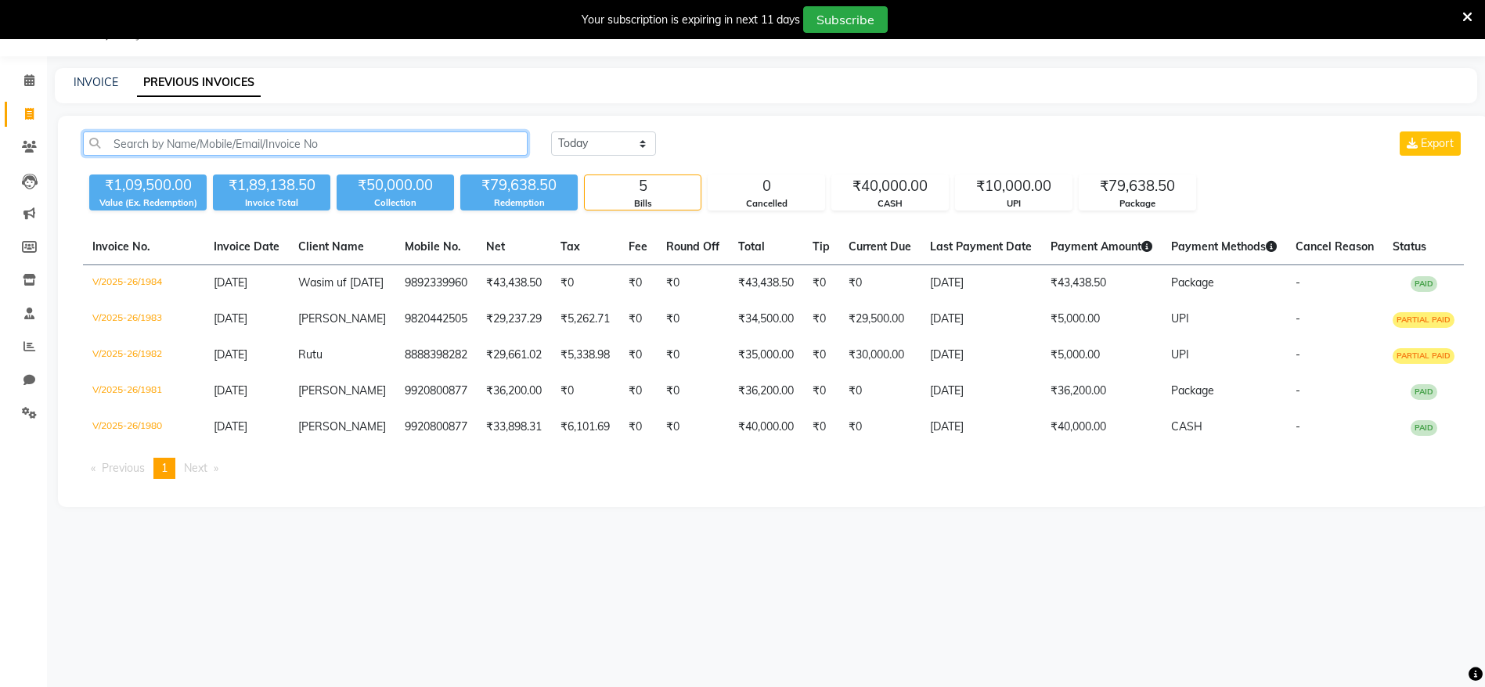
click at [165, 144] on input "text" at bounding box center [305, 144] width 445 height 24
paste input "+91 98924 88744"
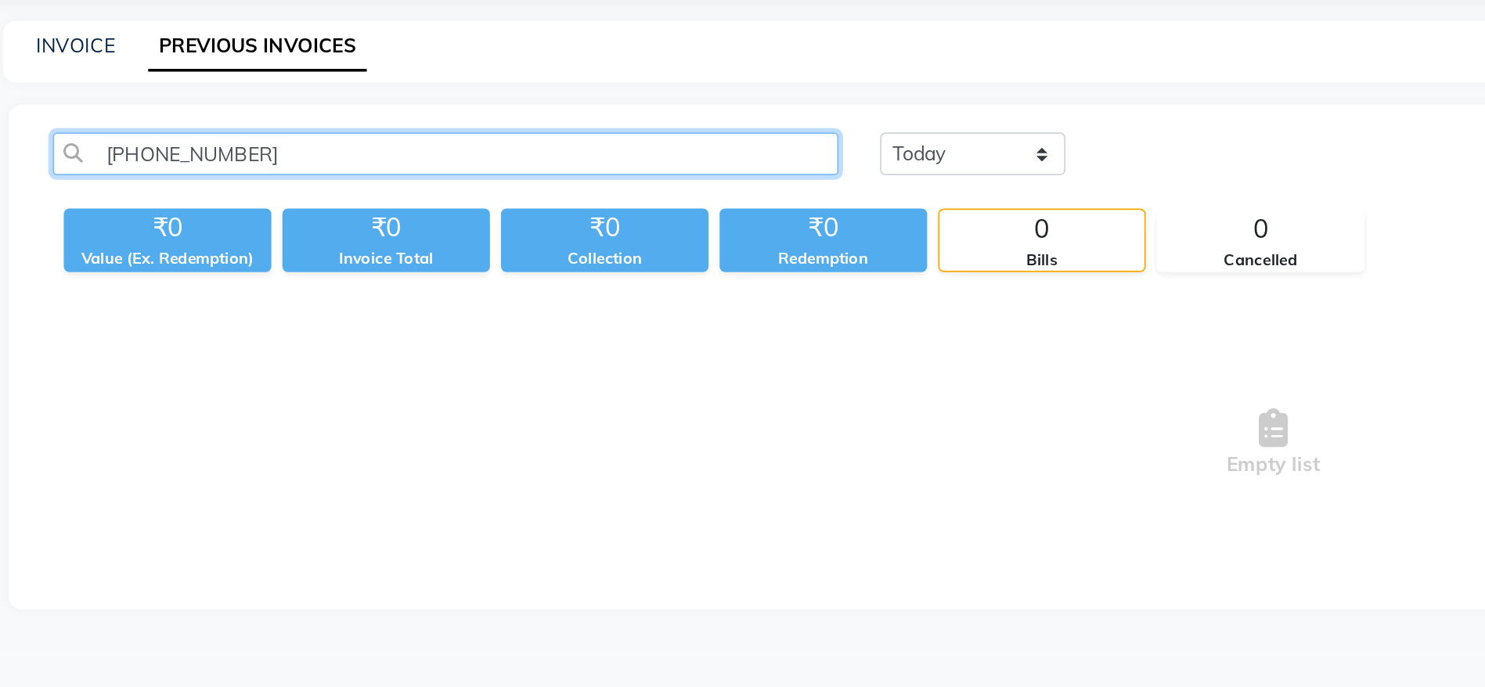
click at [171, 154] on input "+91 98924 88744" at bounding box center [305, 148] width 445 height 24
drag, startPoint x: 138, startPoint y: 155, endPoint x: 53, endPoint y: 228, distance: 111.6
click at [53, 228] on main "INVOICE PREVIOUS INVOICES +91 9892488744 Today Yesterday Custom Range Export ₹0…" at bounding box center [766, 251] width 1438 height 357
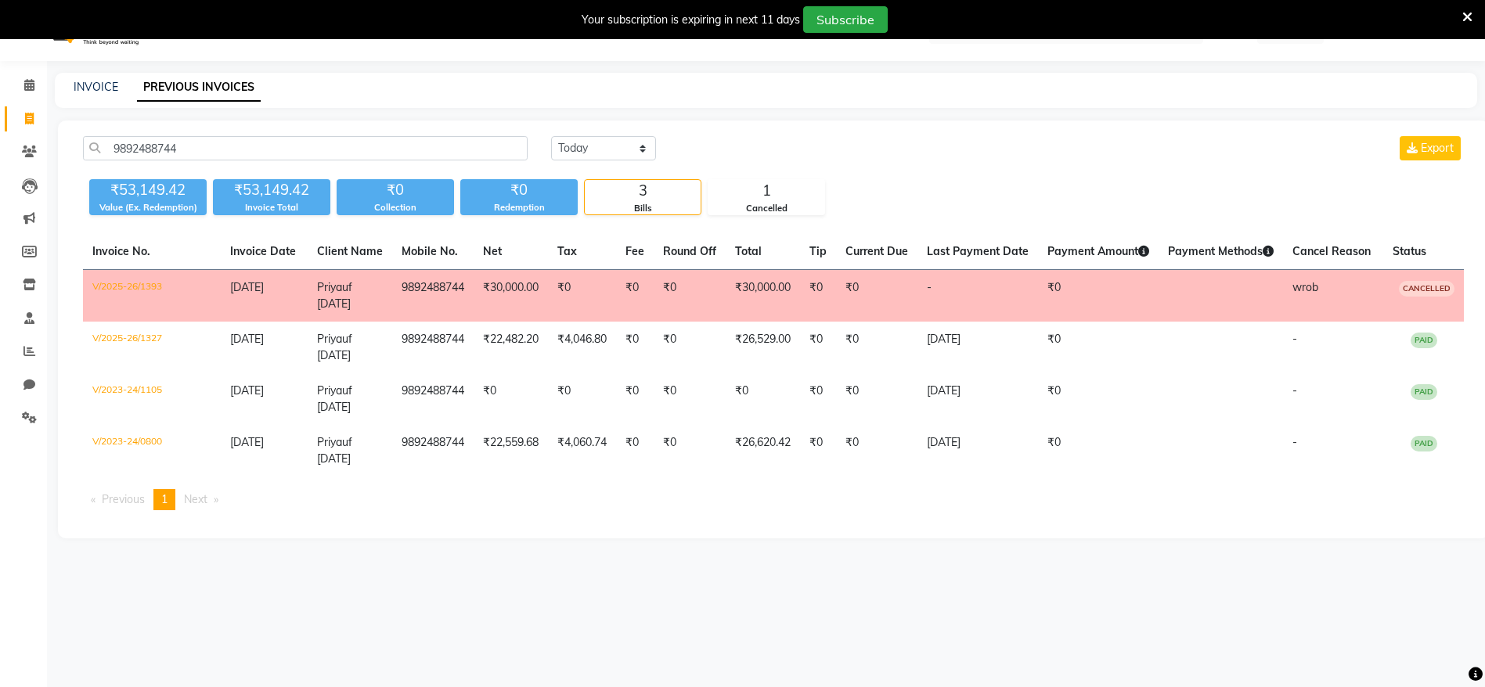
click at [144, 167] on div "9892488744 Today Yesterday Custom Range Export" at bounding box center [773, 154] width 1405 height 37
drag, startPoint x: 144, startPoint y: 167, endPoint x: 143, endPoint y: 153, distance: 13.4
click at [143, 153] on div "9892488744 Today Yesterday Custom Range Export" at bounding box center [773, 154] width 1405 height 37
click at [143, 153] on input "9892488744" at bounding box center [305, 148] width 445 height 24
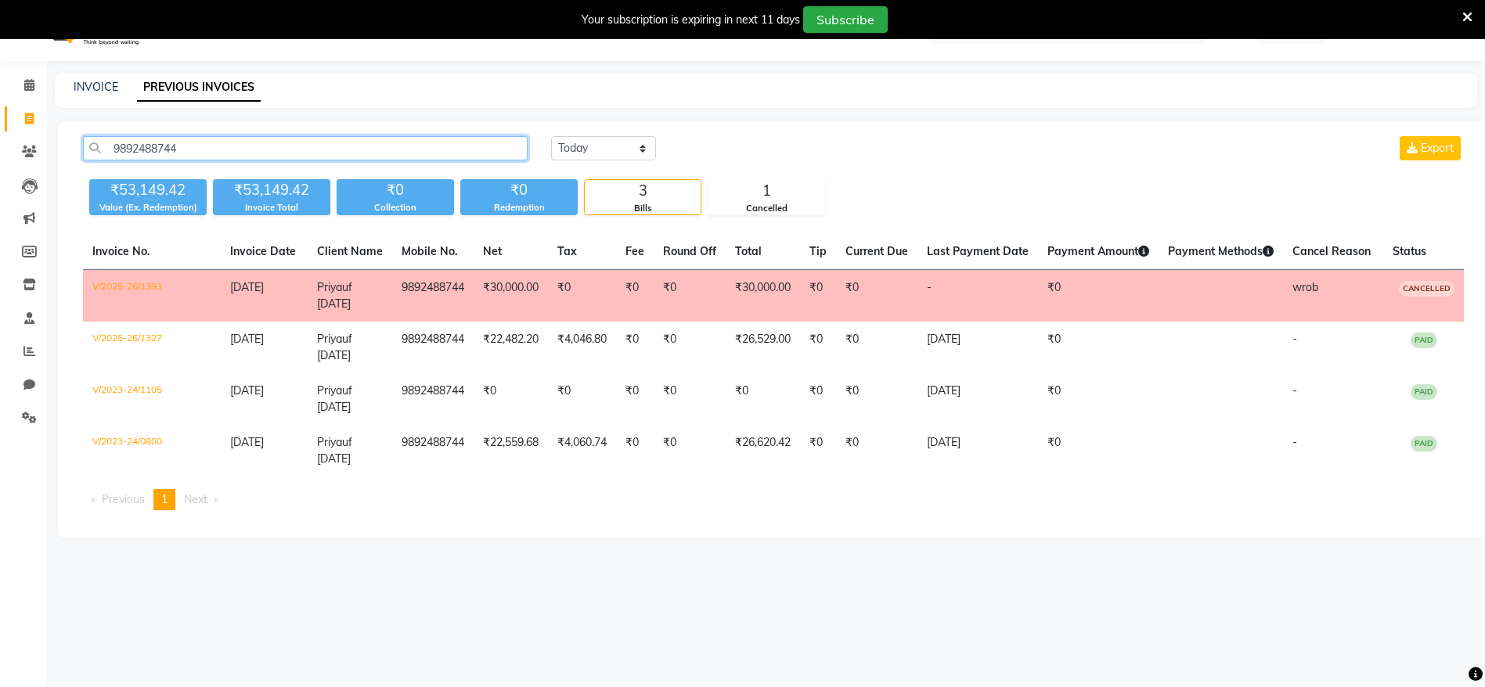
click at [143, 153] on input "9892488744" at bounding box center [305, 148] width 445 height 24
paste input "+91 98924"
type input "9892488744"
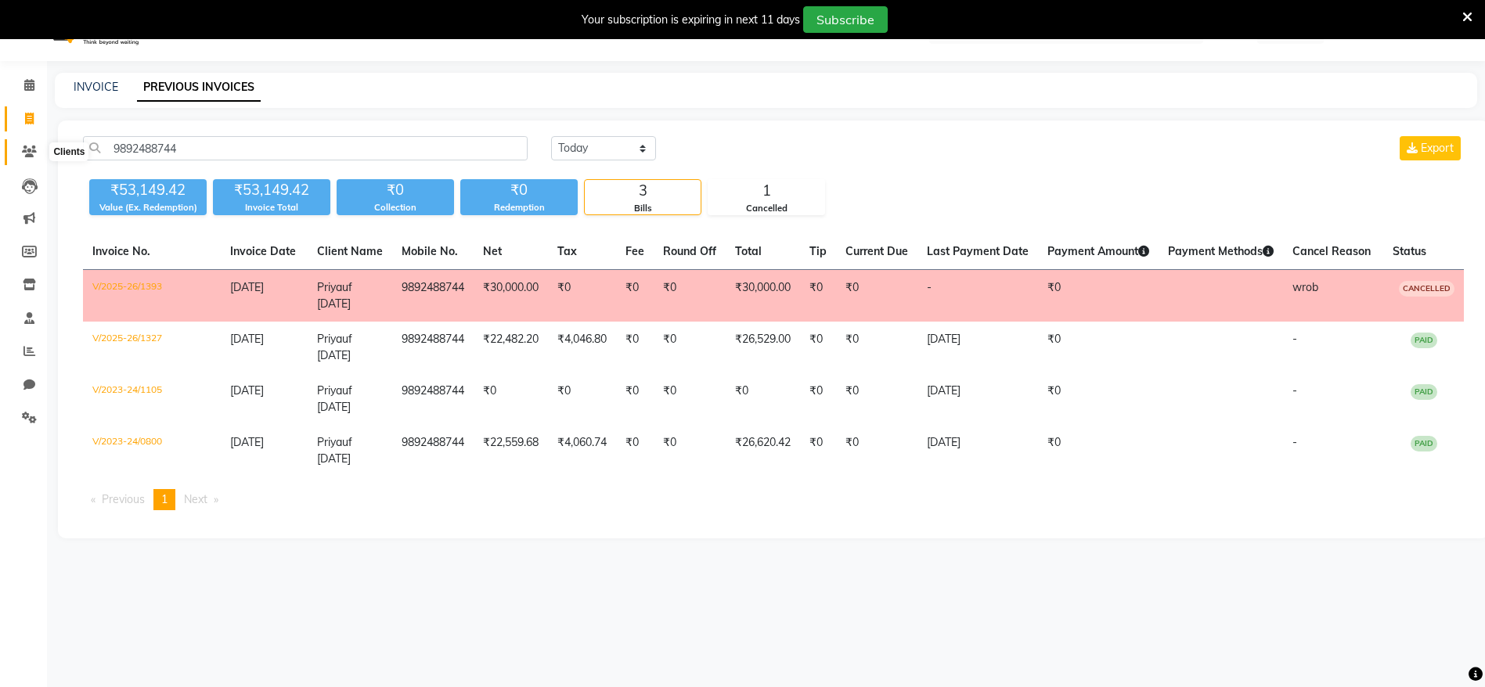
click at [35, 148] on icon at bounding box center [29, 152] width 15 height 12
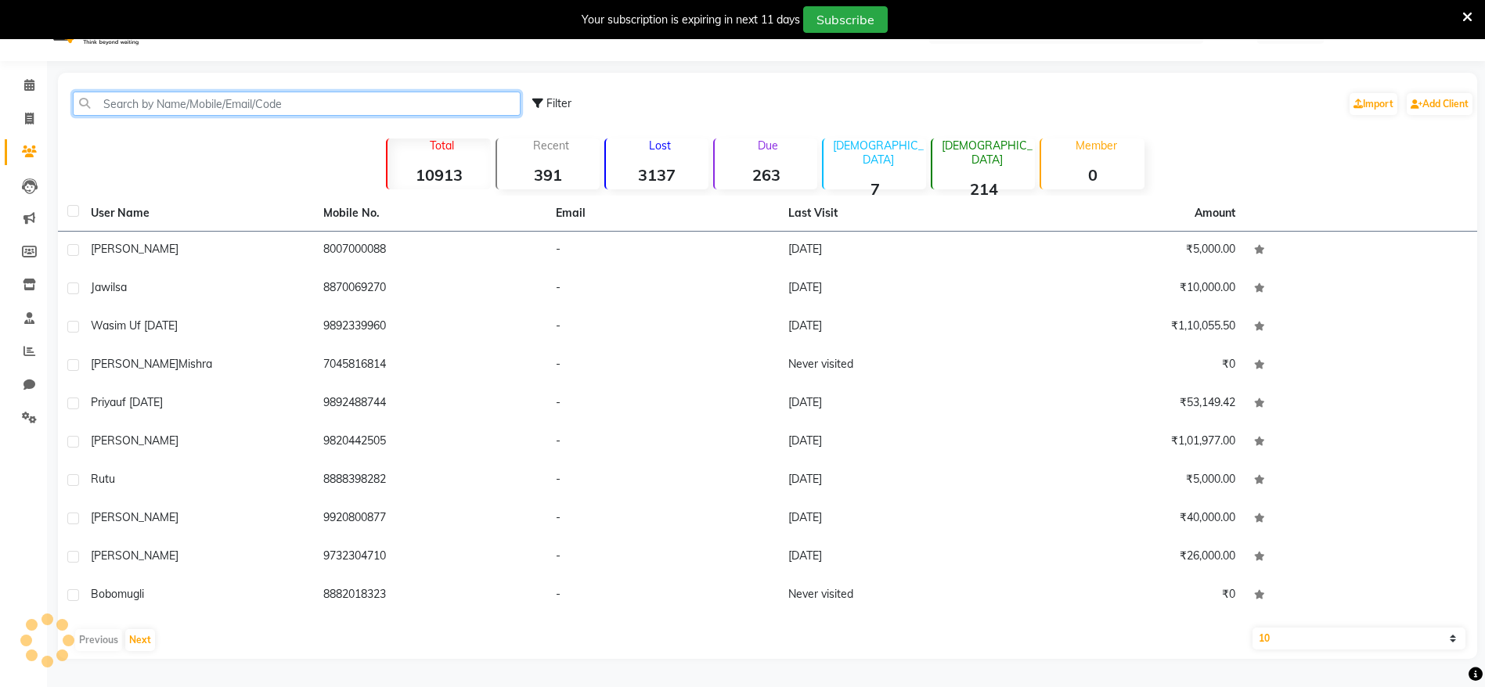
click at [147, 102] on input "text" at bounding box center [297, 104] width 448 height 24
paste input "9892488744"
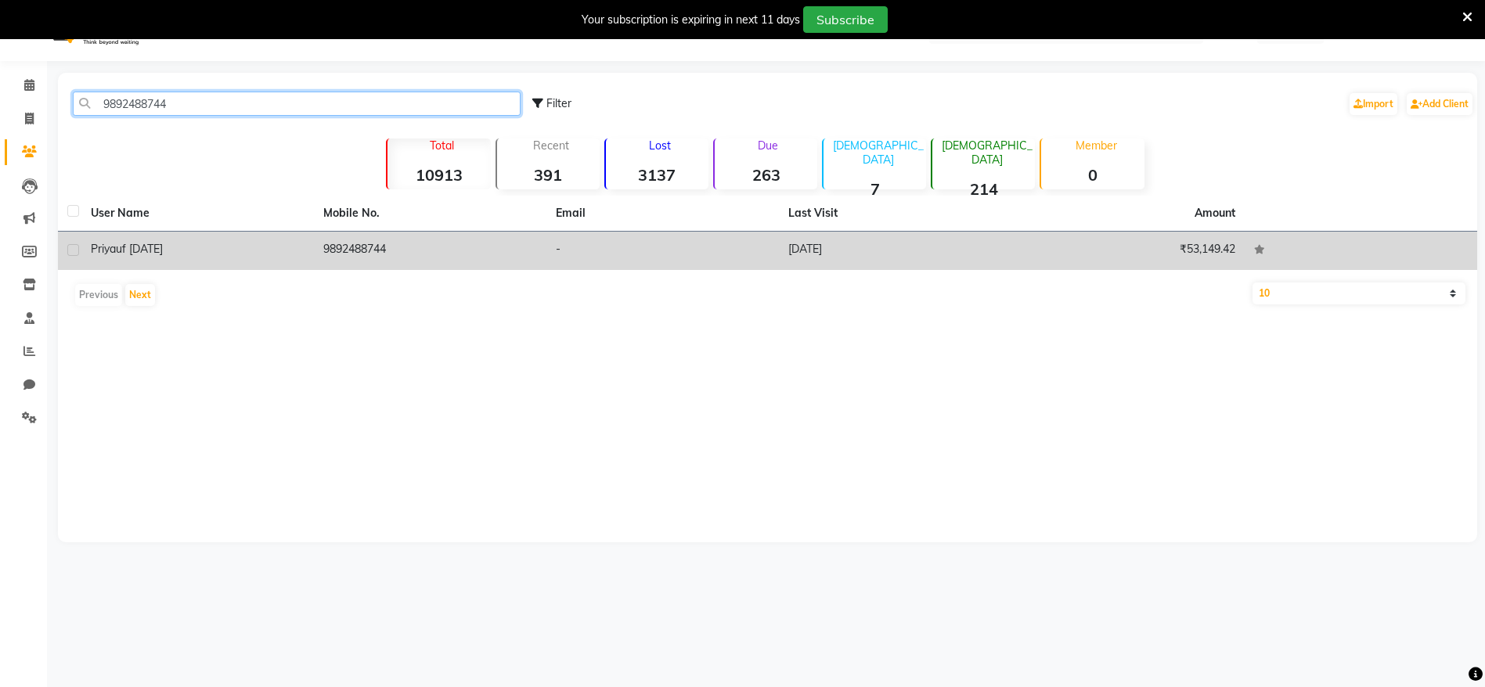
type input "9892488744"
click at [351, 240] on td "9892488744" at bounding box center [430, 251] width 233 height 38
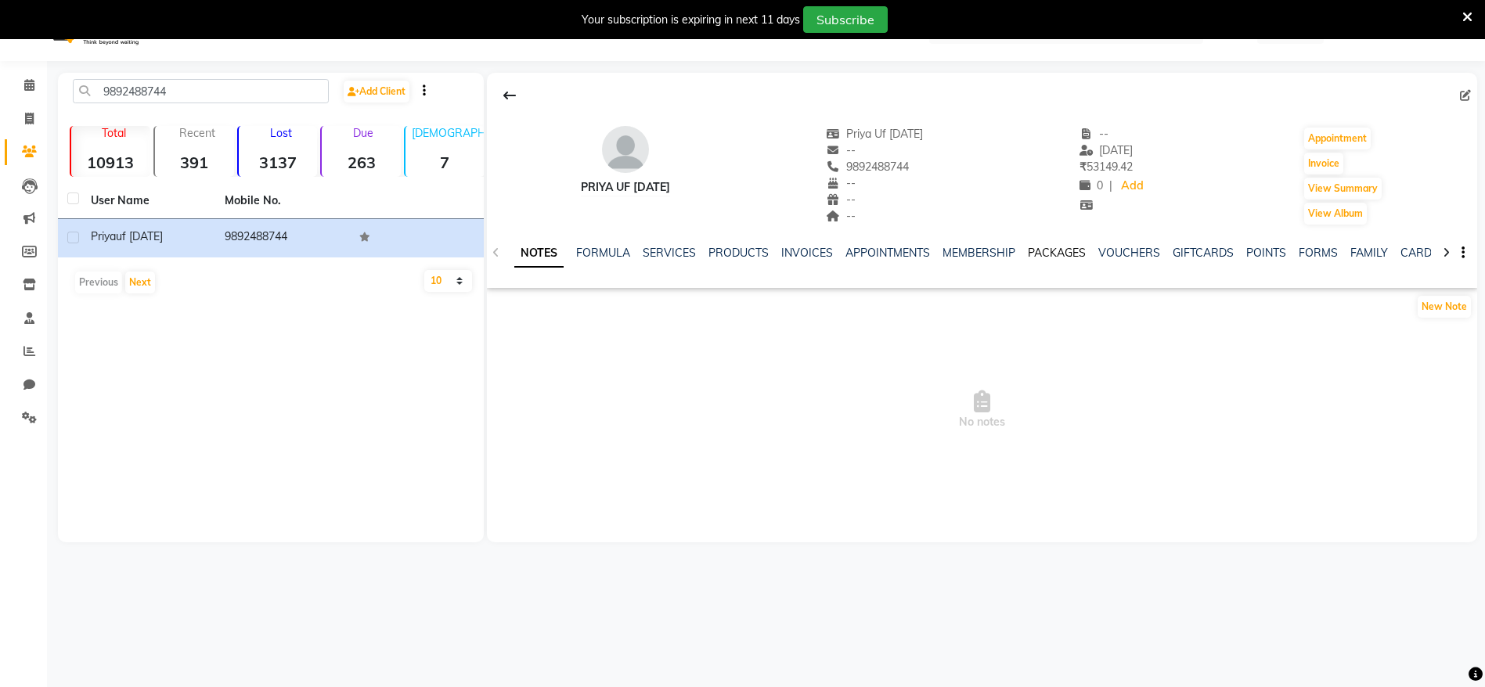
click at [1059, 257] on link "PACKAGES" at bounding box center [1057, 253] width 58 height 14
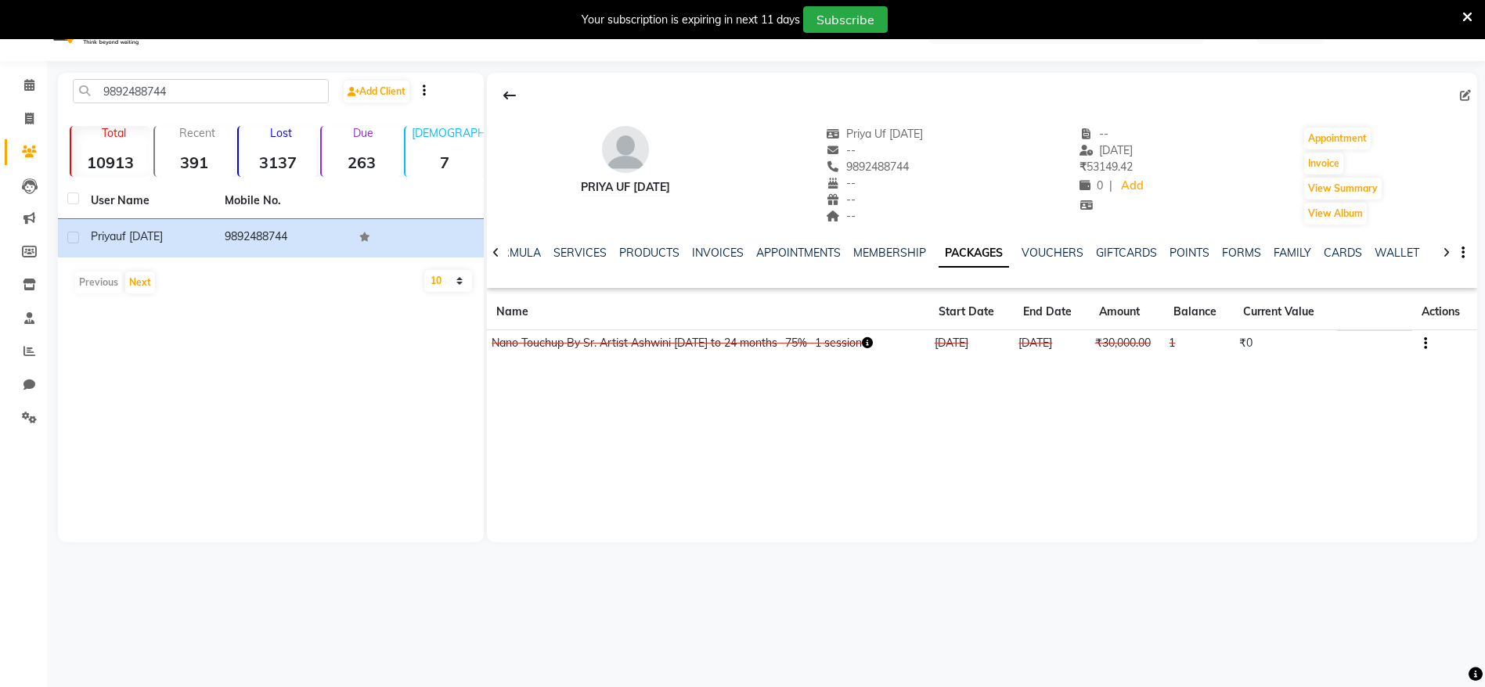
click at [1434, 340] on td at bounding box center [1445, 343] width 65 height 27
click at [1427, 344] on icon "button" at bounding box center [1425, 344] width 3 height 1
click at [1380, 340] on div "Edit" at bounding box center [1386, 334] width 38 height 20
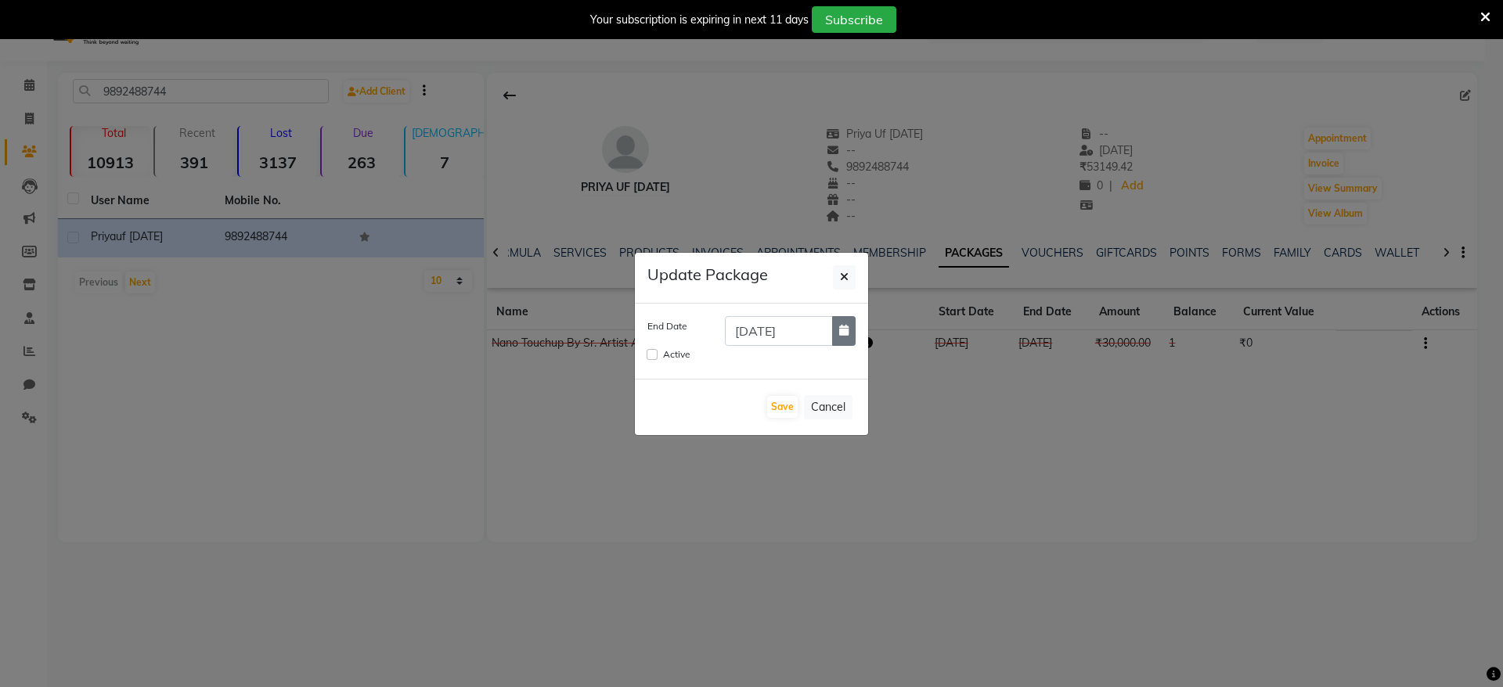
click at [832, 323] on button "button" at bounding box center [843, 331] width 23 height 30
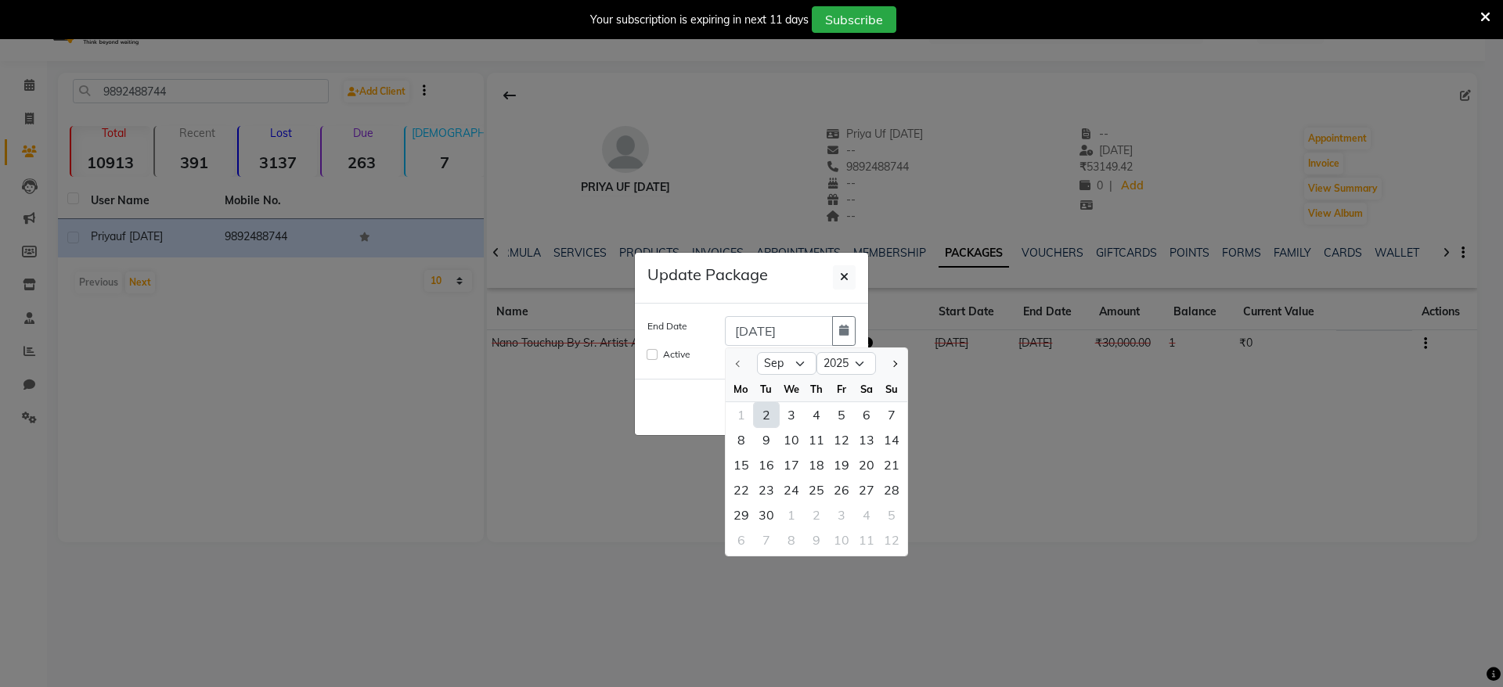
click at [762, 412] on div "2" at bounding box center [766, 414] width 25 height 25
type input "02-09-2025"
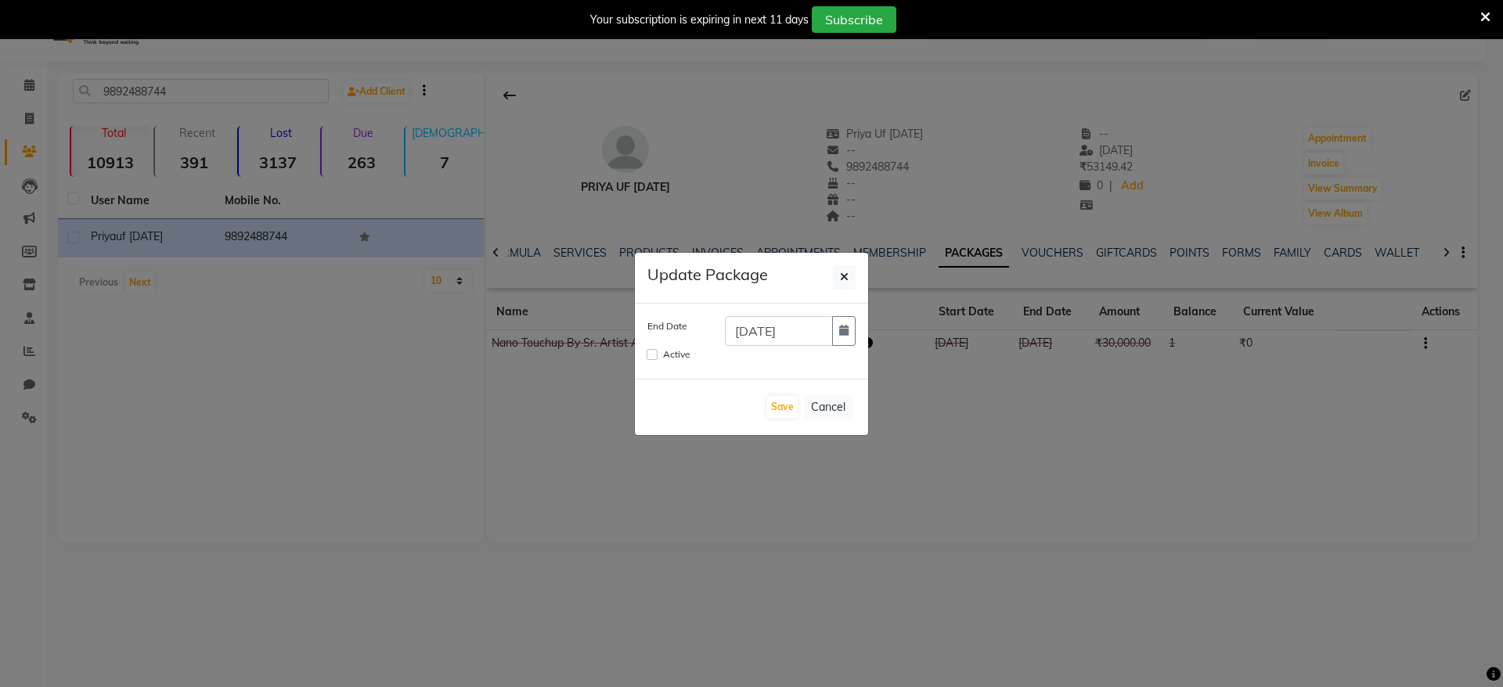
click at [646, 358] on div "Active" at bounding box center [752, 356] width 232 height 20
click at [647, 349] on input "Active" at bounding box center [652, 354] width 11 height 11
checkbox input "true"
click at [793, 414] on button "Save" at bounding box center [782, 407] width 31 height 22
checkbox input "false"
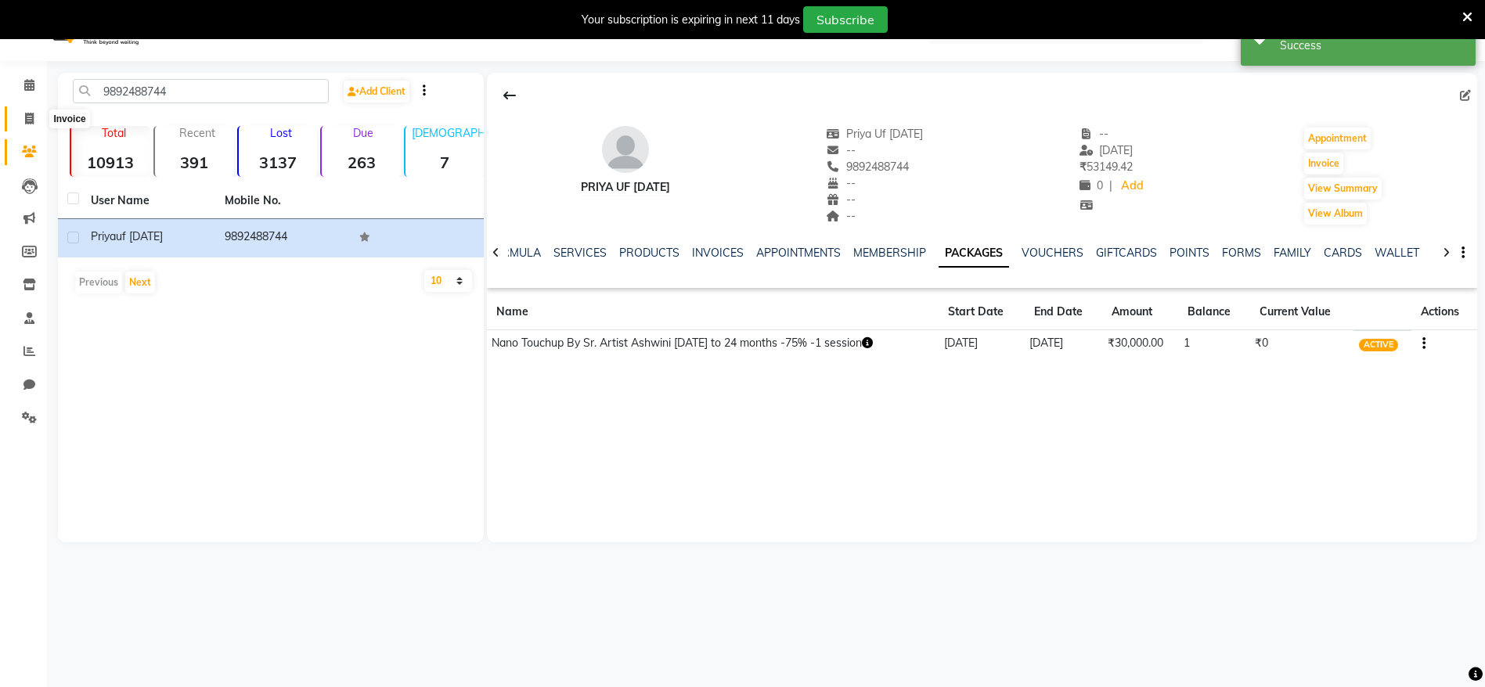
click at [38, 121] on span at bounding box center [29, 119] width 27 height 18
select select "6949"
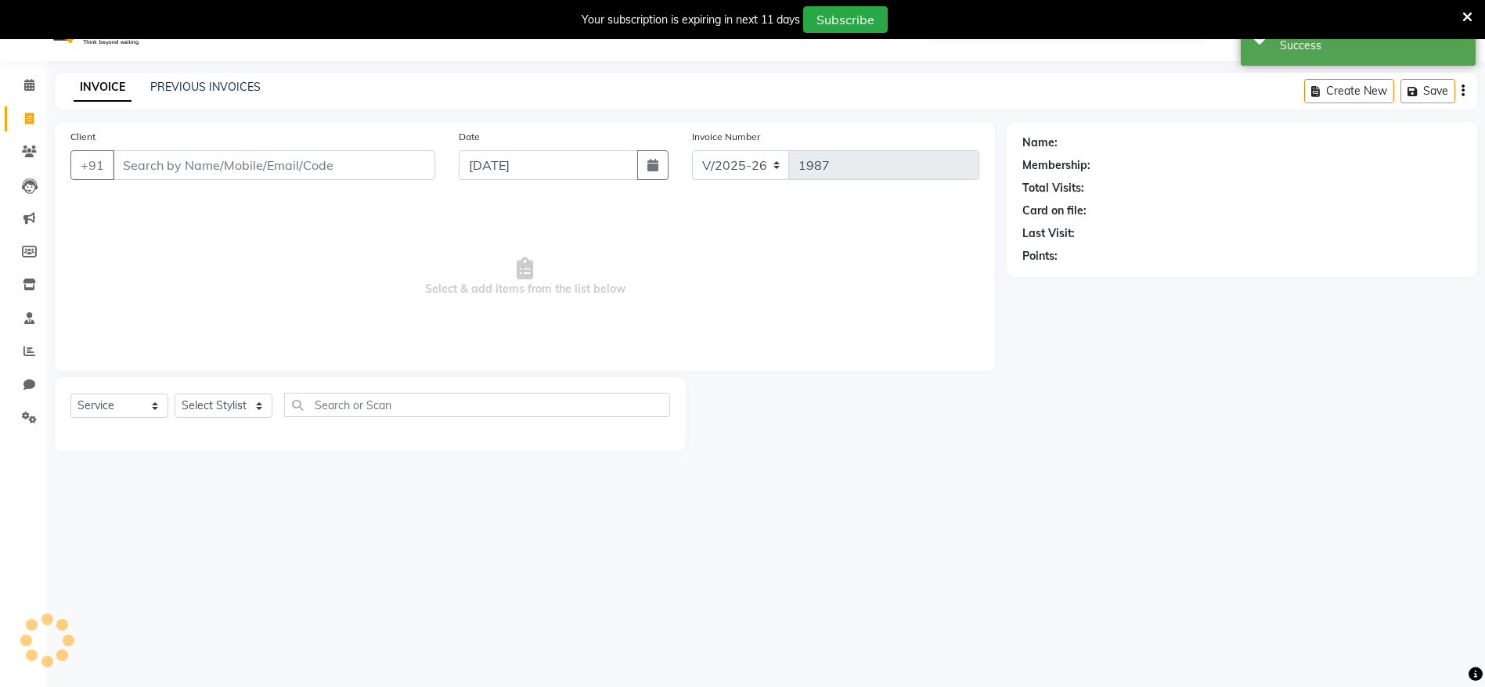
scroll to position [36, 0]
select select "package"
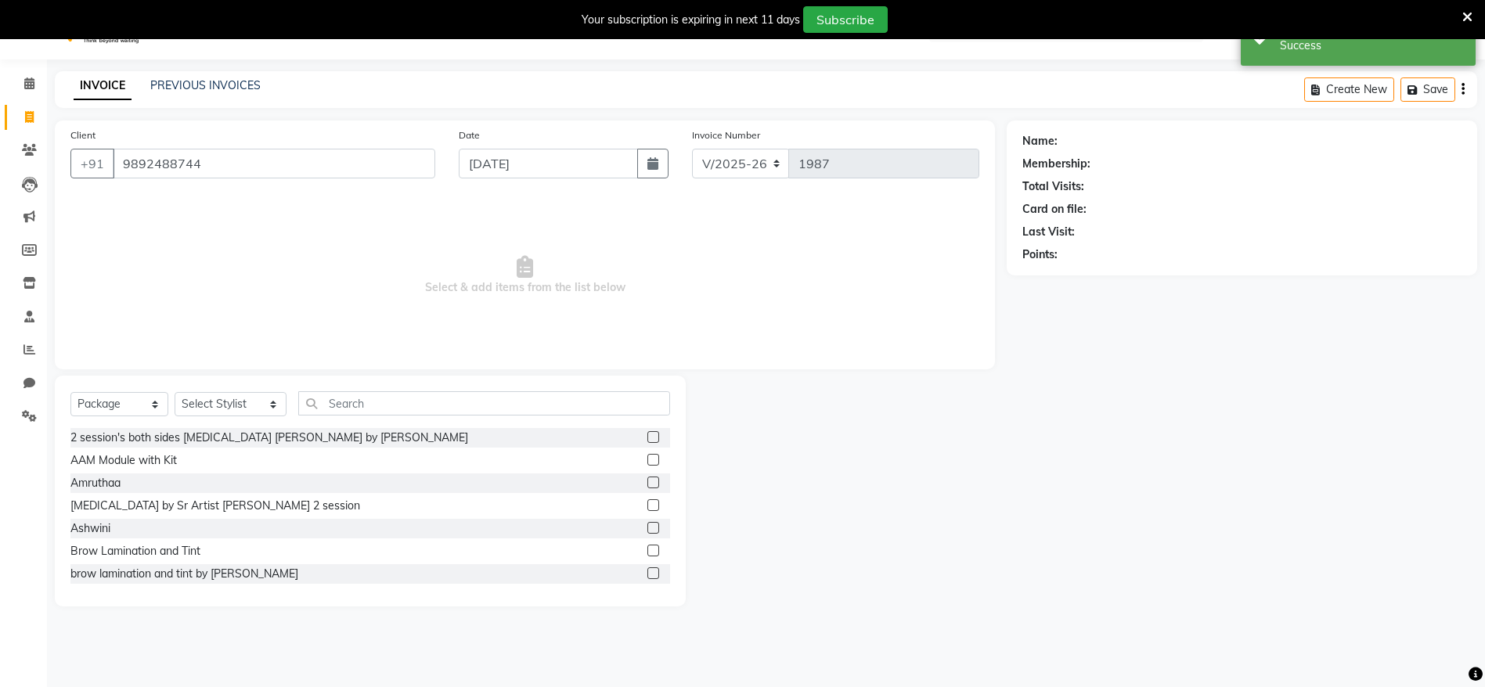
type input "9892488744"
click at [119, 402] on select "Select Service Product Membership Package Voucher Prepaid Gift Card" at bounding box center [119, 404] width 98 height 24
select select "service"
click at [70, 392] on select "Select Service Product Membership Package Voucher Prepaid Gift Card" at bounding box center [119, 404] width 98 height 24
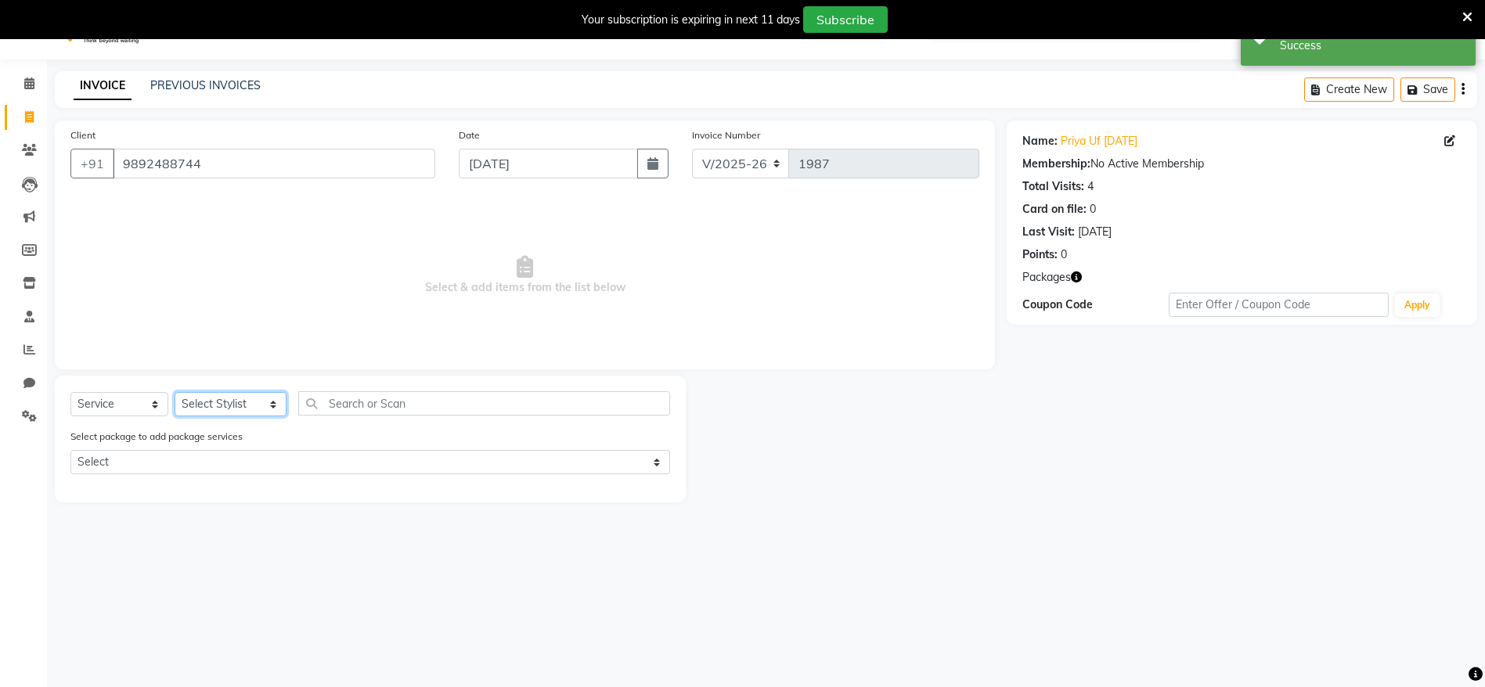
click at [251, 401] on select "Select Stylist Ashmeey Singghai Ashwini Ayushi DINGG SUPPORT Jyoti Kajal Kratik…" at bounding box center [231, 404] width 112 height 24
select select "64306"
click at [175, 392] on select "Select Stylist Ashmeey Singghai Ashwini Ayushi DINGG SUPPORT Jyoti Kajal Kratik…" at bounding box center [231, 404] width 112 height 24
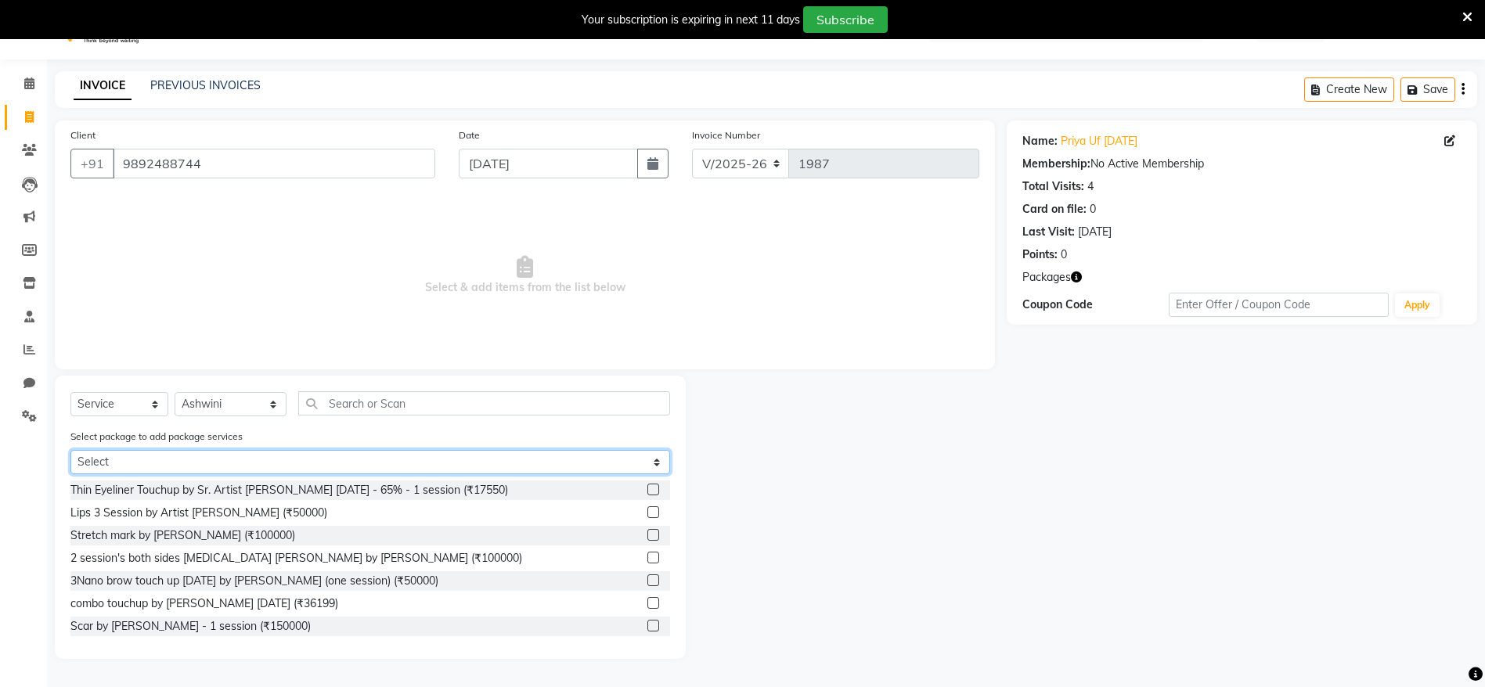
click at [204, 450] on select "Select Nano Touchup By Sr. Artist Ashwini within 12 months to 24 months -75% -1…" at bounding box center [370, 462] width 600 height 24
select select "1: Object"
click at [70, 450] on select "Select Nano Touchup By Sr. Artist Ashwini within 12 months to 24 months -75% -1…" at bounding box center [370, 462] width 600 height 24
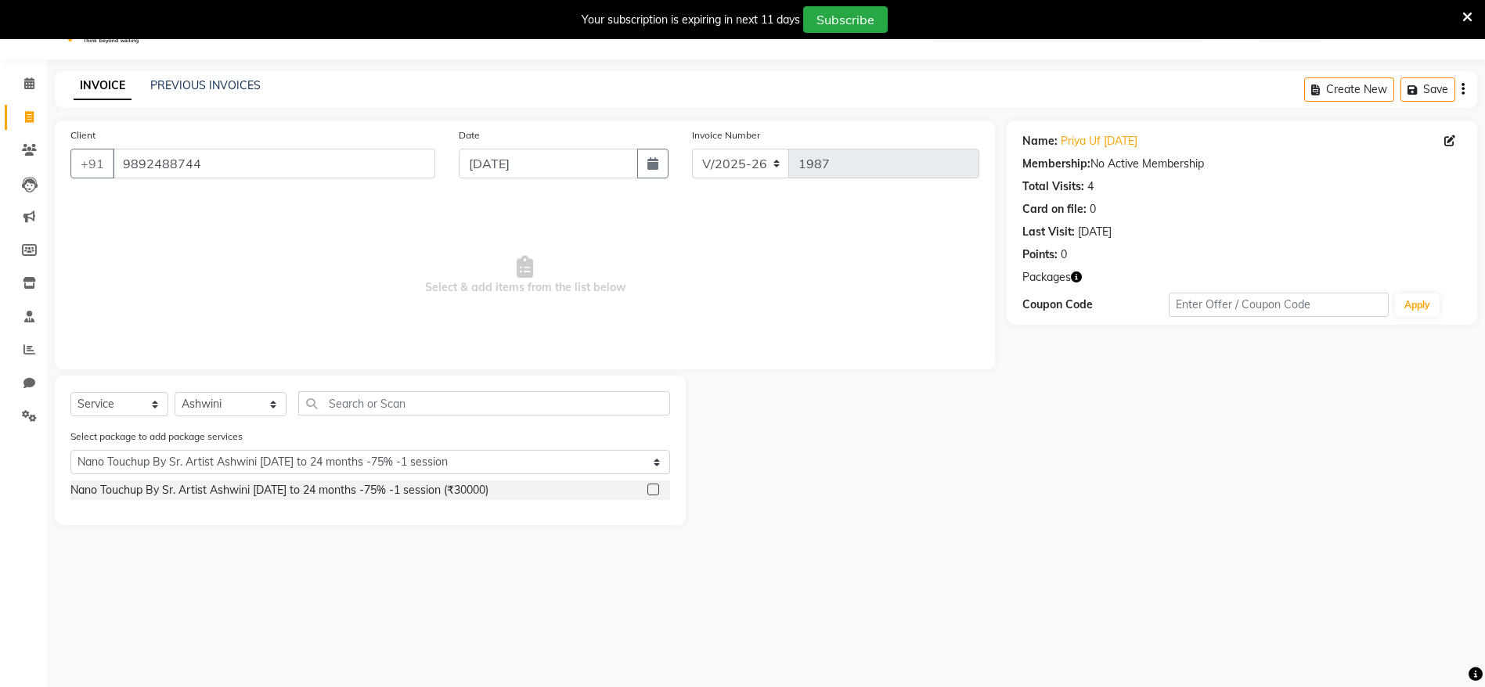
click at [658, 488] on label at bounding box center [654, 490] width 12 height 12
click at [658, 488] on input "checkbox" at bounding box center [653, 490] width 10 height 10
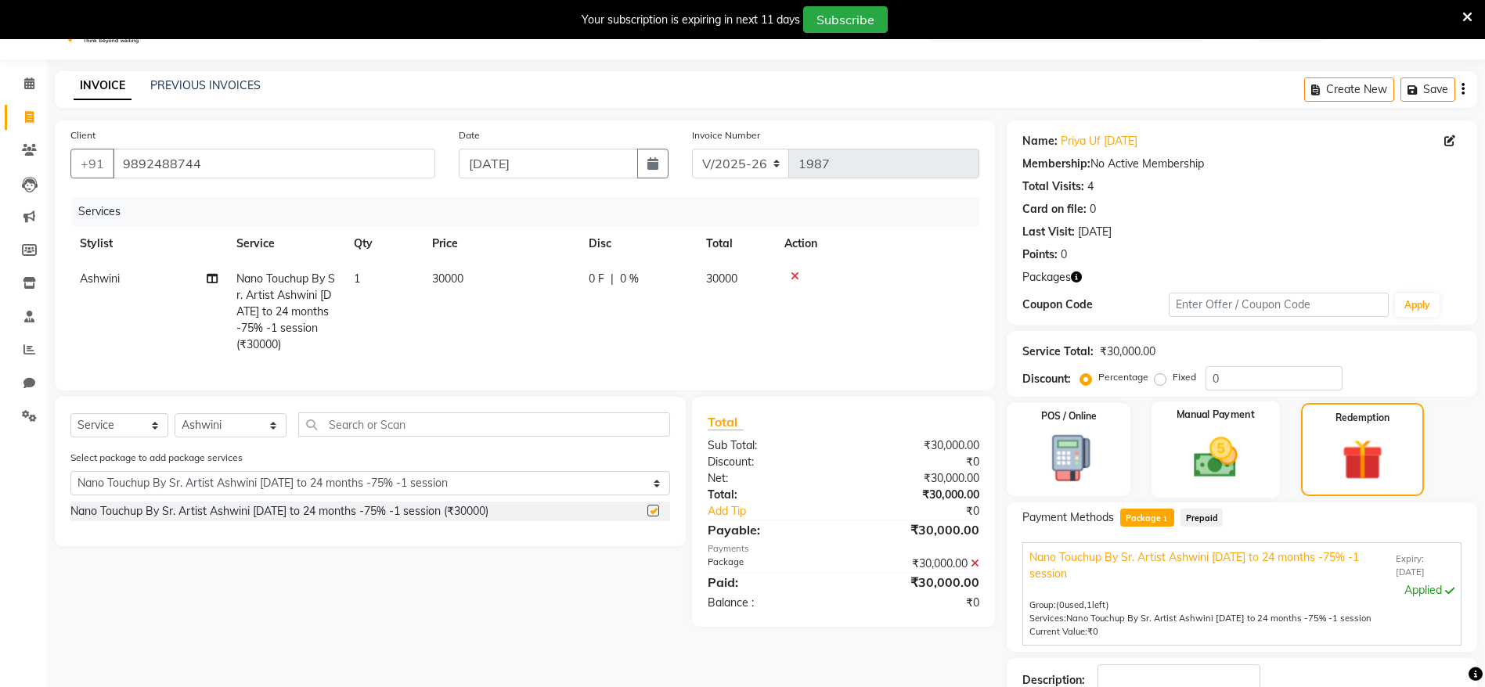
checkbox input "false"
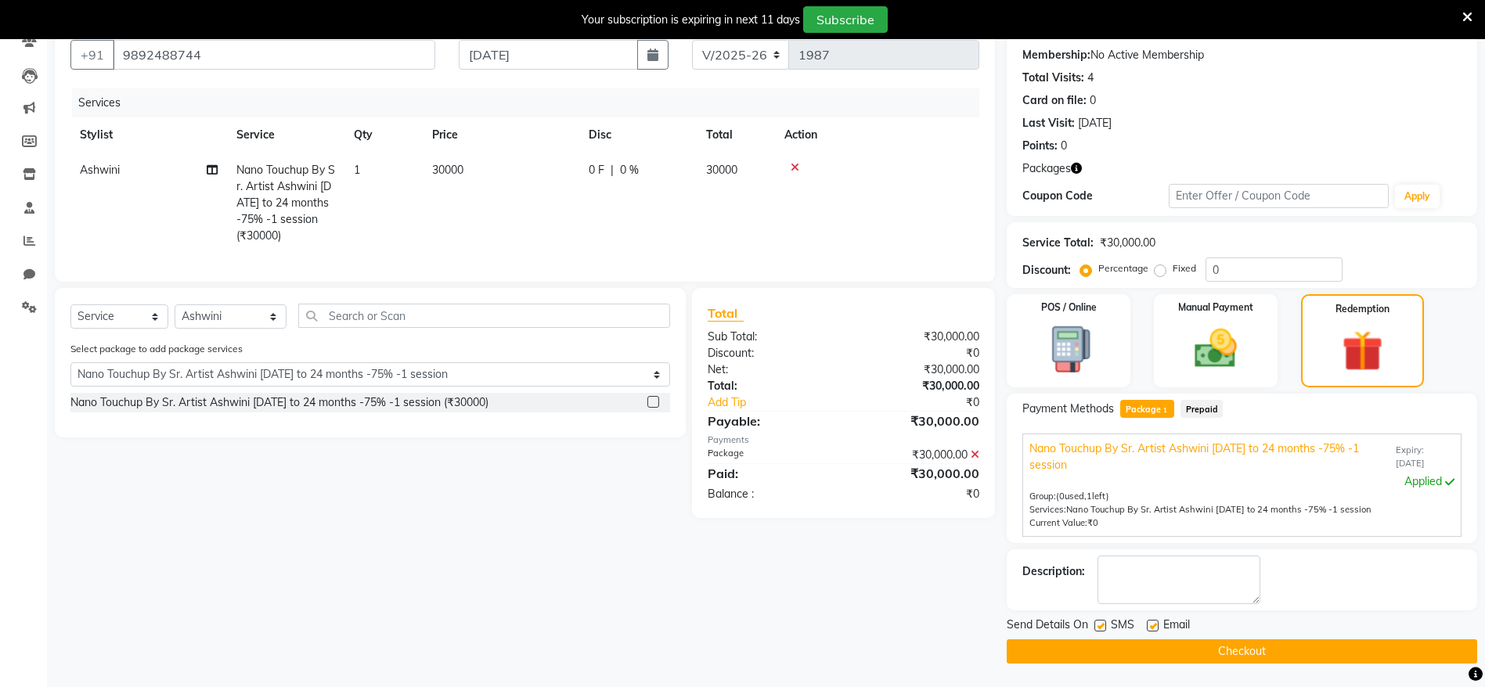
click at [1103, 625] on label at bounding box center [1101, 626] width 12 height 12
click at [1103, 625] on input "checkbox" at bounding box center [1100, 627] width 10 height 10
checkbox input "false"
click at [1150, 625] on label at bounding box center [1153, 626] width 12 height 12
click at [1150, 625] on input "checkbox" at bounding box center [1152, 627] width 10 height 10
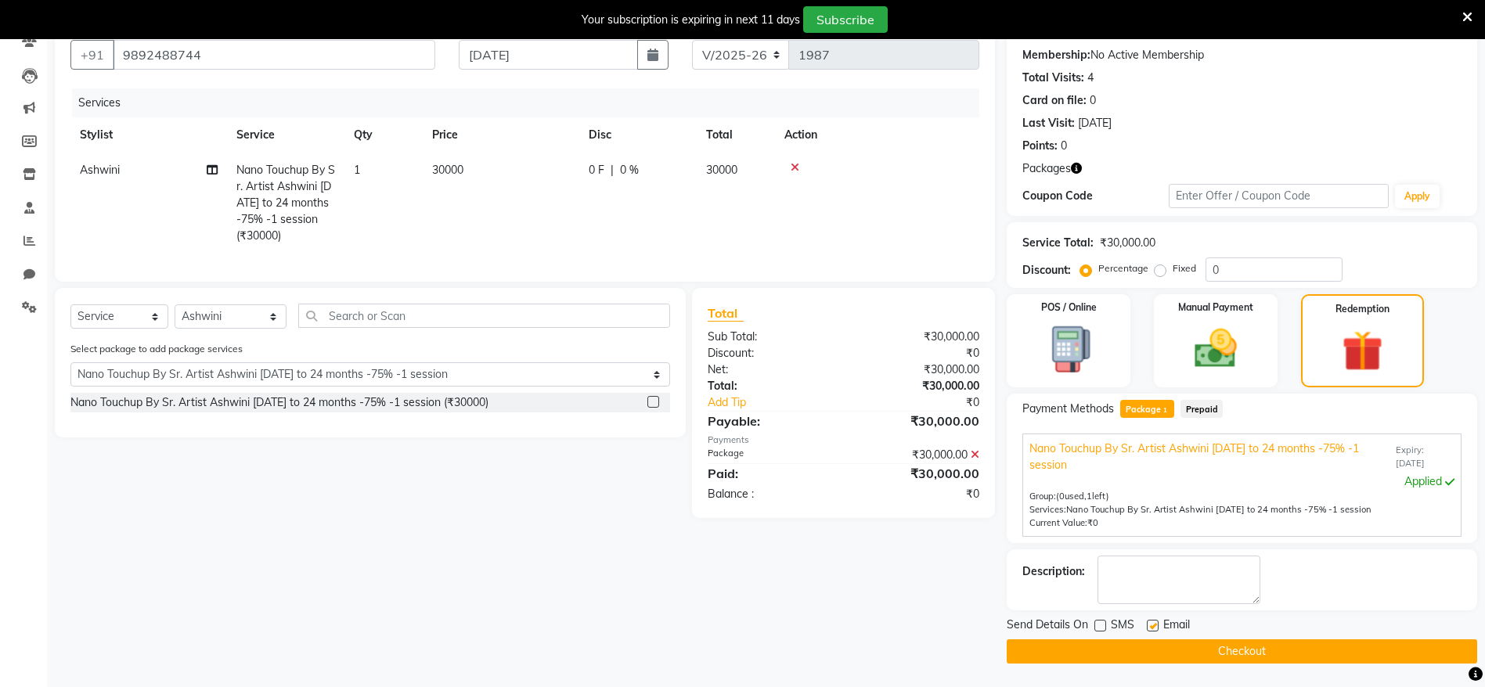
checkbox input "false"
click at [1182, 654] on button "Checkout" at bounding box center [1242, 652] width 471 height 24
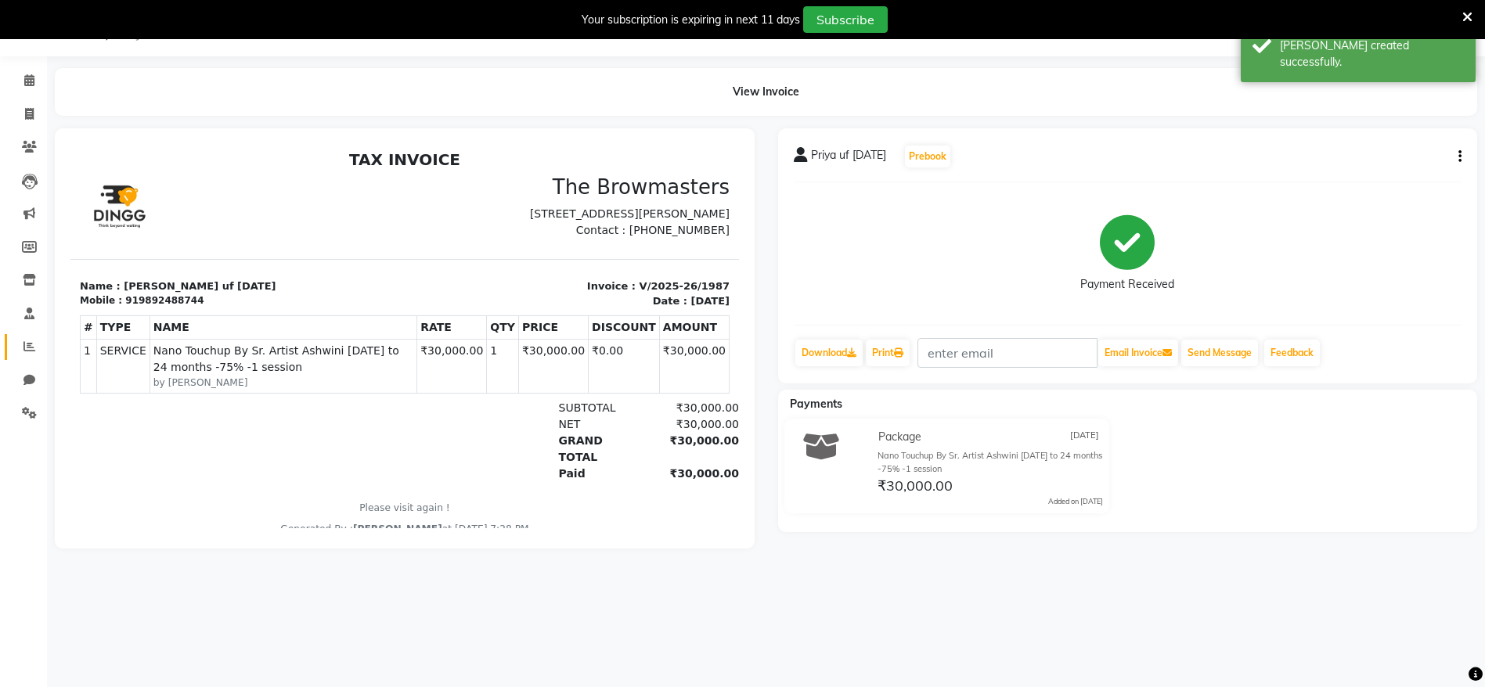
click at [31, 335] on link "Reports" at bounding box center [24, 347] width 38 height 26
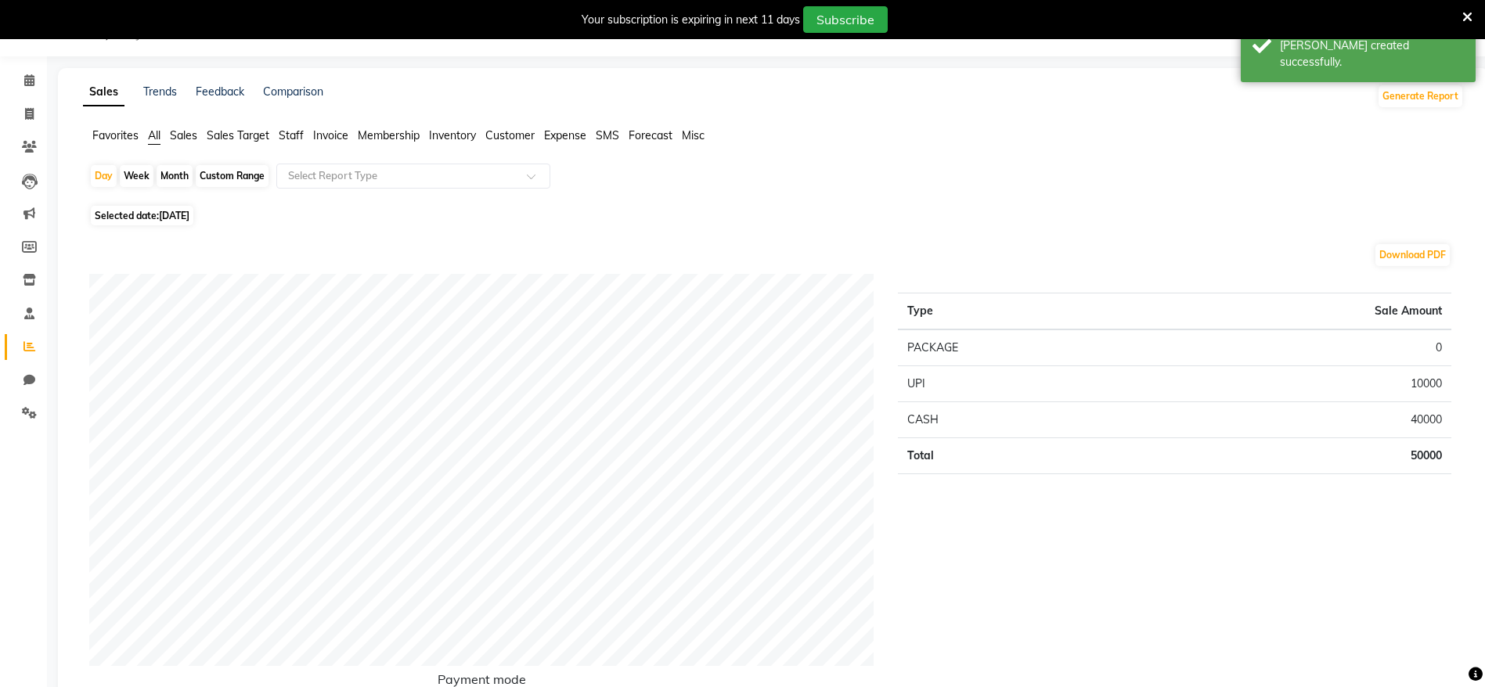
click at [292, 133] on span "Staff" at bounding box center [291, 135] width 25 height 14
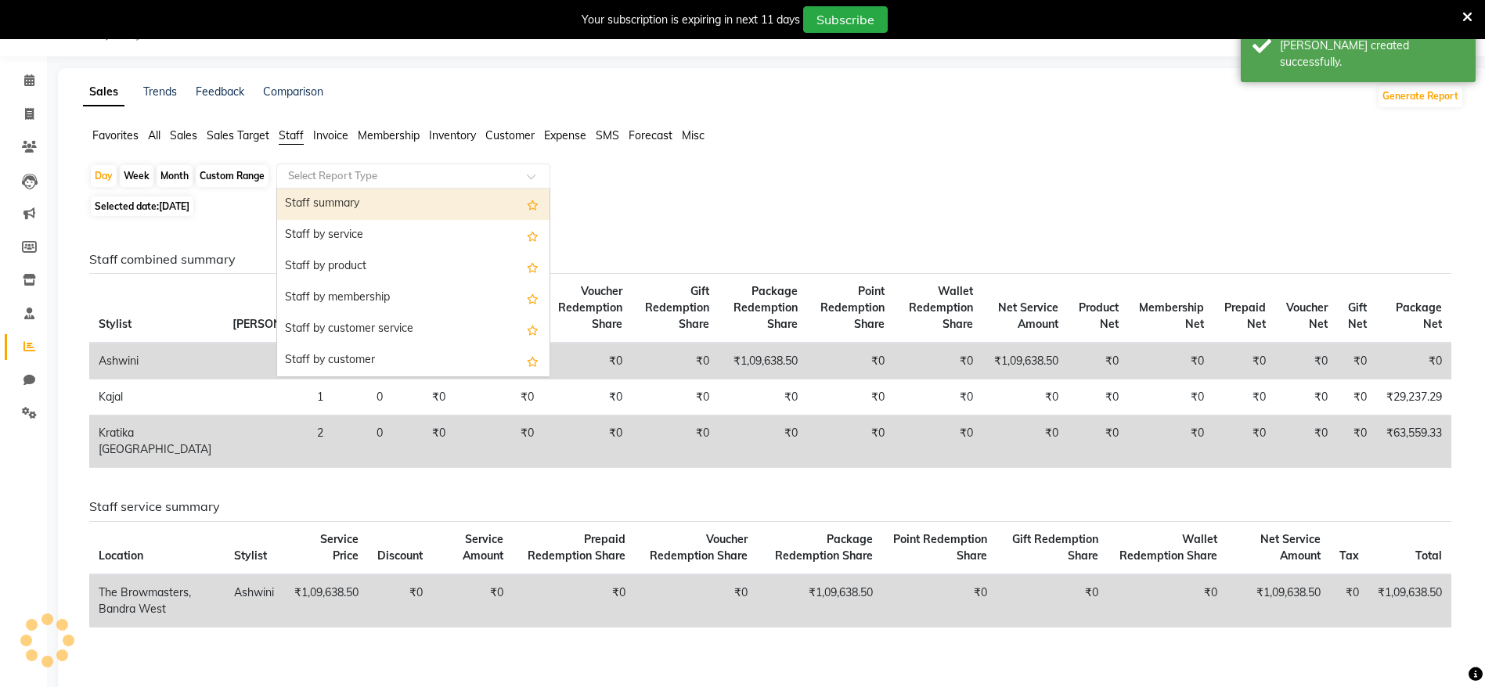
click at [332, 166] on div "Select Report Type" at bounding box center [413, 176] width 274 height 25
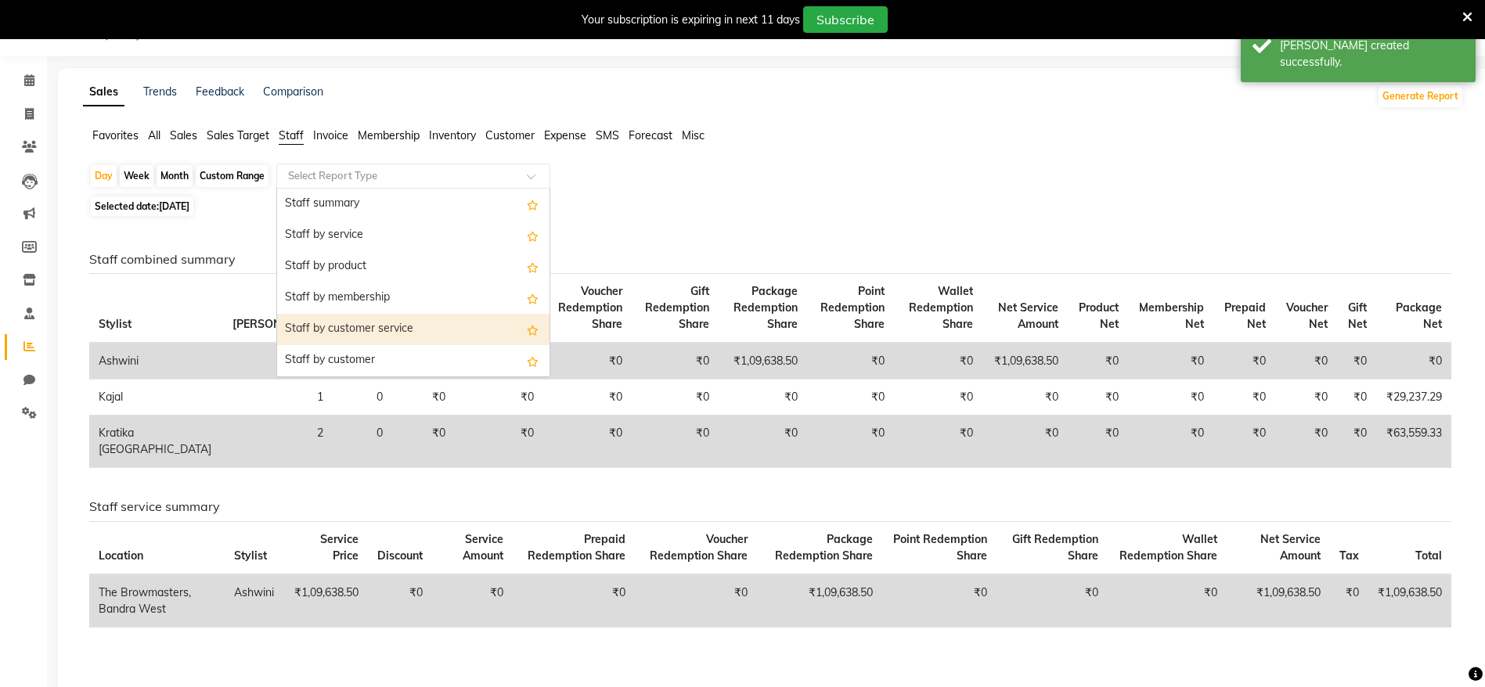
scroll to position [564, 0]
click at [388, 327] on div "Package Collection and Redemption" at bounding box center [413, 329] width 272 height 31
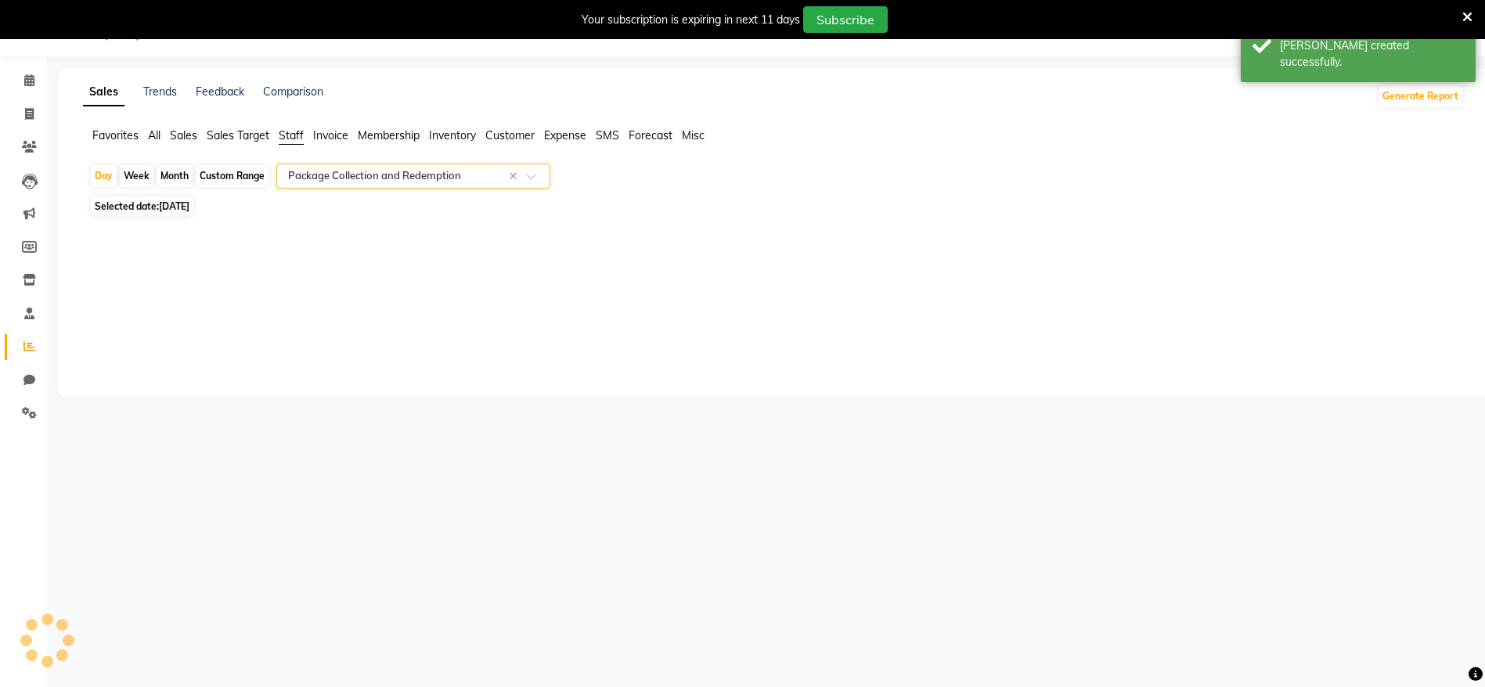
select select "full_report"
select select "csv"
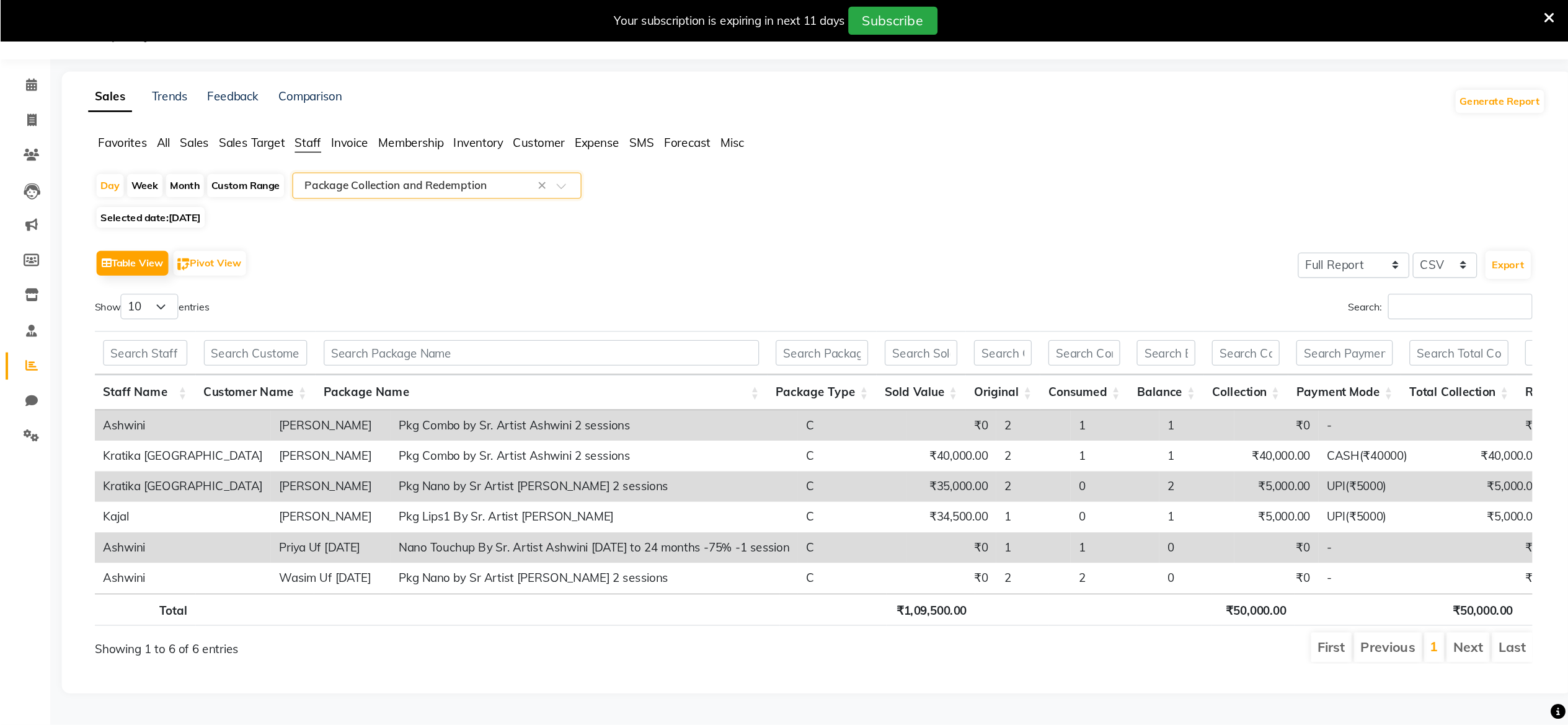
scroll to position [31, 0]
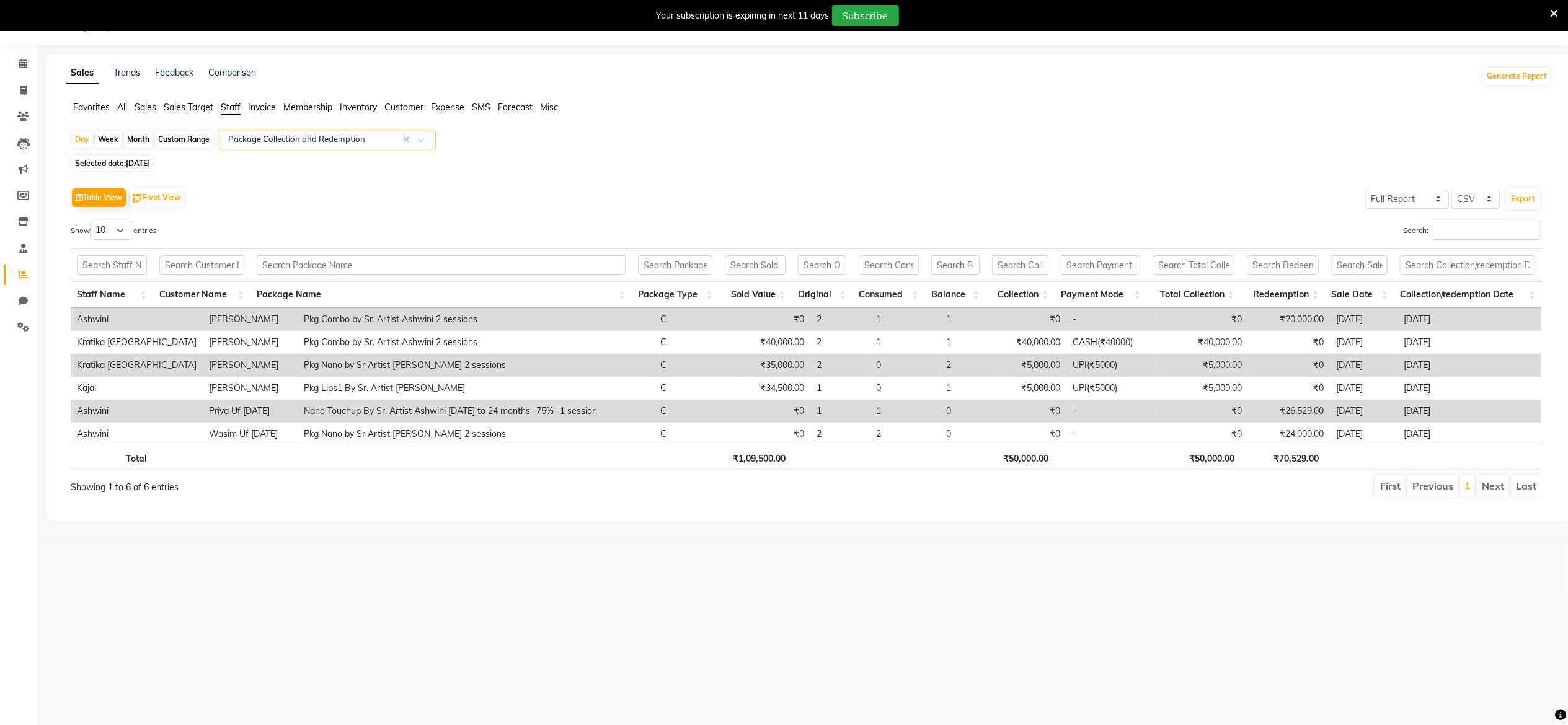
click at [1023, 461] on th "₹50,000.00" at bounding box center [1020, 457] width 69 height 25
copy th "₹50,000.00"
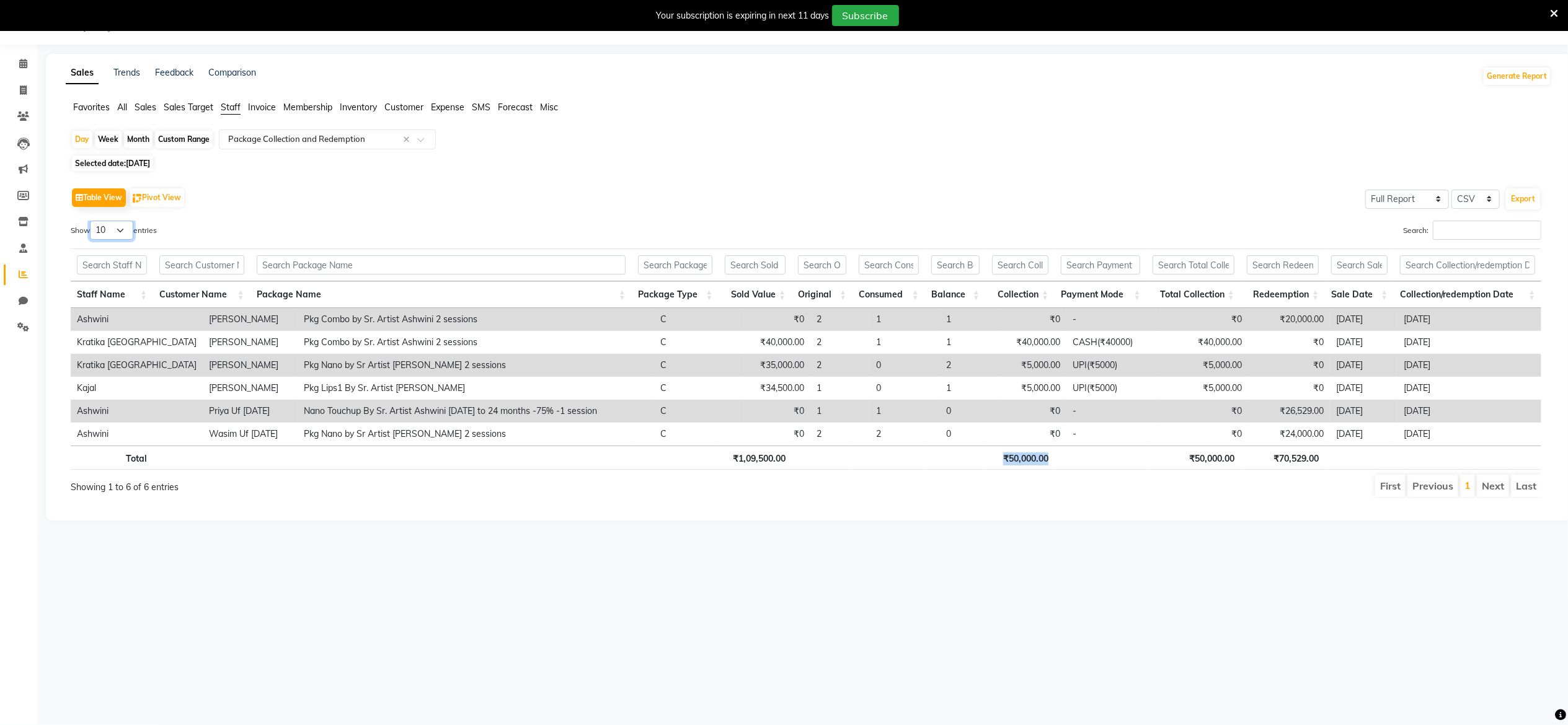
click at [116, 225] on select "10 25 50 100" at bounding box center [112, 230] width 44 height 19
click at [295, 215] on div "Table View Pivot View Select Full Report Filtered Report Select CSV PDF Export …" at bounding box center [805, 341] width 1471 height 313
click at [132, 141] on div "Month" at bounding box center [139, 139] width 29 height 17
select select "9"
select select "2025"
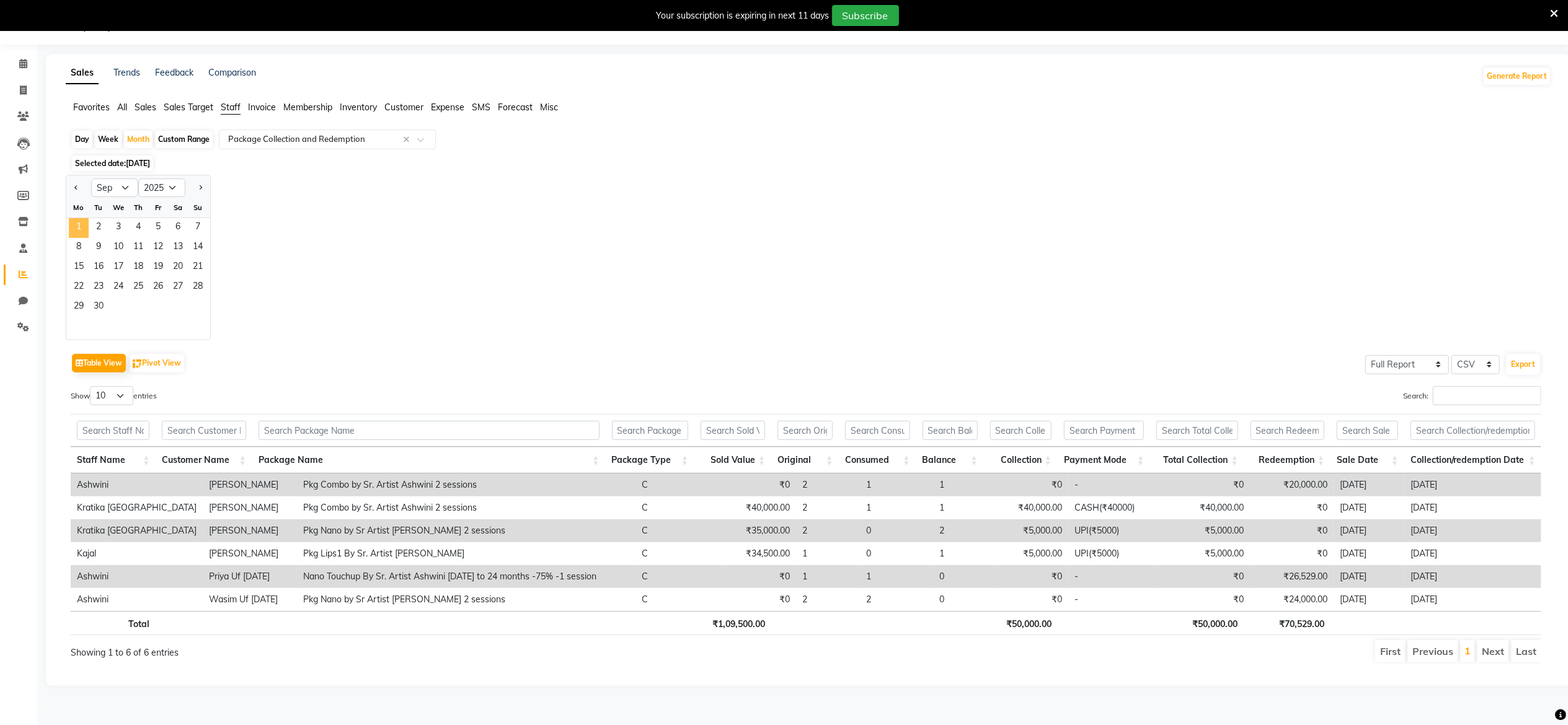
click at [77, 221] on span "1" at bounding box center [78, 228] width 20 height 20
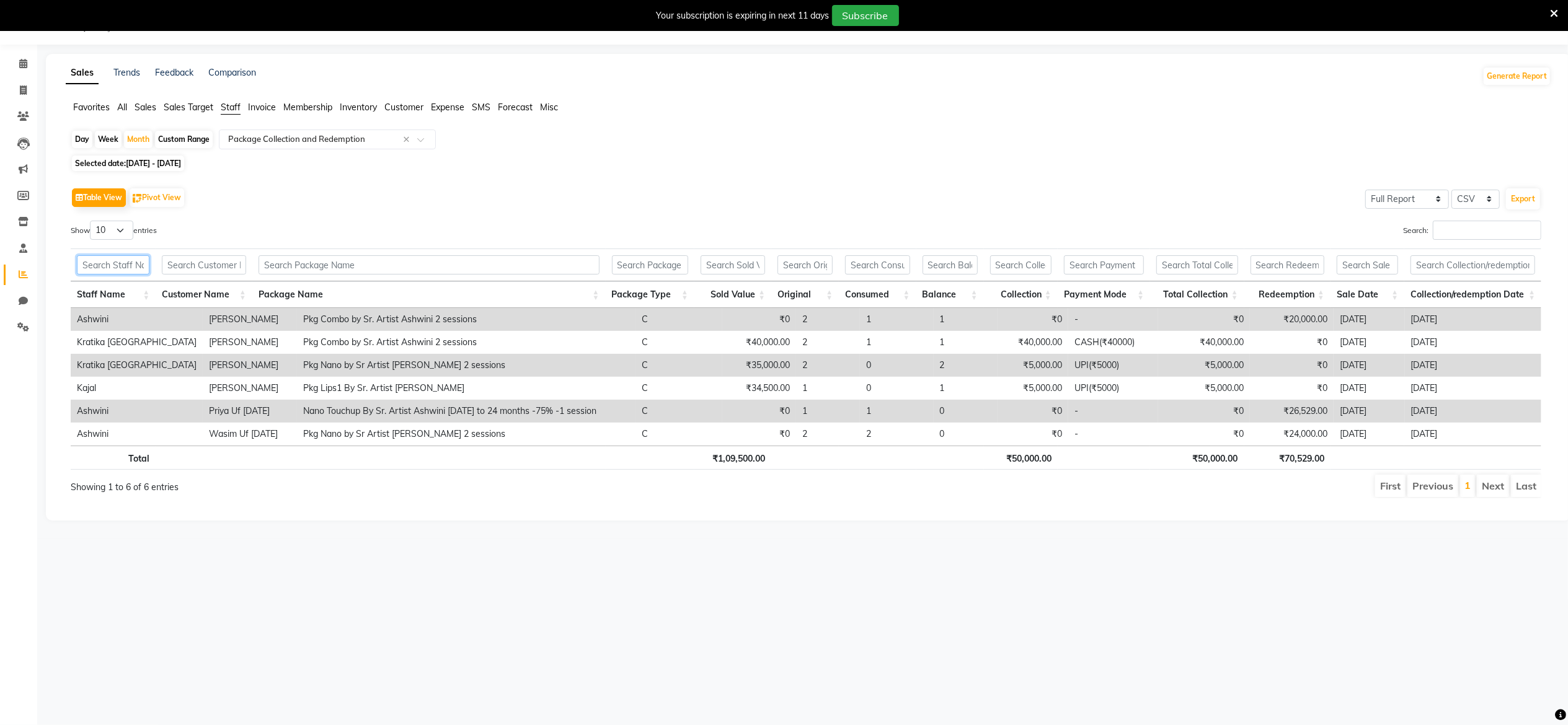
click at [107, 268] on input "text" at bounding box center [113, 265] width 73 height 19
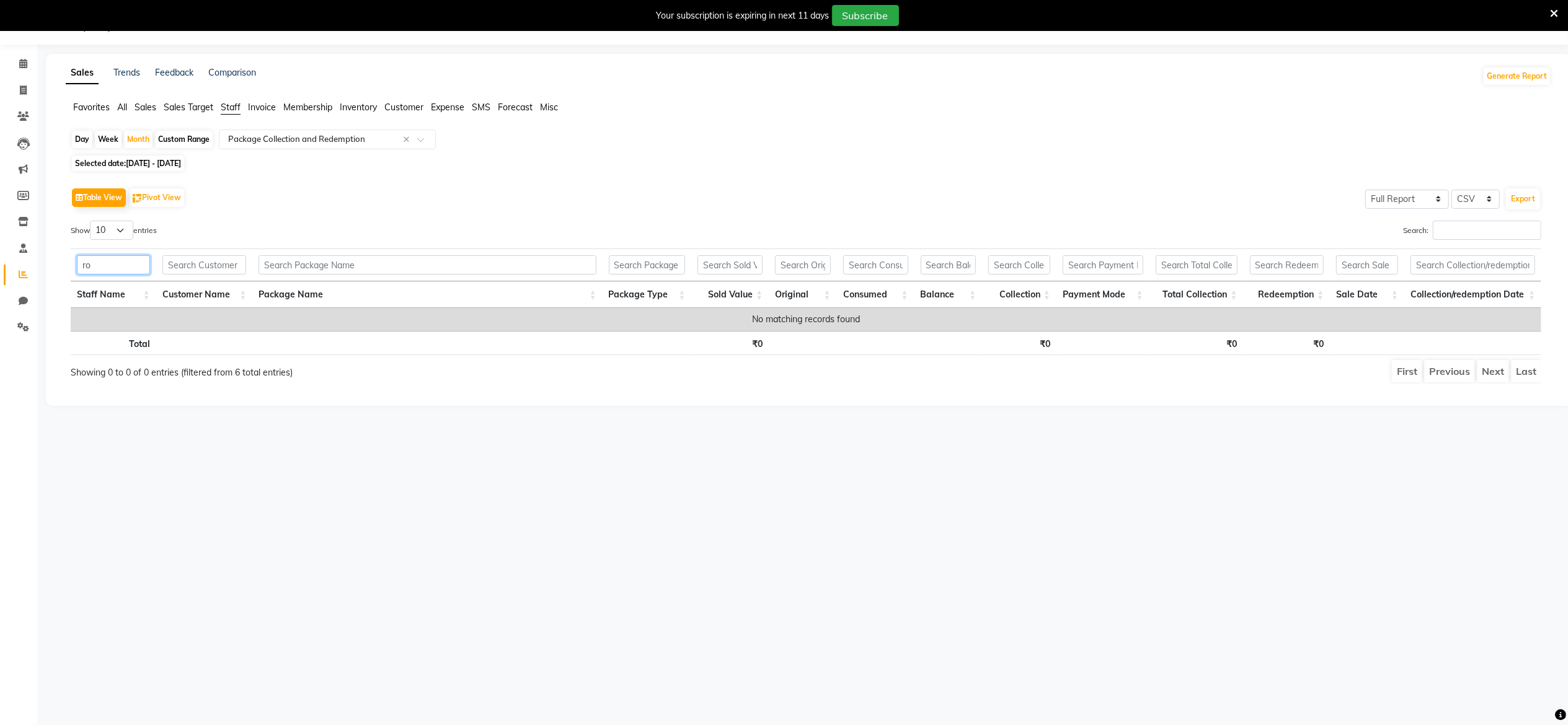
type input "r"
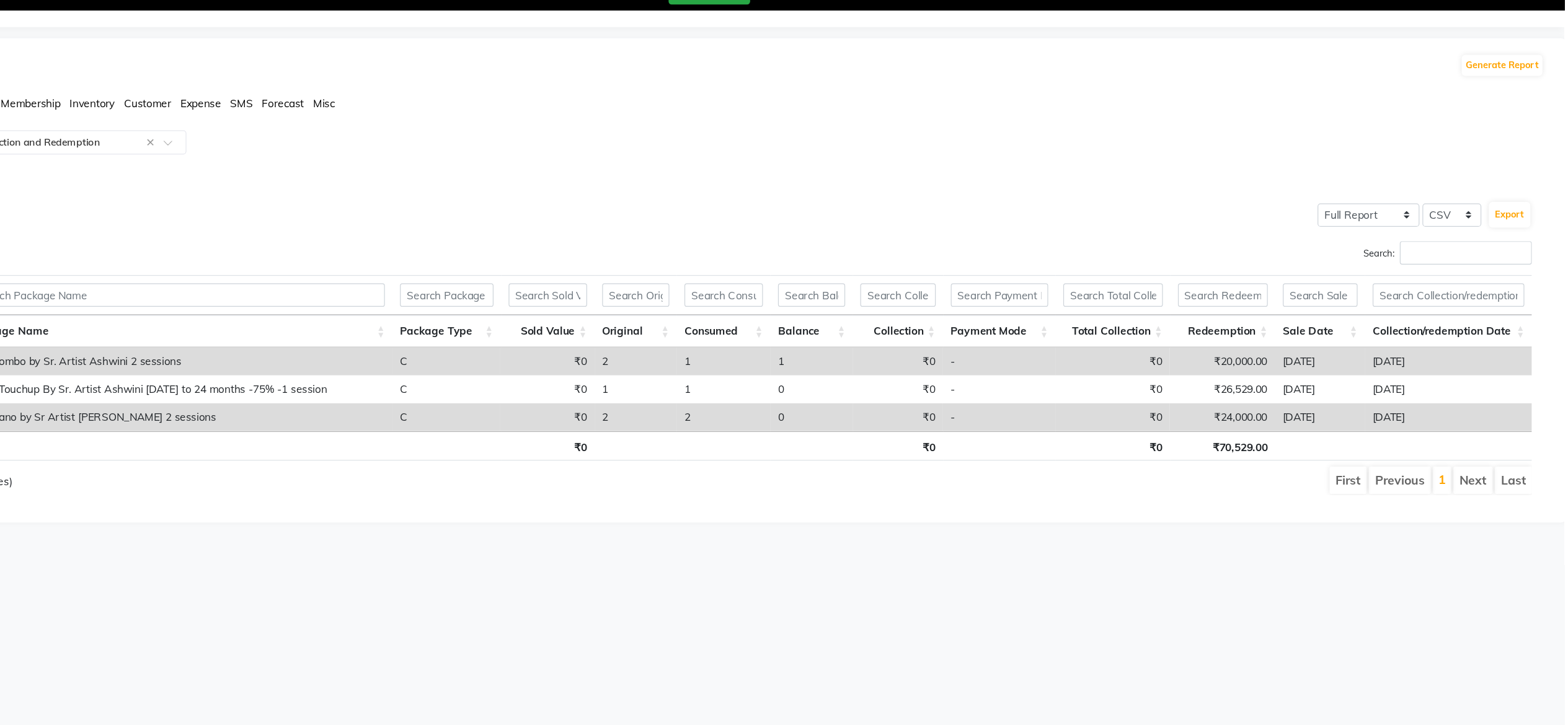
type input "ash"
click at [1176, 388] on th "₹70,529.00" at bounding box center [1288, 389] width 86 height 25
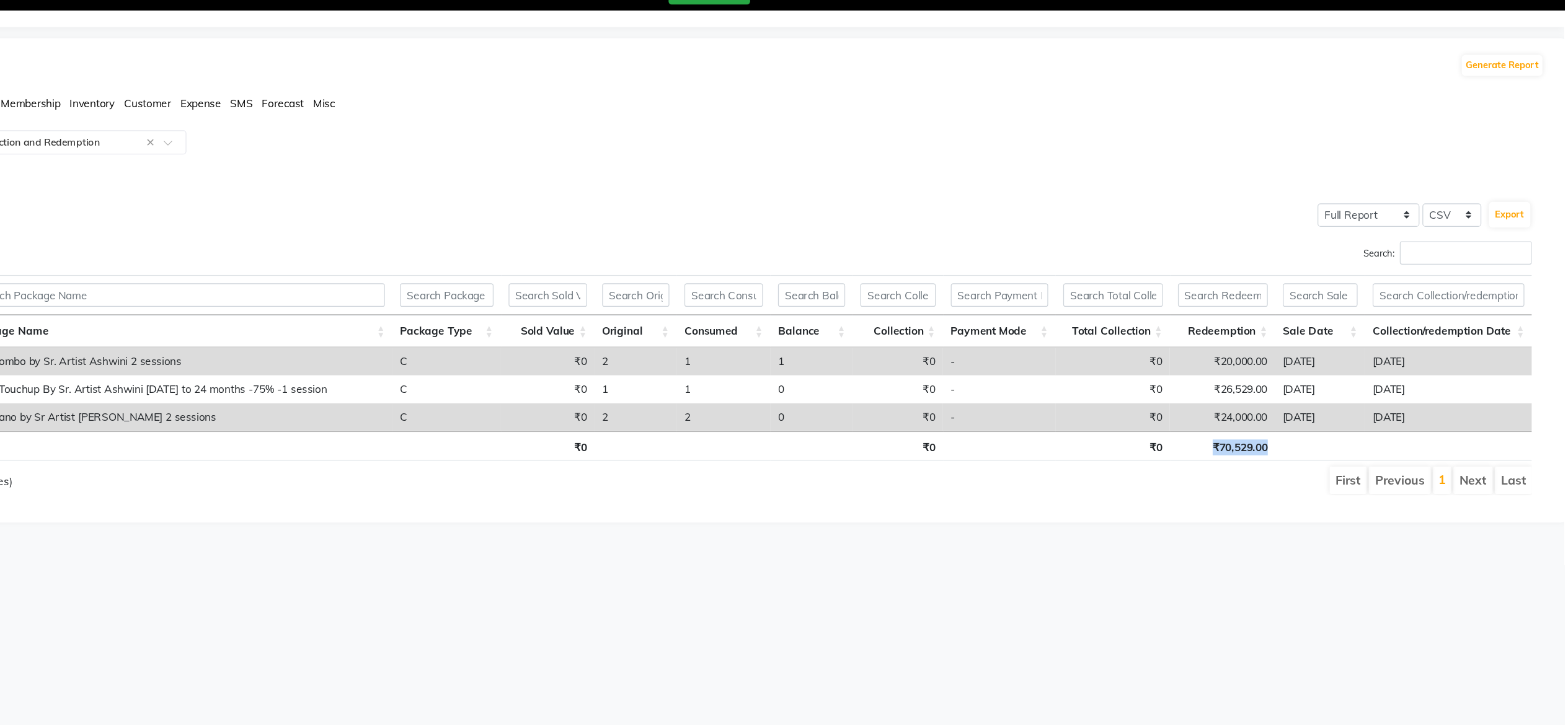
copy th "₹70,529.00"
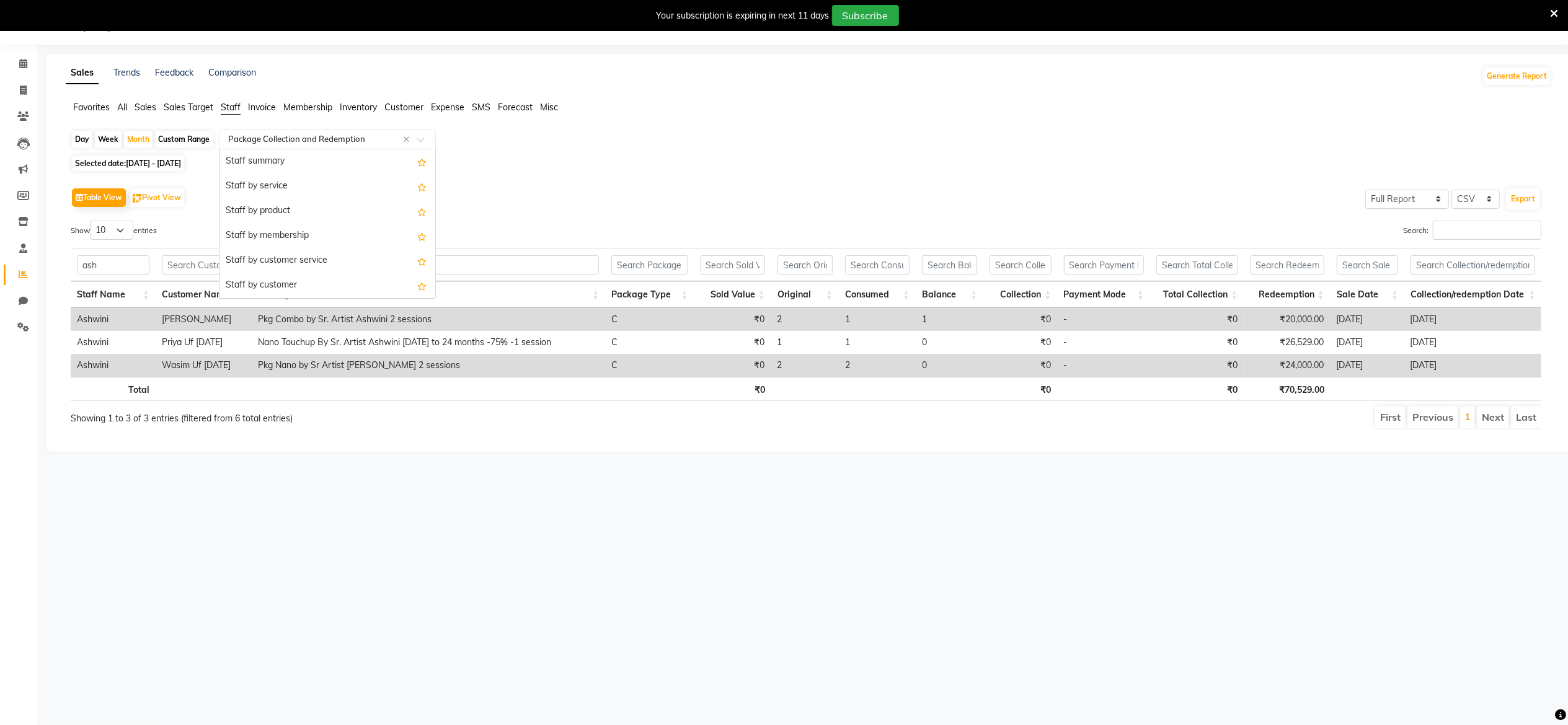
click at [323, 134] on input "text" at bounding box center [315, 139] width 179 height 13
click at [304, 281] on div "Monthly Achievement Report" at bounding box center [327, 285] width 215 height 25
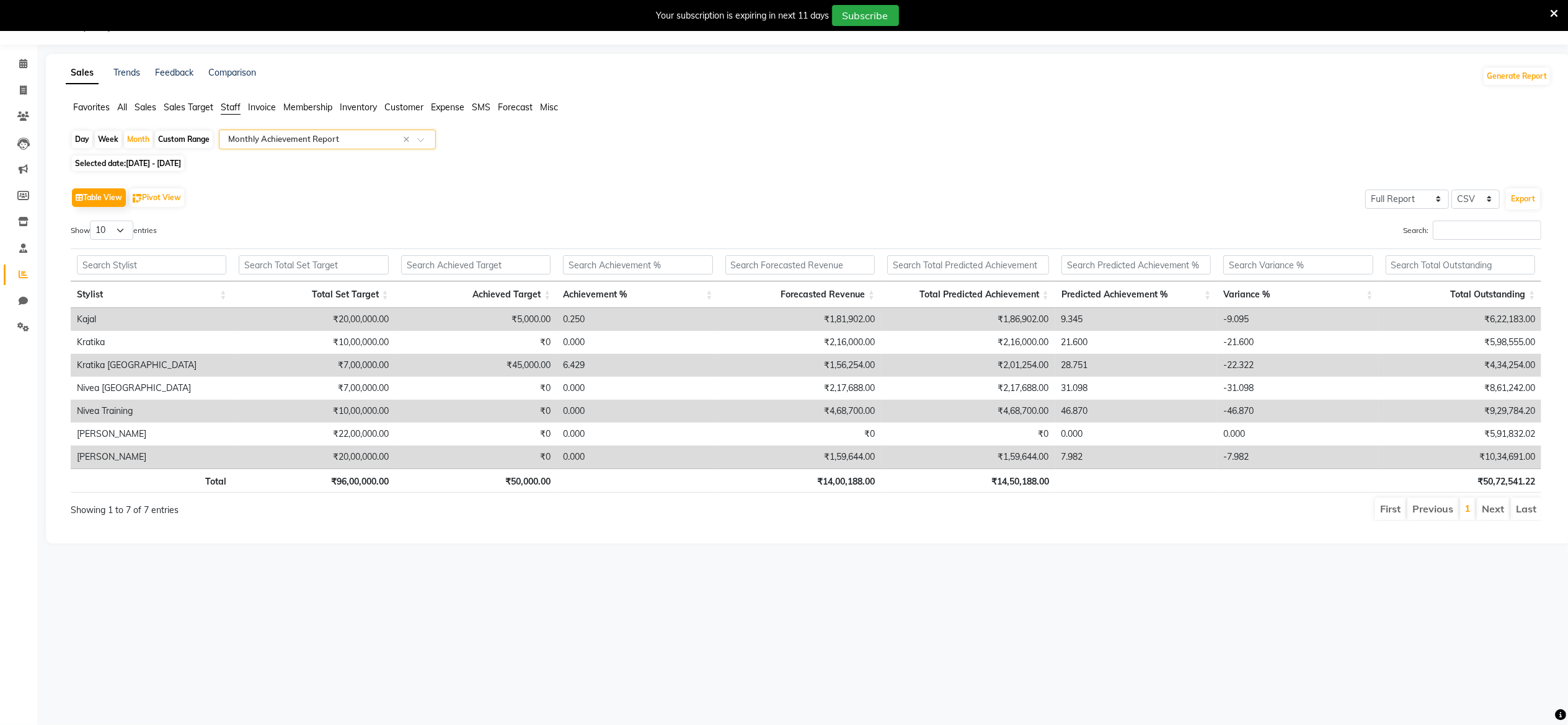
scroll to position [23, 0]
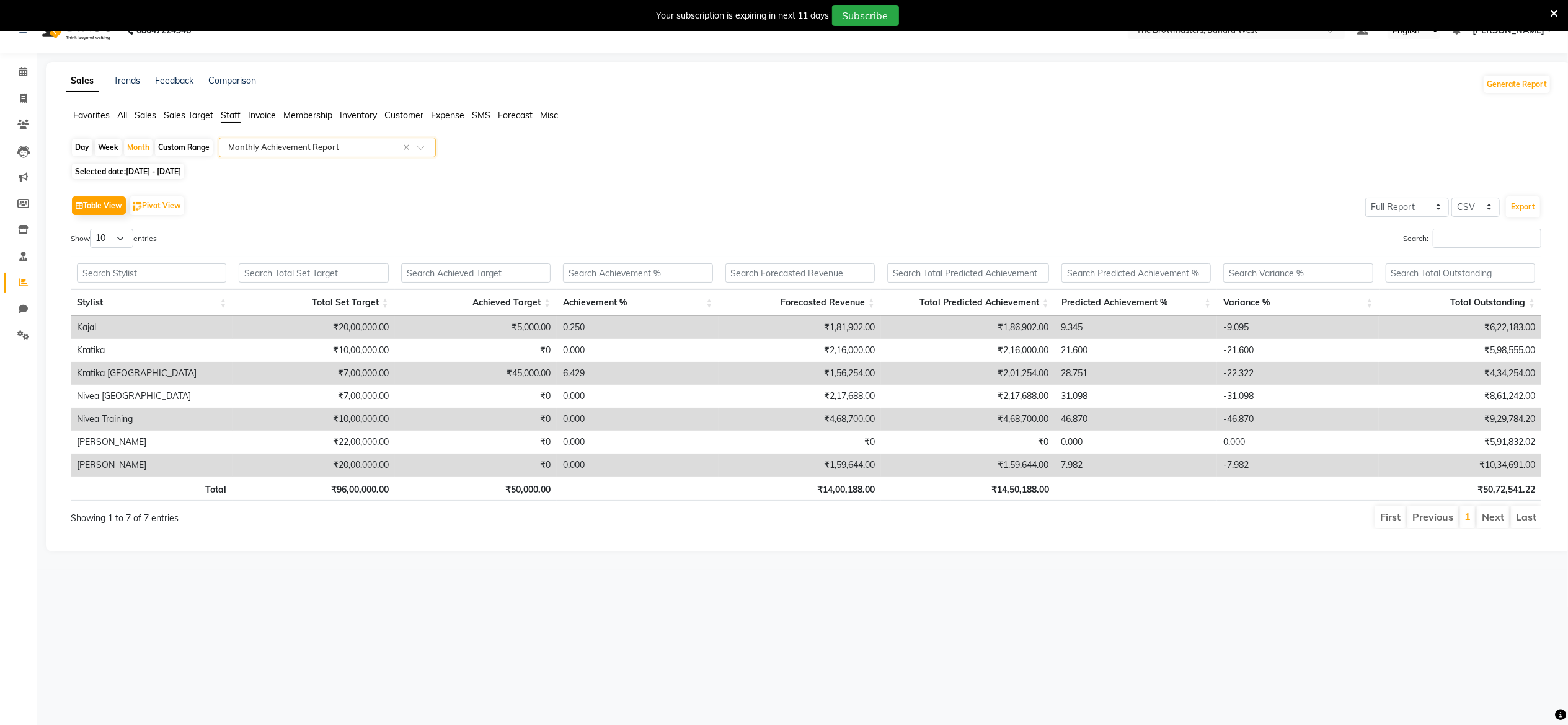
click at [274, 133] on app-reports "Favorites All Sales Sales Target Staff Invoice Membership Inventory Customer Ex…" at bounding box center [809, 324] width 1501 height 430
click at [265, 150] on input "text" at bounding box center [315, 148] width 179 height 13
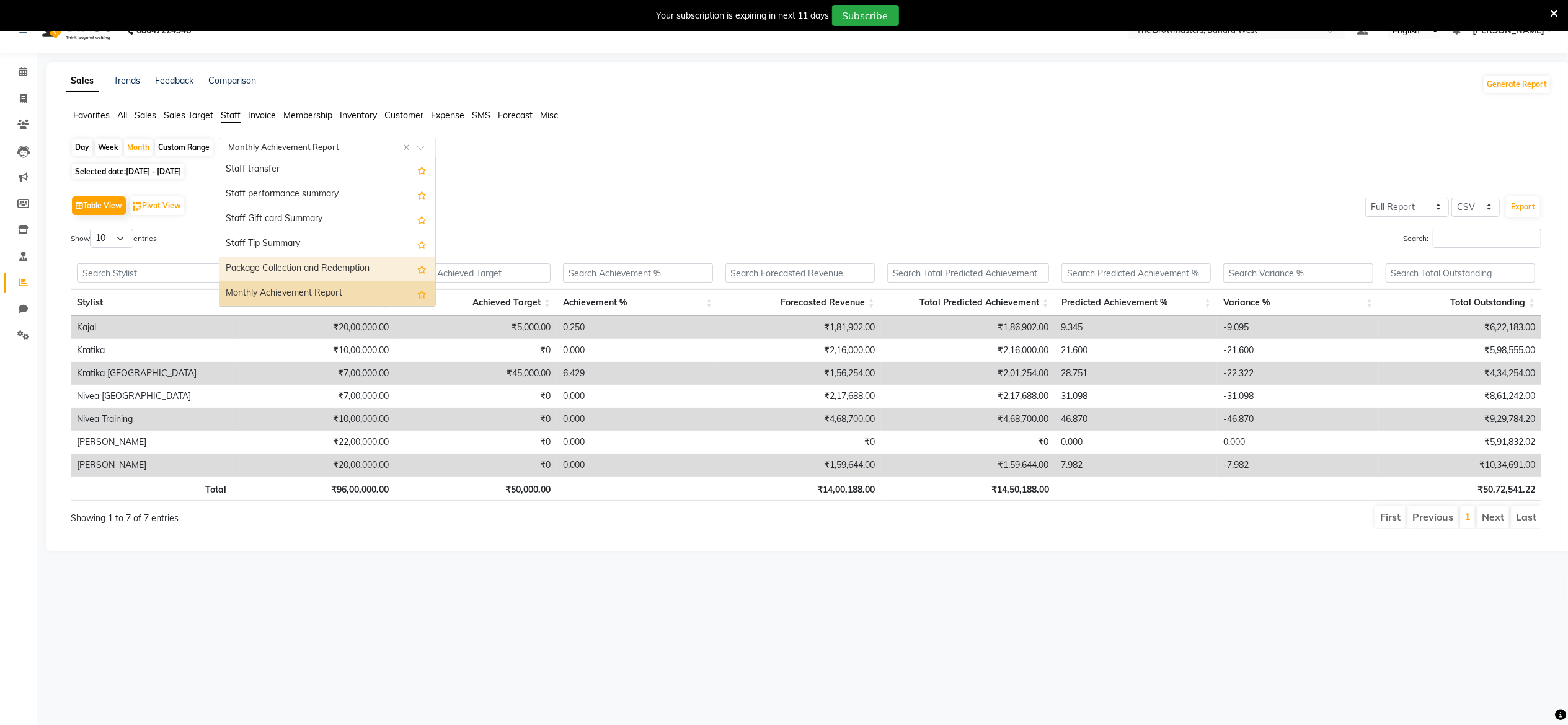
click at [261, 265] on div "Package Collection and Redemption" at bounding box center [327, 268] width 215 height 25
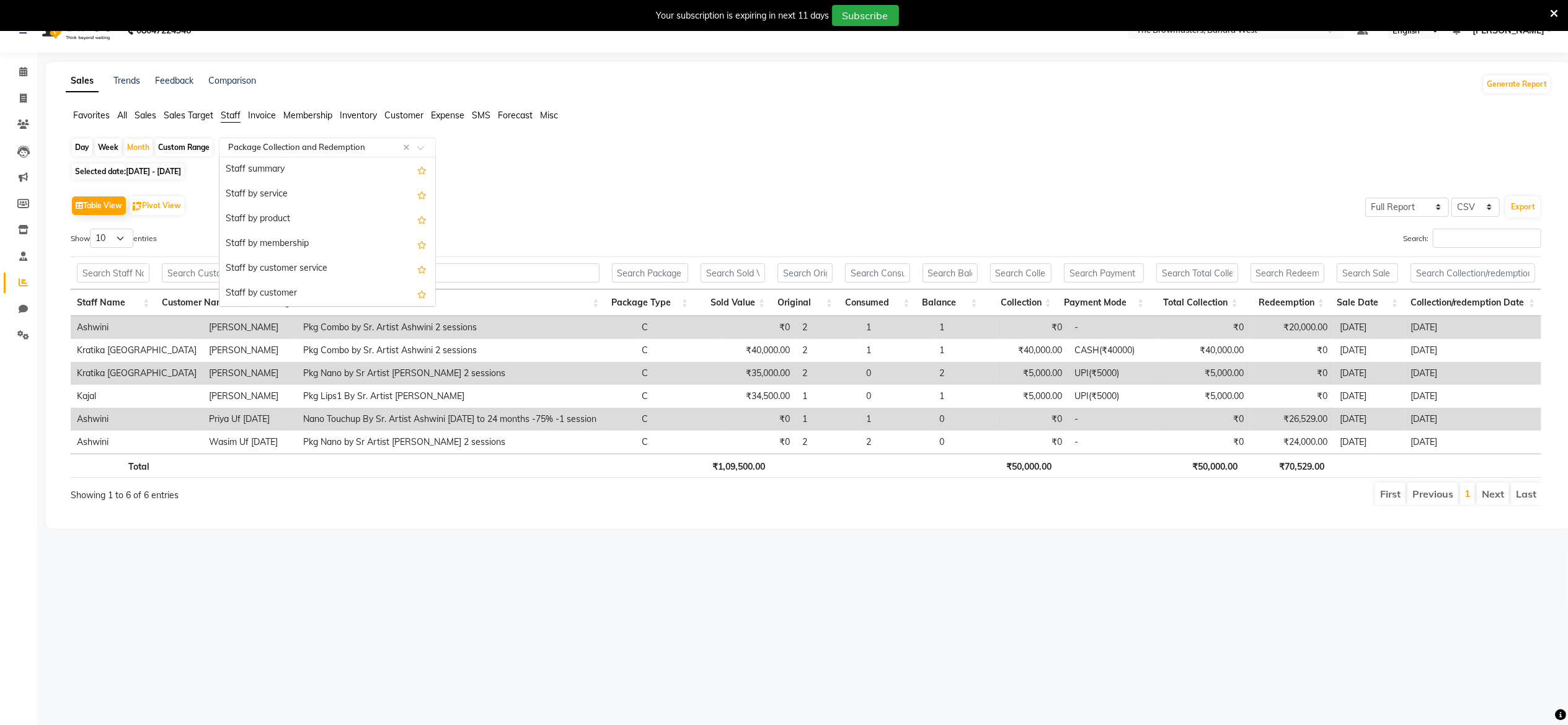
click at [333, 147] on input "text" at bounding box center [315, 148] width 179 height 13
click at [598, 213] on div "Table View Pivot View Select Full Report Filtered Report Select CSV PDF Export" at bounding box center [805, 206] width 1471 height 26
click at [379, 158] on div "Day Week Month Custom Range Select Report Type × Package Collection and Redempt…" at bounding box center [809, 149] width 1476 height 22
click at [306, 147] on input "text" at bounding box center [315, 148] width 179 height 13
click at [353, 270] on div "Package Collection and Redemption" at bounding box center [327, 268] width 215 height 25
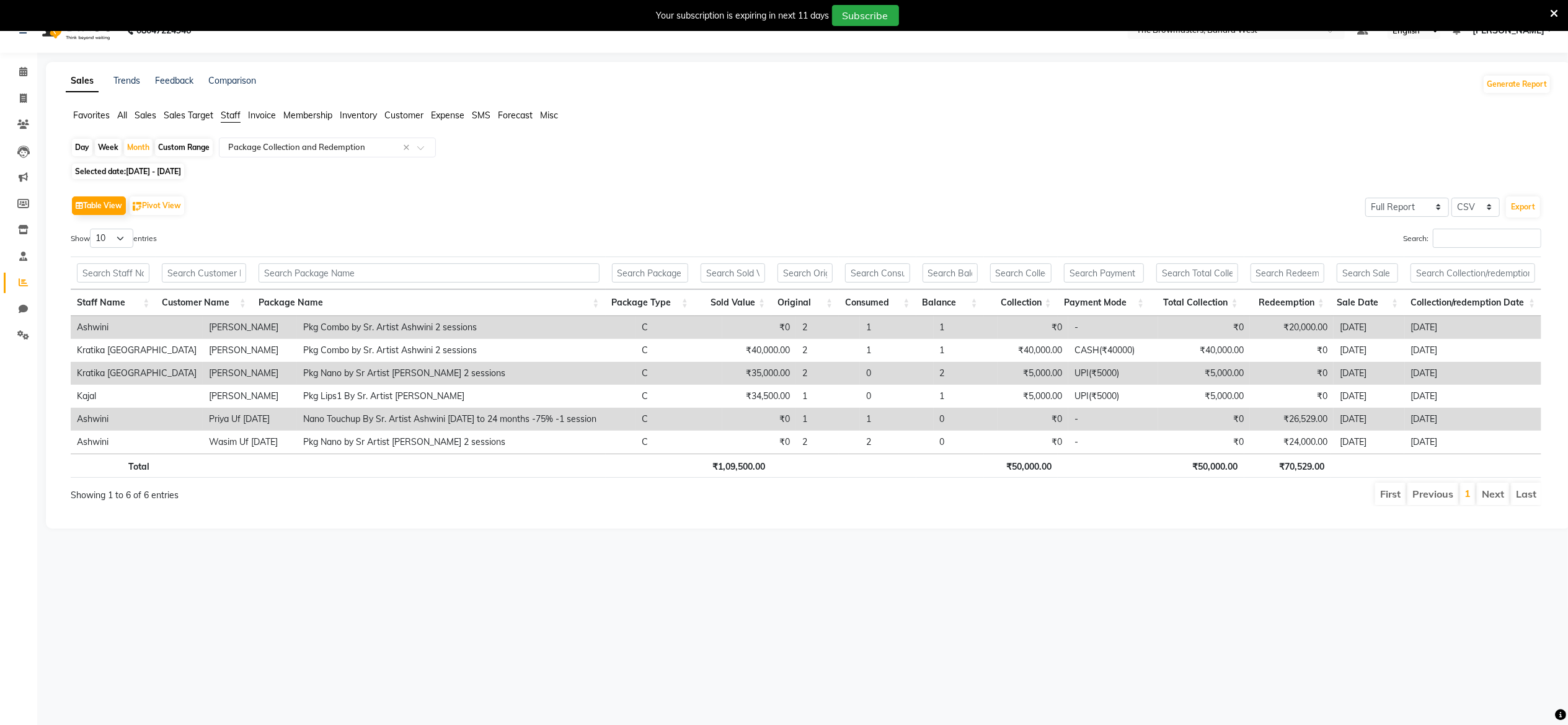
click at [186, 149] on div "Custom Range" at bounding box center [184, 147] width 58 height 17
select select "9"
select select "2025"
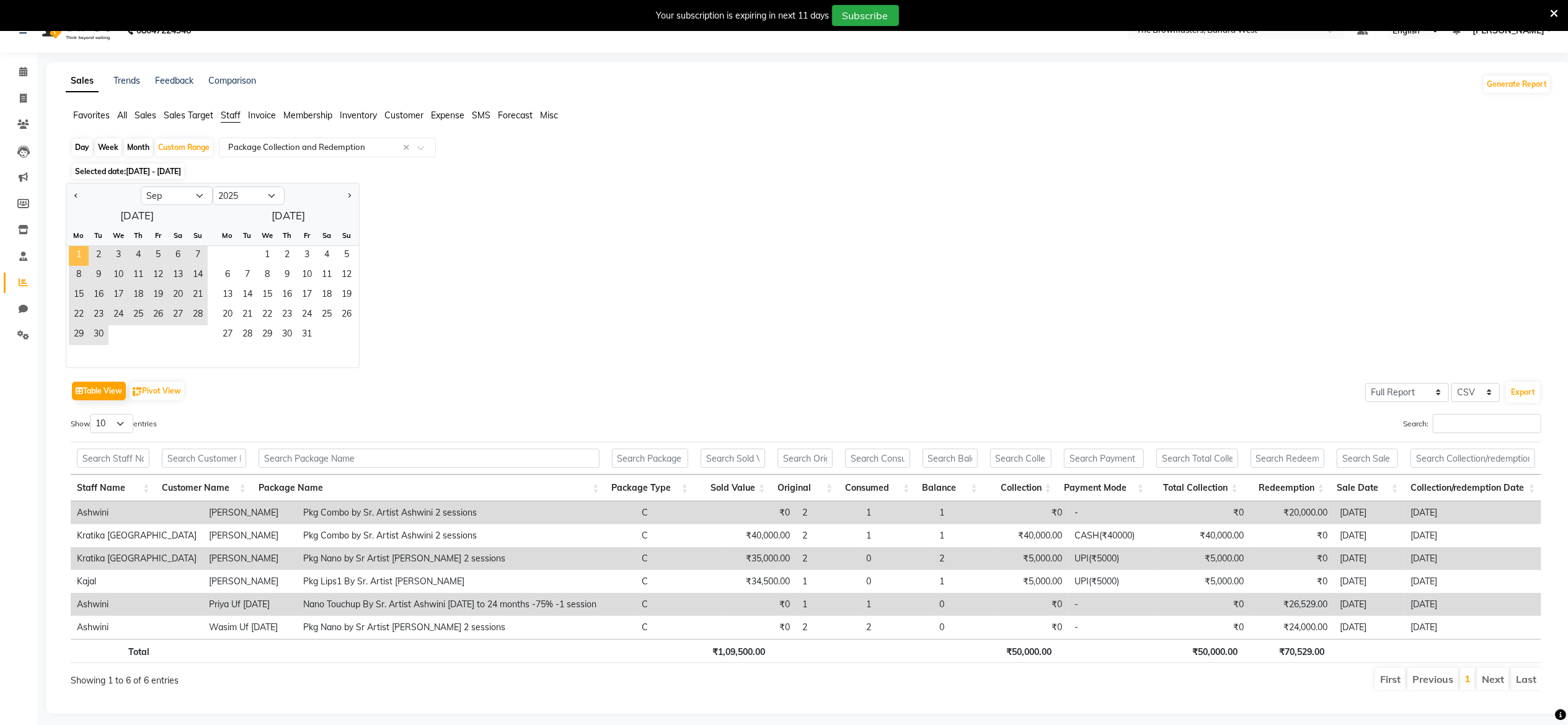
click at [75, 252] on span "1" at bounding box center [78, 256] width 20 height 20
click at [70, 195] on div at bounding box center [104, 195] width 74 height 20
click at [76, 195] on span "Previous month" at bounding box center [76, 195] width 4 height 4
select select "8"
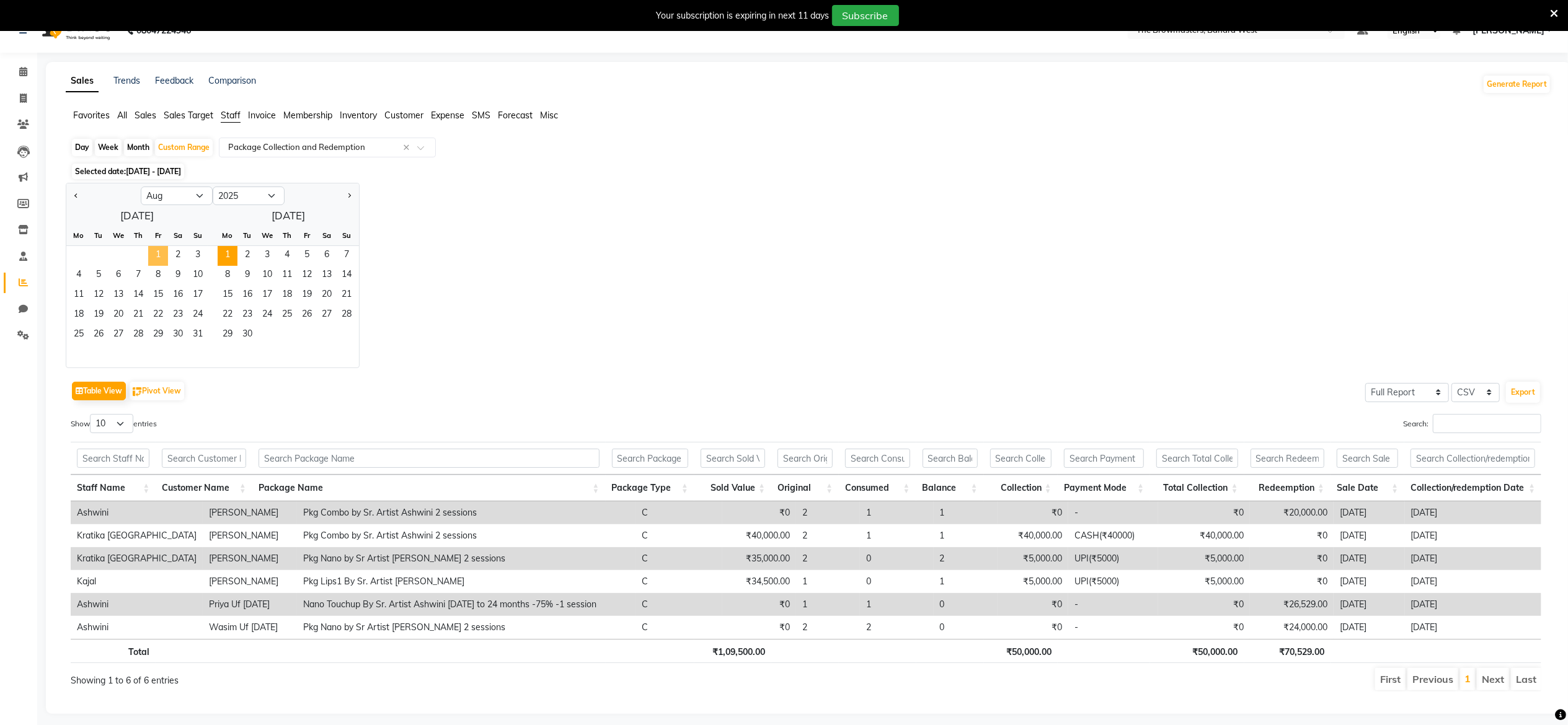
click at [151, 257] on span "1" at bounding box center [158, 256] width 20 height 20
click at [139, 156] on div "Day Week Month Custom Range Select Report Type × Package Collection and Redempt…" at bounding box center [809, 149] width 1476 height 22
click at [139, 146] on div "Month" at bounding box center [139, 147] width 29 height 17
select select "8"
select select "2025"
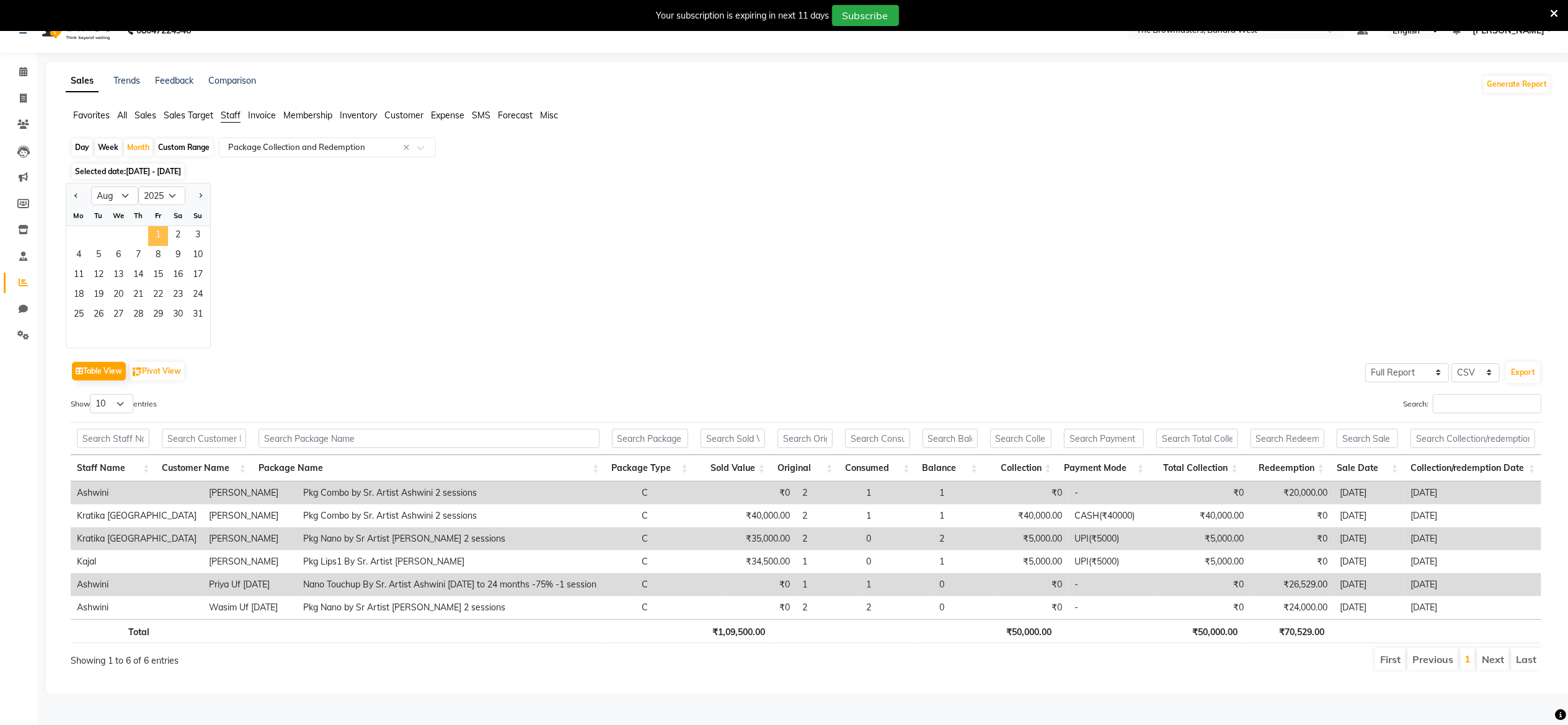
click at [152, 232] on span "1" at bounding box center [158, 236] width 20 height 20
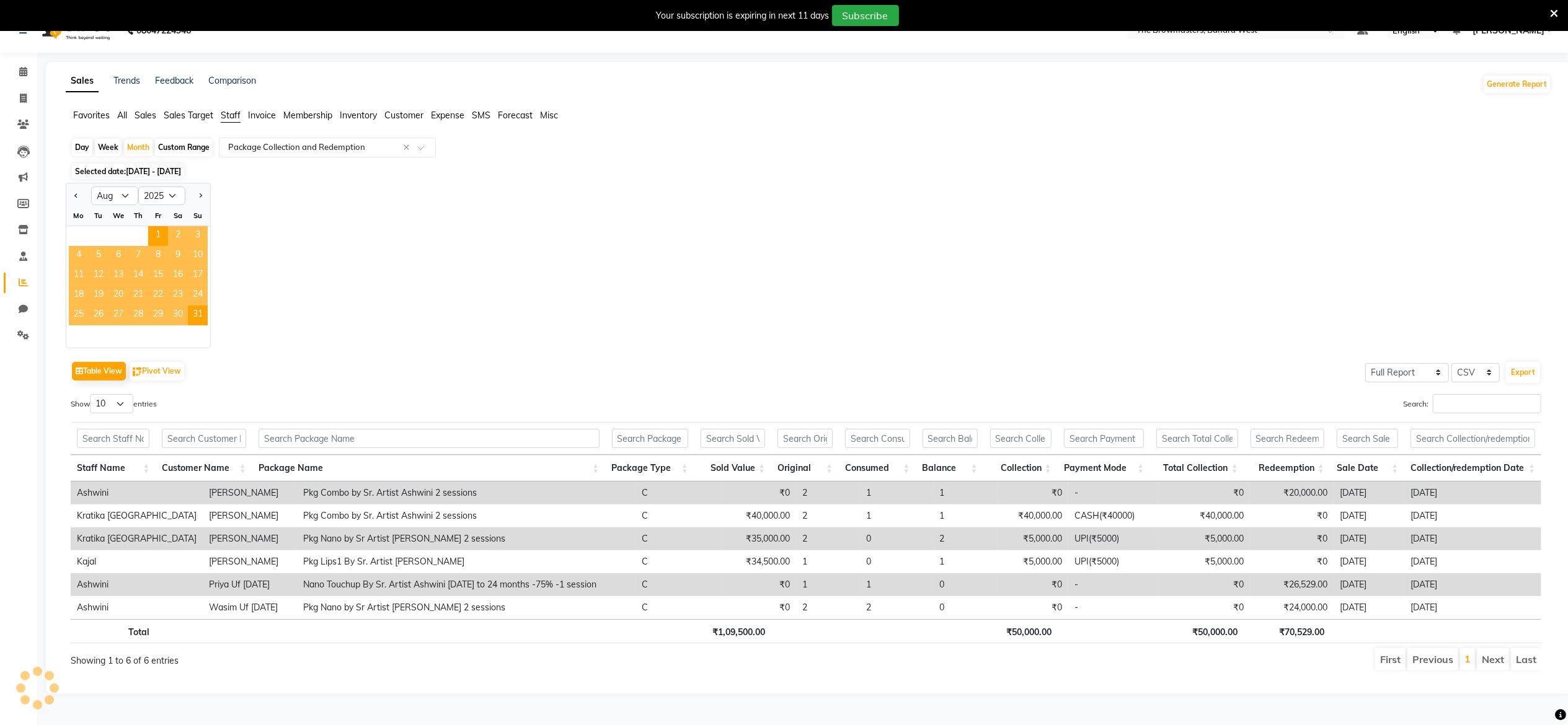
click at [385, 359] on div "Table View Pivot View Select Full Report Filtered Report Select CSV PDF Export" at bounding box center [805, 371] width 1471 height 26
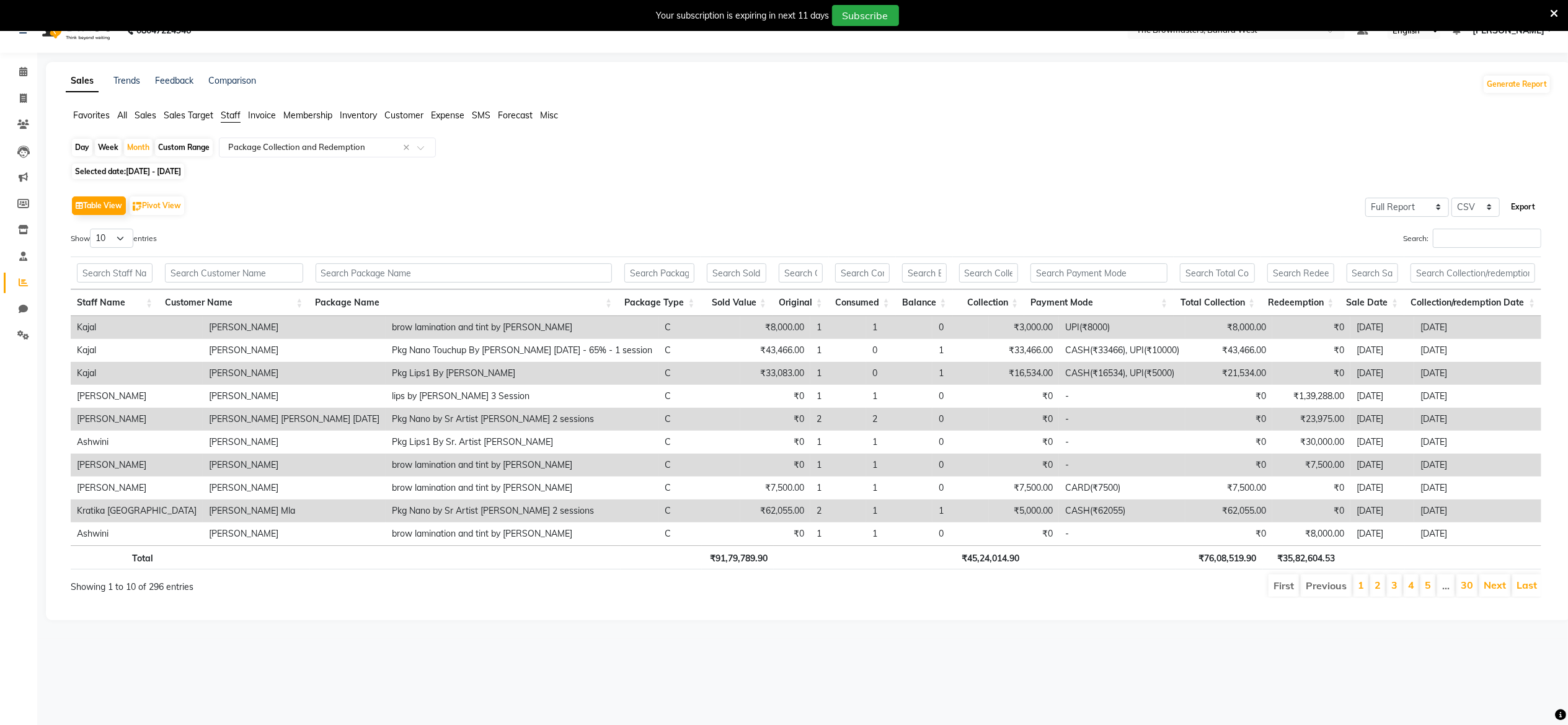
click at [1176, 203] on button "Export" at bounding box center [1523, 207] width 34 height 21
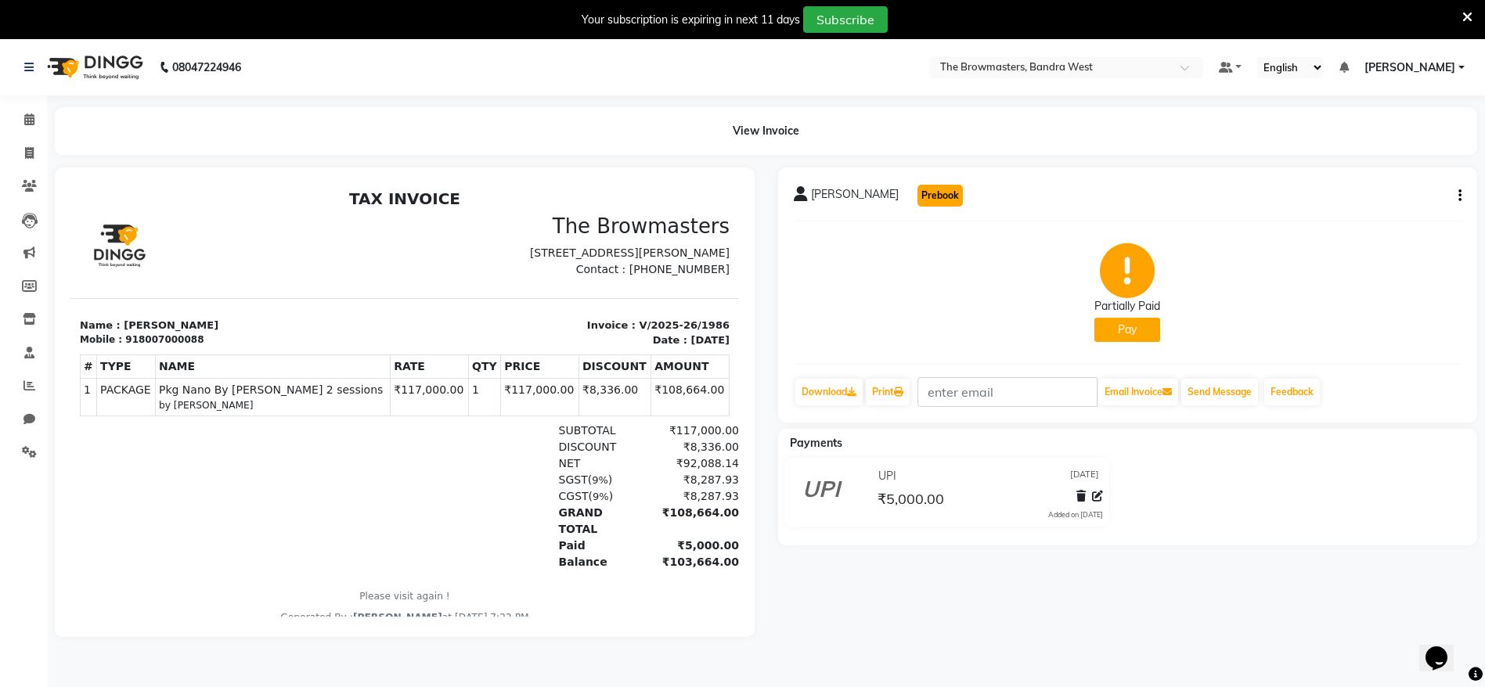
click at [918, 193] on button "Prebook" at bounding box center [940, 196] width 45 height 22
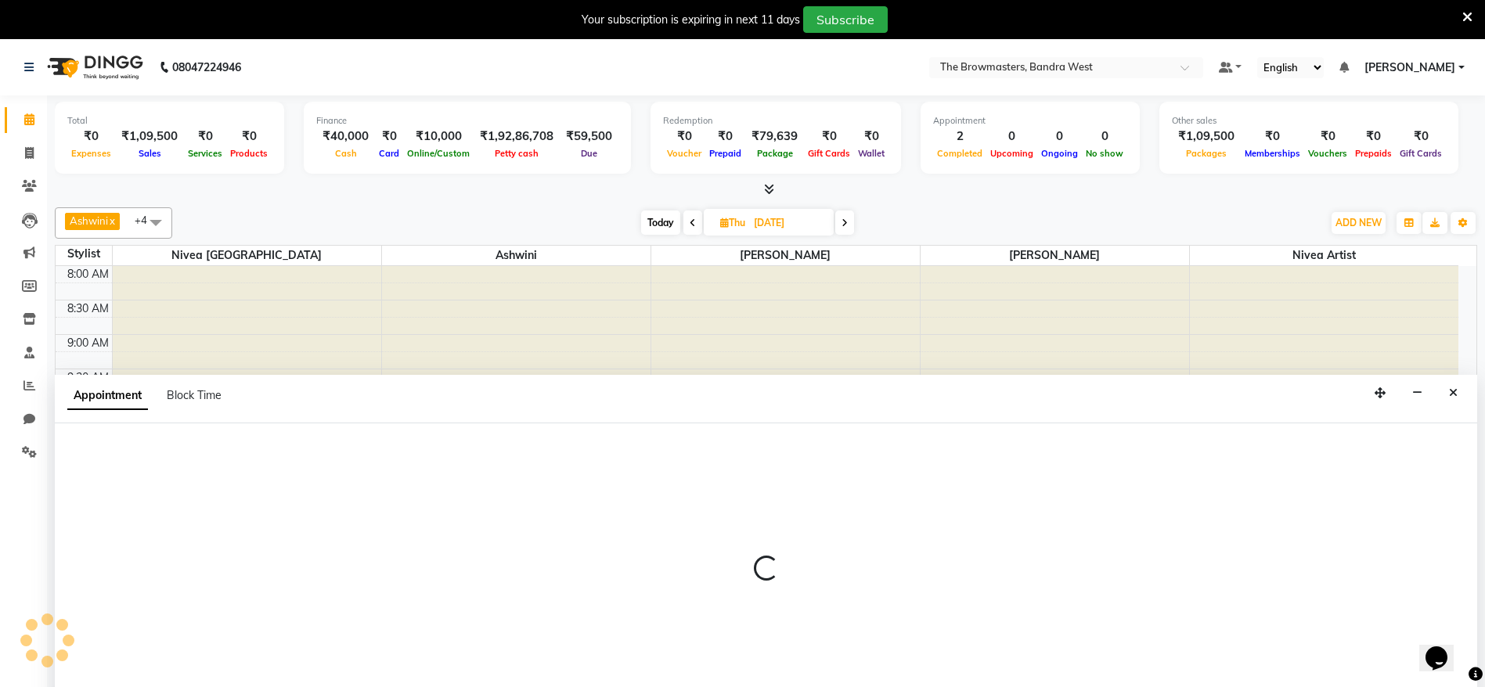
scroll to position [40, 0]
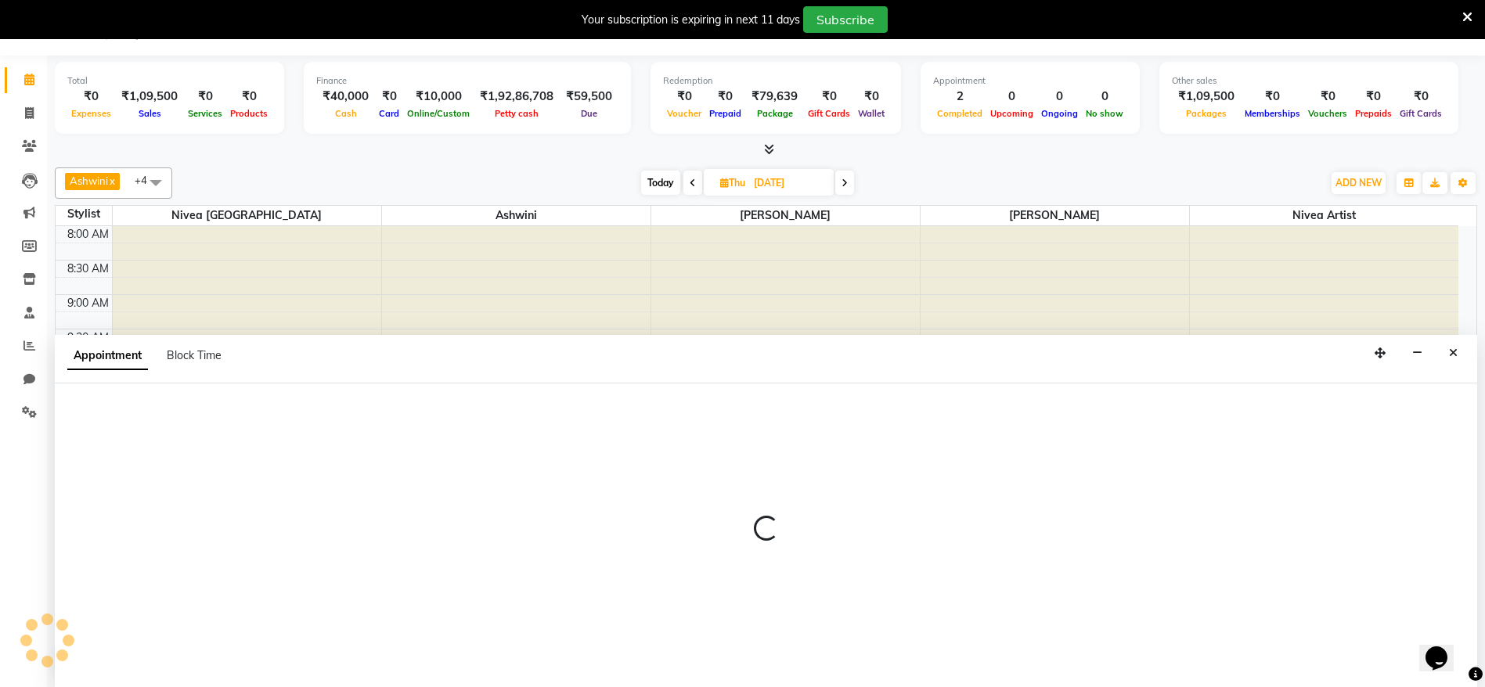
type input "[DATE]"
select select "540"
select select "tentative"
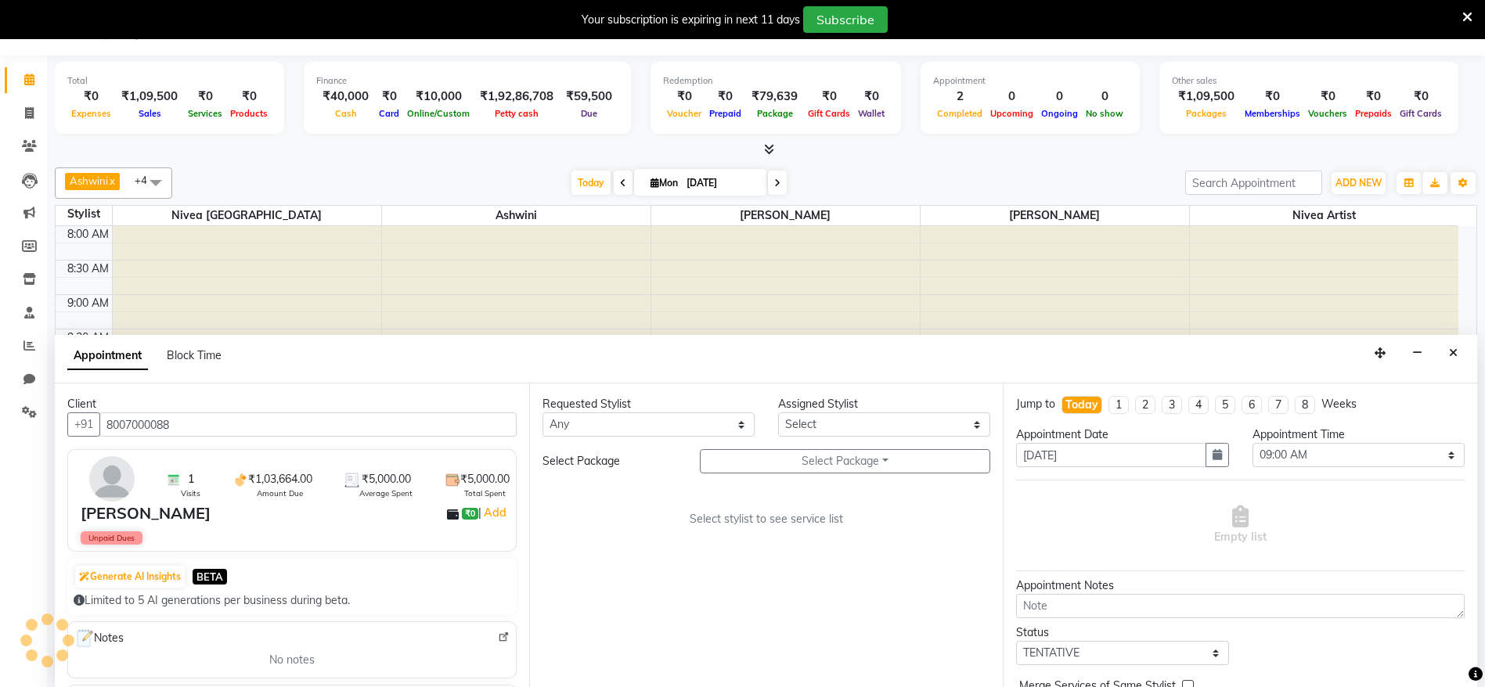
scroll to position [481, 0]
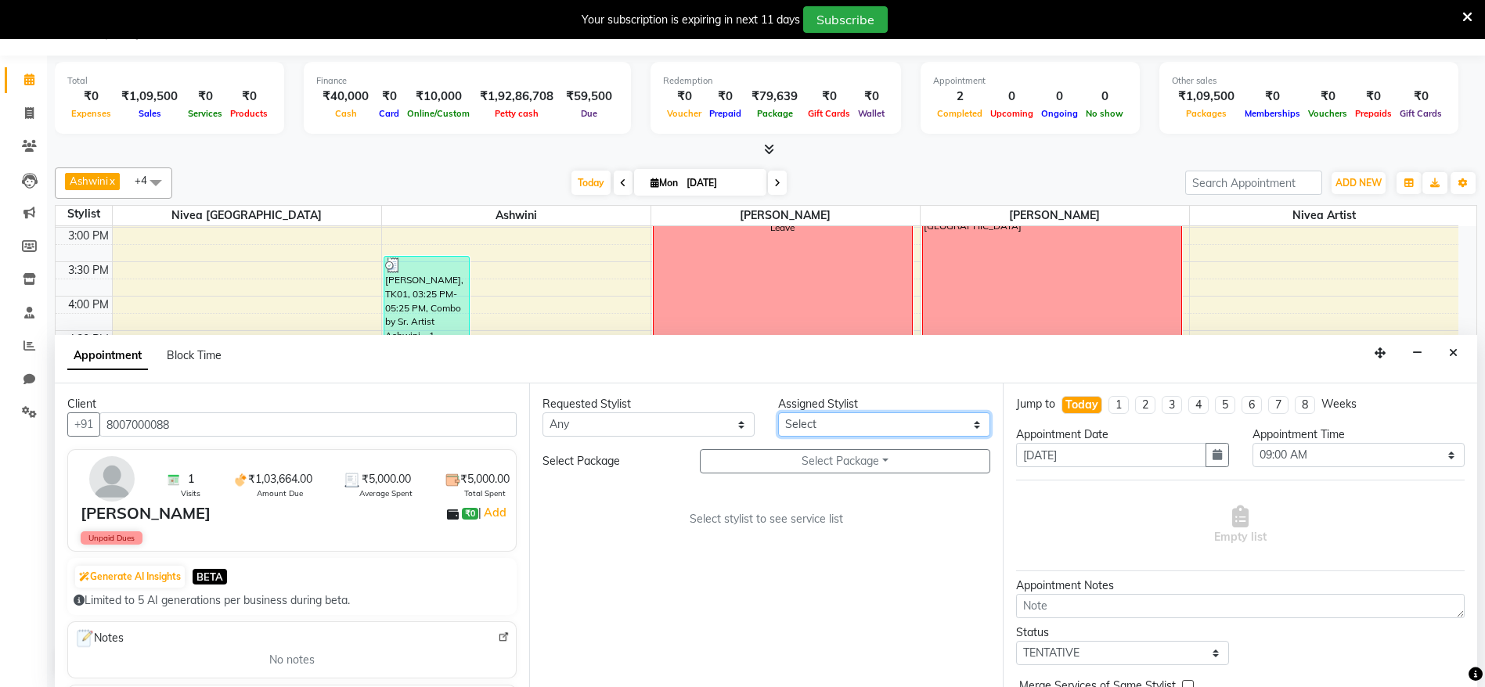
click at [807, 433] on select "Select Ashmeey Singghai Ashwini [PERSON_NAME] Jyoti Kajal [PERSON_NAME] [PERSON…" at bounding box center [884, 425] width 212 height 24
select select "64308"
click at [778, 413] on select "Select Ashmeey Singghai Ashwini [PERSON_NAME] Jyoti Kajal [PERSON_NAME] [PERSON…" at bounding box center [884, 425] width 212 height 24
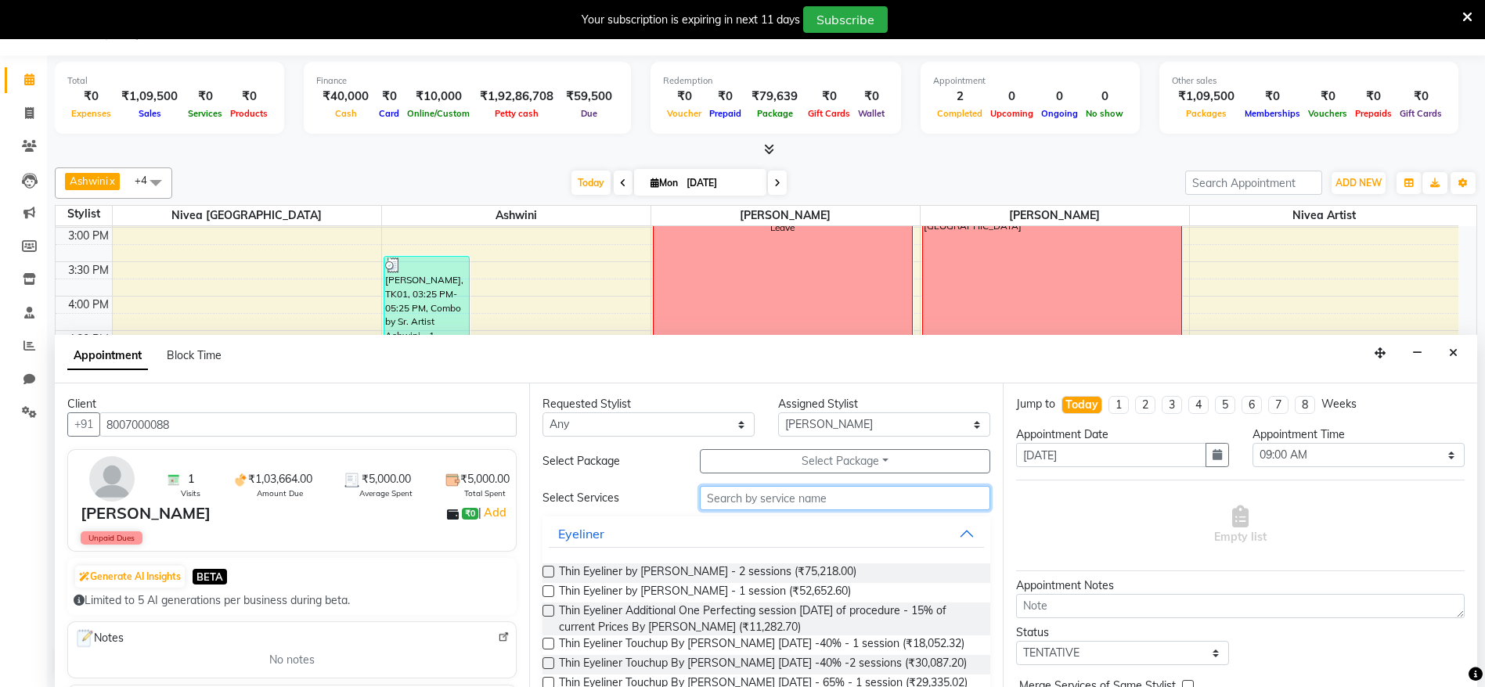
click at [824, 495] on input "text" at bounding box center [845, 498] width 291 height 24
click at [781, 447] on div "Requested Stylist Any Ashmeey Singghai Ashwini [PERSON_NAME] Jyoti Kajal Kratik…" at bounding box center [766, 536] width 475 height 304
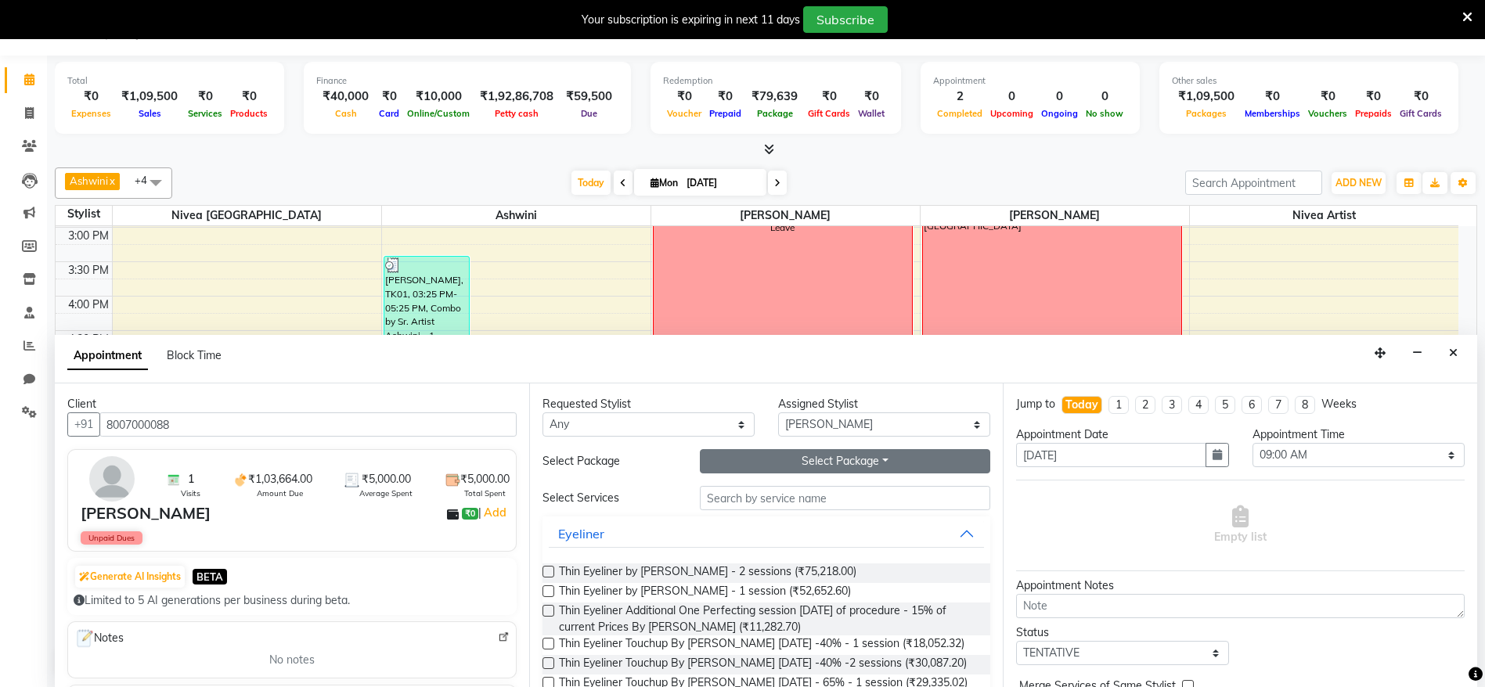
click at [804, 459] on button "Select Package Toggle Dropdown" at bounding box center [845, 461] width 291 height 24
click at [763, 494] on li "Pkg Nano By [PERSON_NAME] 2 sessions" at bounding box center [834, 493] width 266 height 23
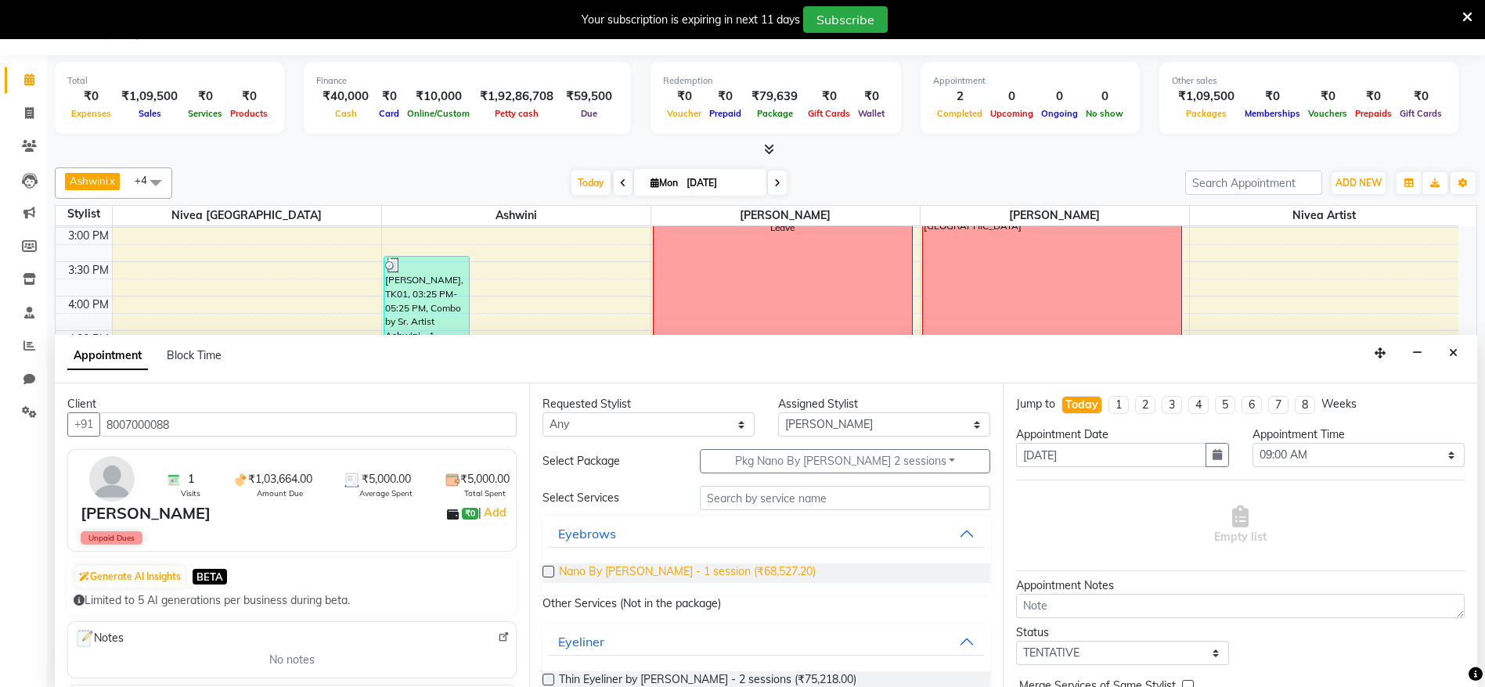
click at [756, 582] on span "Nano By [PERSON_NAME] - 1 session (₹68,527.20)" at bounding box center [687, 574] width 257 height 20
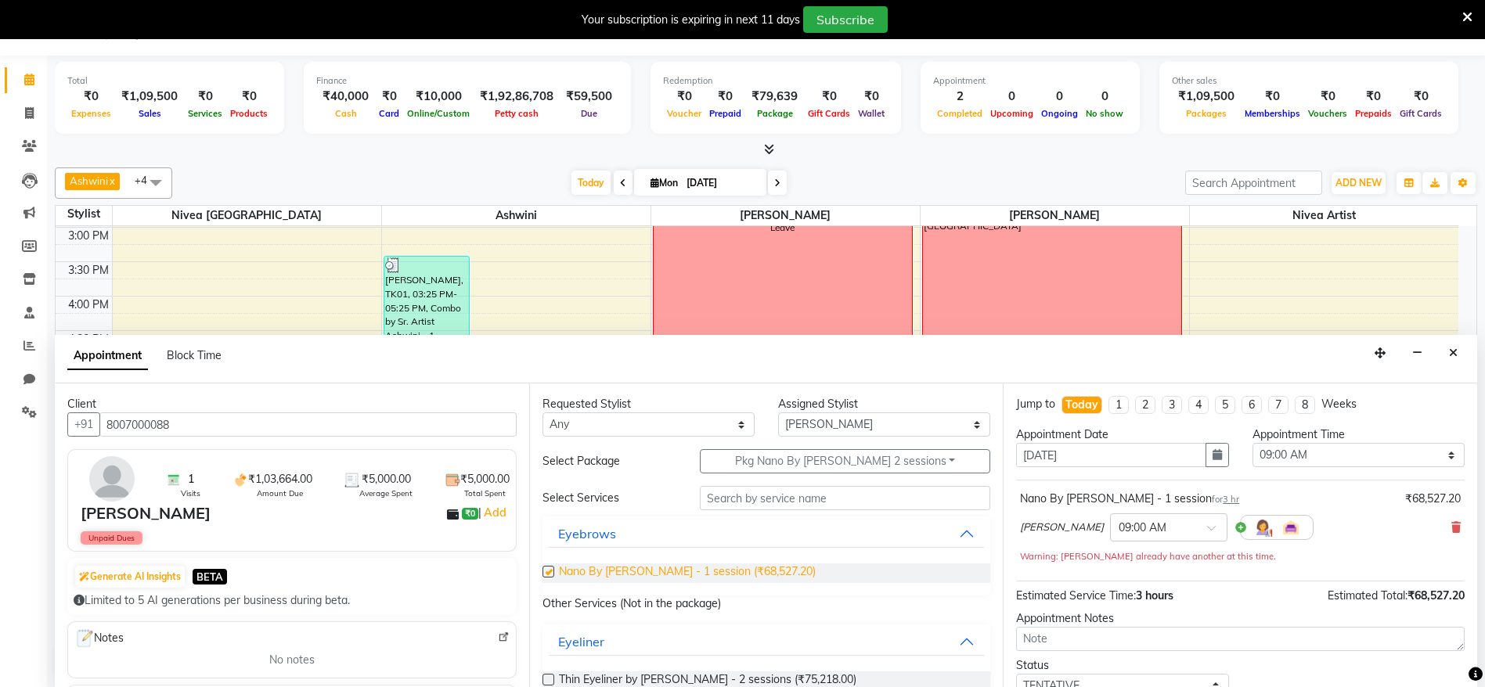
checkbox input "false"
click at [1217, 458] on button "button" at bounding box center [1217, 455] width 23 height 24
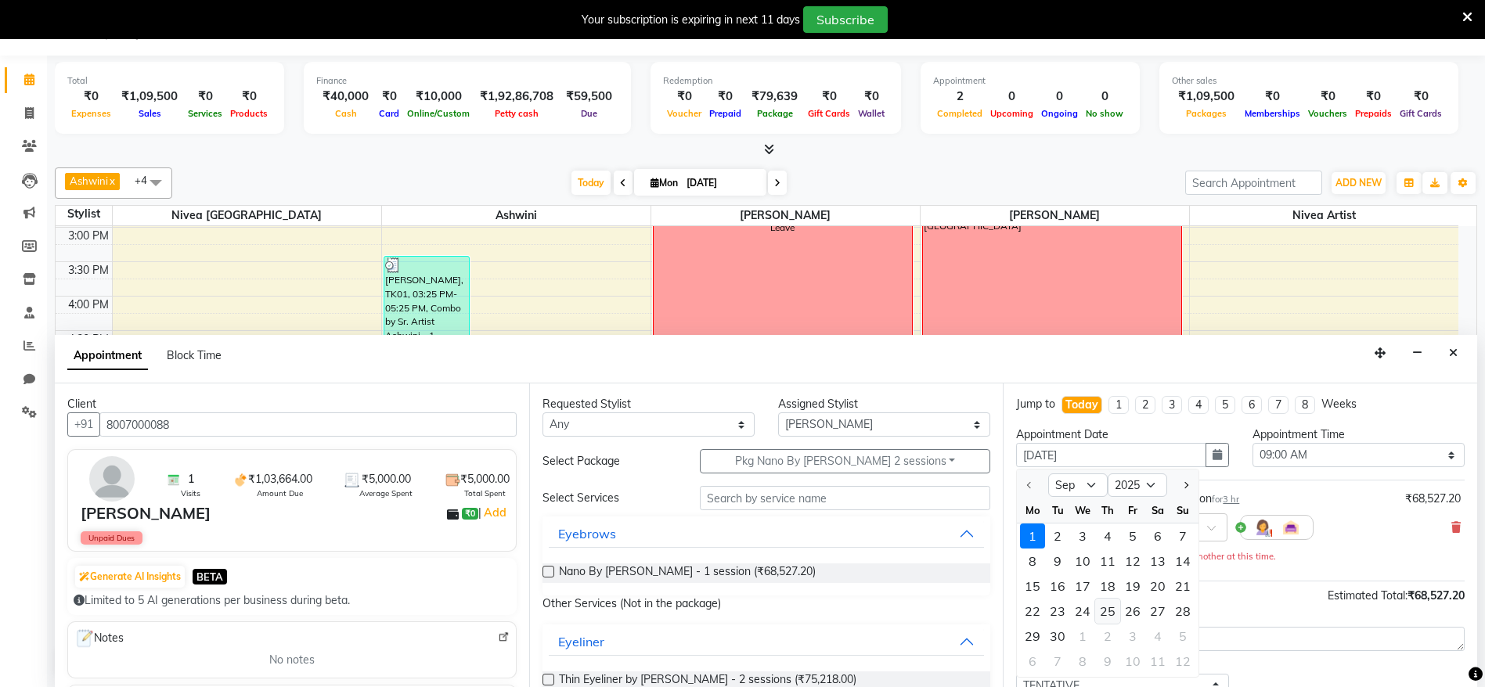
click at [1106, 610] on div "25" at bounding box center [1107, 611] width 25 height 25
type input "[DATE]"
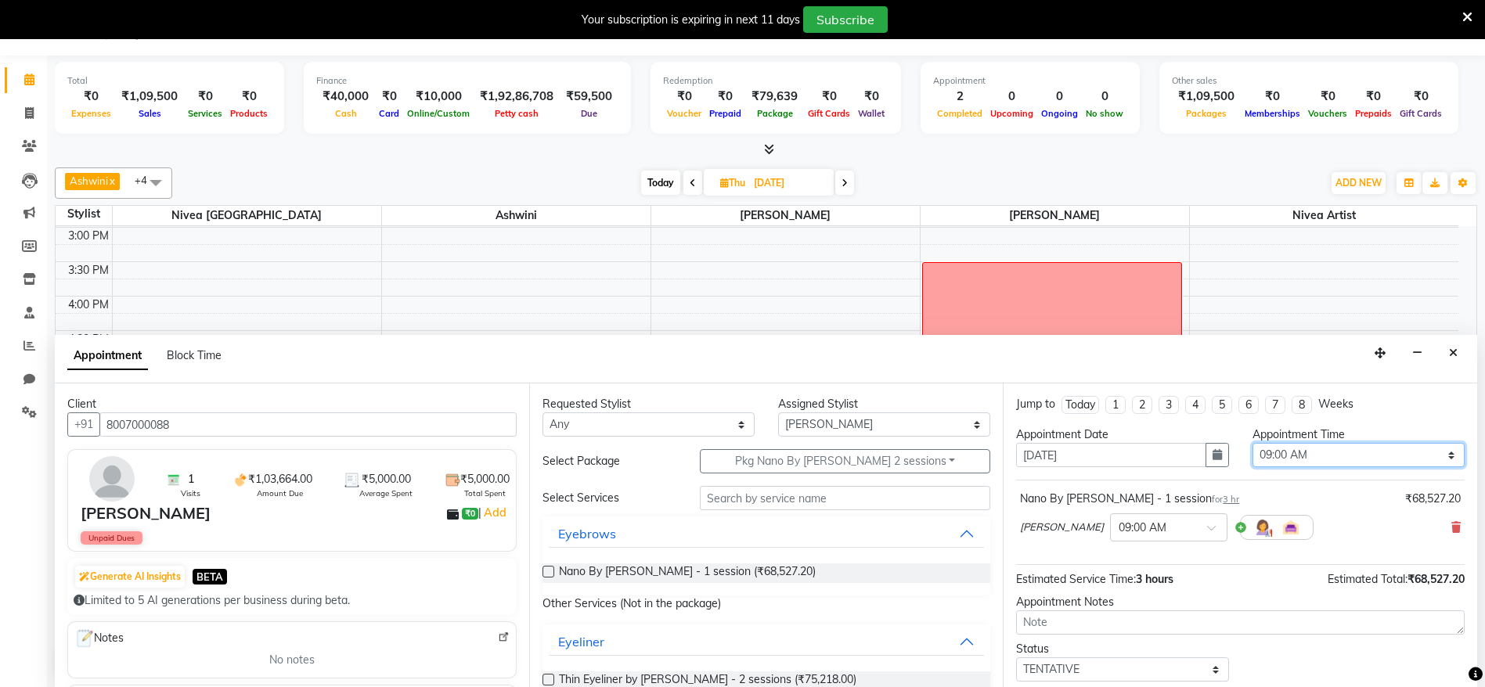
click at [1269, 452] on select "Select 09:00 AM 09:15 AM 09:30 AM 09:45 AM 10:00 AM 10:15 AM 10:30 AM 10:45 AM …" at bounding box center [1359, 455] width 212 height 24
select select "930"
click at [1253, 443] on select "Select 09:00 AM 09:15 AM 09:30 AM 09:45 AM 10:00 AM 10:15 AM 10:30 AM 10:45 AM …" at bounding box center [1359, 455] width 212 height 24
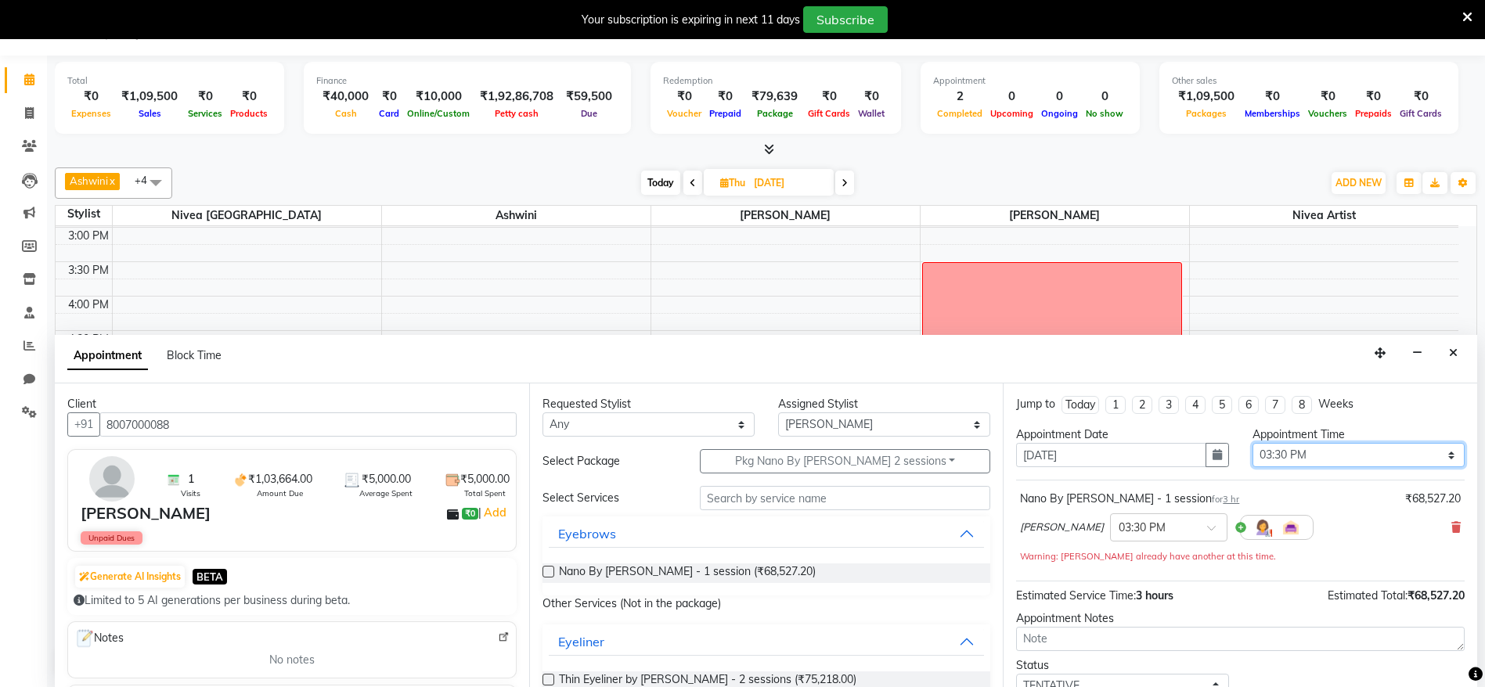
scroll to position [110, 0]
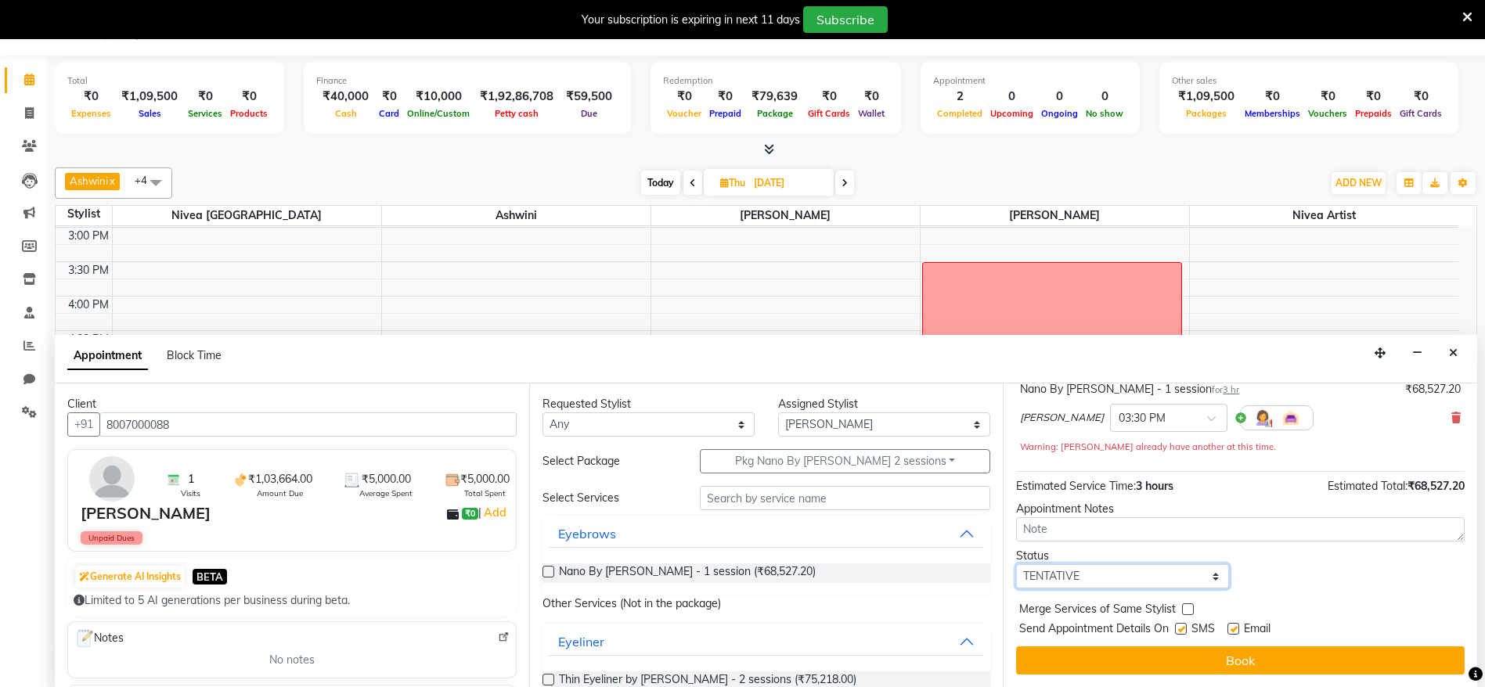
click at [1157, 575] on select "Select TENTATIVE CONFIRM UPCOMING" at bounding box center [1122, 577] width 212 height 24
select select "confirm booking"
click at [1016, 565] on select "Select TENTATIVE CONFIRM UPCOMING" at bounding box center [1122, 577] width 212 height 24
click at [1185, 638] on div at bounding box center [1180, 632] width 10 height 16
click at [1185, 630] on label at bounding box center [1181, 629] width 12 height 12
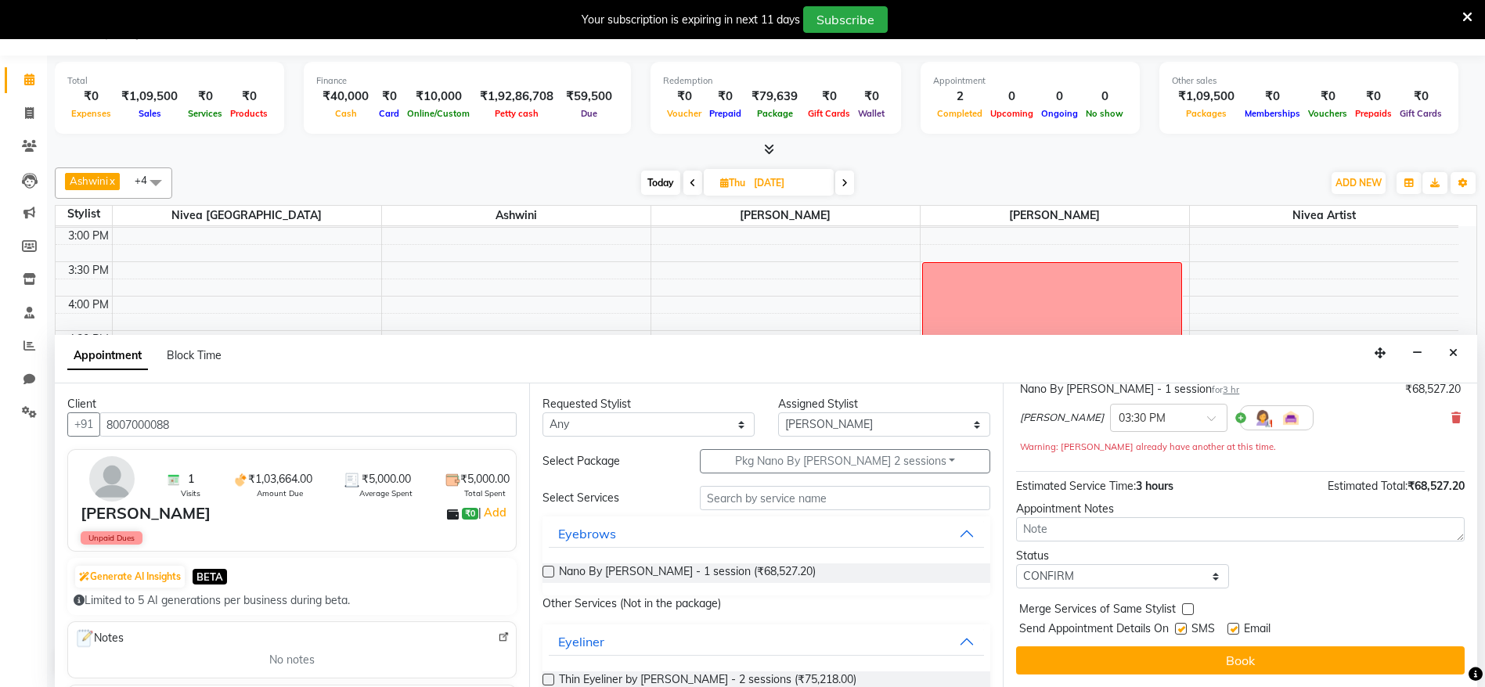
click at [1185, 630] on input "checkbox" at bounding box center [1180, 631] width 10 height 10
checkbox input "false"
click at [1230, 633] on label at bounding box center [1234, 629] width 12 height 12
click at [1230, 633] on input "checkbox" at bounding box center [1233, 631] width 10 height 10
checkbox input "false"
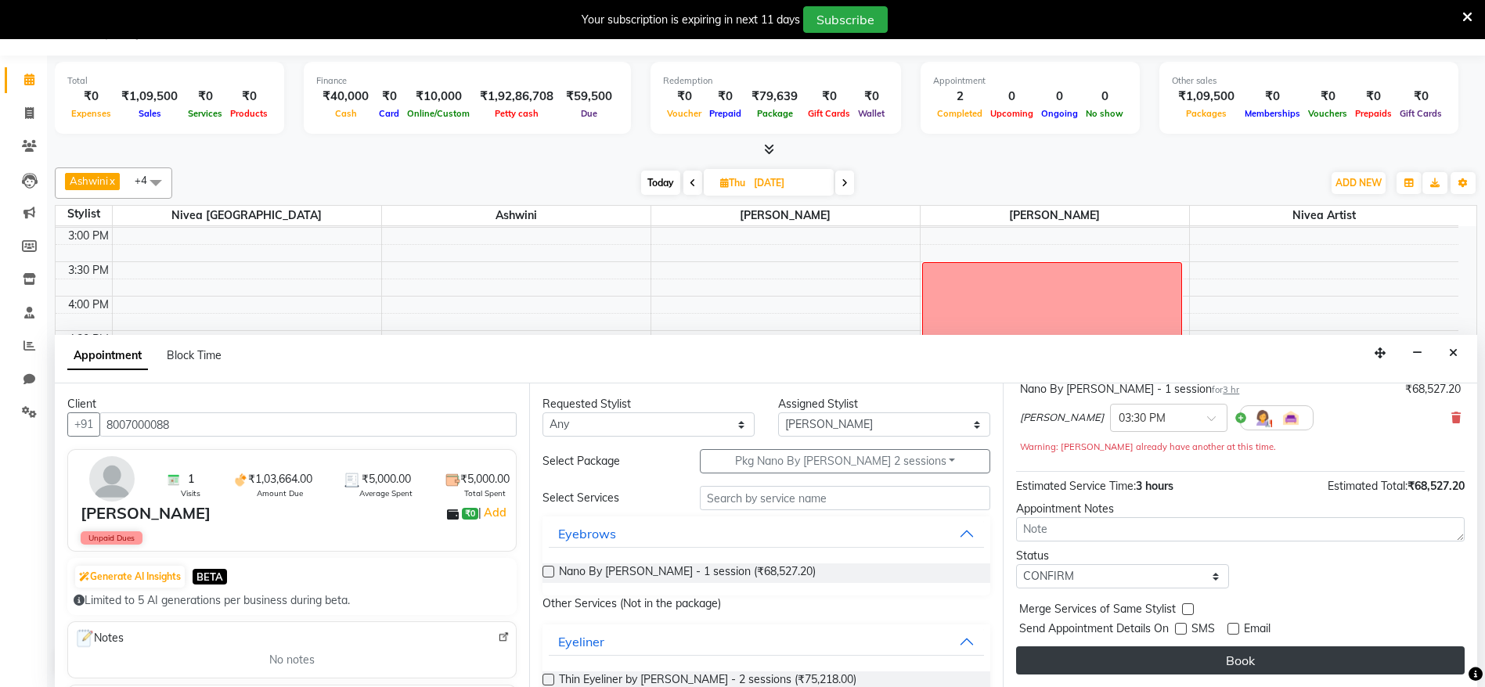
click at [1244, 659] on button "Book" at bounding box center [1240, 661] width 449 height 28
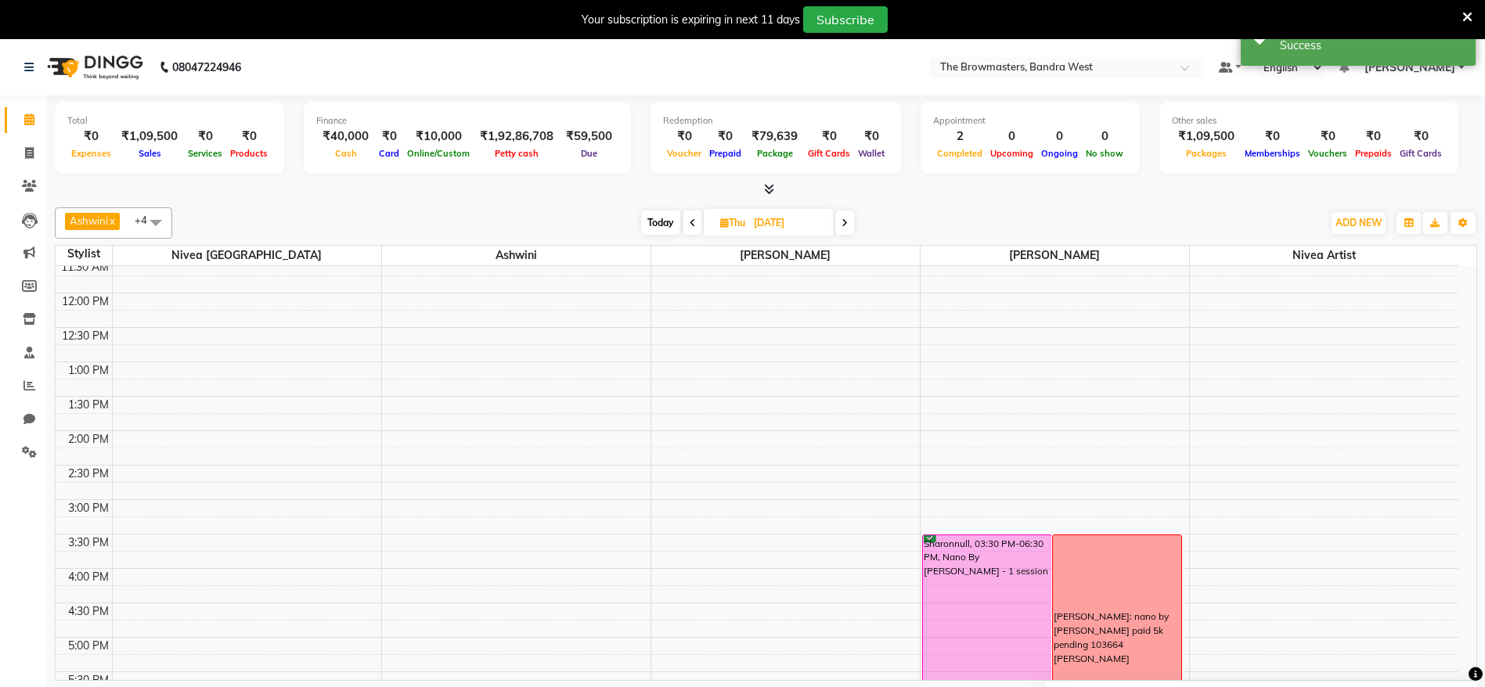
scroll to position [233, 0]
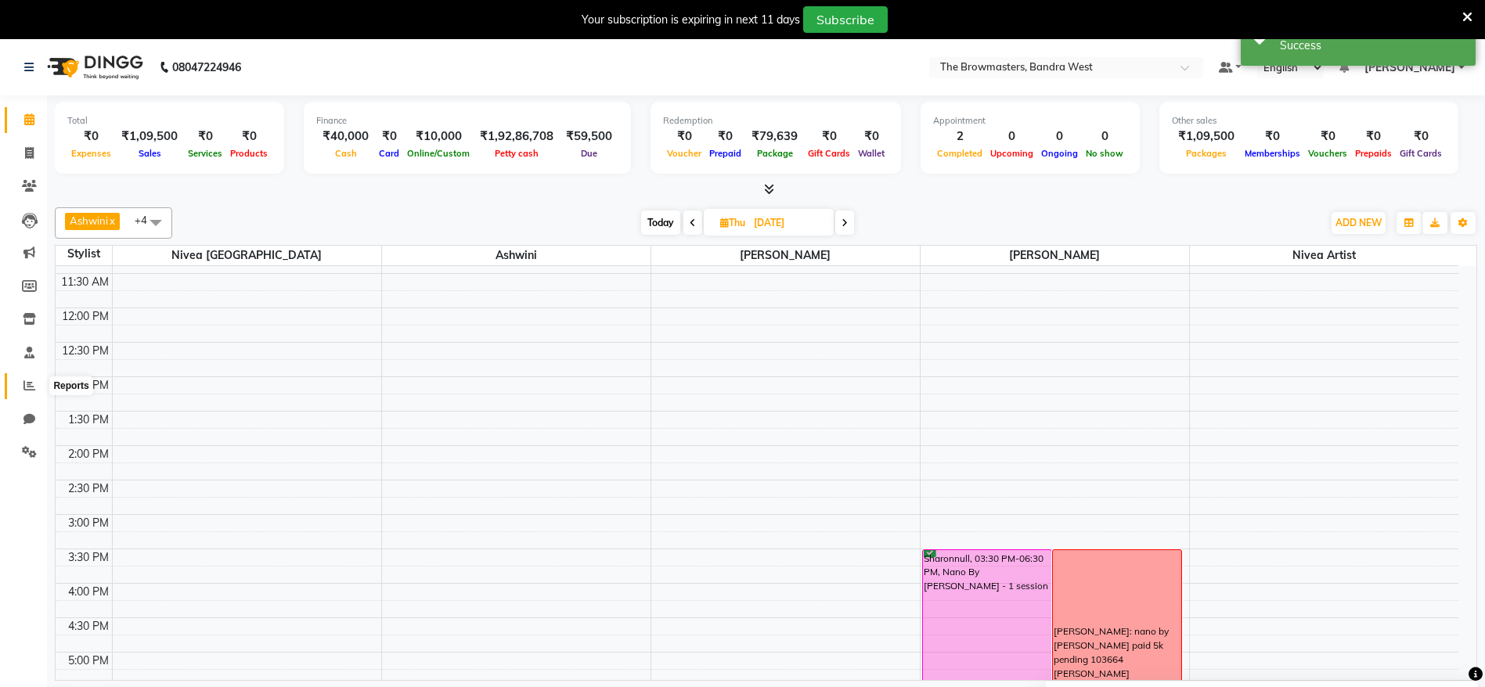
click at [31, 390] on icon at bounding box center [29, 386] width 12 height 12
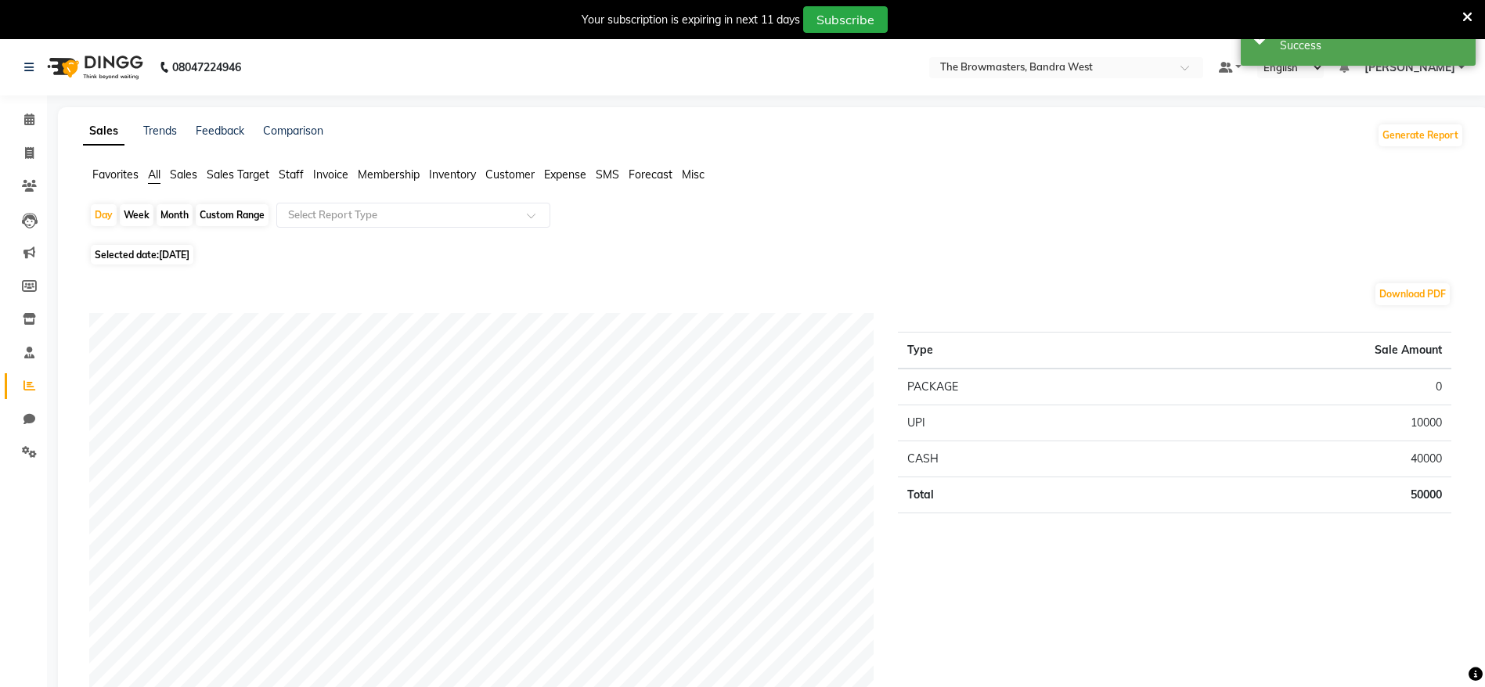
click at [299, 175] on span "Staff" at bounding box center [291, 175] width 25 height 14
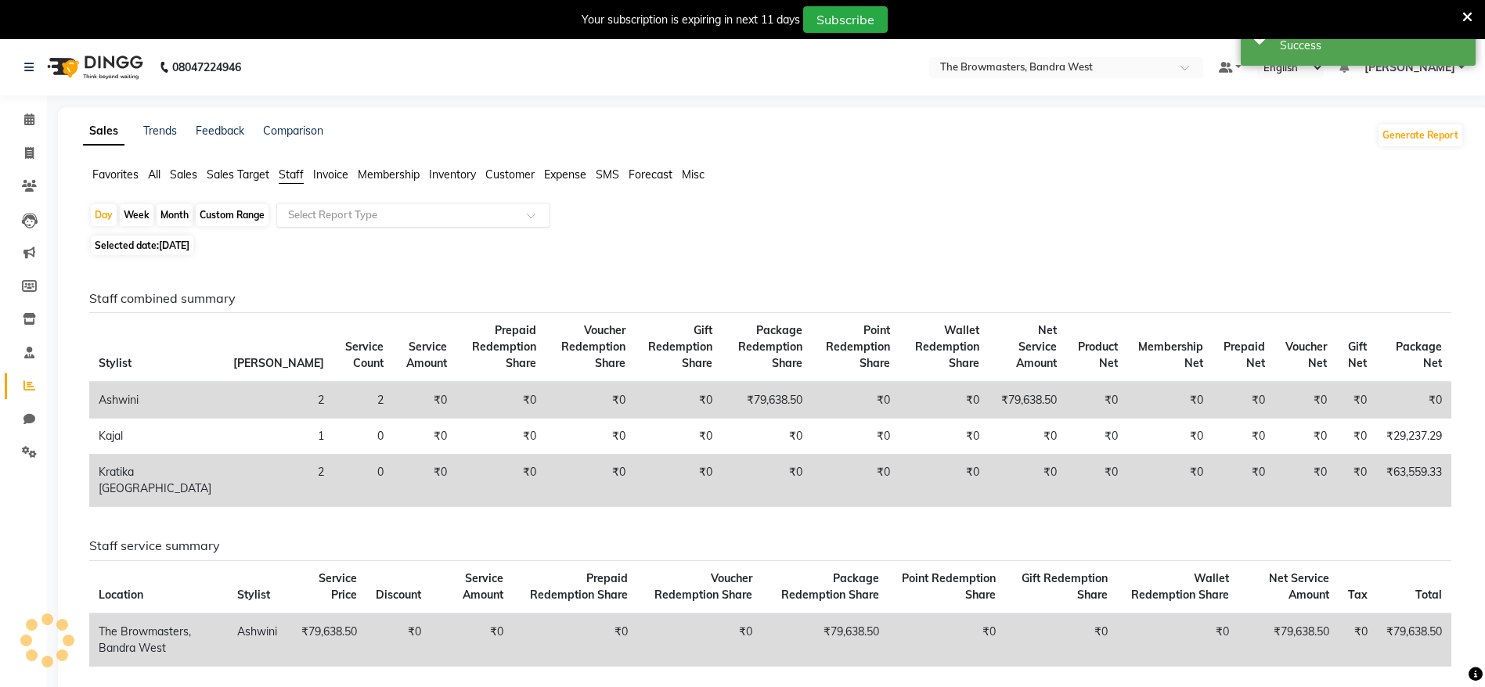
click at [377, 207] on input "text" at bounding box center [398, 215] width 226 height 16
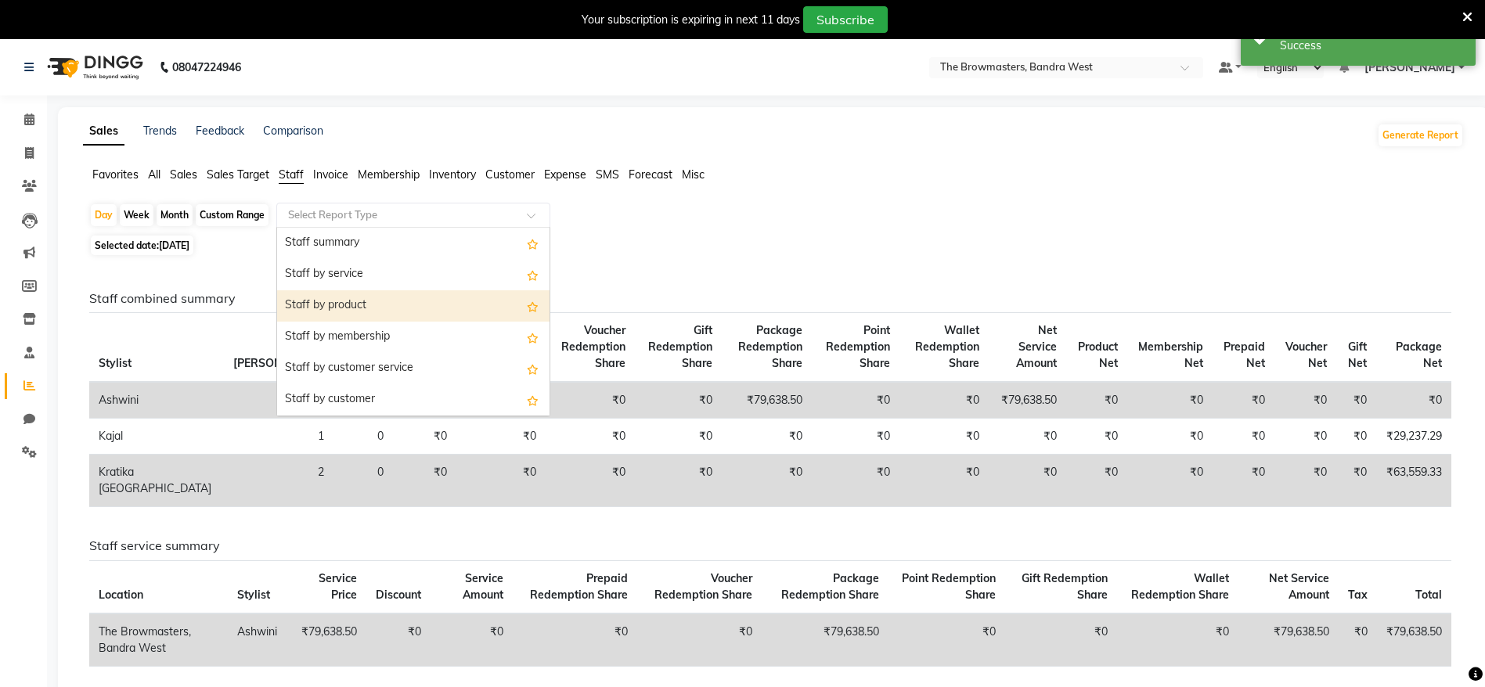
scroll to position [564, 0]
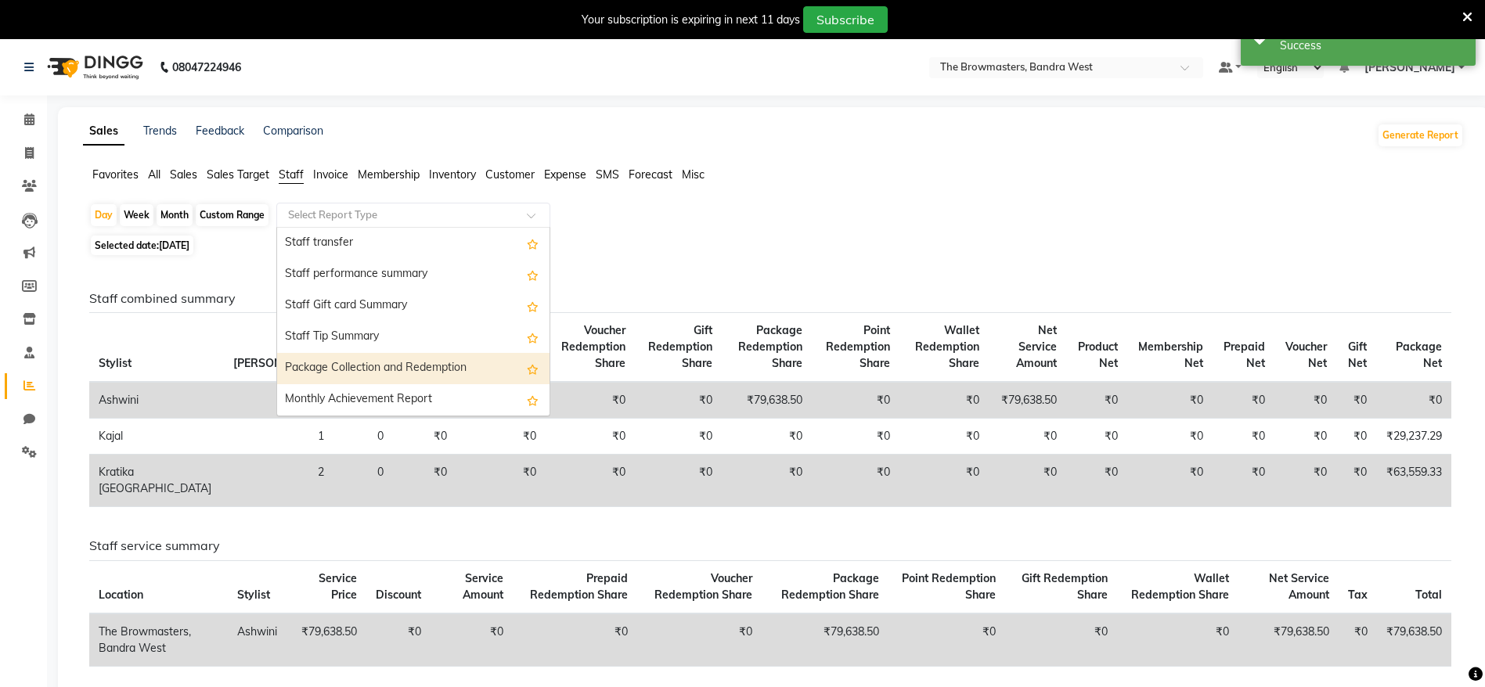
click at [409, 369] on div "Package Collection and Redemption" at bounding box center [413, 368] width 272 height 31
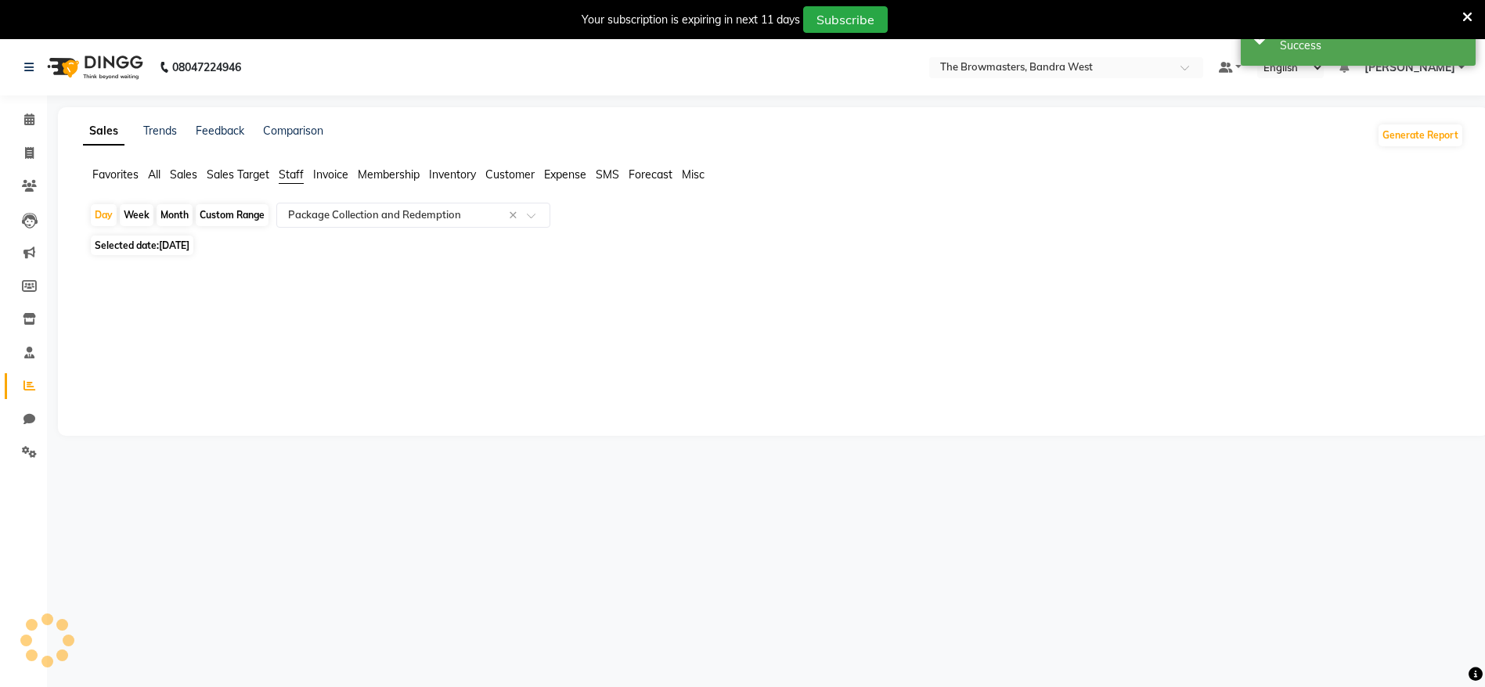
click at [182, 211] on div "Month" at bounding box center [175, 215] width 36 height 22
select select "9"
select select "2025"
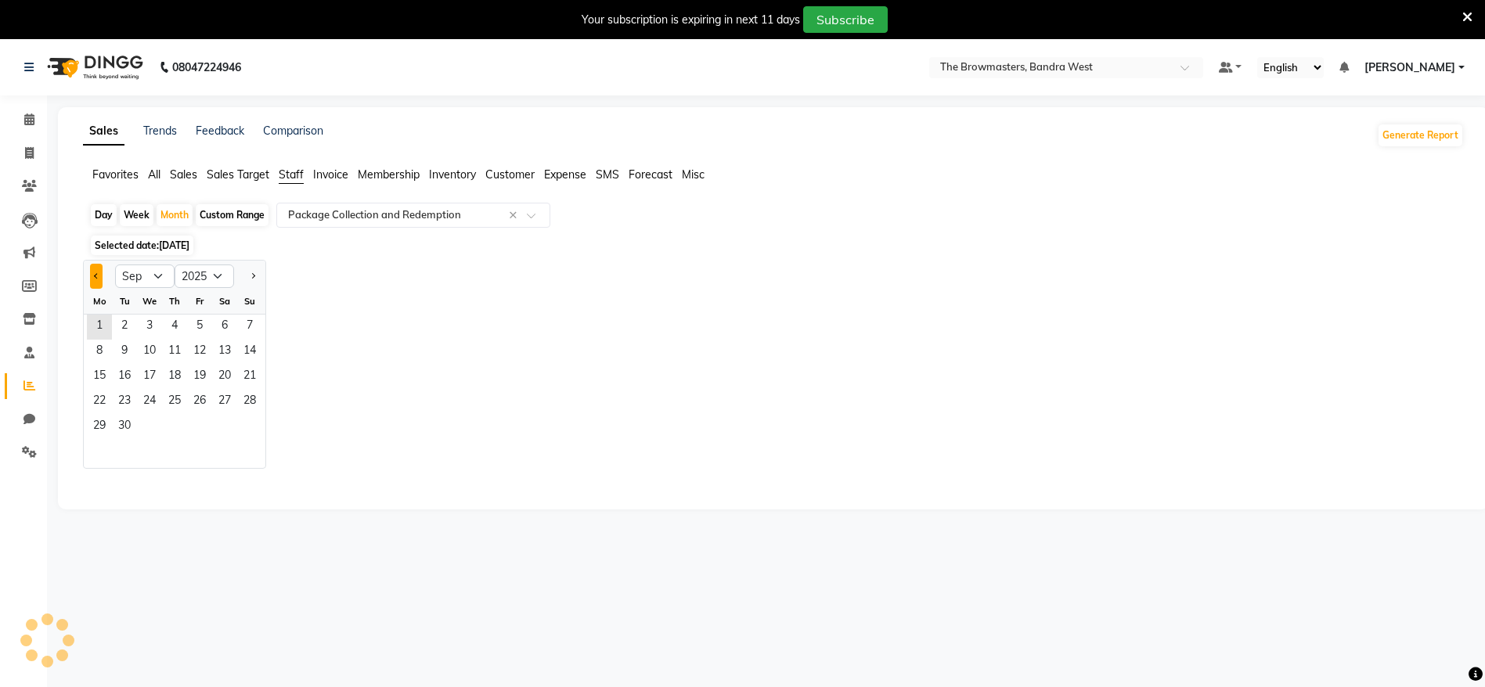
select select "full_report"
select select "csv"
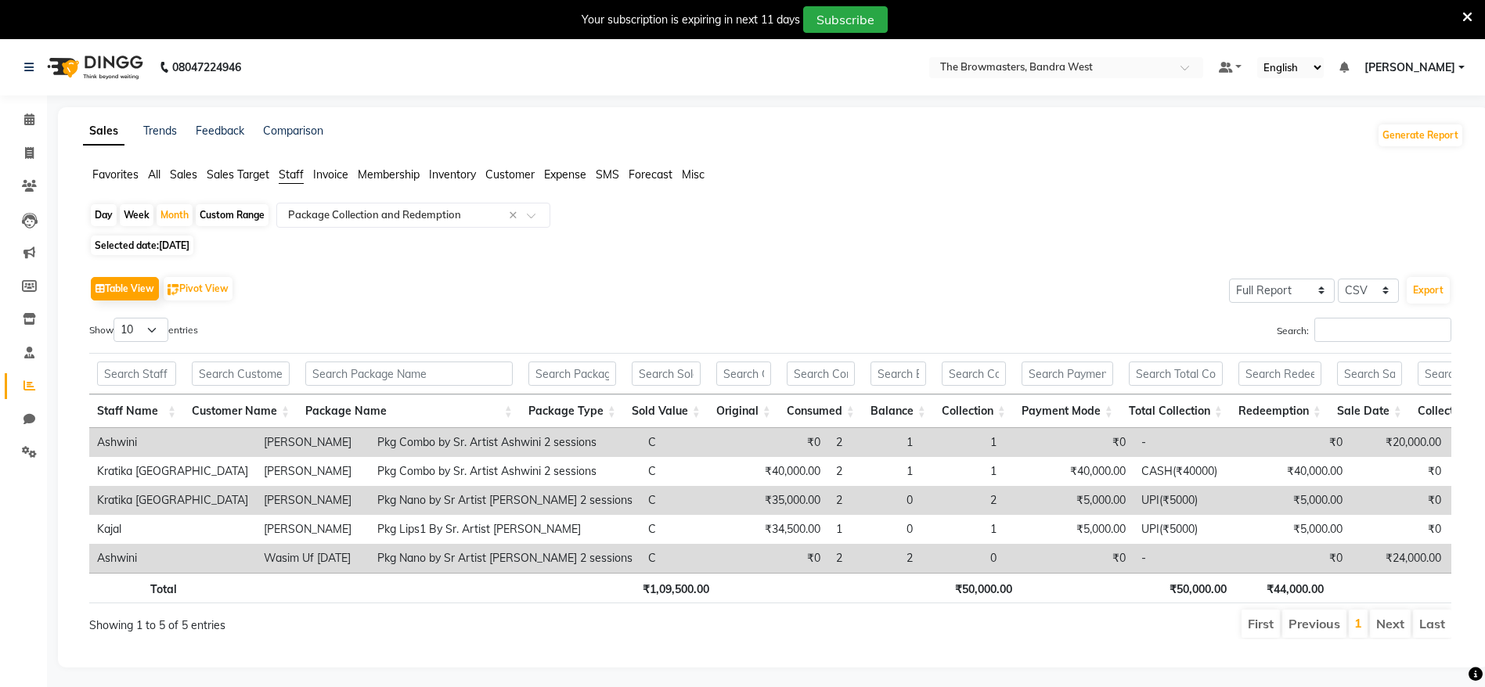
click at [97, 279] on button "Table View" at bounding box center [125, 288] width 68 height 23
click at [371, 209] on input "text" at bounding box center [398, 215] width 226 height 16
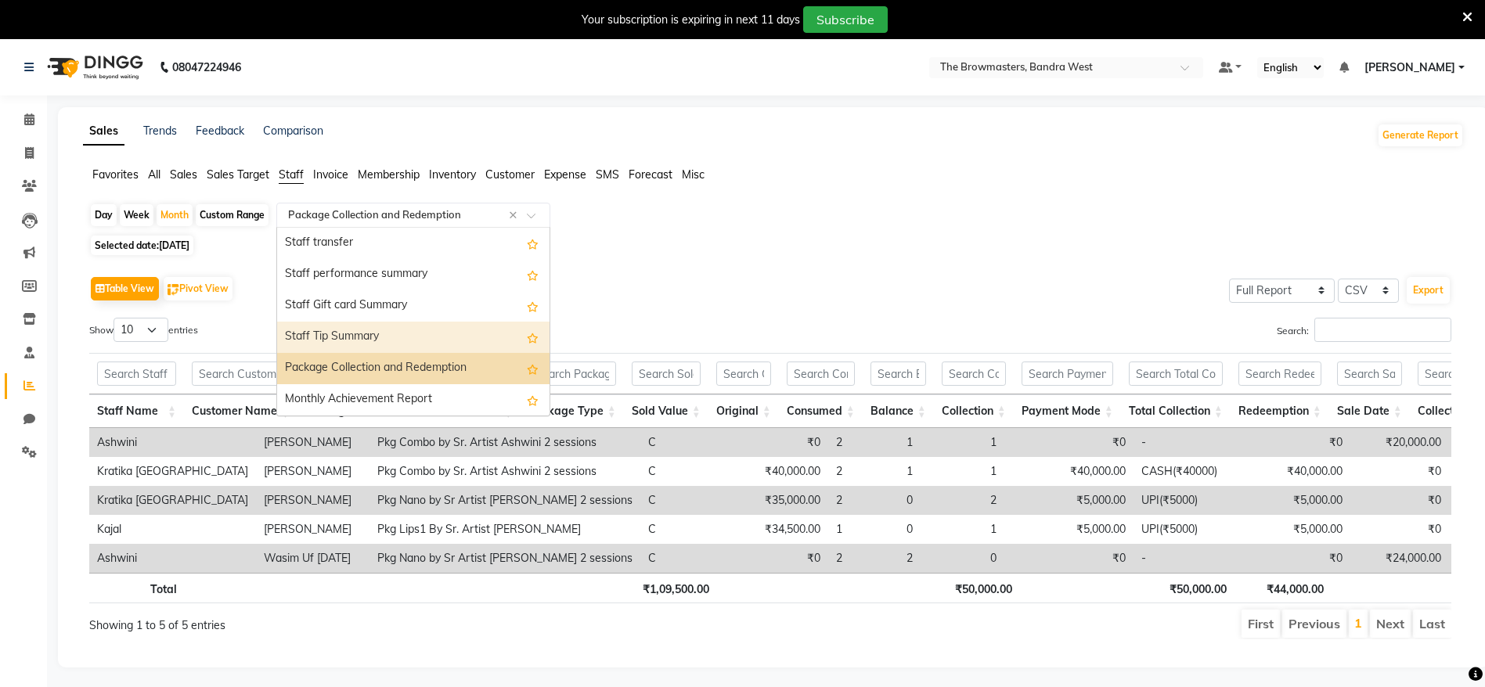
scroll to position [40, 0]
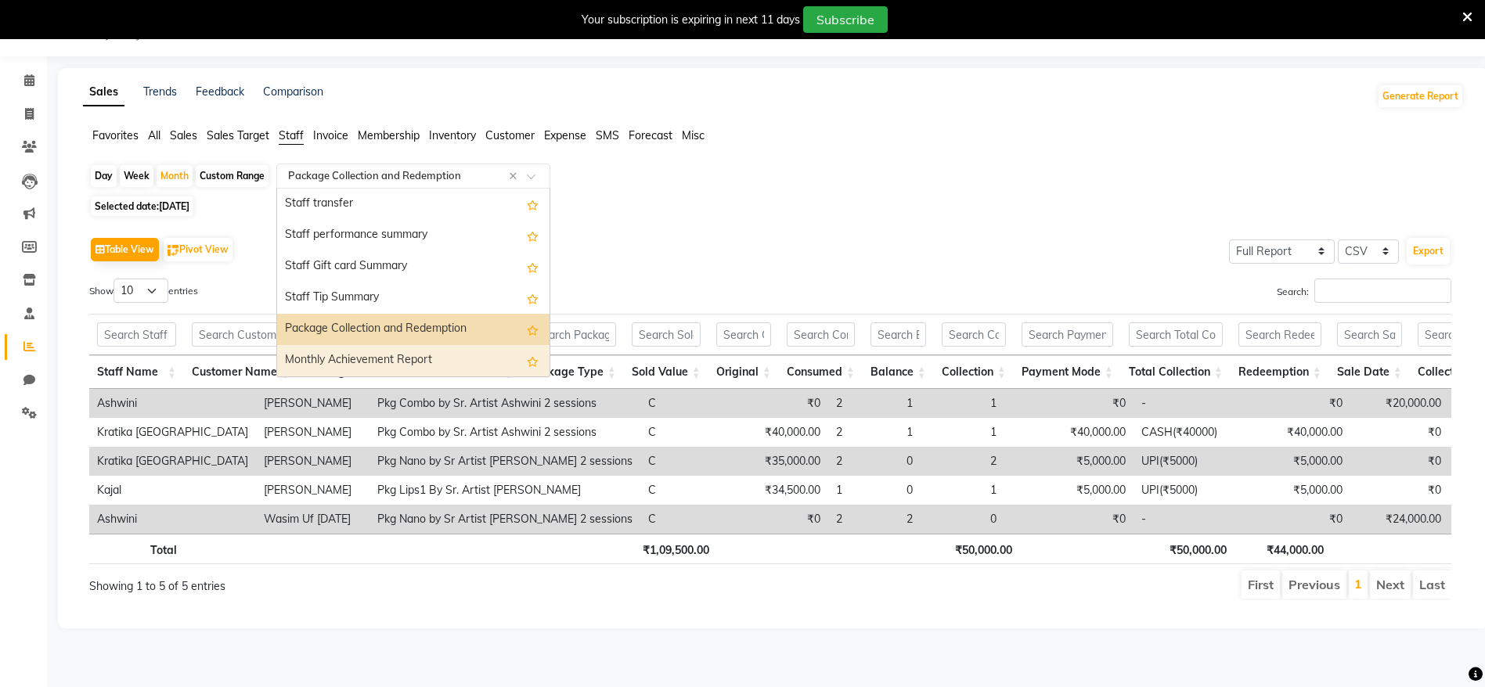
click at [369, 365] on div "Monthly Achievement Report" at bounding box center [413, 360] width 272 height 31
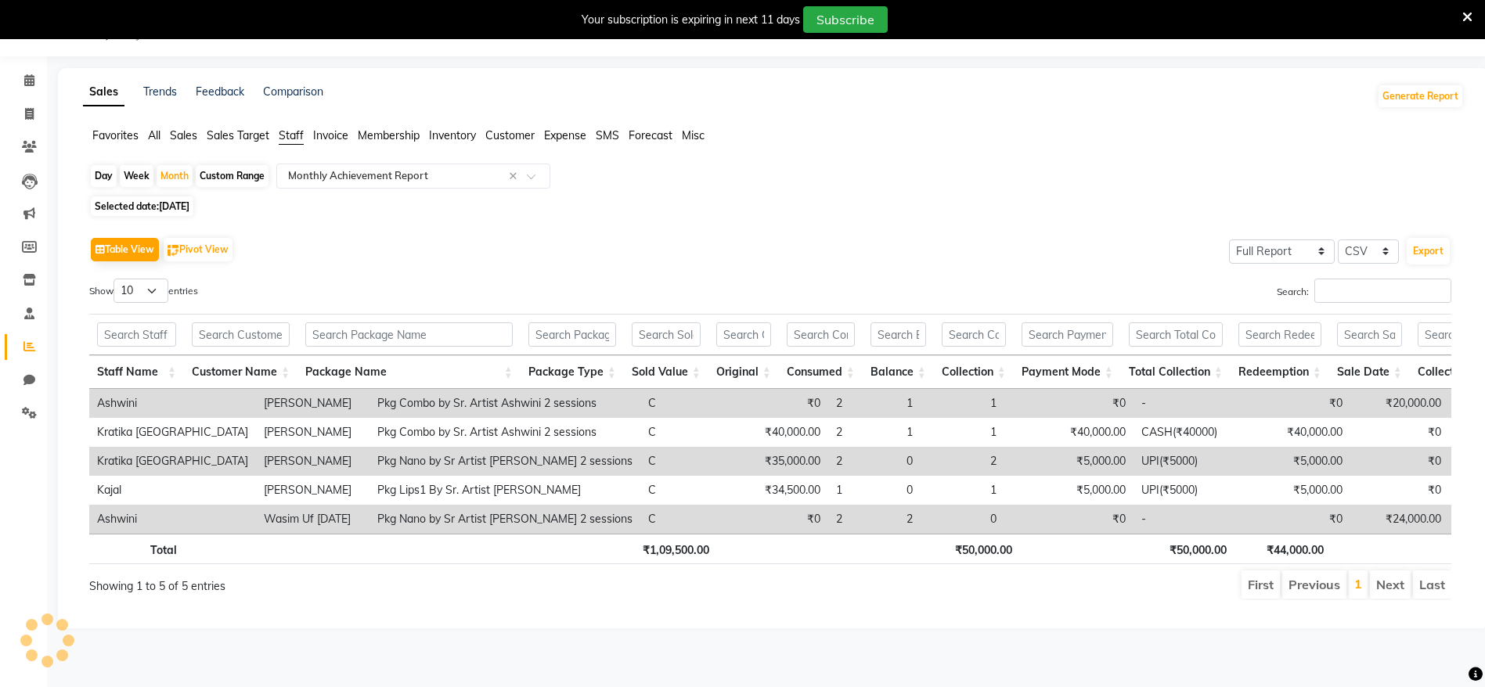
click at [230, 173] on div "Custom Range" at bounding box center [232, 176] width 73 height 22
select select "9"
select select "2025"
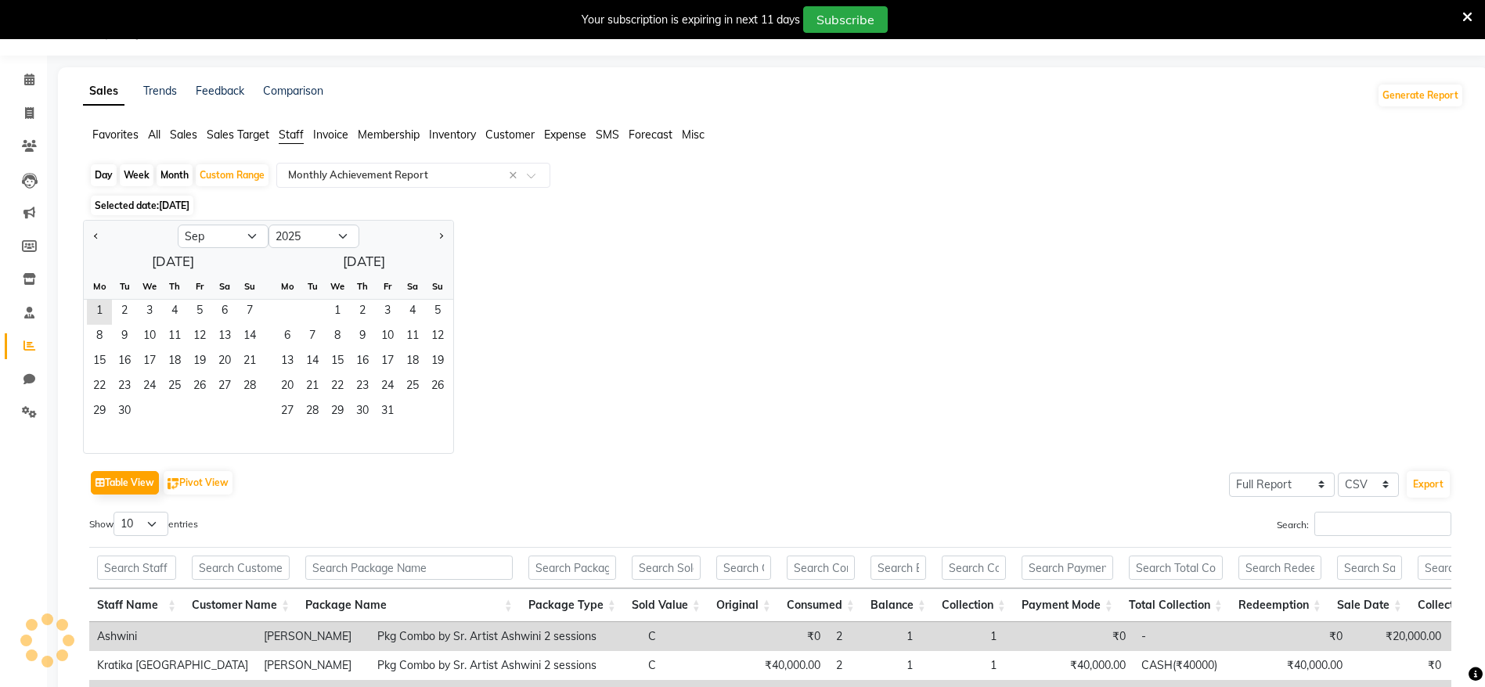
click at [167, 172] on div "Month" at bounding box center [175, 175] width 36 height 22
select select "9"
select select "2025"
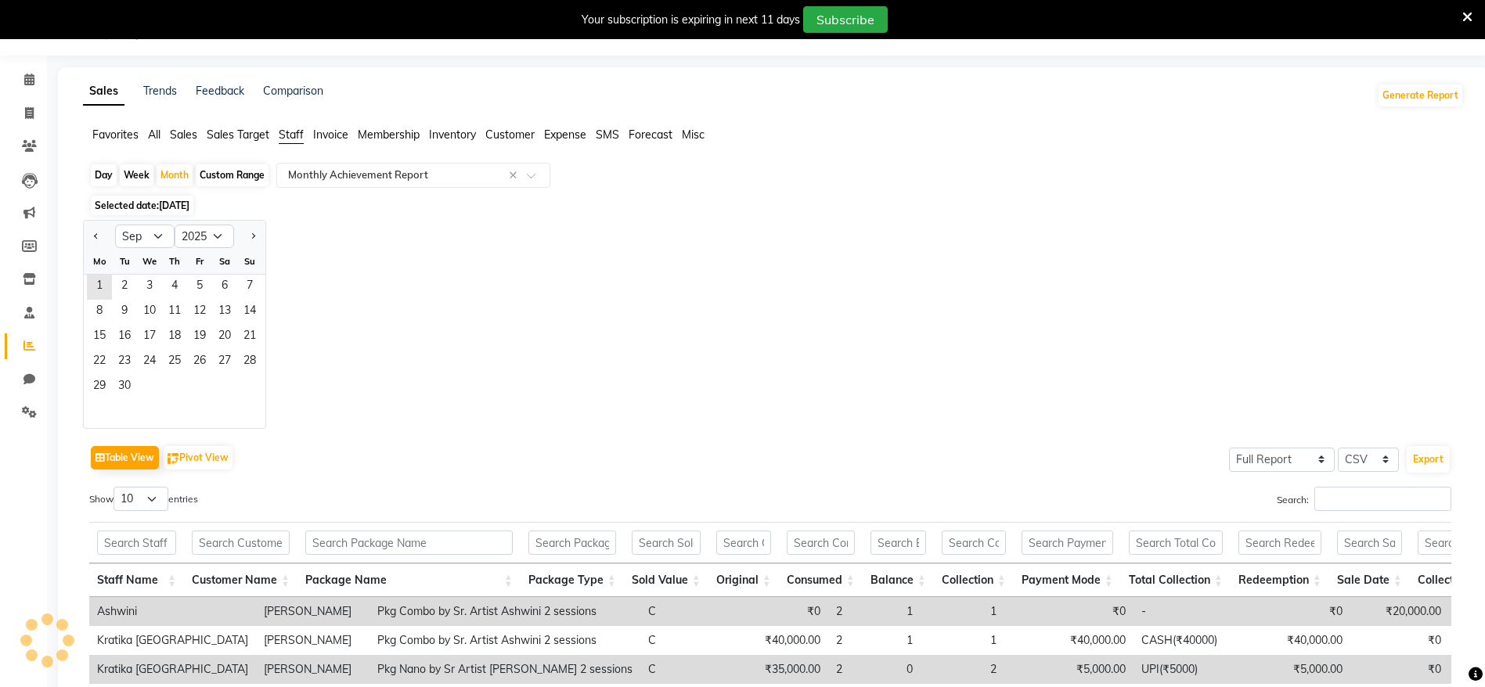
click at [84, 232] on div at bounding box center [99, 236] width 31 height 25
click at [98, 240] on button "Previous month" at bounding box center [96, 236] width 13 height 25
select select "8"
click at [194, 281] on span "1" at bounding box center [199, 287] width 25 height 25
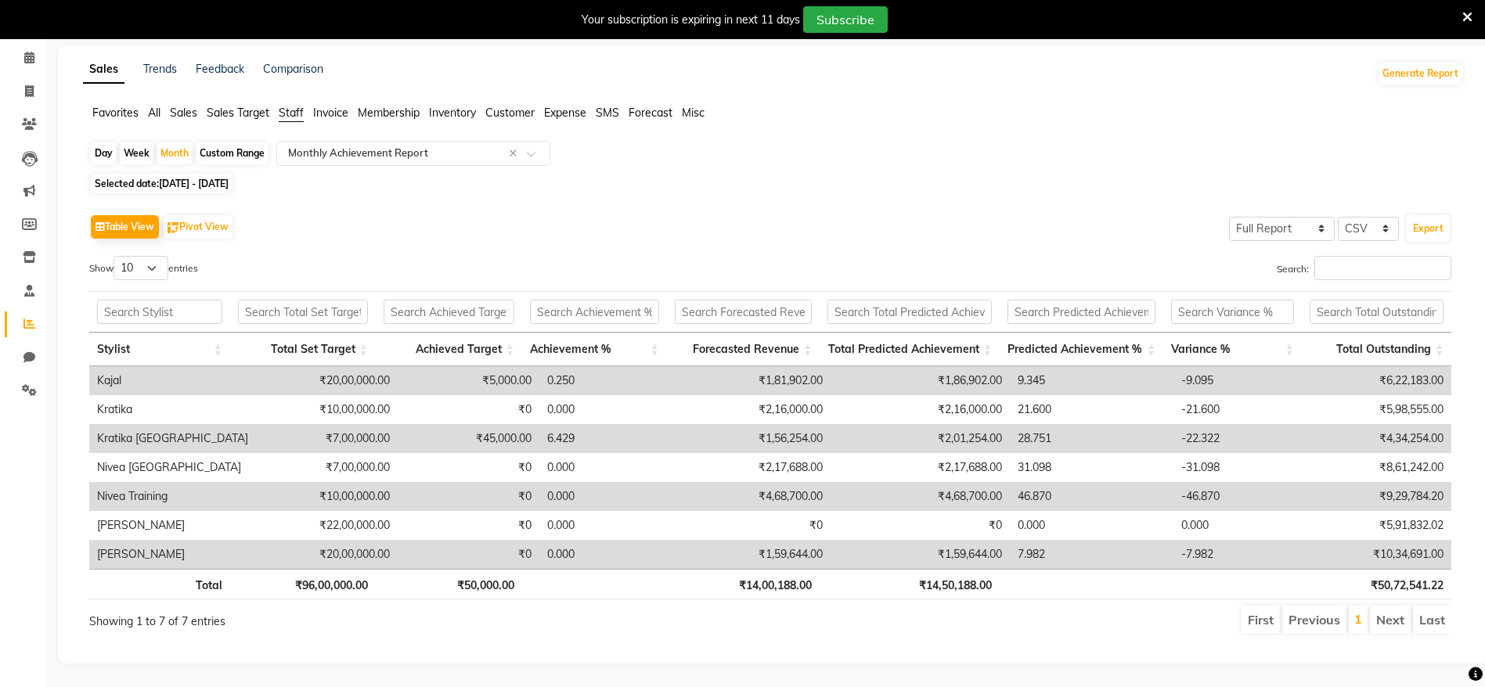
scroll to position [0, 2]
click at [172, 143] on div "Month" at bounding box center [175, 154] width 36 height 22
select select "8"
select select "2025"
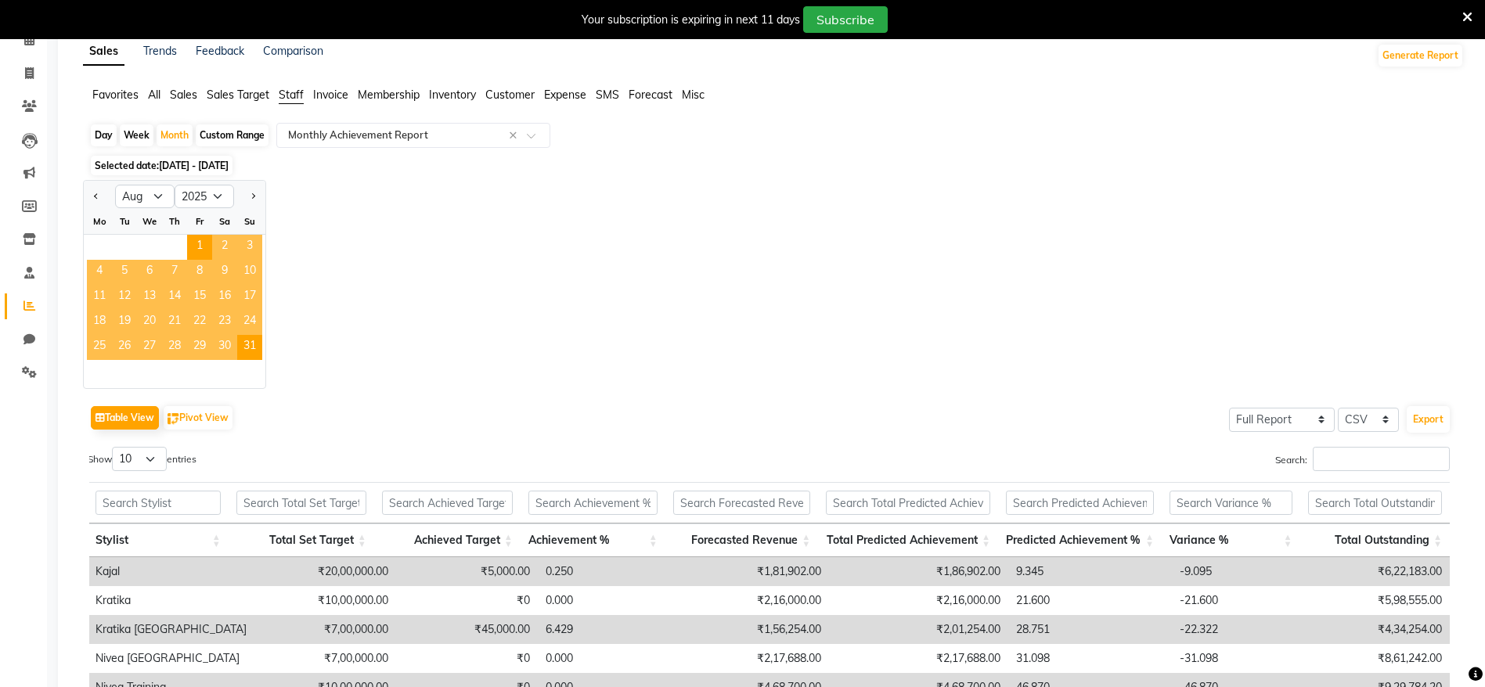
click at [357, 311] on div "Jan Feb Mar Apr May Jun [DATE] Aug Sep Oct Nov [DATE] 2016 2017 2018 2019 2020 …" at bounding box center [773, 284] width 1381 height 209
click at [157, 257] on div "1 2 3" at bounding box center [175, 247] width 182 height 25
click at [460, 258] on div "Jan Feb Mar Apr May Jun [DATE] Aug Sep Oct Nov [DATE] 2016 2017 2018 2019 2020 …" at bounding box center [773, 284] width 1381 height 209
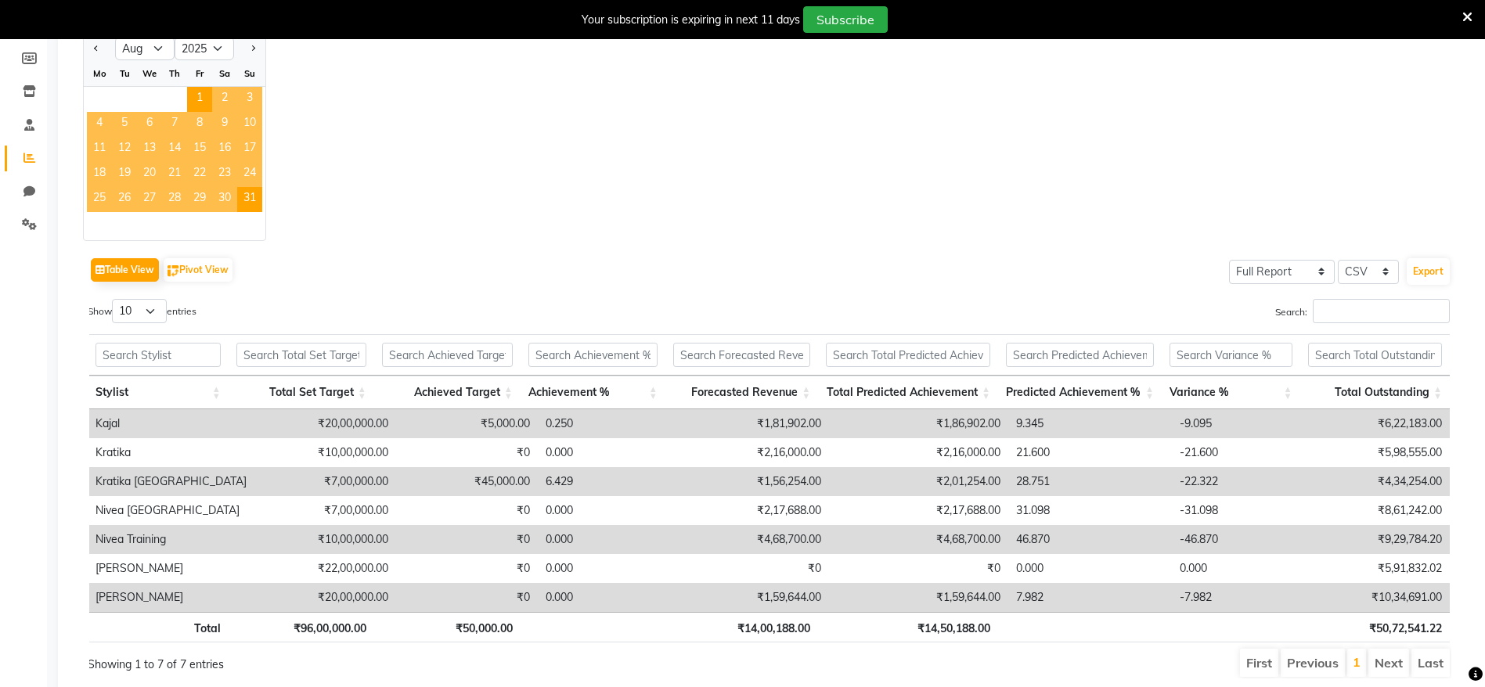
scroll to position [237, 0]
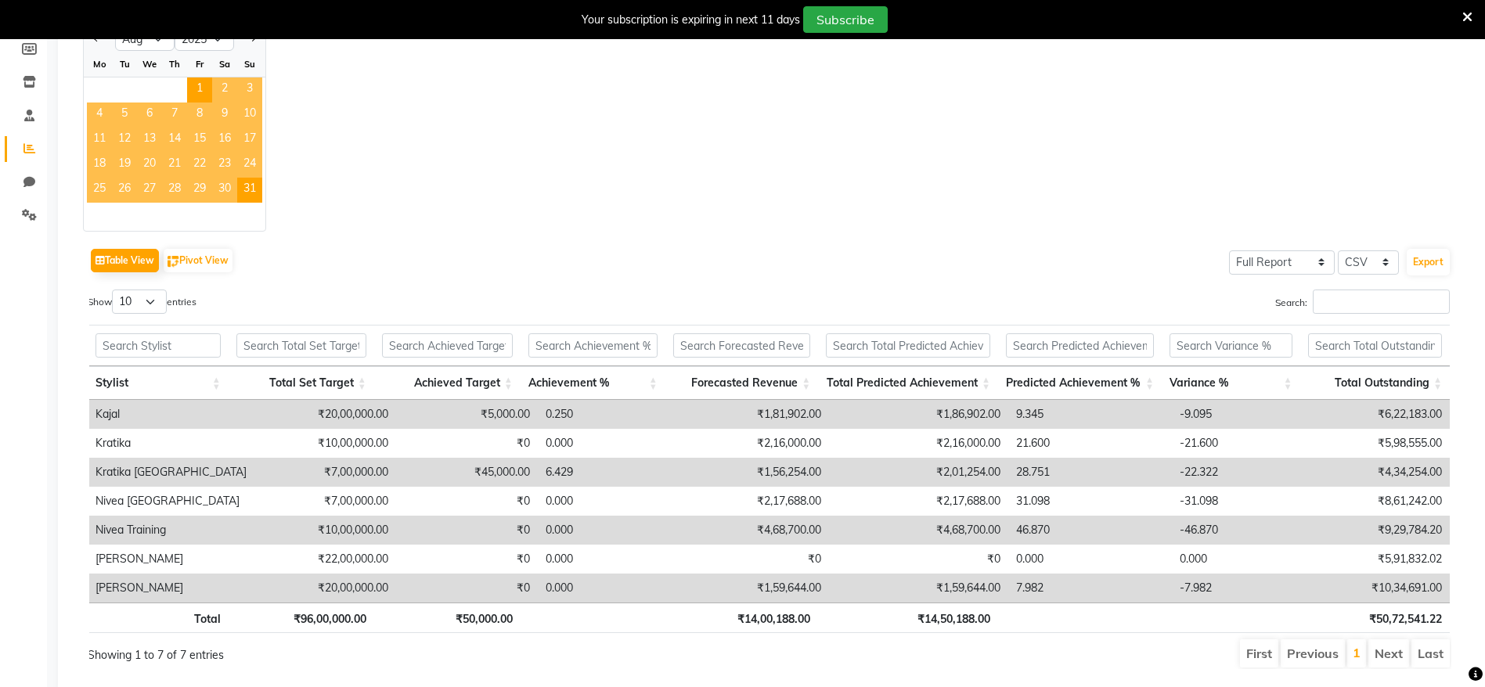
click at [529, 286] on div "Table View Pivot View Select Full Report Filtered Report Select CSV PDF Export …" at bounding box center [770, 456] width 1362 height 425
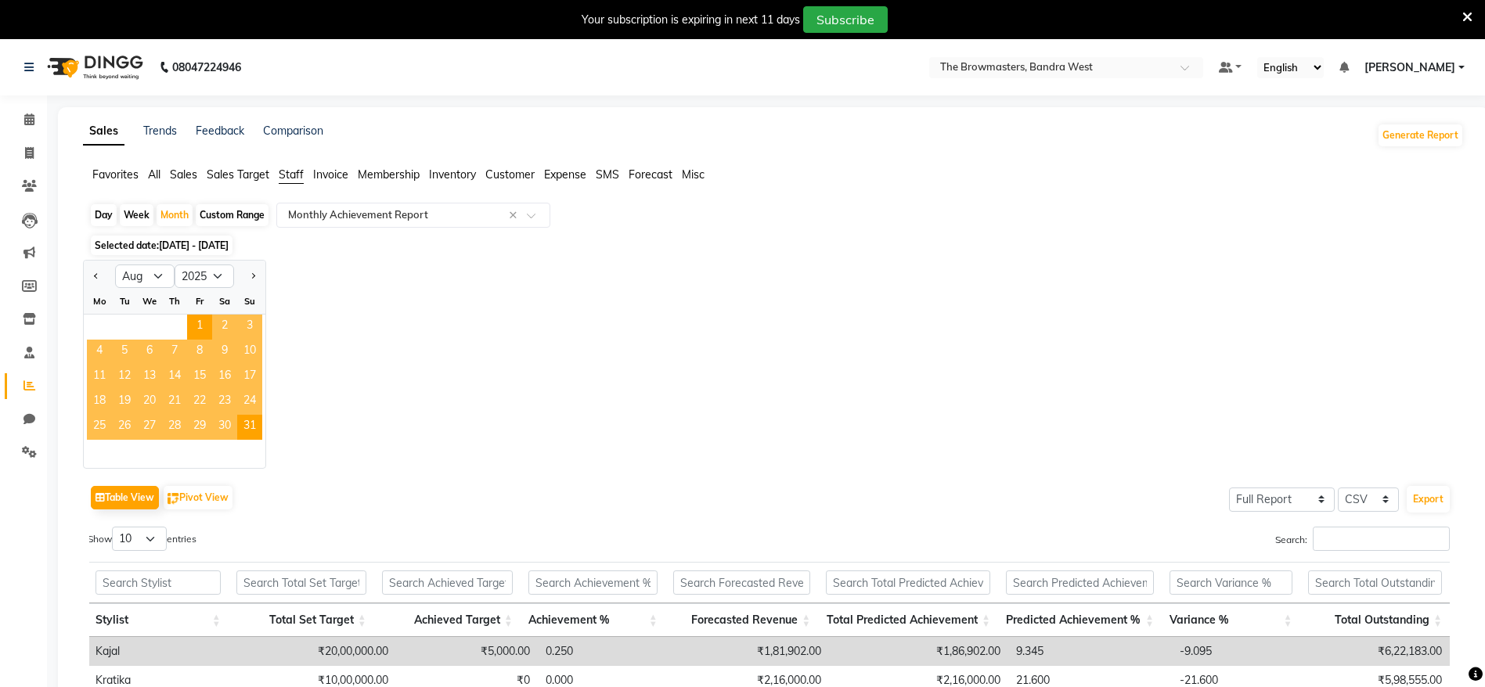
click at [193, 316] on span "1" at bounding box center [199, 327] width 25 height 25
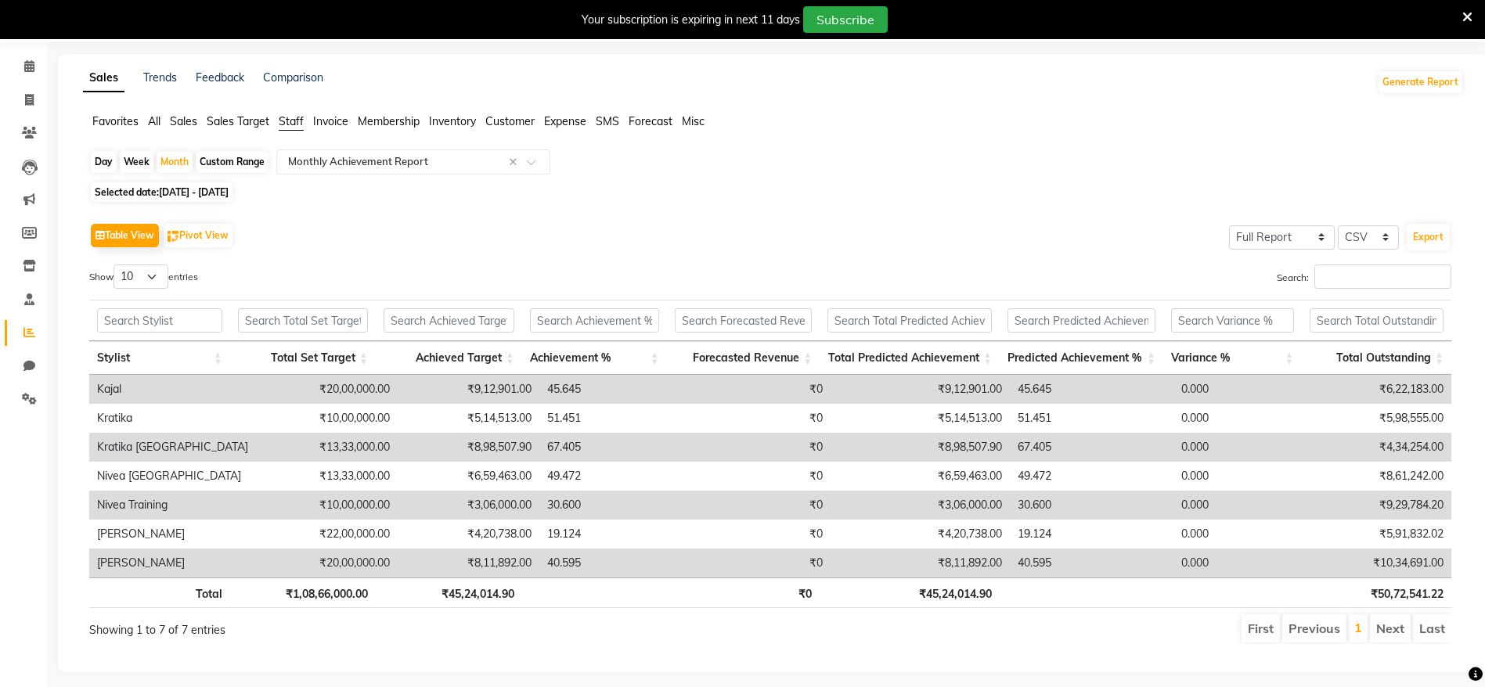
scroll to position [56, 0]
